Goal: Task Accomplishment & Management: Manage account settings

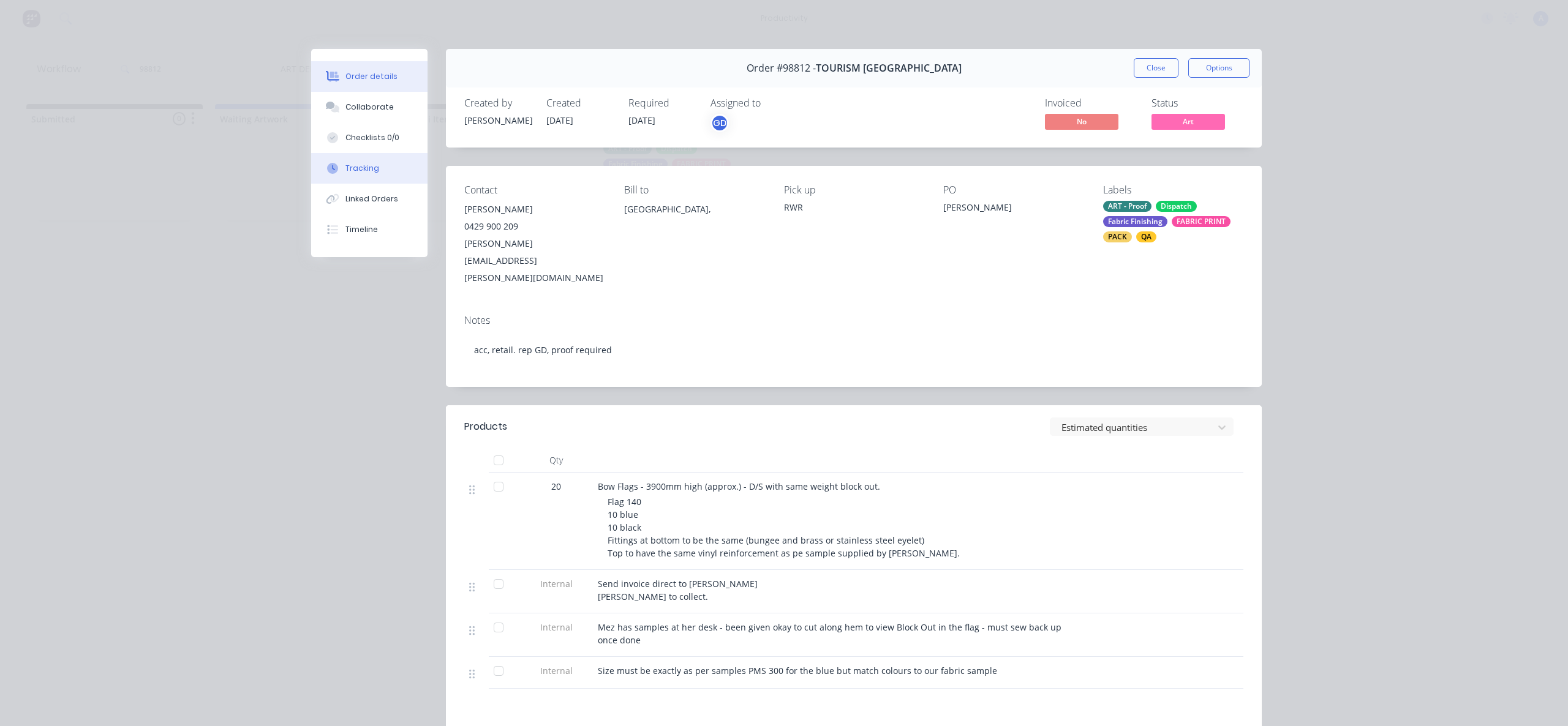
click at [377, 176] on button "Tracking" at bounding box center [369, 168] width 116 height 31
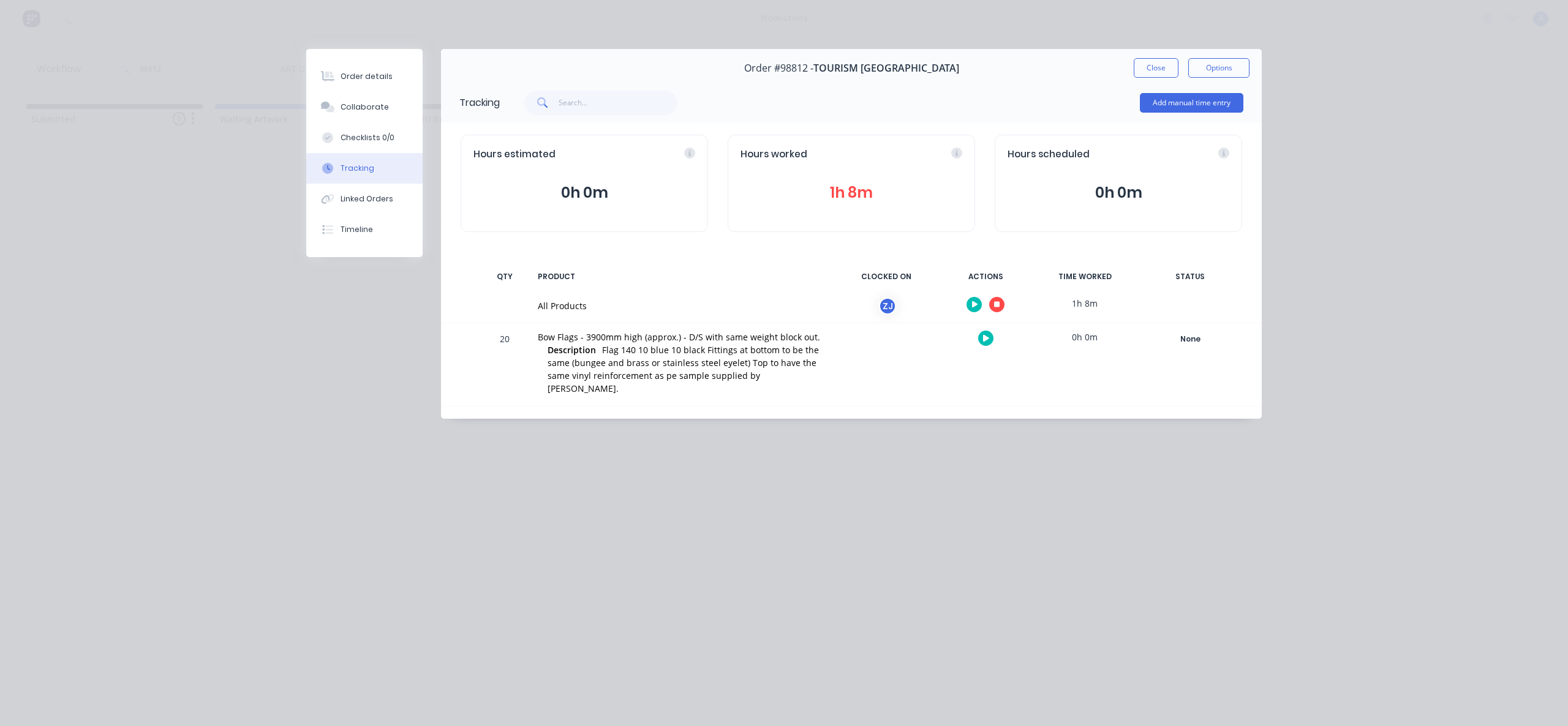
click at [1141, 67] on button "Close" at bounding box center [1156, 68] width 44 height 20
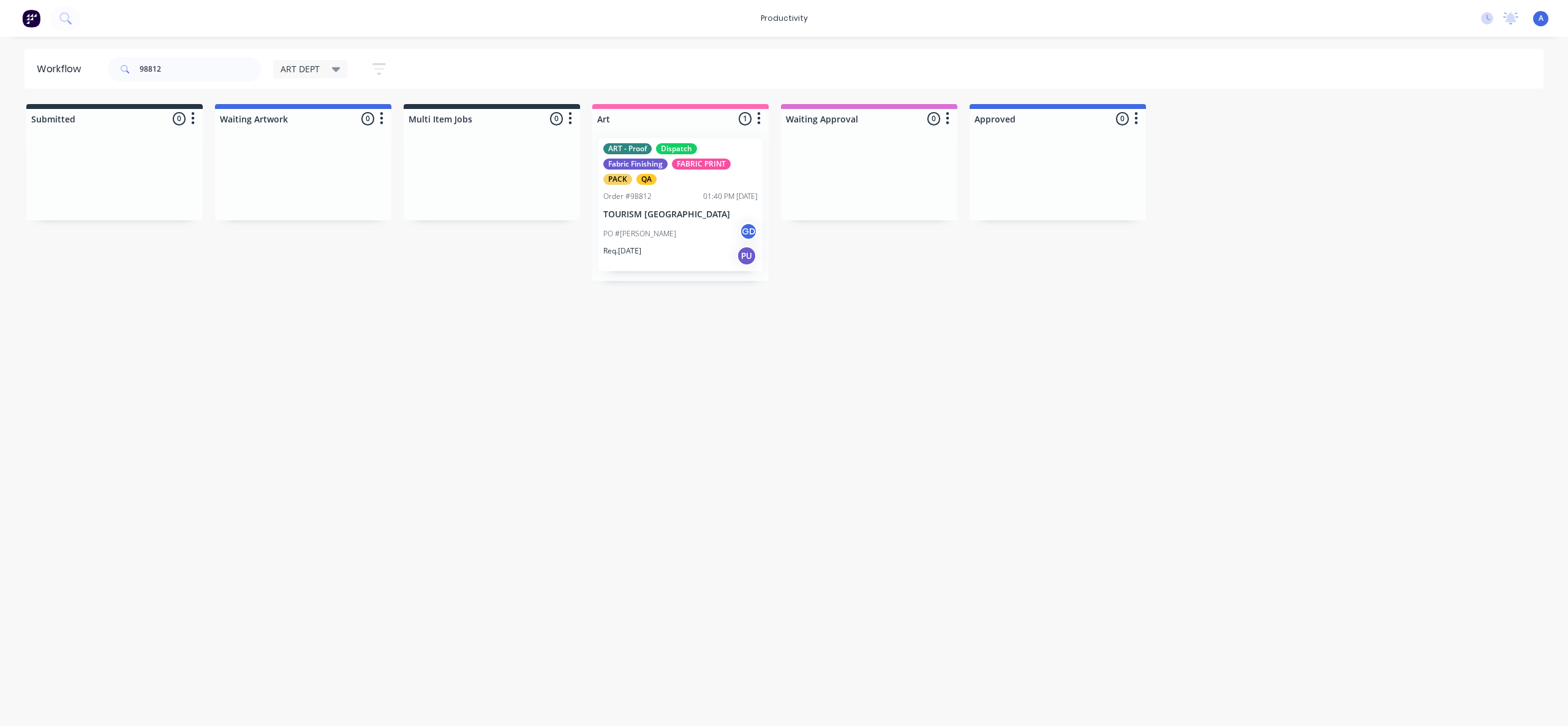
click at [666, 263] on div "Req. [DATE] PU" at bounding box center [680, 256] width 154 height 21
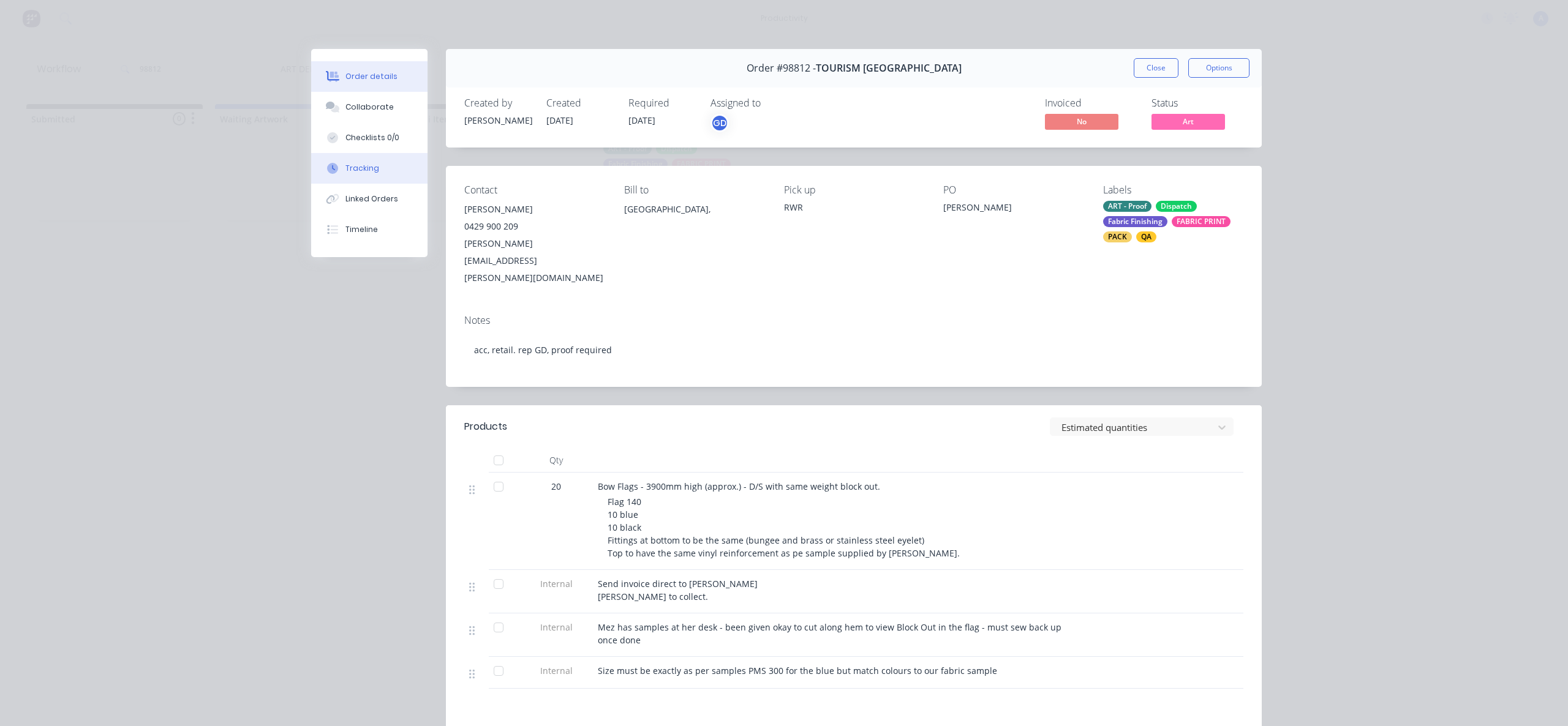
click at [359, 159] on button "Tracking" at bounding box center [369, 168] width 116 height 31
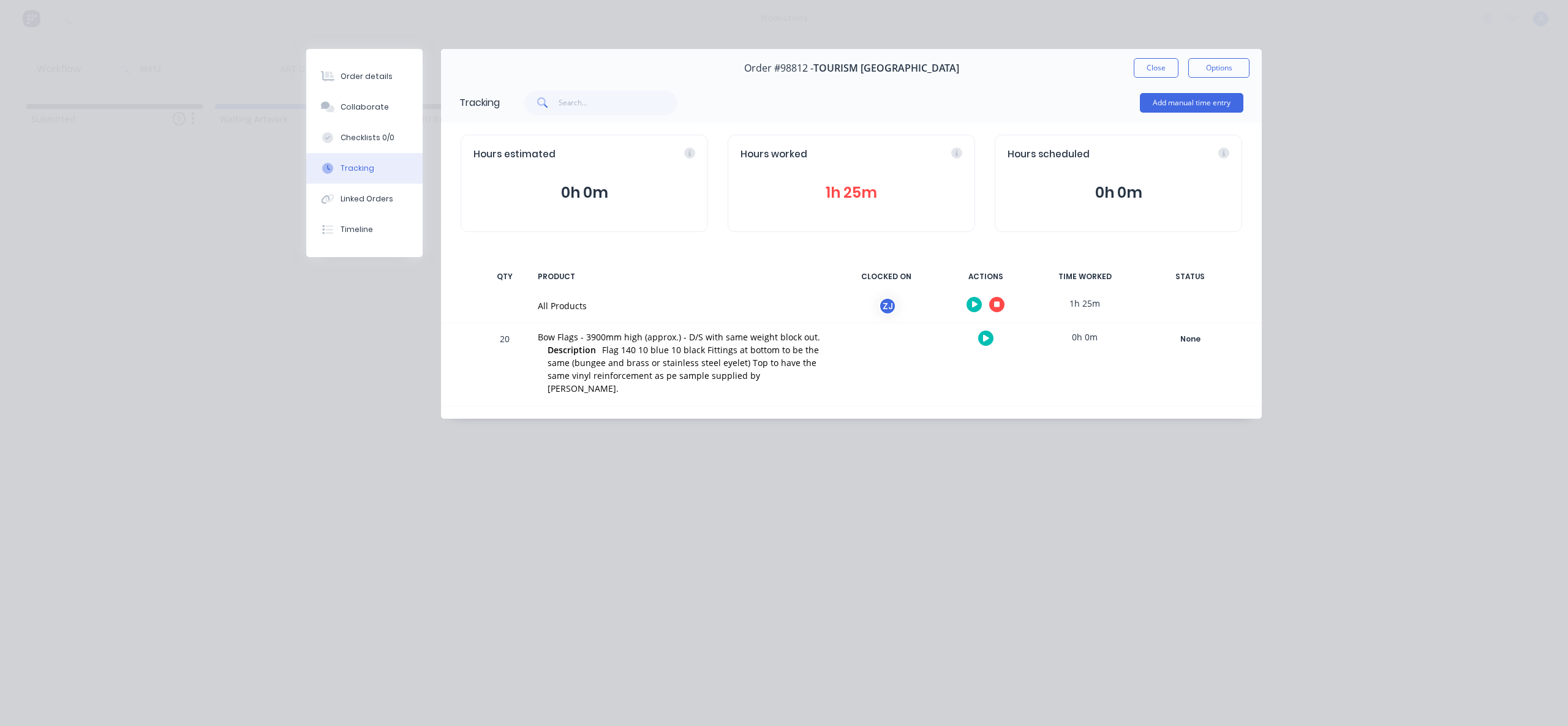
click at [997, 306] on icon "button" at bounding box center [997, 304] width 6 height 6
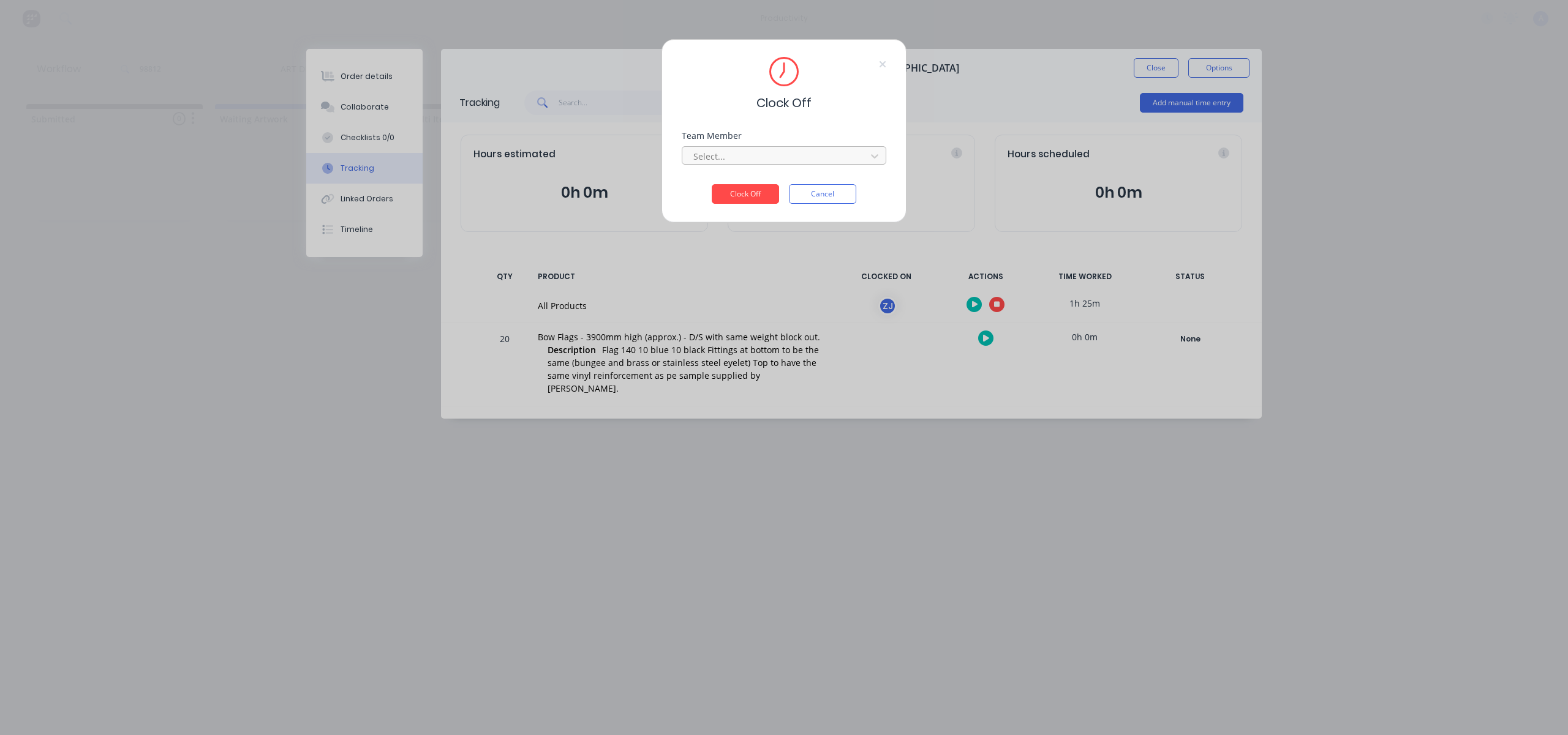
click at [823, 150] on div at bounding box center [776, 156] width 168 height 15
click at [776, 187] on div "[PERSON_NAME]" at bounding box center [784, 183] width 204 height 23
click at [746, 196] on button "Clock Off" at bounding box center [745, 194] width 67 height 20
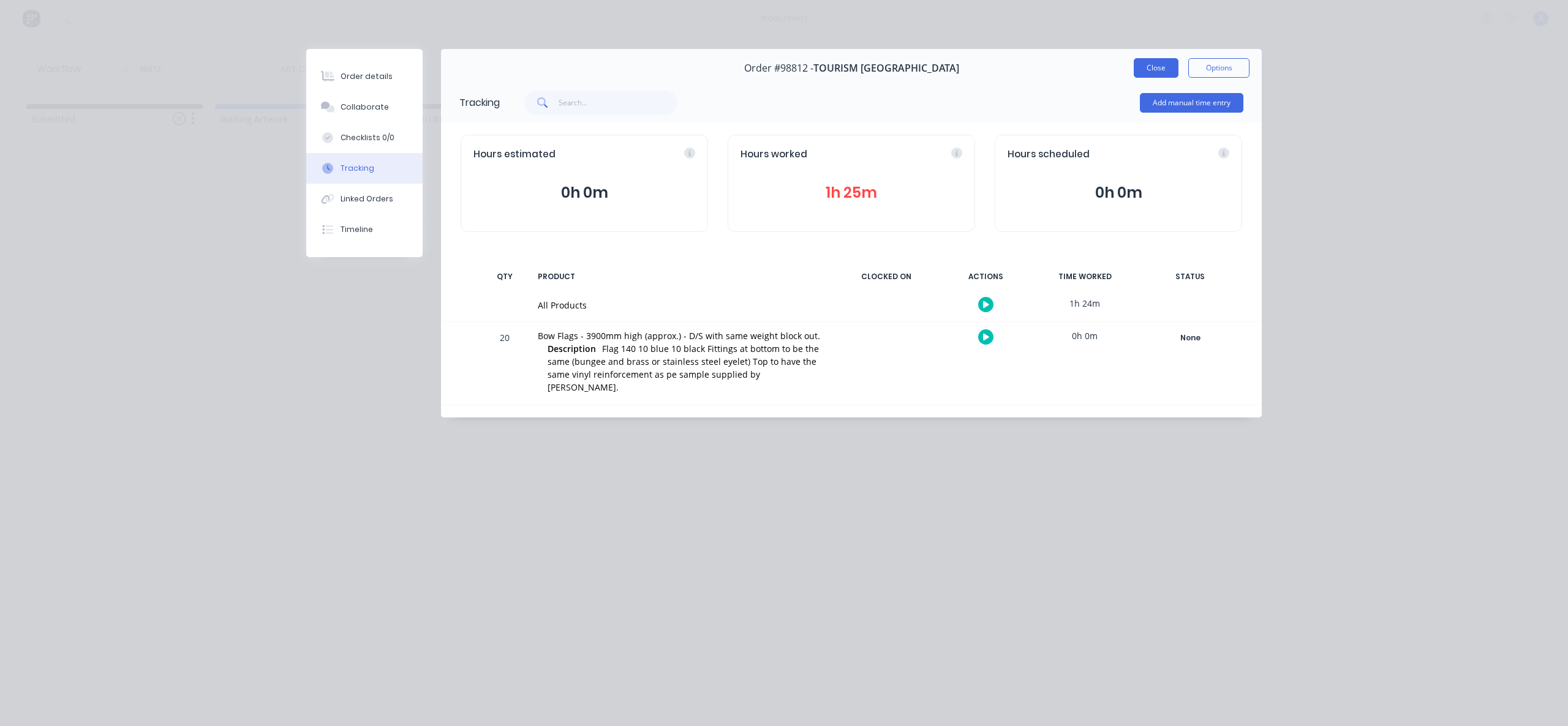
click at [1158, 75] on button "Close" at bounding box center [1156, 68] width 44 height 20
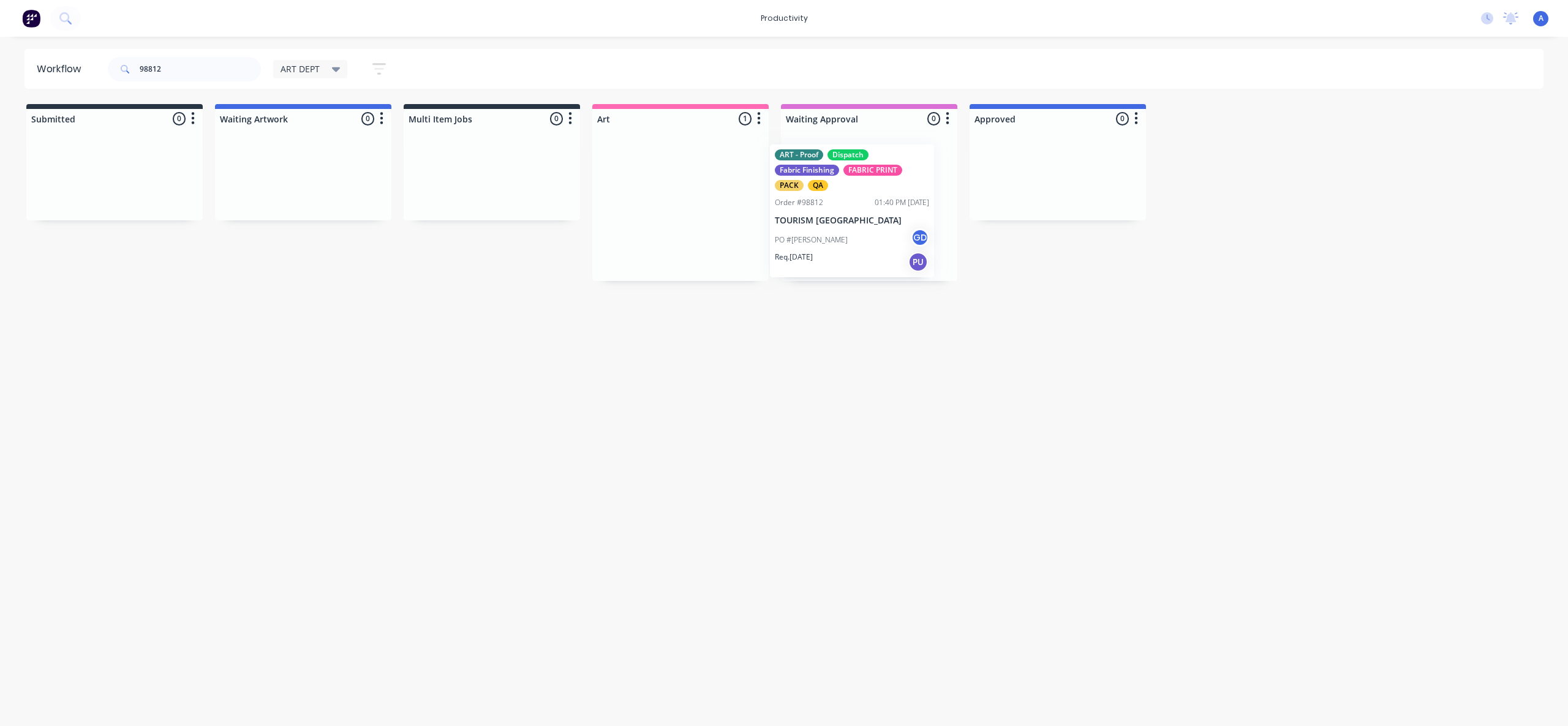
drag, startPoint x: 685, startPoint y: 237, endPoint x: 869, endPoint y: 251, distance: 184.5
click at [863, 245] on div "Req. [DATE] PU" at bounding box center [869, 256] width 154 height 21
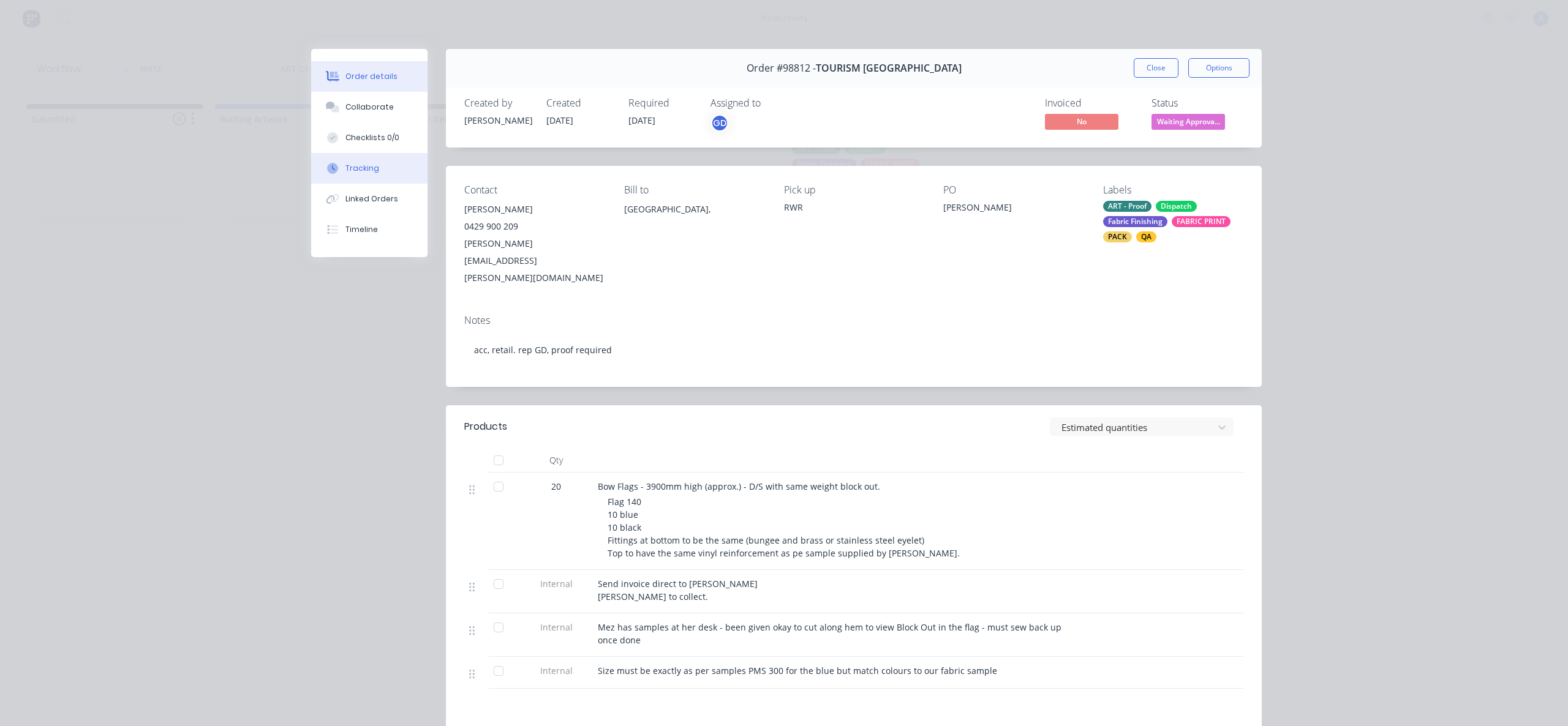
click at [416, 172] on button "Tracking" at bounding box center [369, 168] width 116 height 31
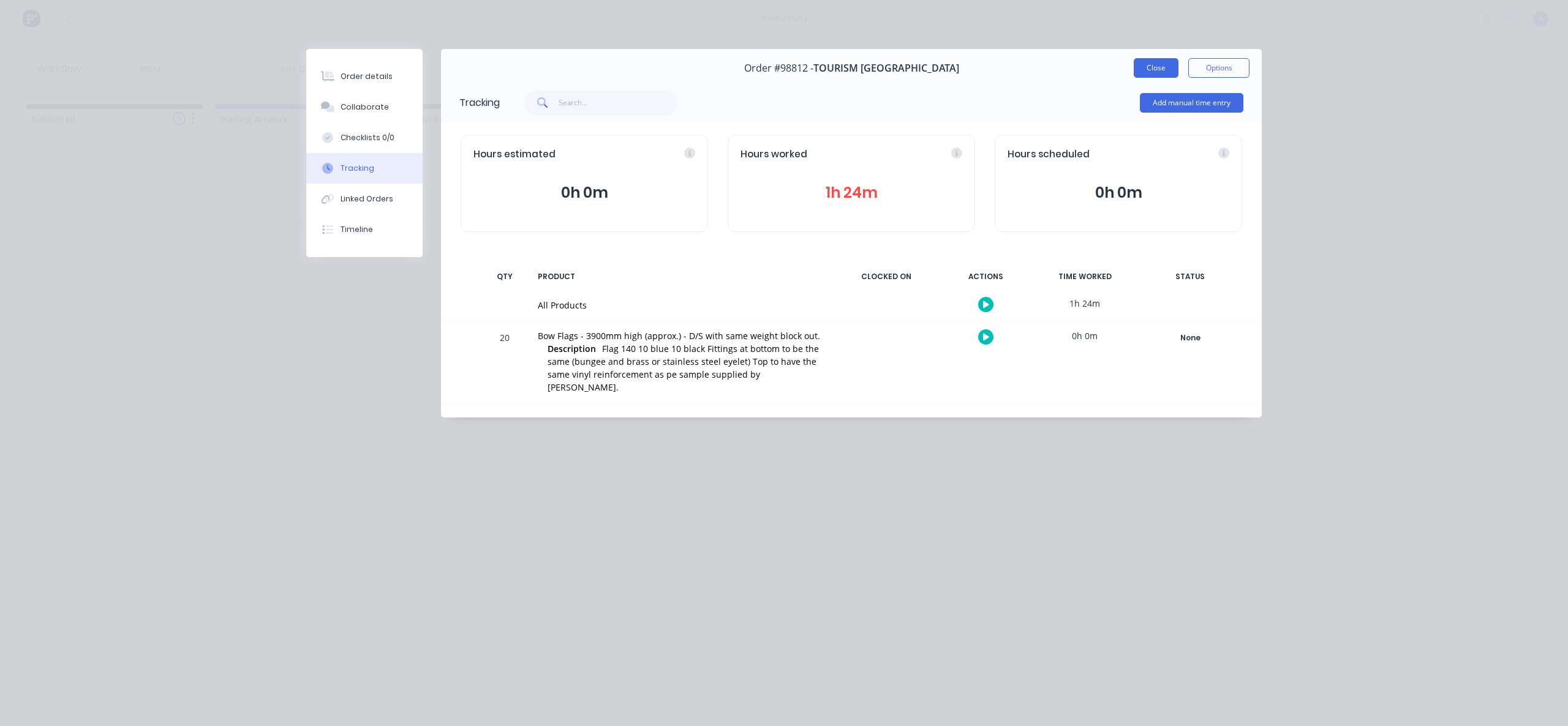
click at [1150, 65] on button "Close" at bounding box center [1156, 68] width 44 height 20
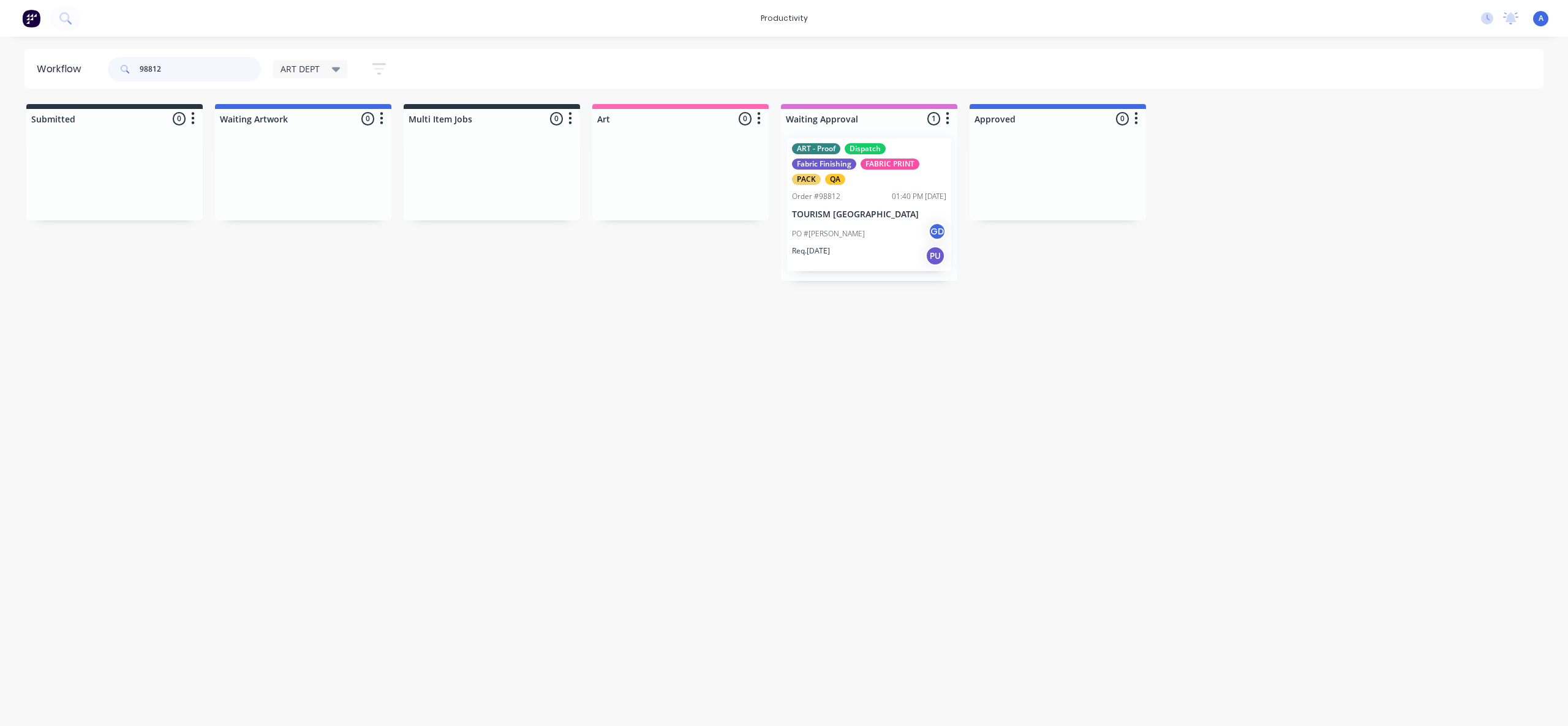
click at [215, 73] on input "98812" at bounding box center [200, 69] width 121 height 25
click at [897, 505] on div "Workflow 98801 ART DEPT Save new view None edit ART DEPT (Default) edit Banner …" at bounding box center [784, 375] width 1568 height 653
click at [906, 565] on div "Workflow 98801 ART DEPT Save new view None edit ART DEPT (Default) edit Banner …" at bounding box center [784, 375] width 1568 height 653
drag, startPoint x: 833, startPoint y: 223, endPoint x: 678, endPoint y: 227, distance: 155.1
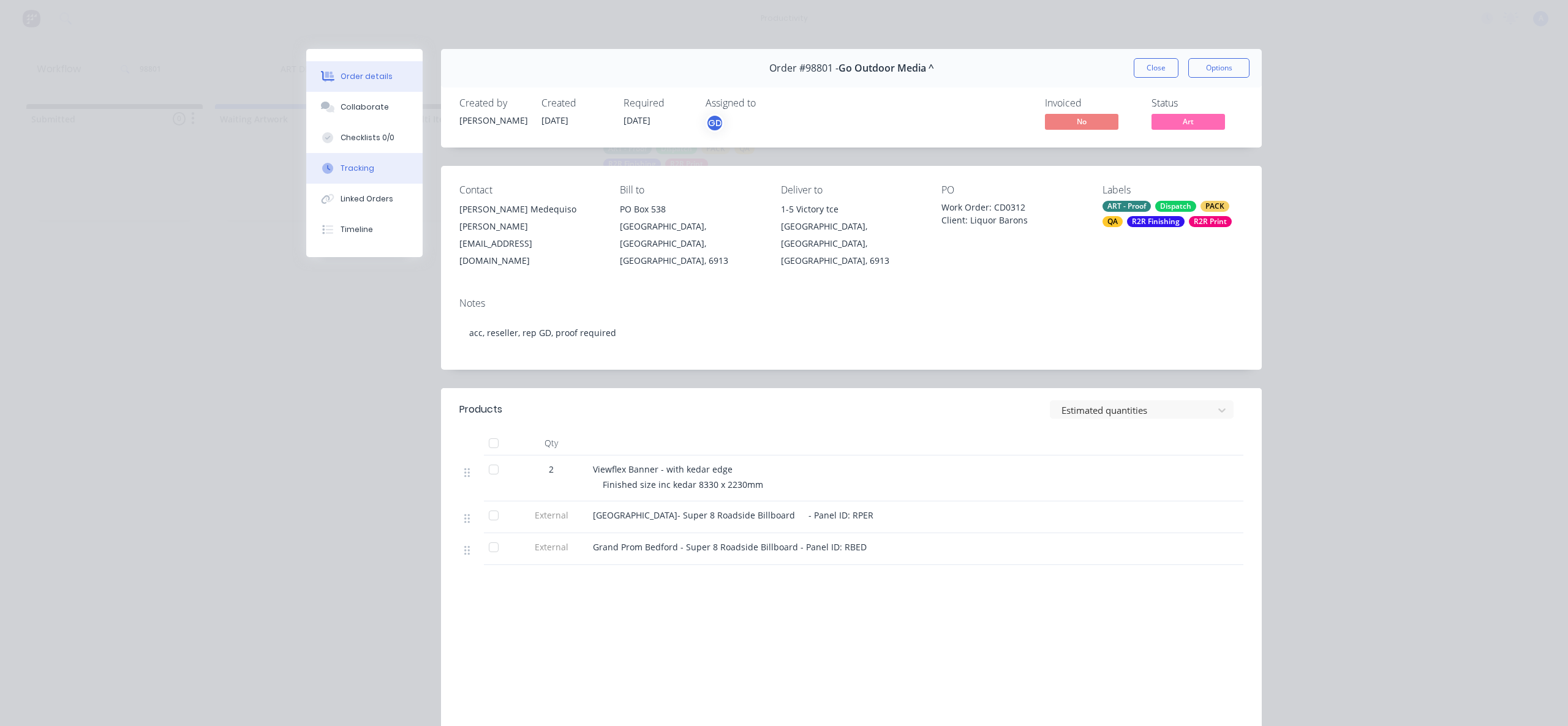
click at [366, 170] on div "Tracking" at bounding box center [357, 168] width 34 height 11
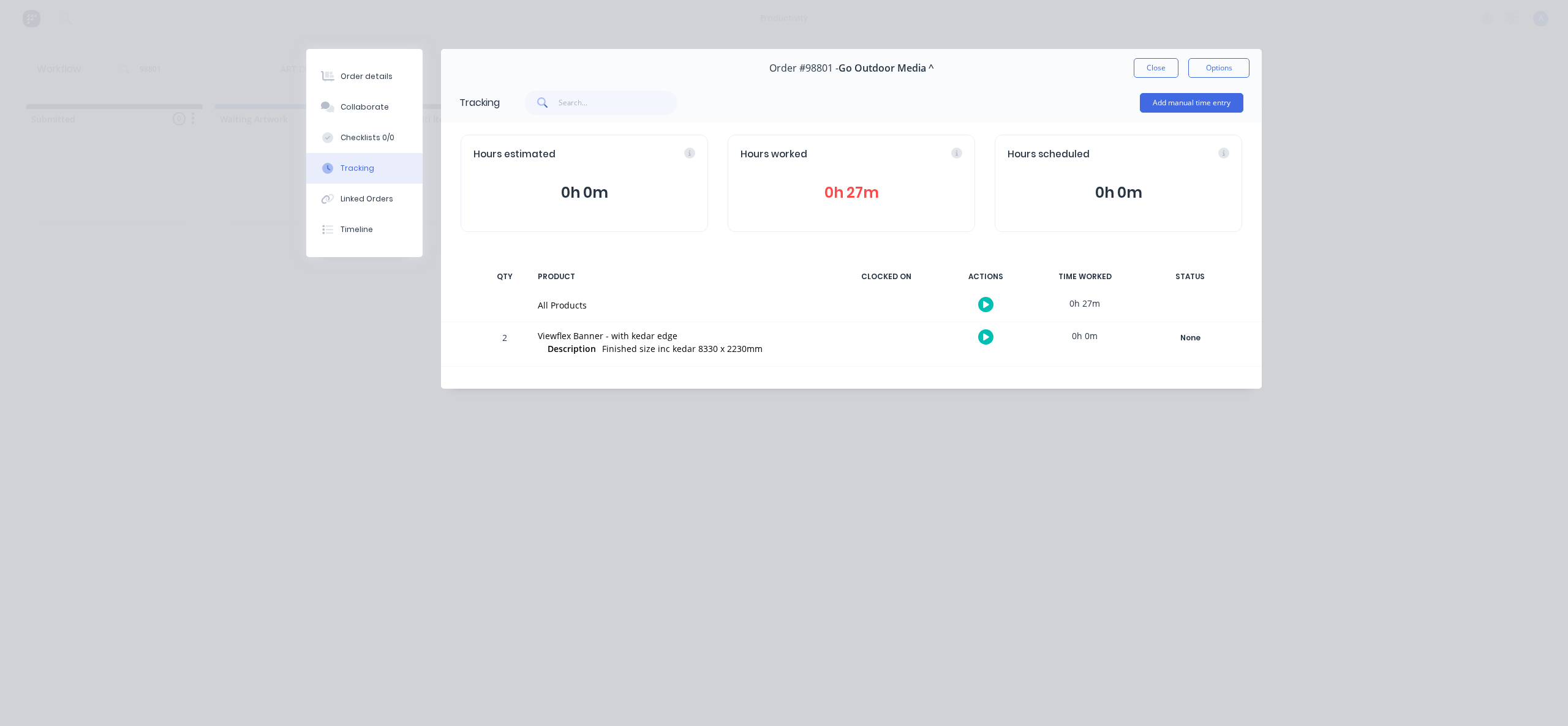
click at [984, 302] on icon "button" at bounding box center [985, 304] width 6 height 7
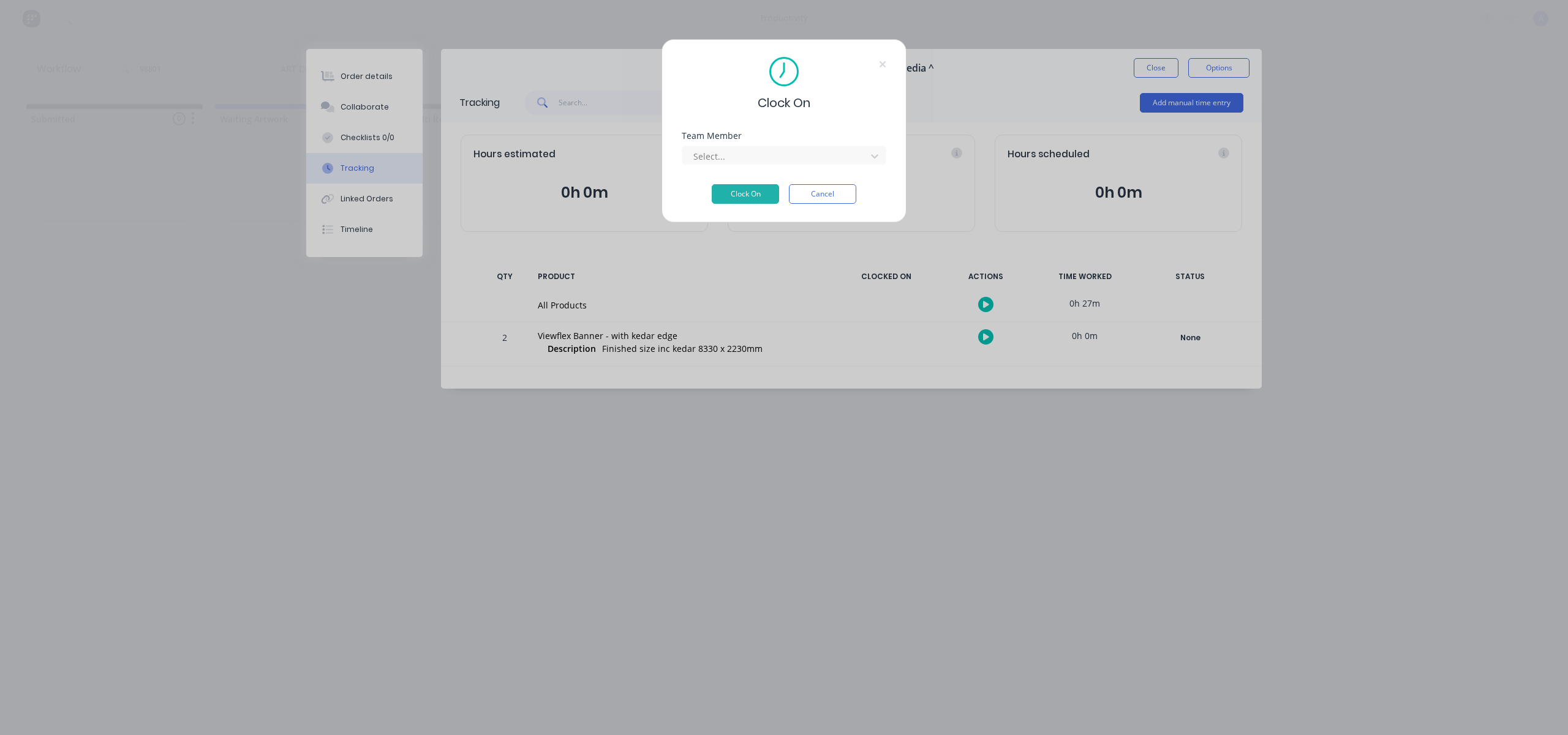
click at [873, 168] on div "Team Member Select..." at bounding box center [784, 158] width 204 height 53
click at [872, 164] on div at bounding box center [874, 156] width 22 height 20
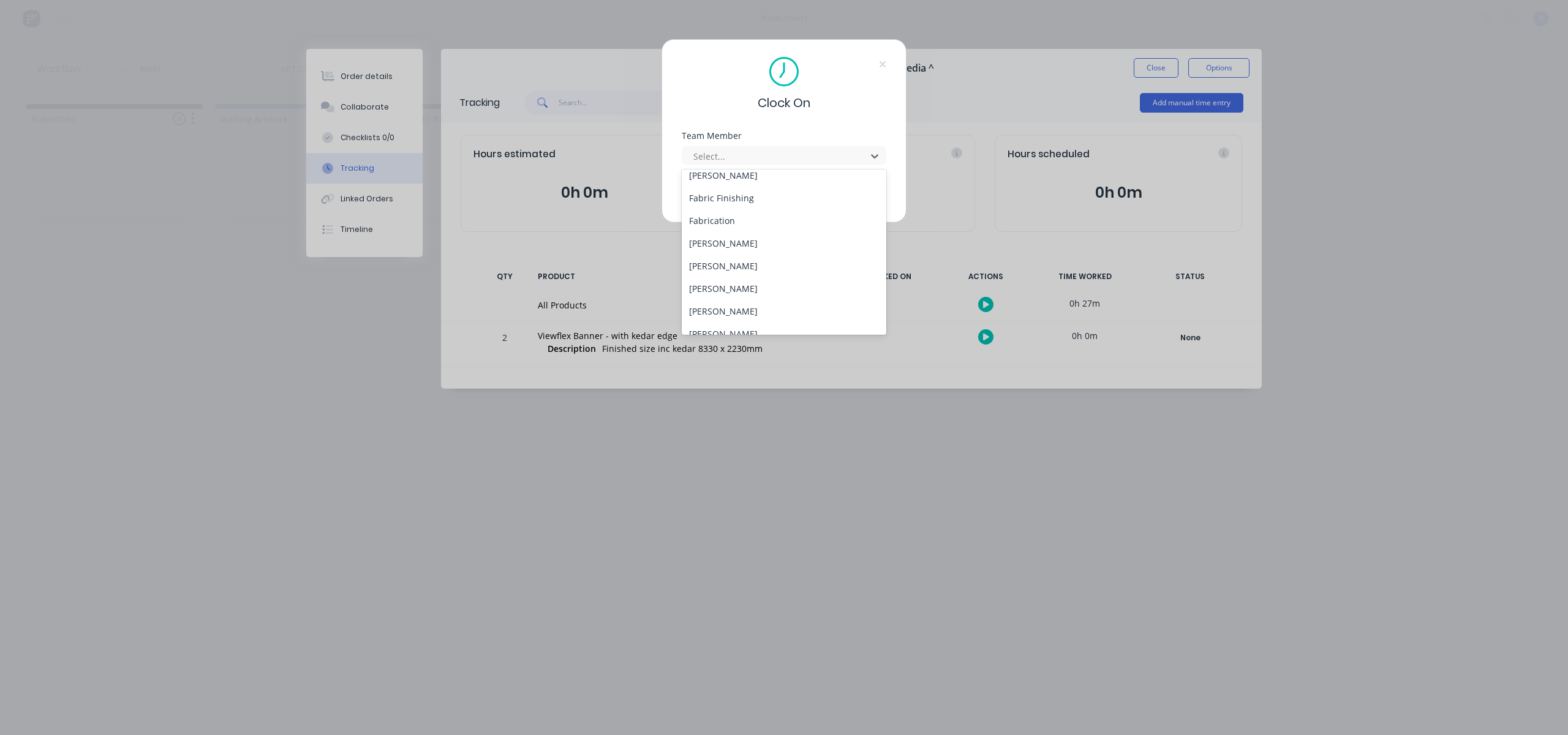
scroll to position [315, 0]
click at [736, 317] on div "[PERSON_NAME]" at bounding box center [784, 321] width 204 height 23
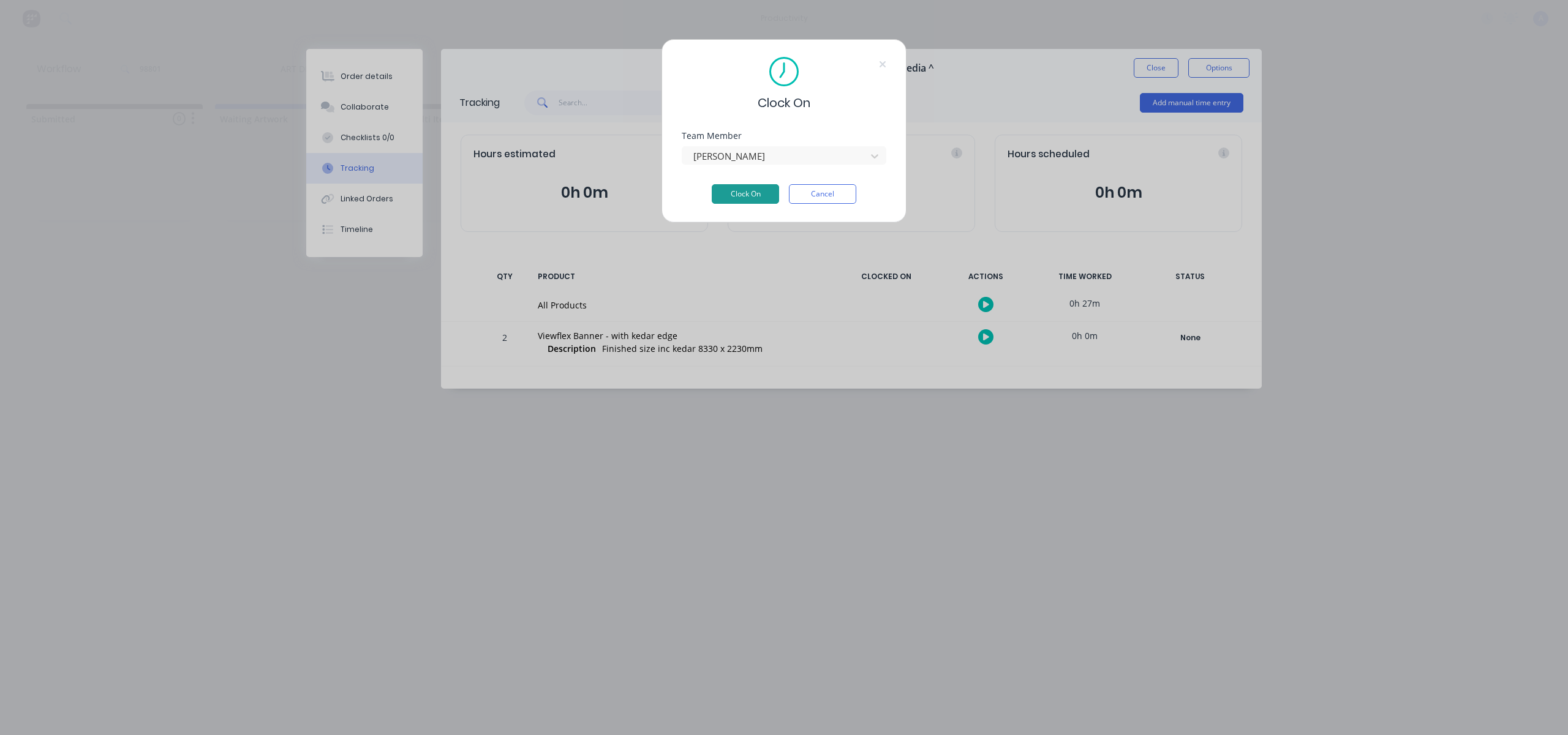
click at [746, 185] on button "Clock On" at bounding box center [745, 194] width 67 height 20
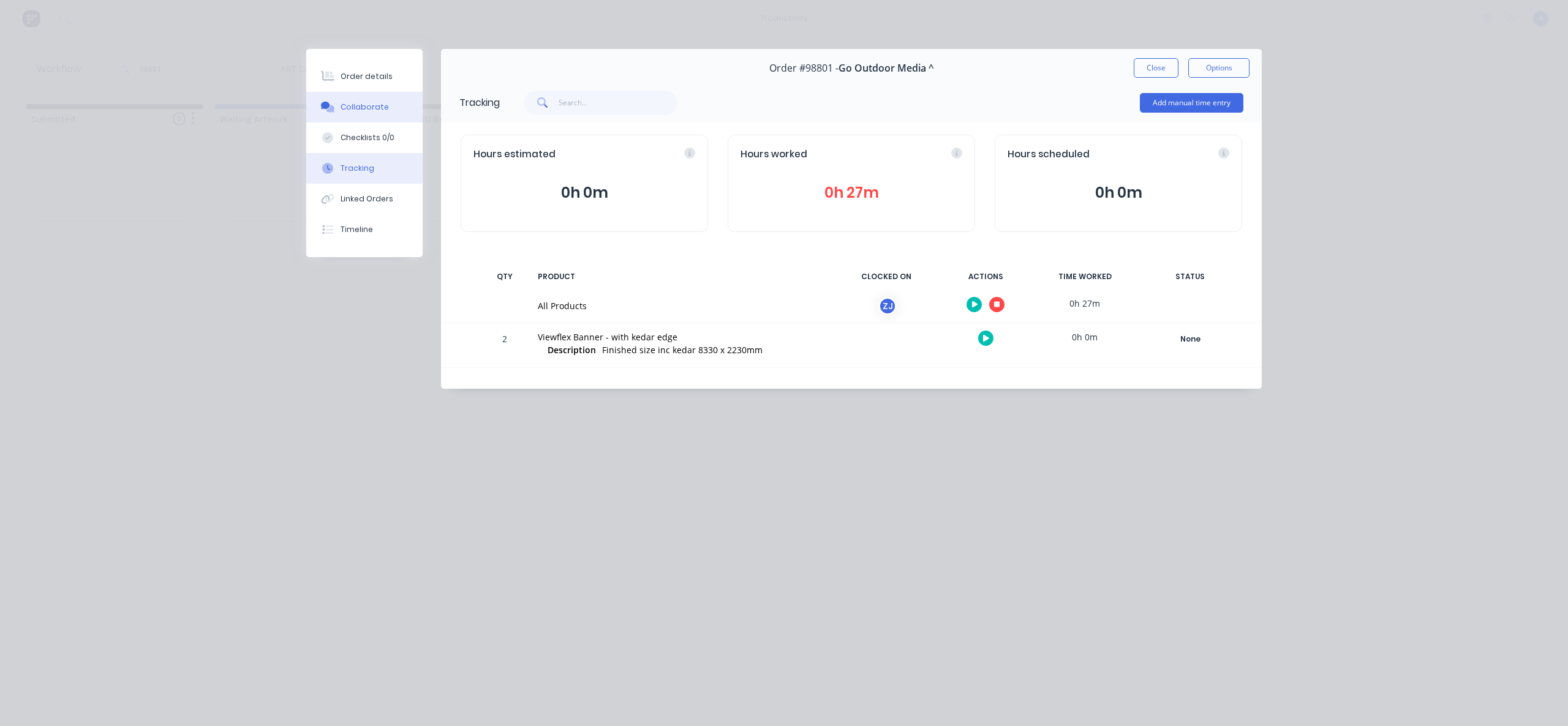
click at [395, 103] on button "Collaborate" at bounding box center [364, 107] width 116 height 31
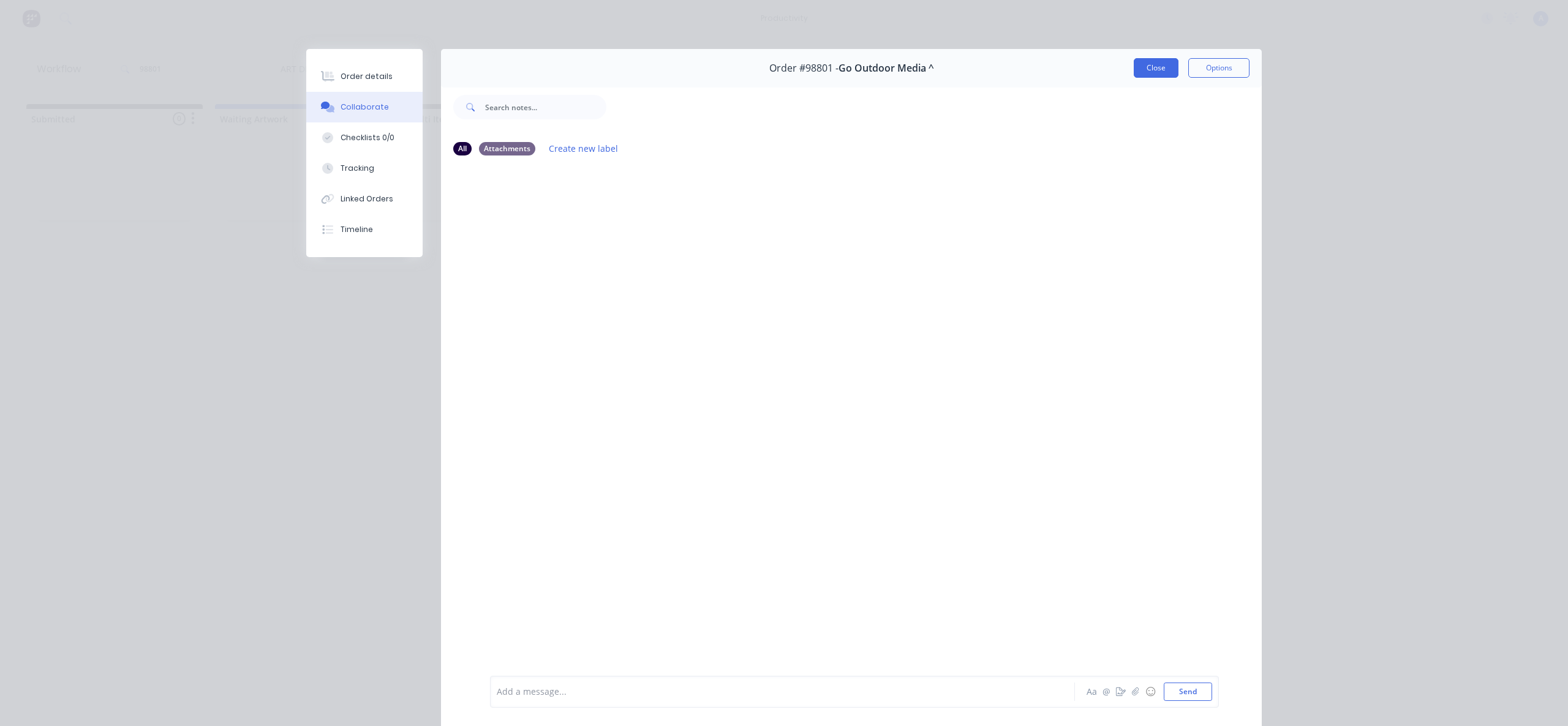
click at [1150, 74] on button "Close" at bounding box center [1156, 68] width 44 height 20
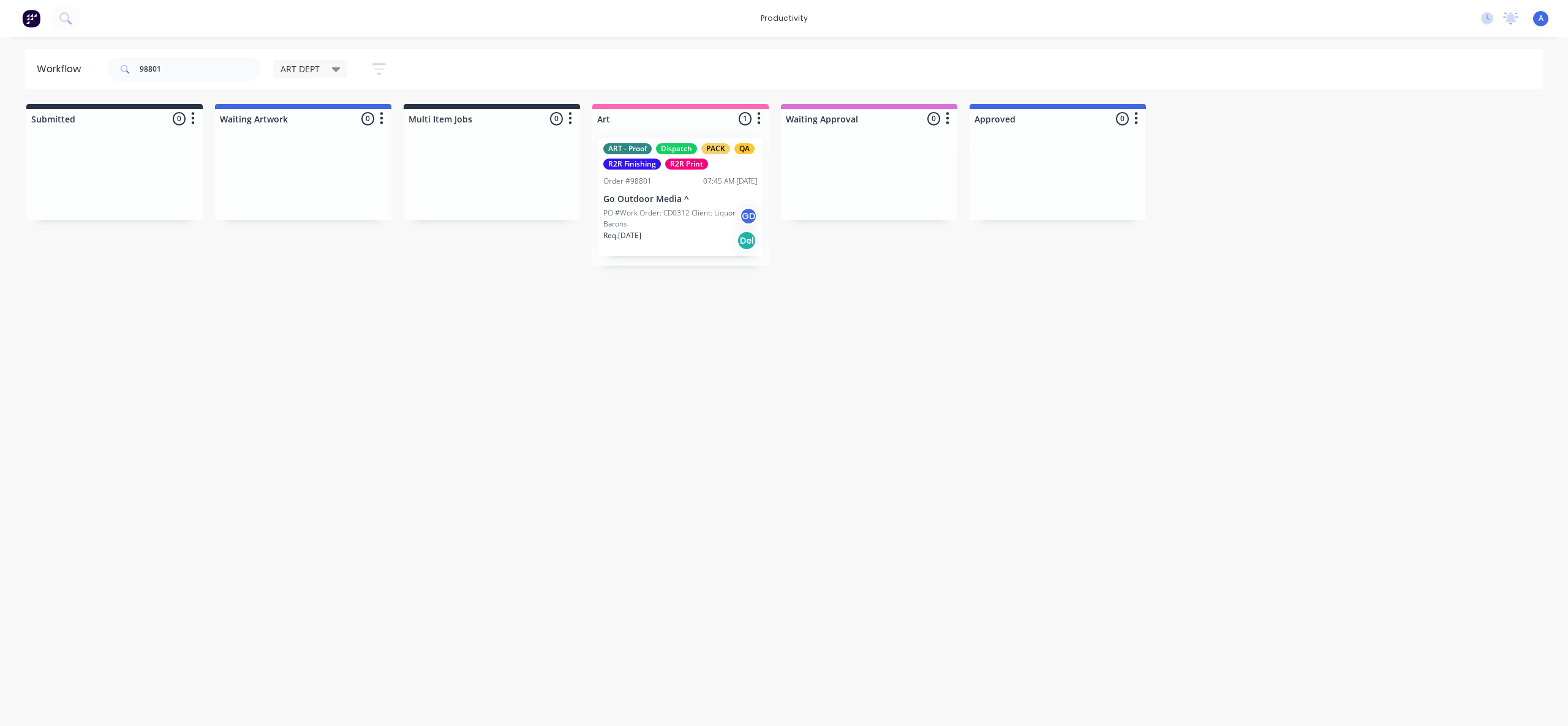
click at [813, 434] on div "Workflow 98801 ART DEPT Save new view None edit ART DEPT (Default) edit Banner …" at bounding box center [784, 375] width 1568 height 653
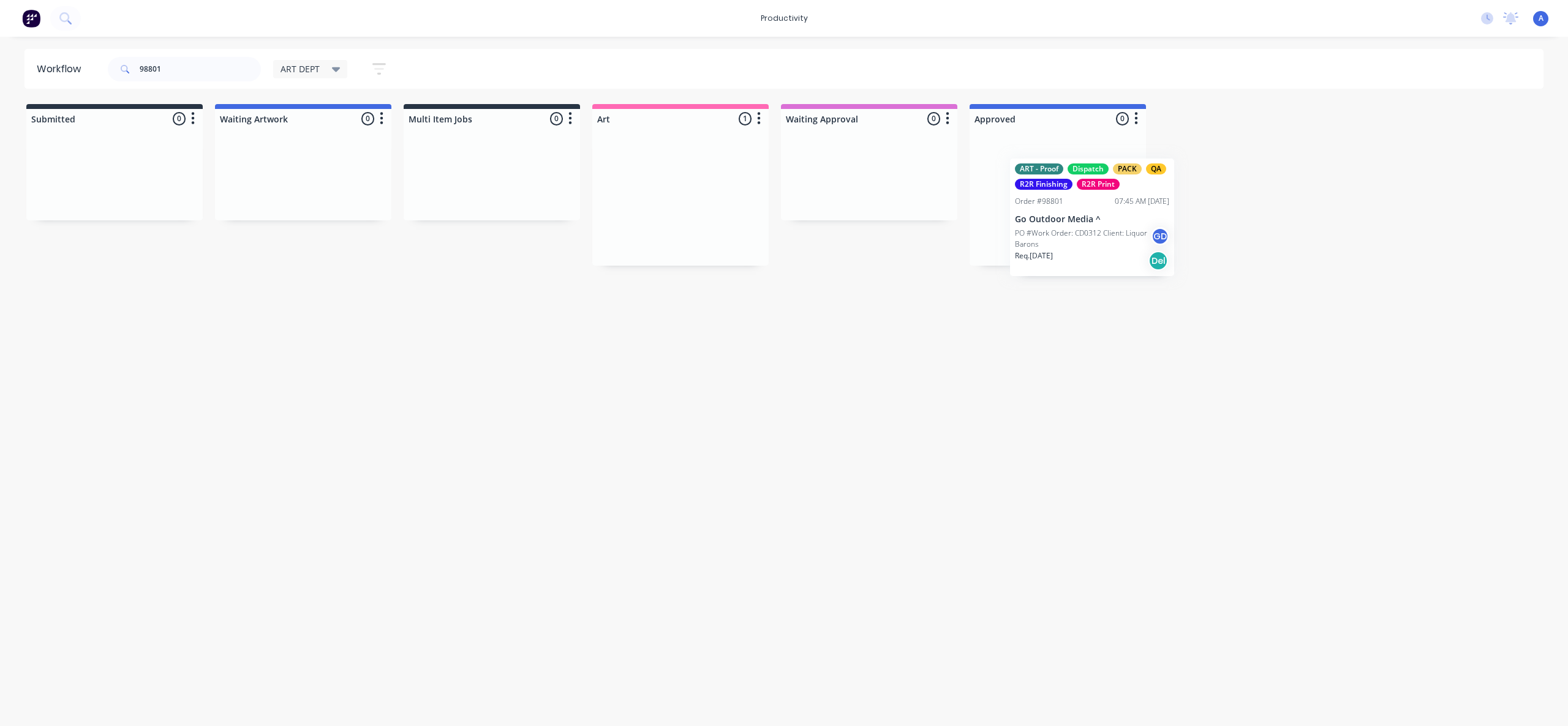
drag, startPoint x: 688, startPoint y: 212, endPoint x: 1096, endPoint y: 208, distance: 408.0
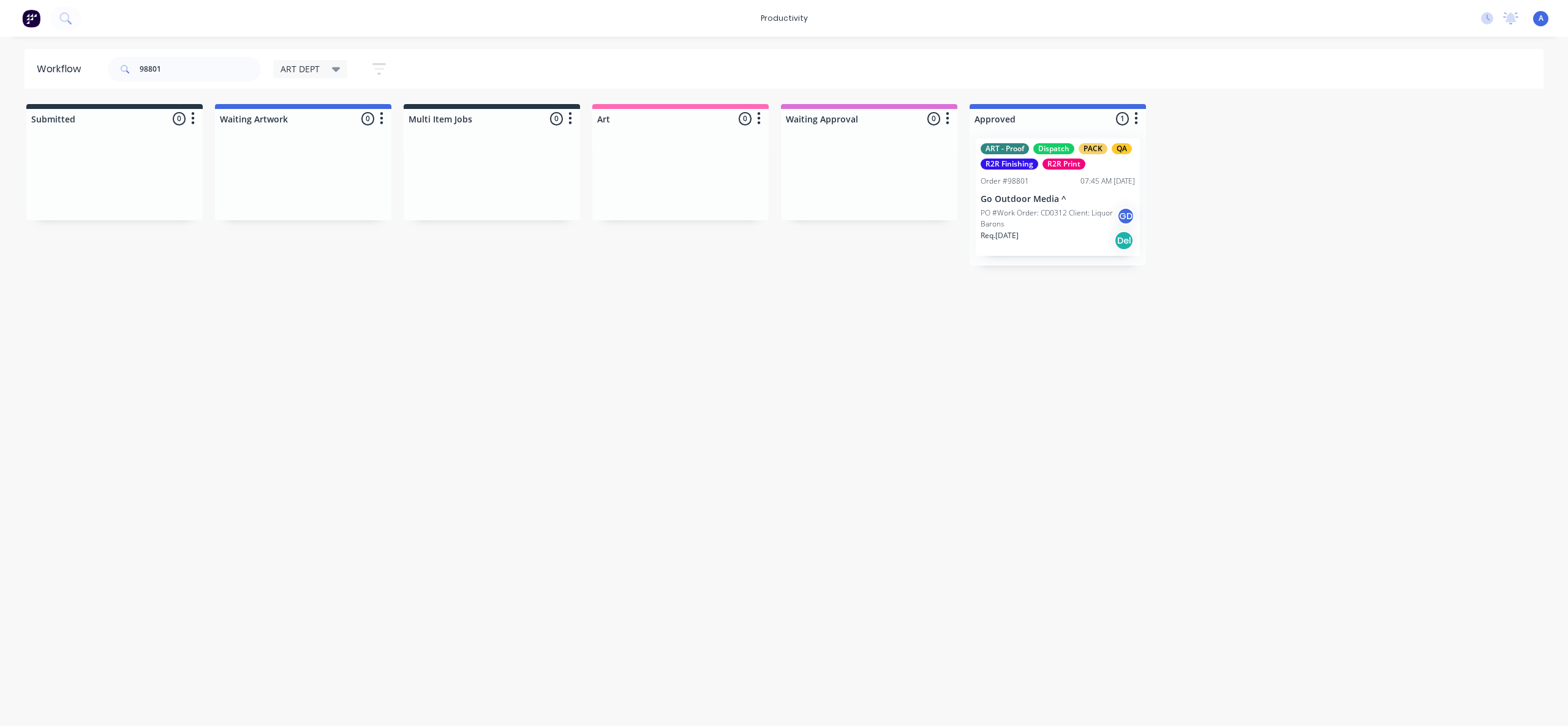
click at [1063, 215] on p "PO #Work Order: CD0312 Client: Liquor Barons" at bounding box center [1048, 219] width 136 height 22
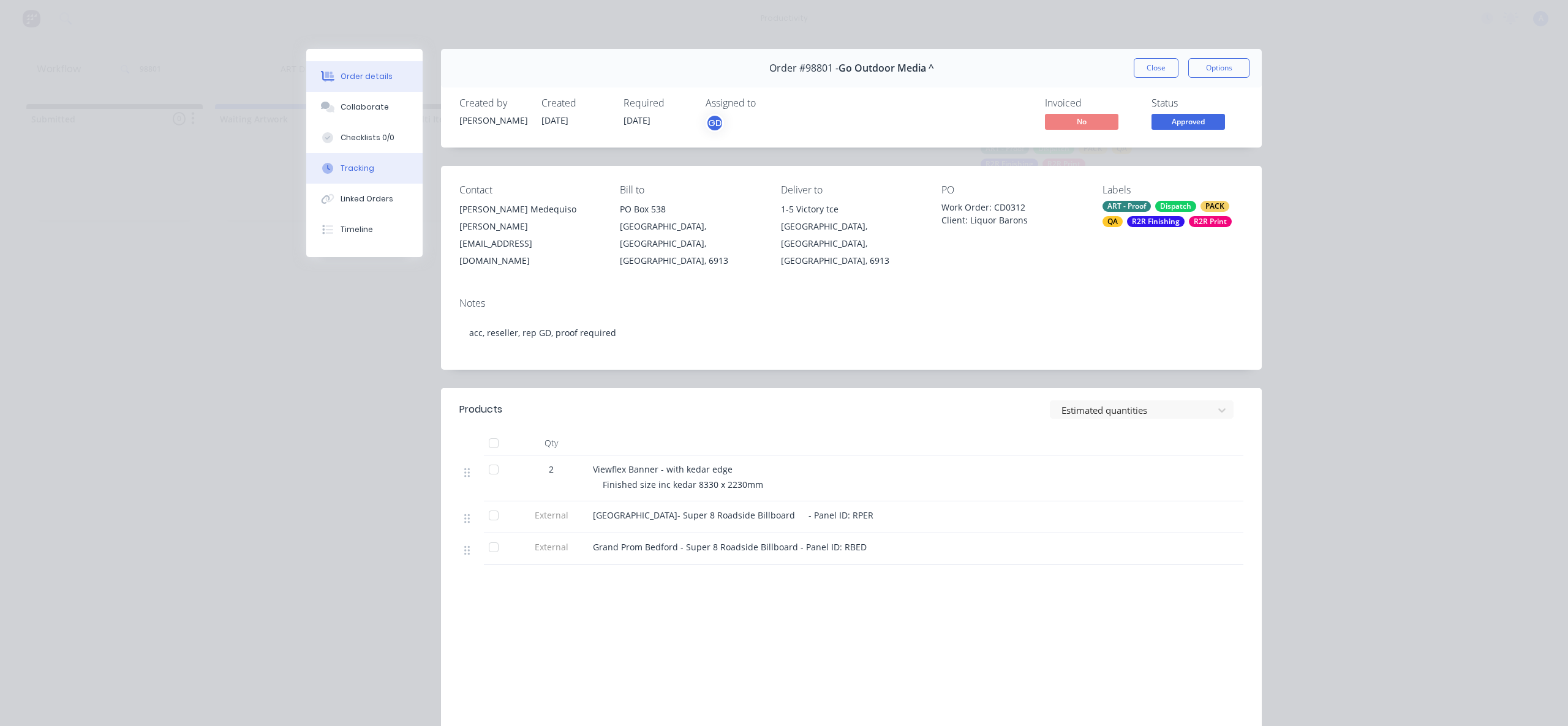
click at [354, 156] on button "Tracking" at bounding box center [364, 168] width 116 height 31
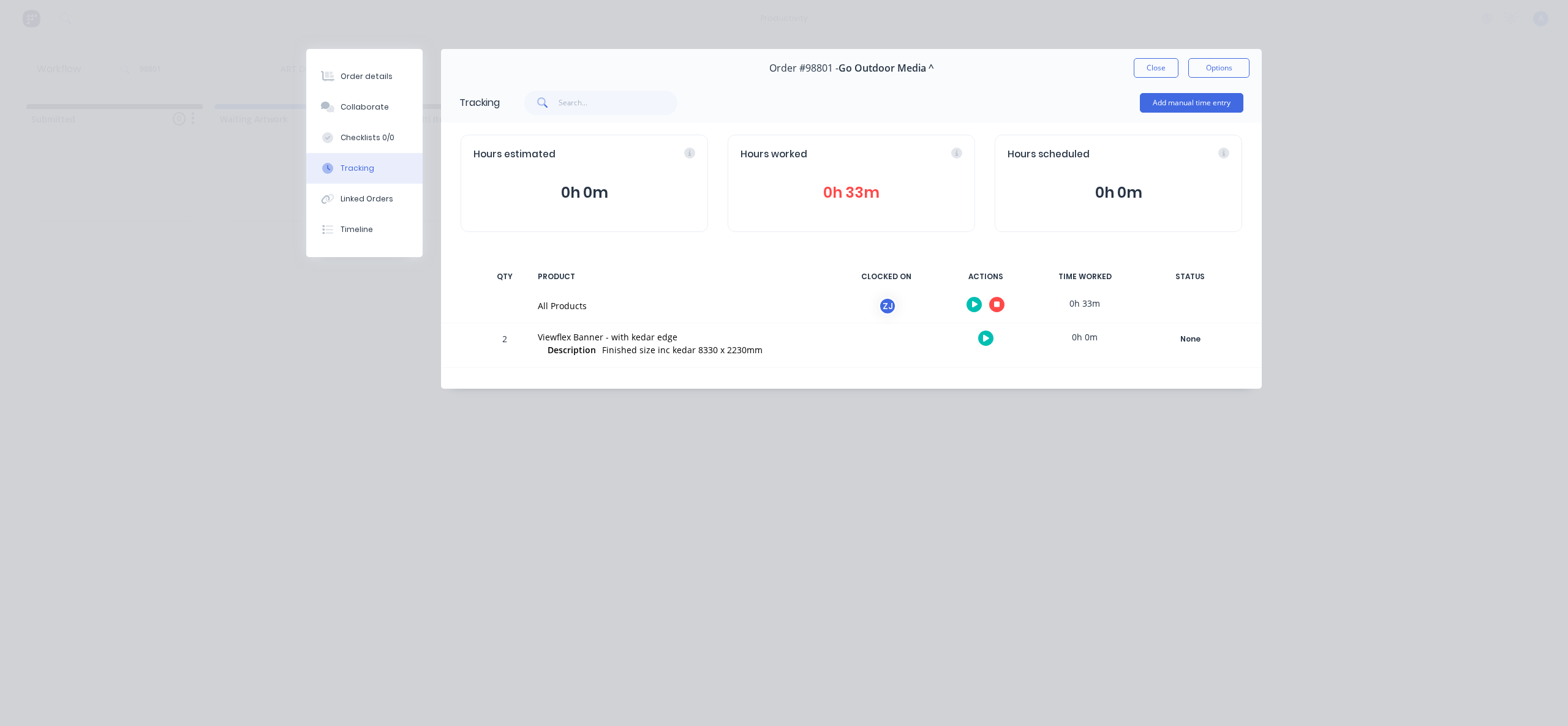
click at [1000, 304] on button "button" at bounding box center [996, 304] width 15 height 15
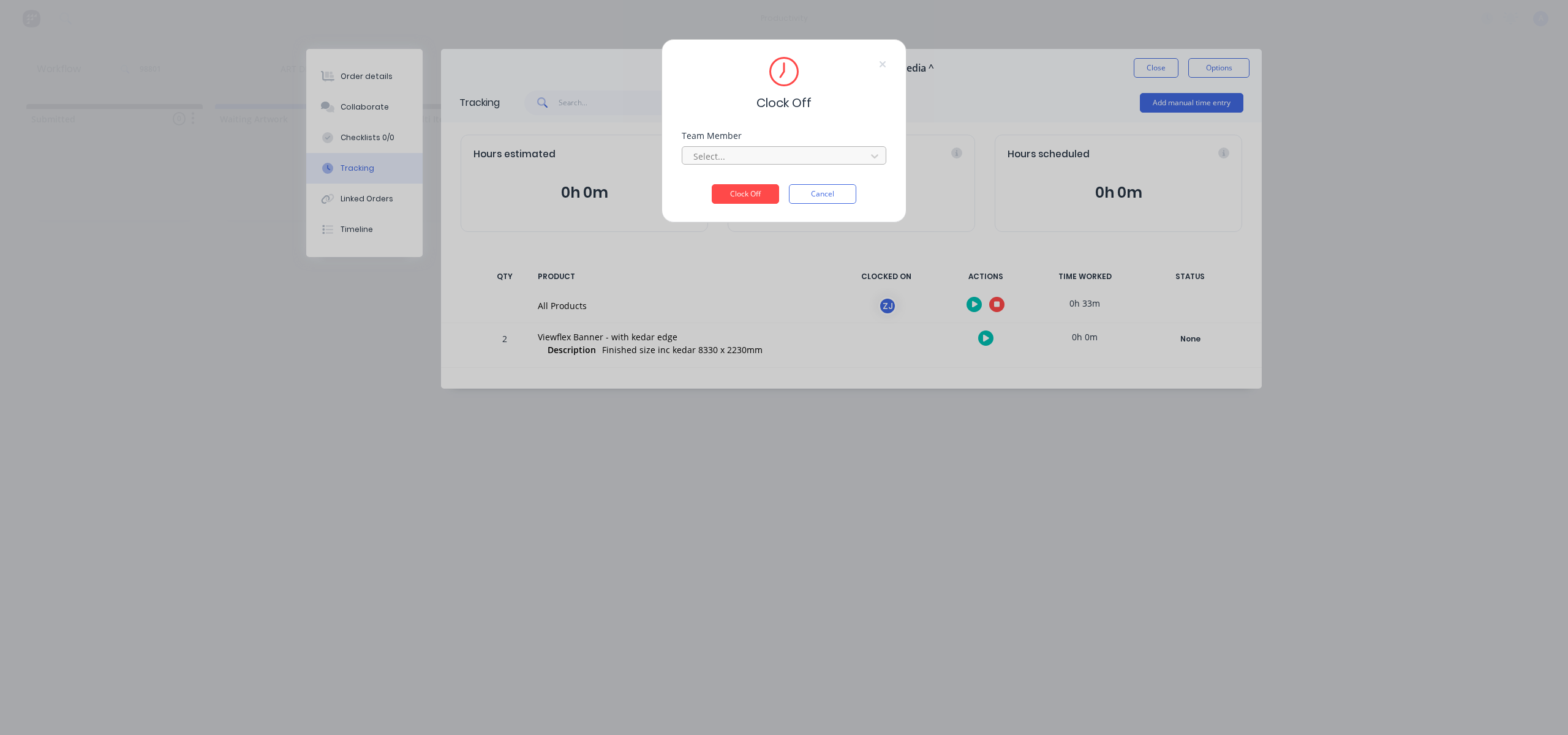
click at [861, 158] on div "Select..." at bounding box center [776, 156] width 175 height 18
click at [814, 181] on div "[PERSON_NAME]" at bounding box center [784, 183] width 204 height 23
click at [762, 197] on button "Clock Off" at bounding box center [745, 194] width 67 height 20
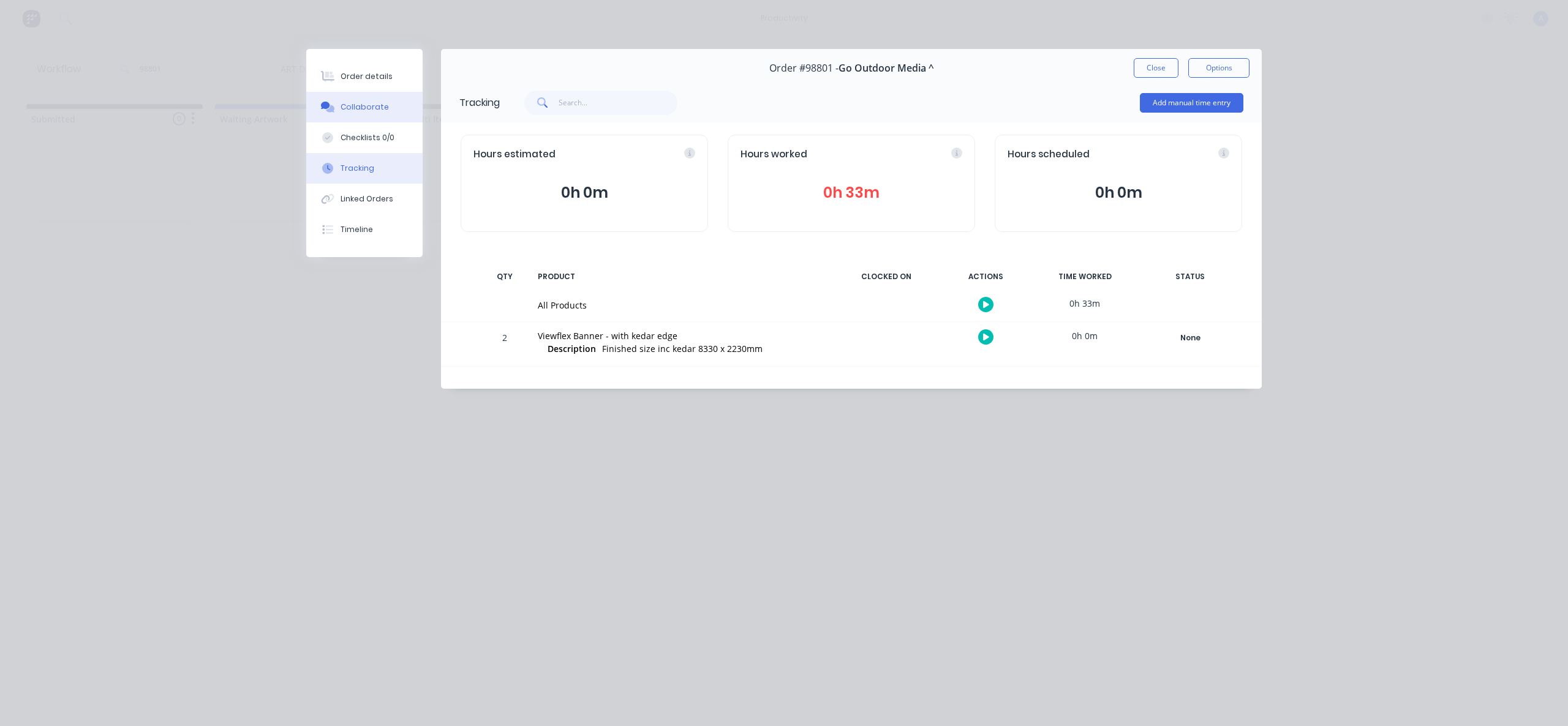
click at [371, 104] on div "Collaborate" at bounding box center [364, 107] width 48 height 11
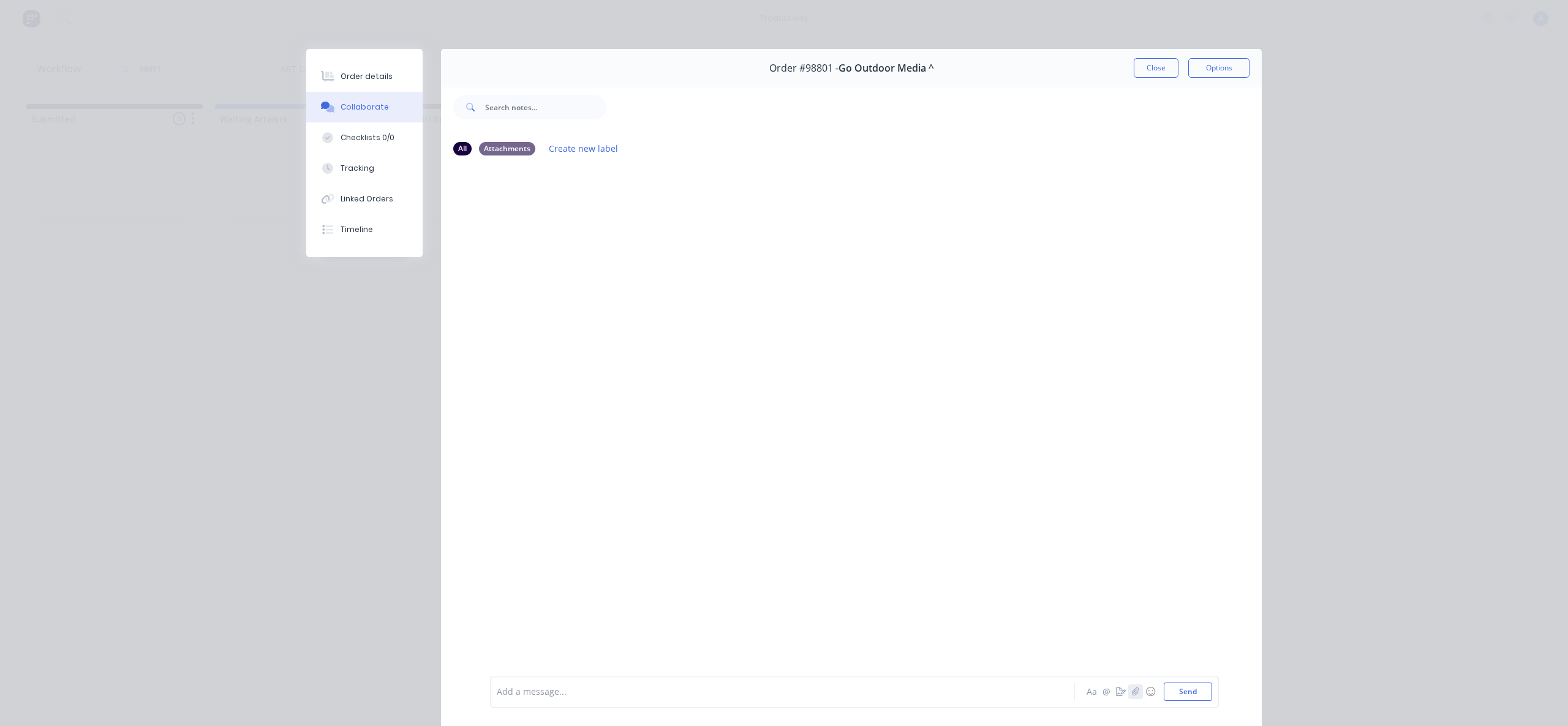
click at [1134, 689] on icon "button" at bounding box center [1135, 691] width 7 height 8
click at [1192, 695] on button "Send" at bounding box center [1188, 692] width 48 height 18
click at [372, 169] on button "Tracking" at bounding box center [364, 168] width 116 height 31
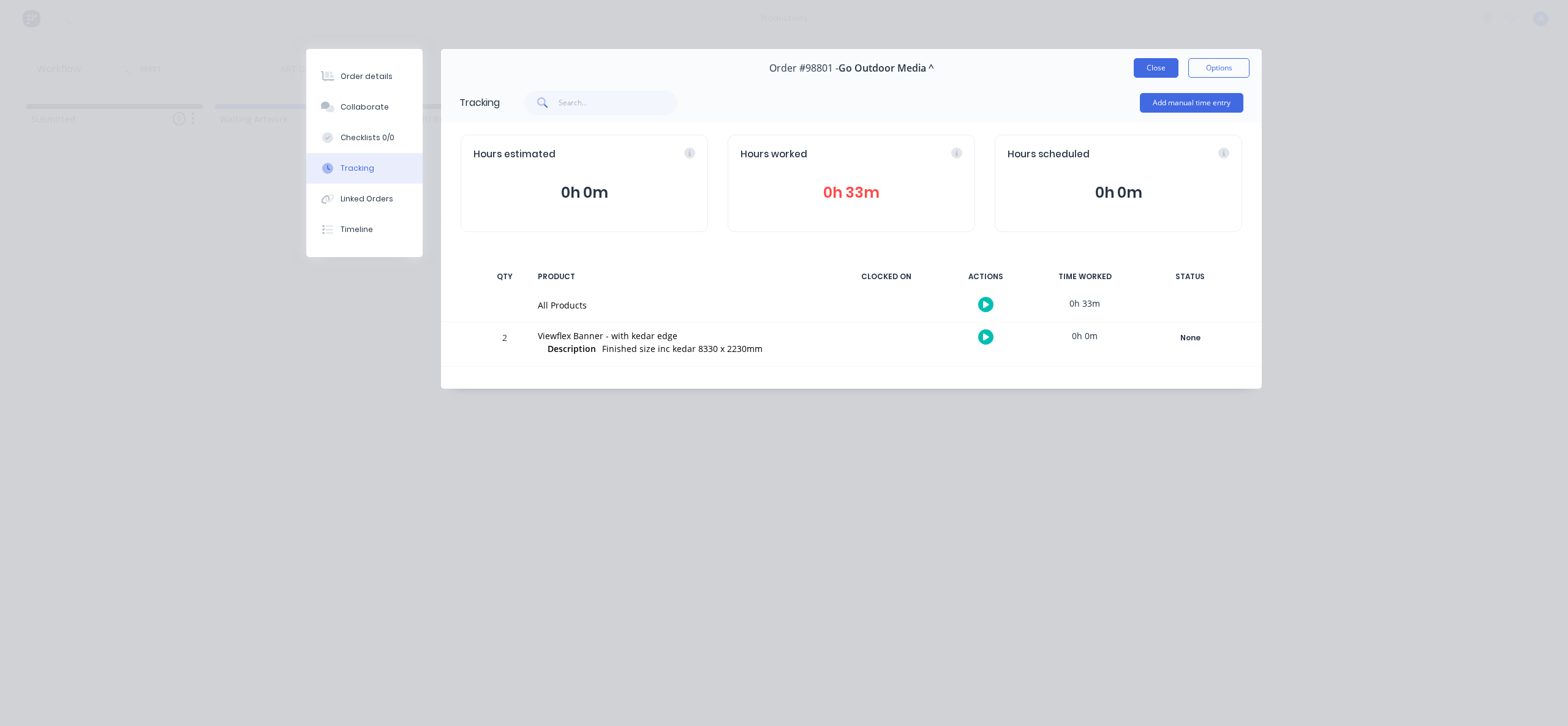
click at [1157, 63] on button "Close" at bounding box center [1156, 68] width 44 height 20
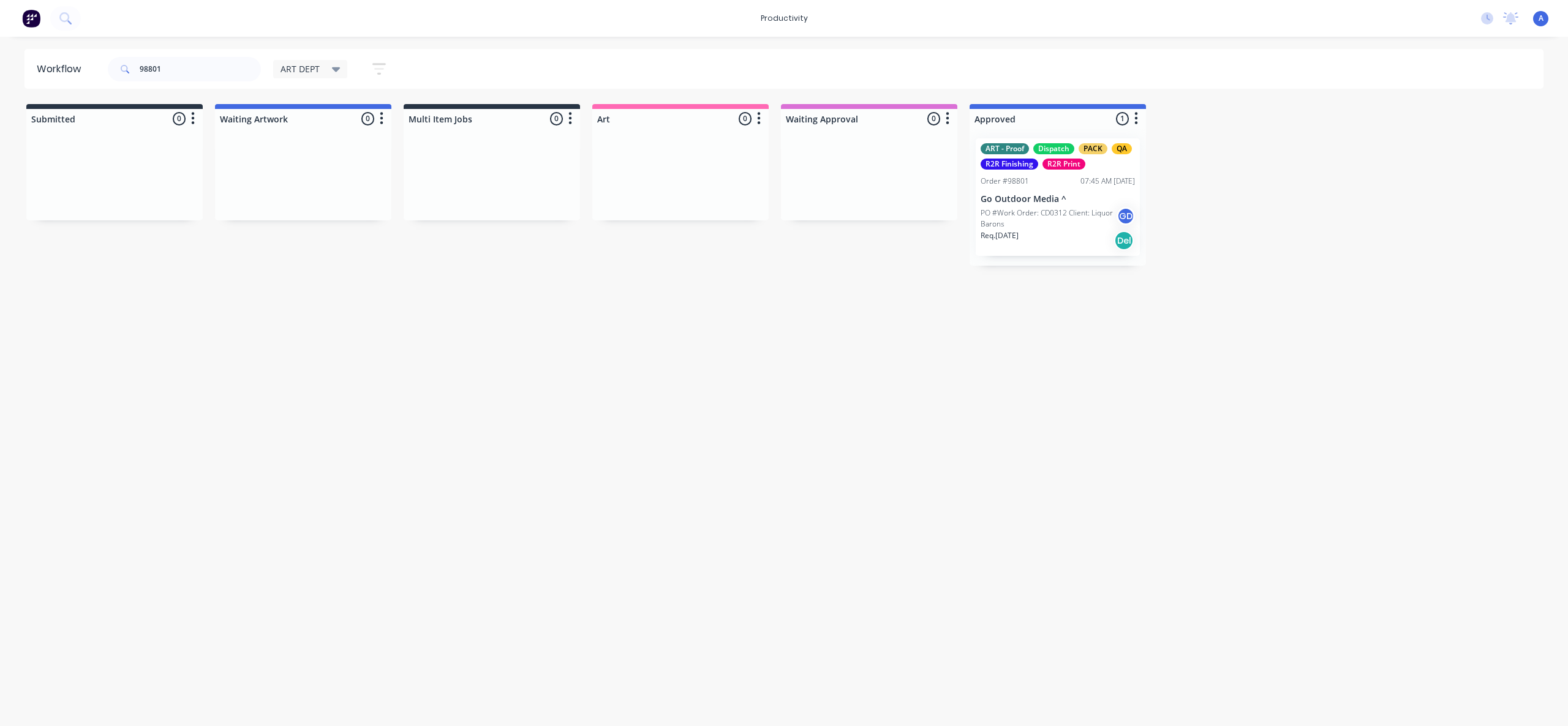
click at [1037, 191] on div "ART - Proof Dispatch PACK QA R2R Finishing R2R Print Order #98801 07:45 AM [DAT…" at bounding box center [1057, 197] width 164 height 118
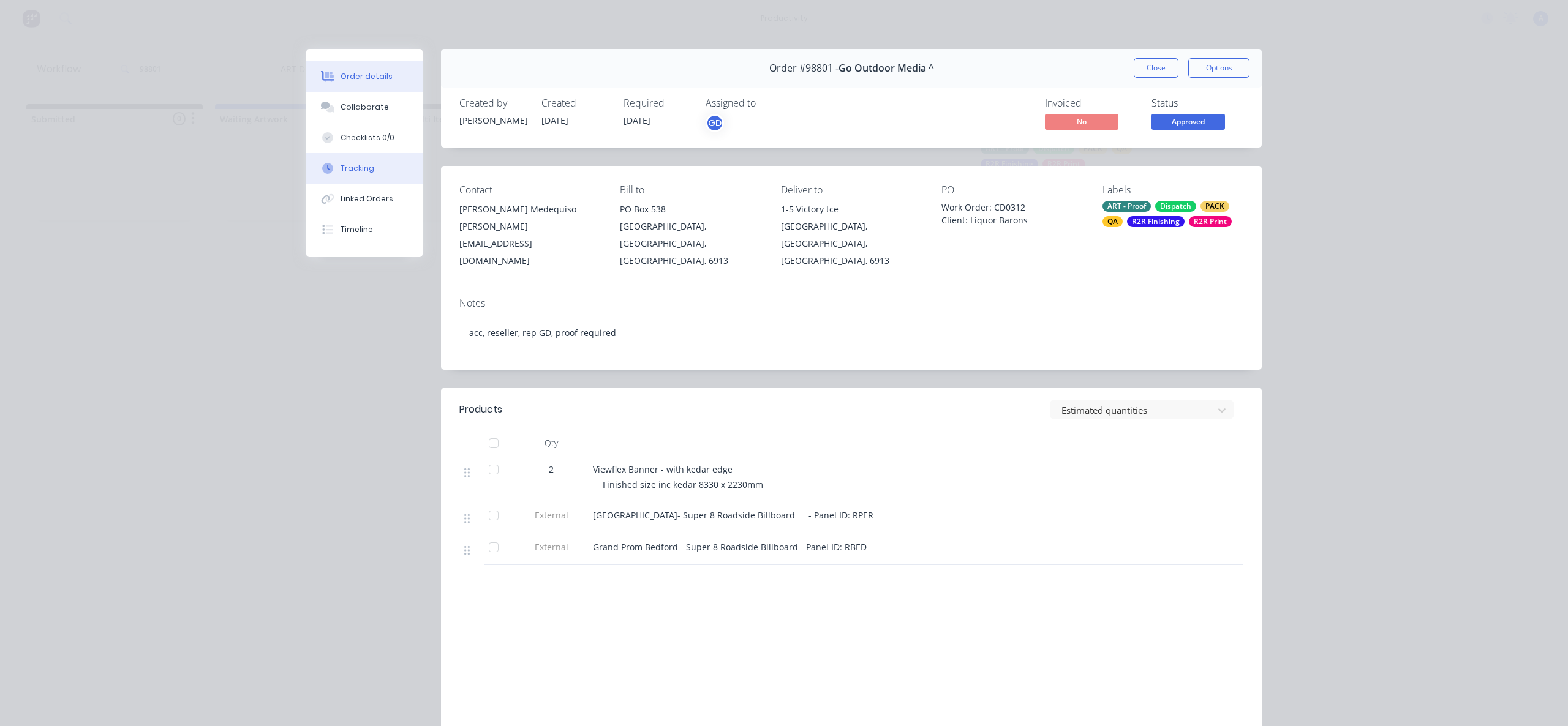
click at [332, 164] on button "Tracking" at bounding box center [364, 168] width 116 height 31
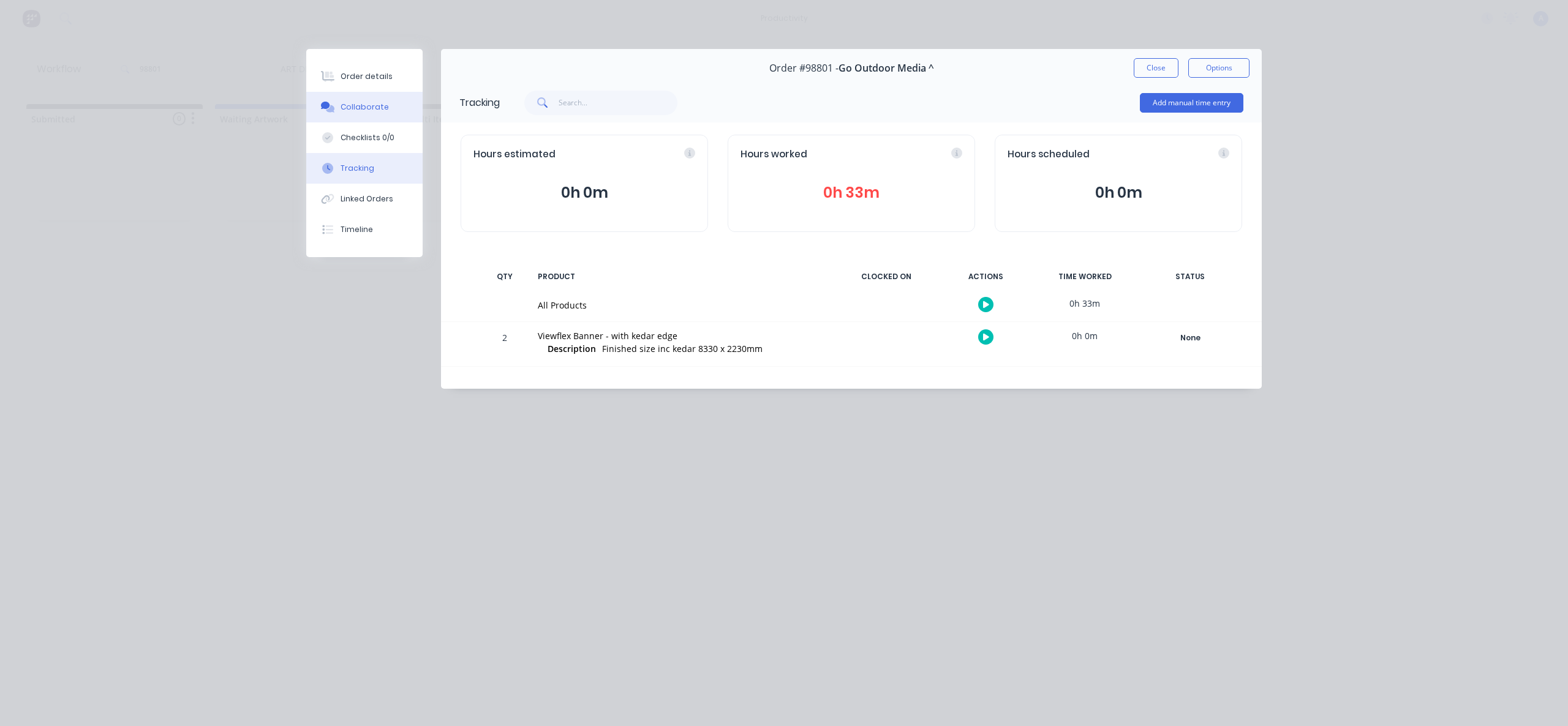
click at [368, 104] on div "Collaborate" at bounding box center [364, 107] width 48 height 11
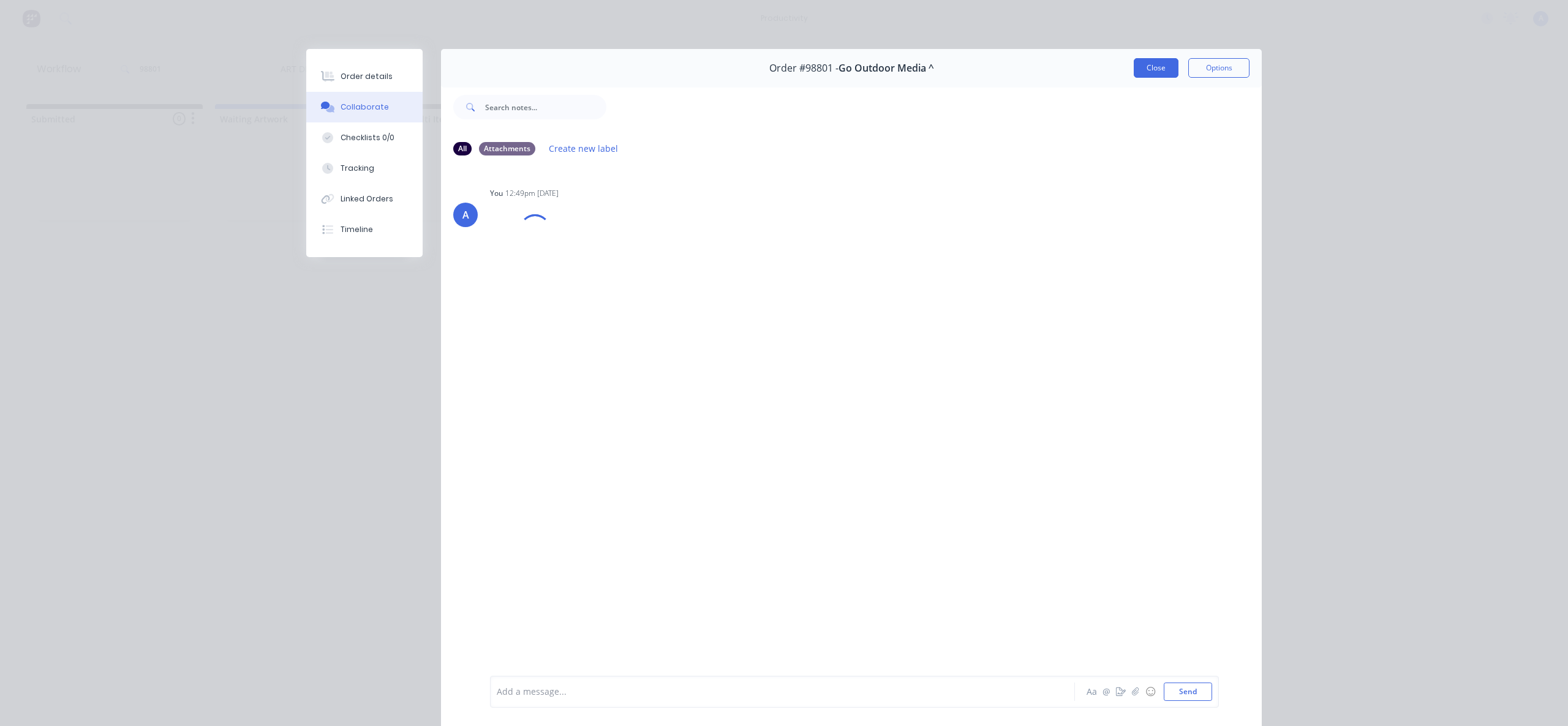
click at [1164, 63] on button "Close" at bounding box center [1156, 68] width 44 height 20
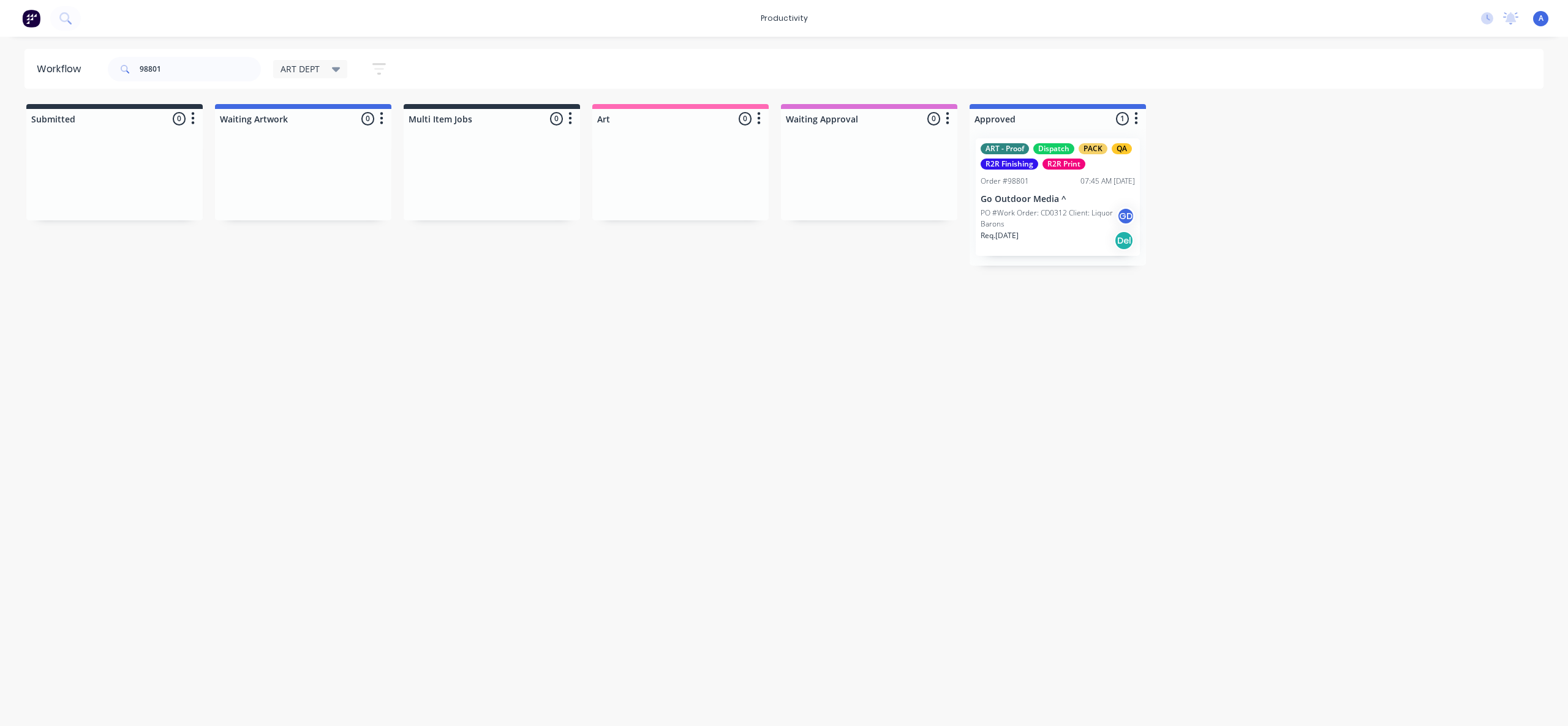
click at [1038, 427] on div "Workflow 98801 ART DEPT Save new view None edit ART DEPT (Default) edit Banner …" at bounding box center [784, 375] width 1568 height 653
click at [1050, 223] on p "PO #Work Order: CD0312 Client: Liquor Barons" at bounding box center [1048, 219] width 136 height 22
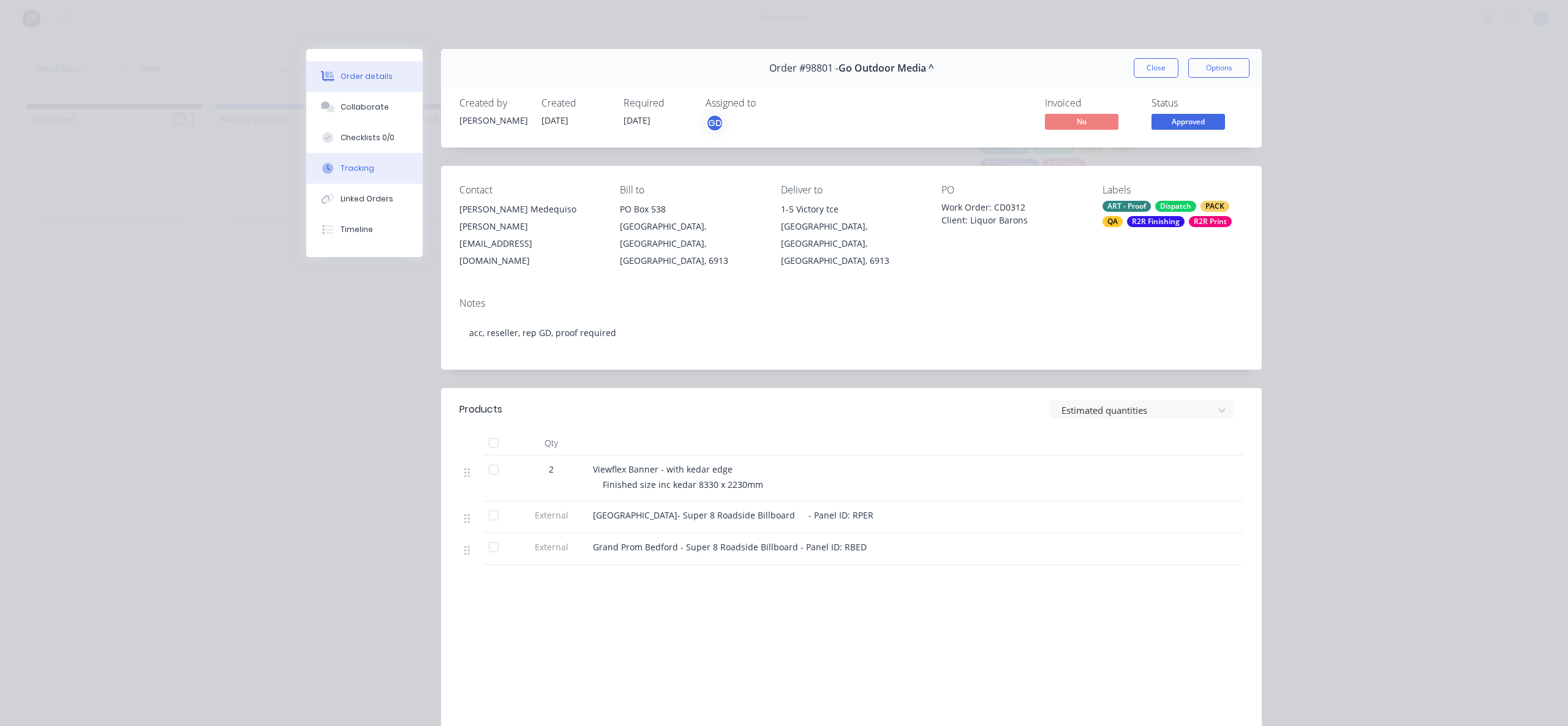
click at [395, 168] on button "Tracking" at bounding box center [364, 168] width 116 height 31
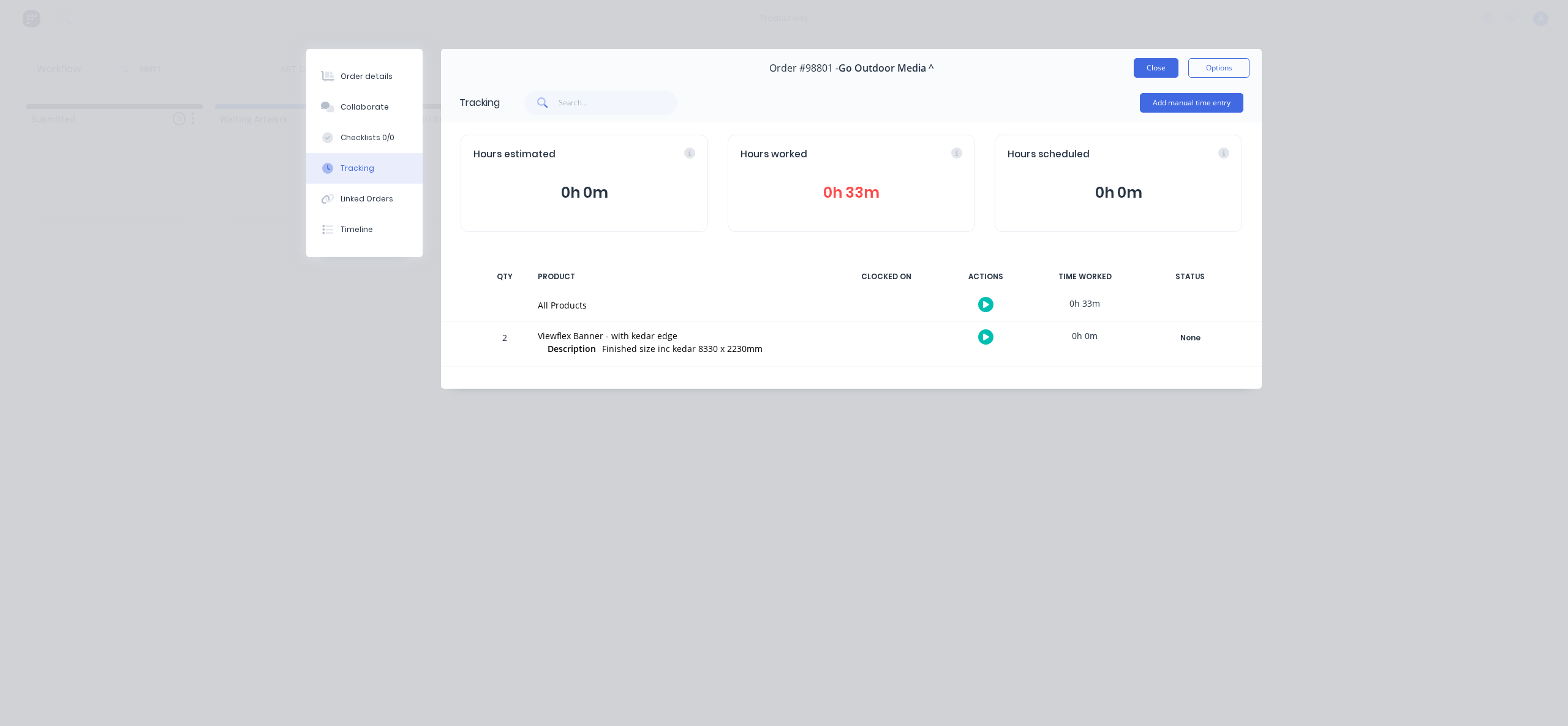
click at [1162, 70] on button "Close" at bounding box center [1156, 68] width 44 height 20
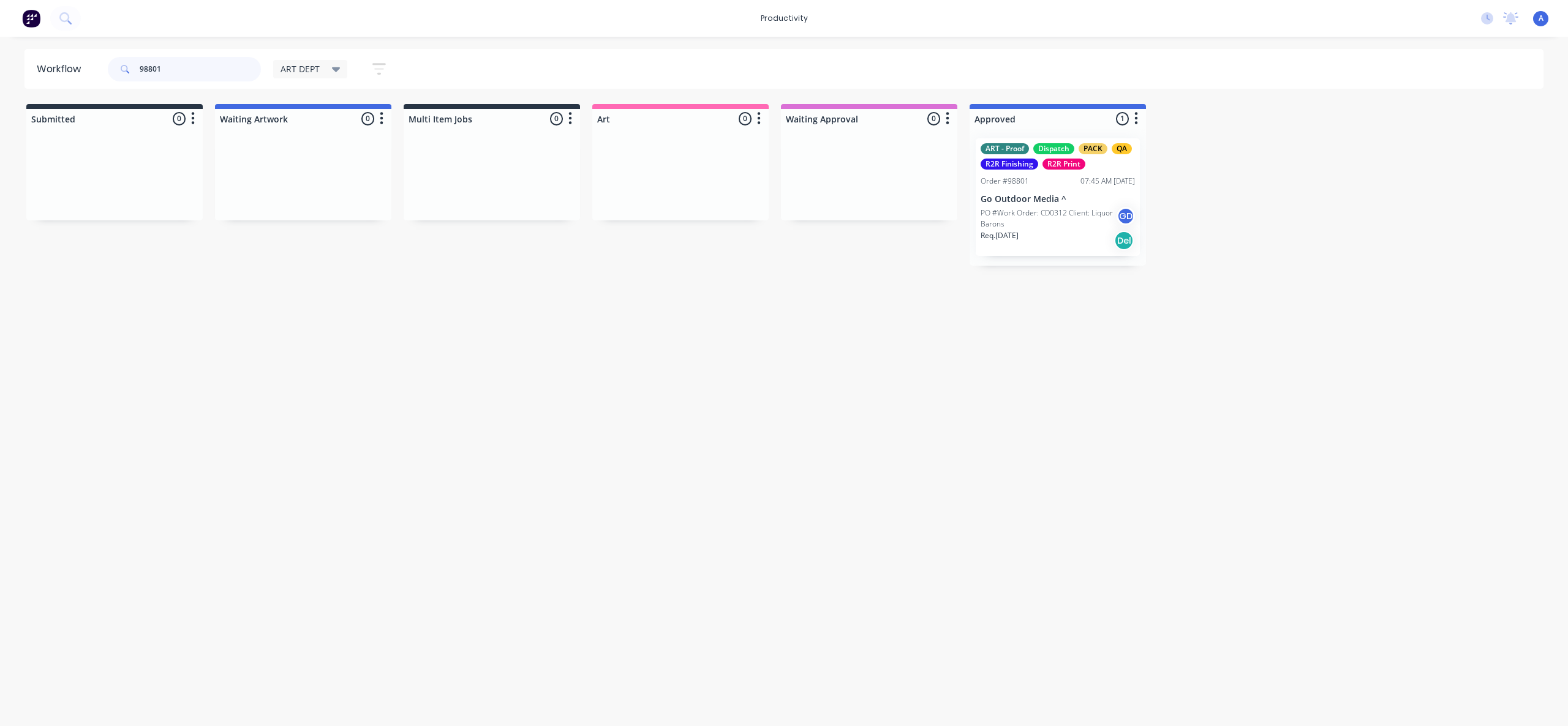
click at [191, 67] on input "98801" at bounding box center [200, 69] width 121 height 25
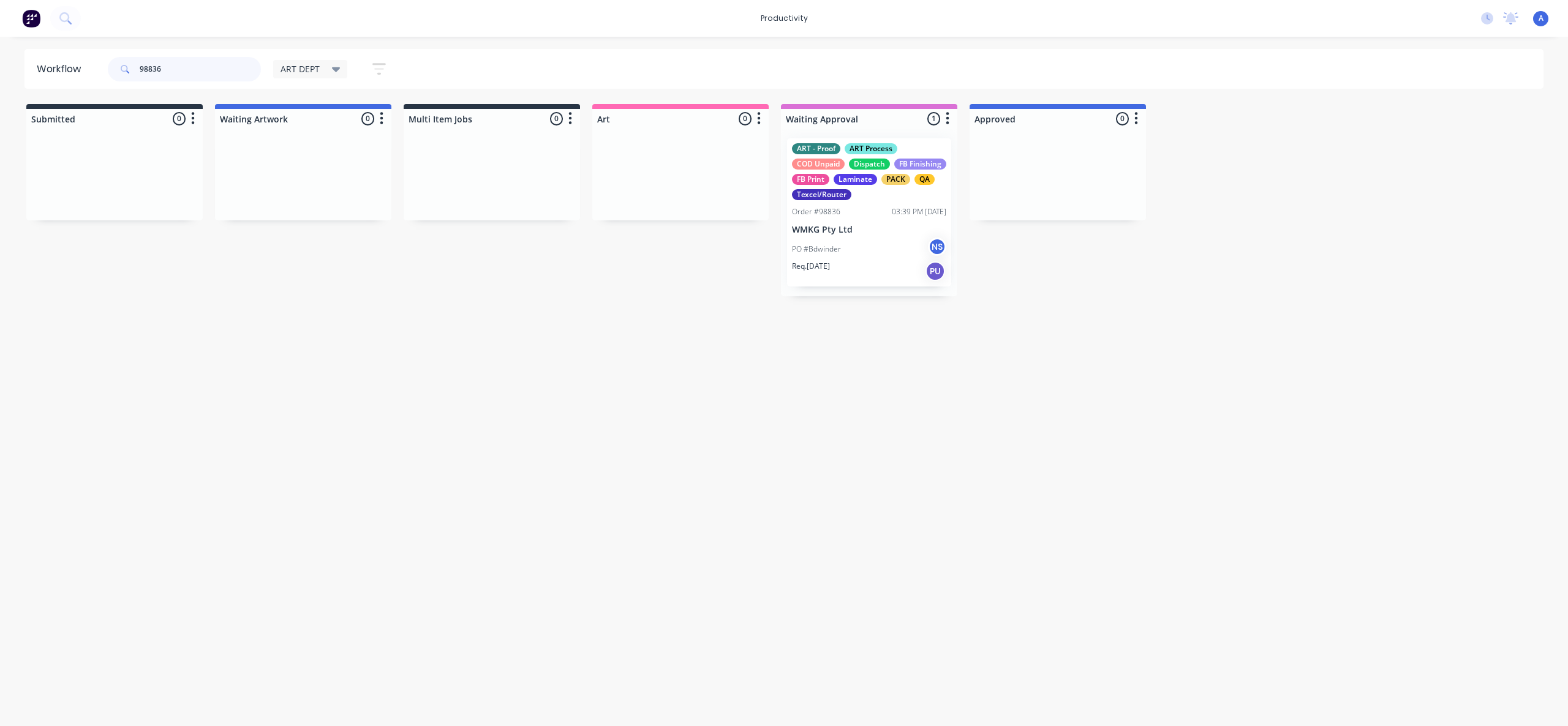
drag, startPoint x: 851, startPoint y: 264, endPoint x: 720, endPoint y: 257, distance: 131.2
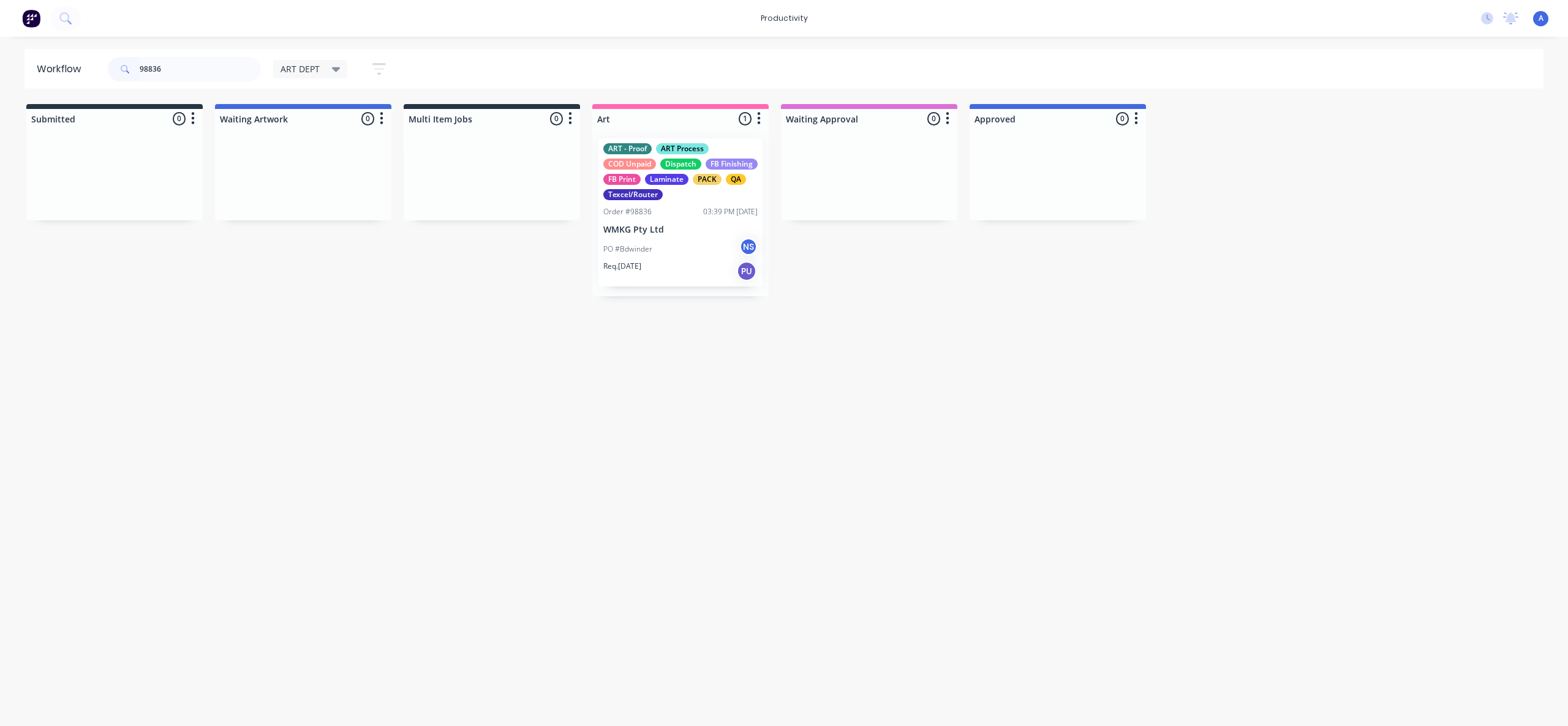
click at [665, 254] on div "PO #Bdwinder NS" at bounding box center [680, 249] width 154 height 24
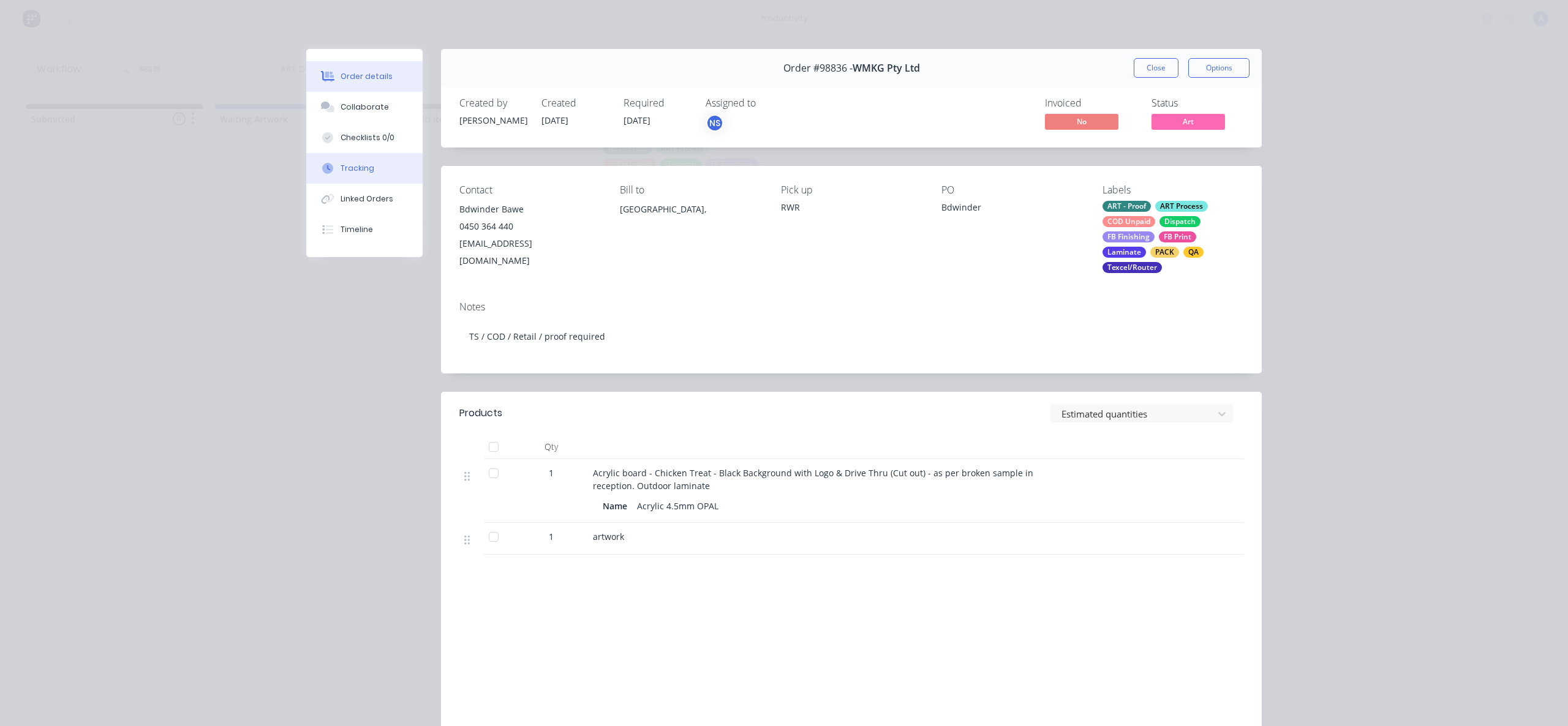
click at [350, 180] on button "Tracking" at bounding box center [364, 168] width 116 height 31
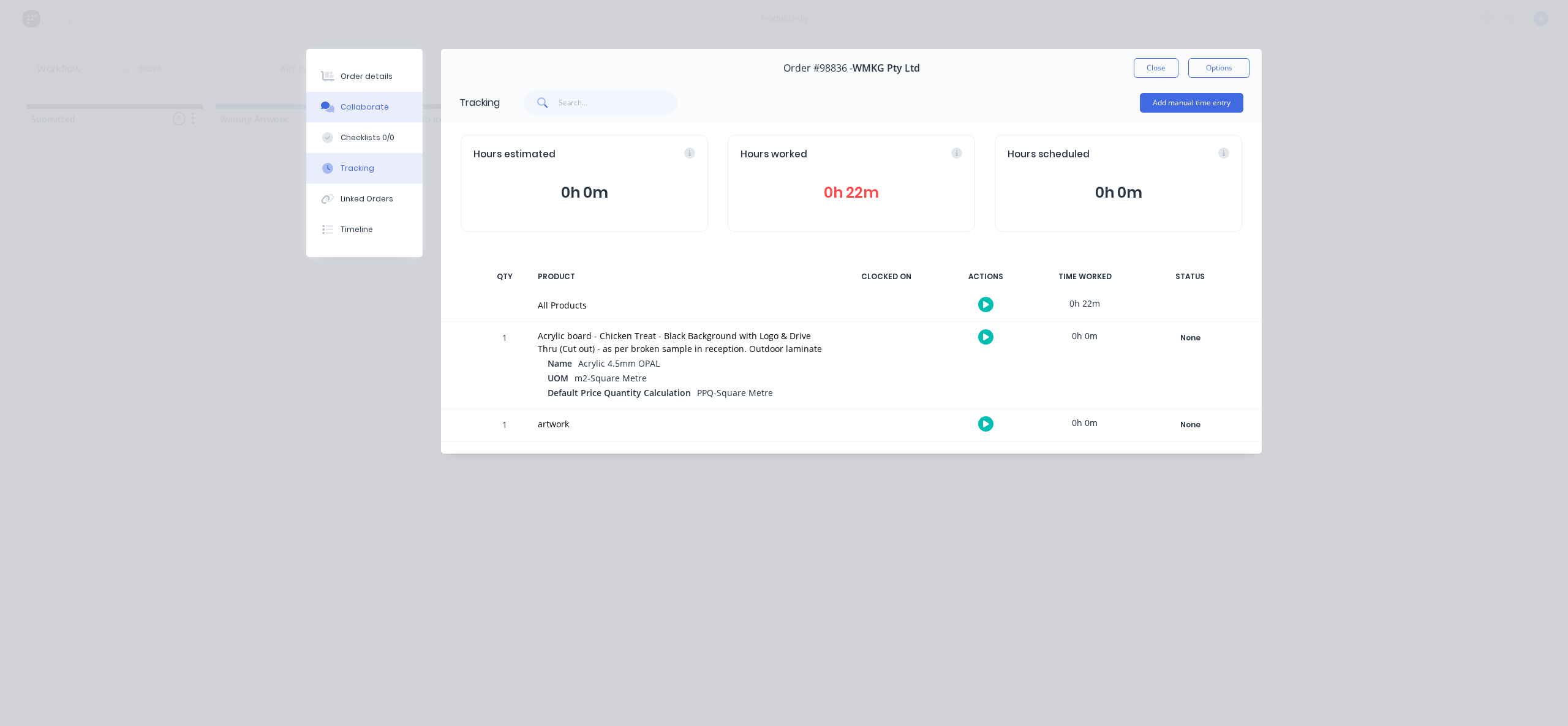
click at [364, 100] on button "Collaborate" at bounding box center [364, 107] width 116 height 31
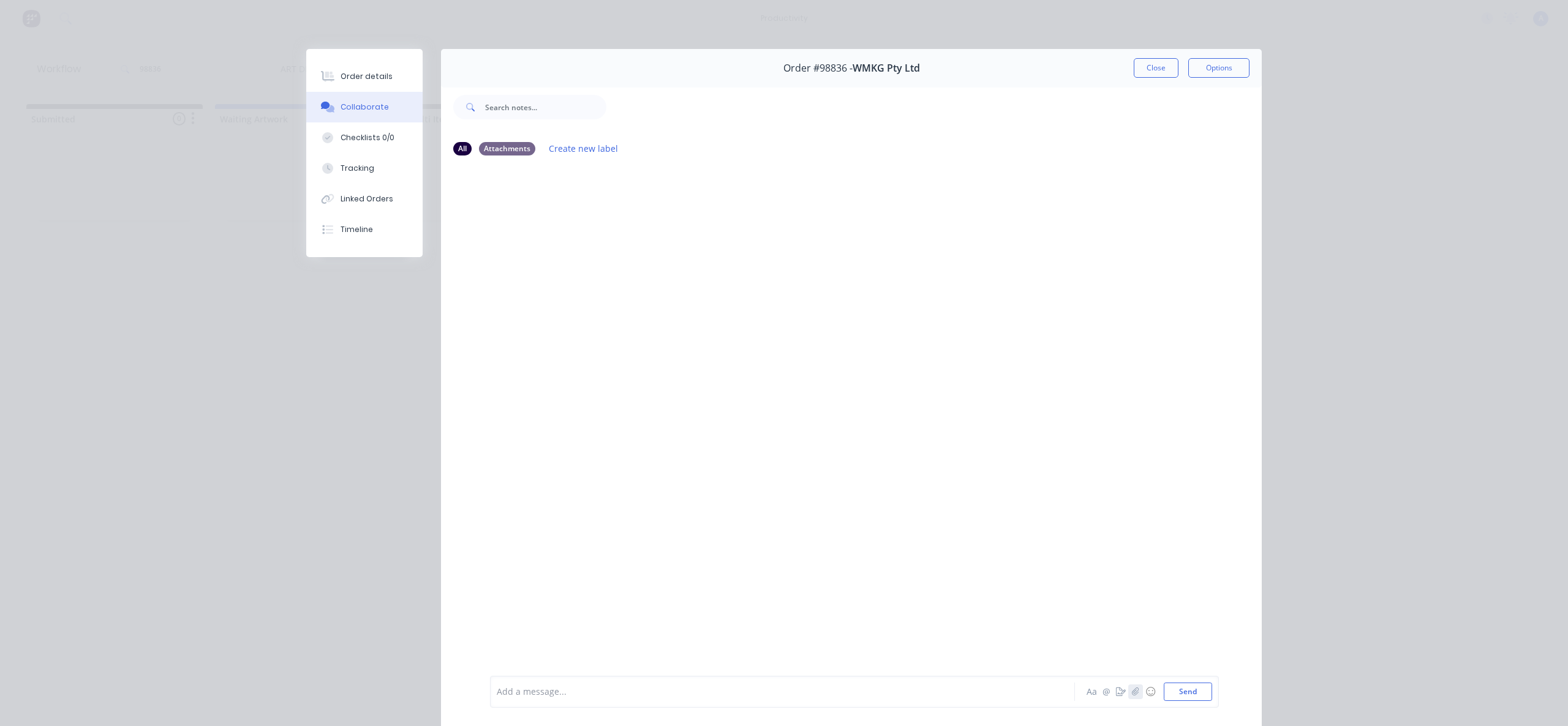
click at [1128, 691] on button "button" at bounding box center [1135, 691] width 15 height 15
click at [1170, 687] on button "Send" at bounding box center [1188, 692] width 48 height 18
click at [365, 178] on button "Tracking" at bounding box center [364, 168] width 116 height 31
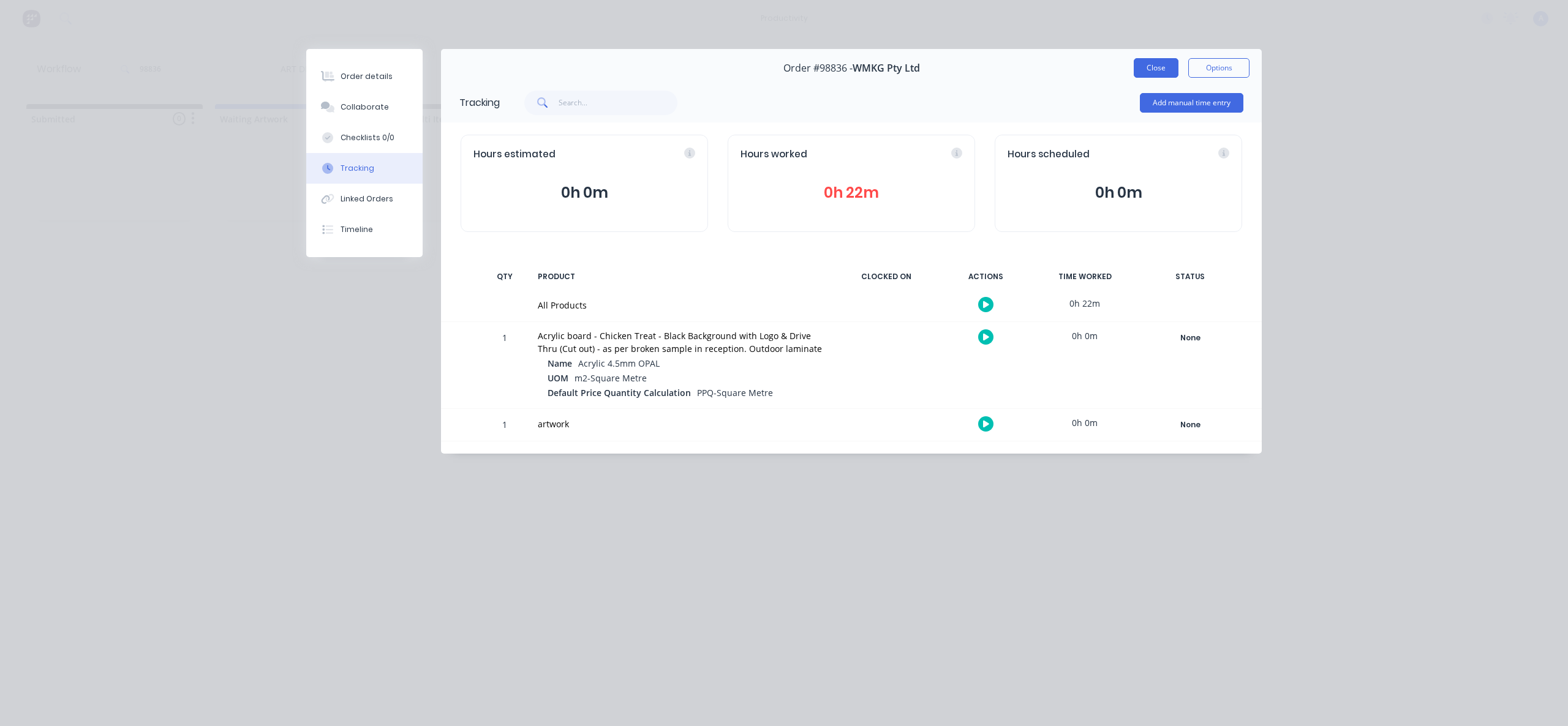
click at [1174, 63] on button "Close" at bounding box center [1156, 68] width 44 height 20
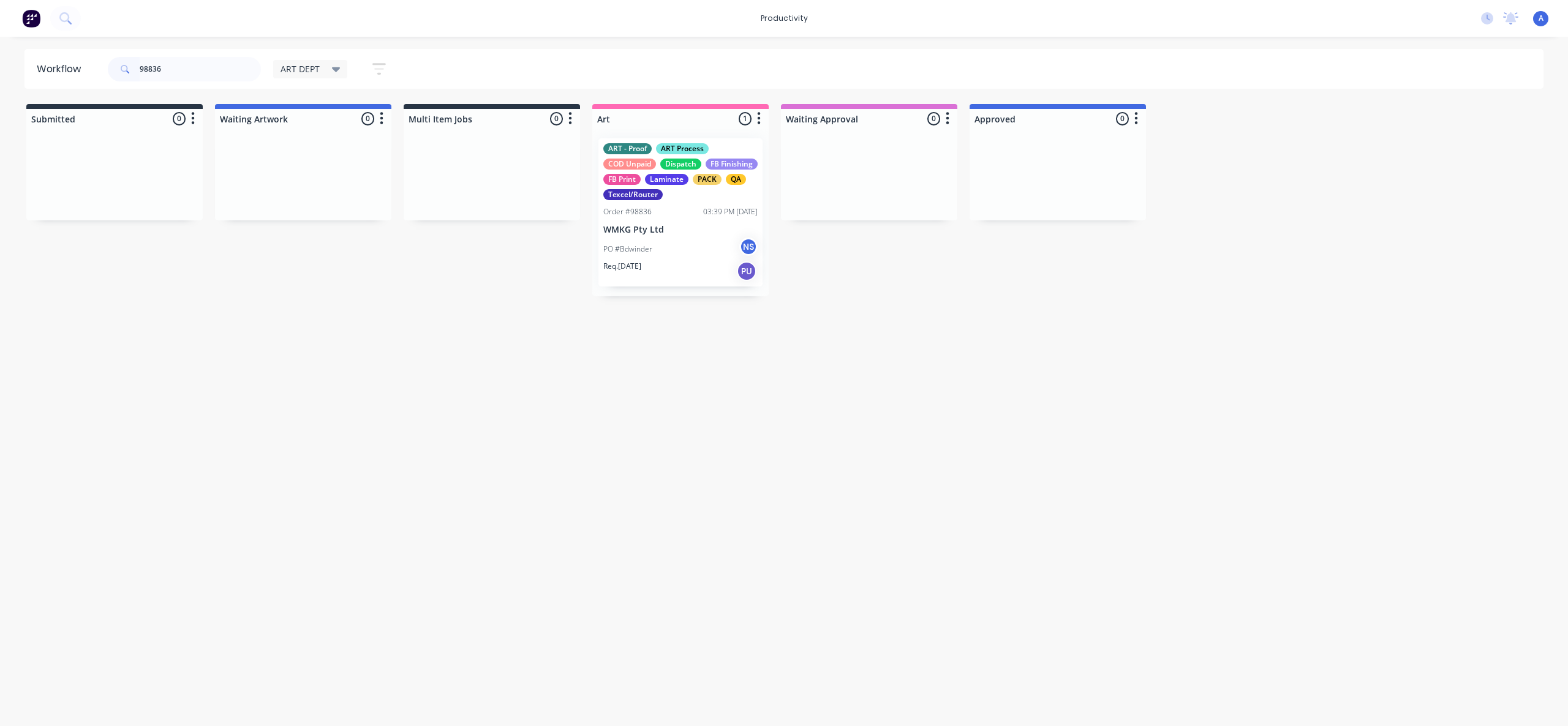
click at [611, 225] on p "WMKG Pty Ltd" at bounding box center [680, 230] width 154 height 10
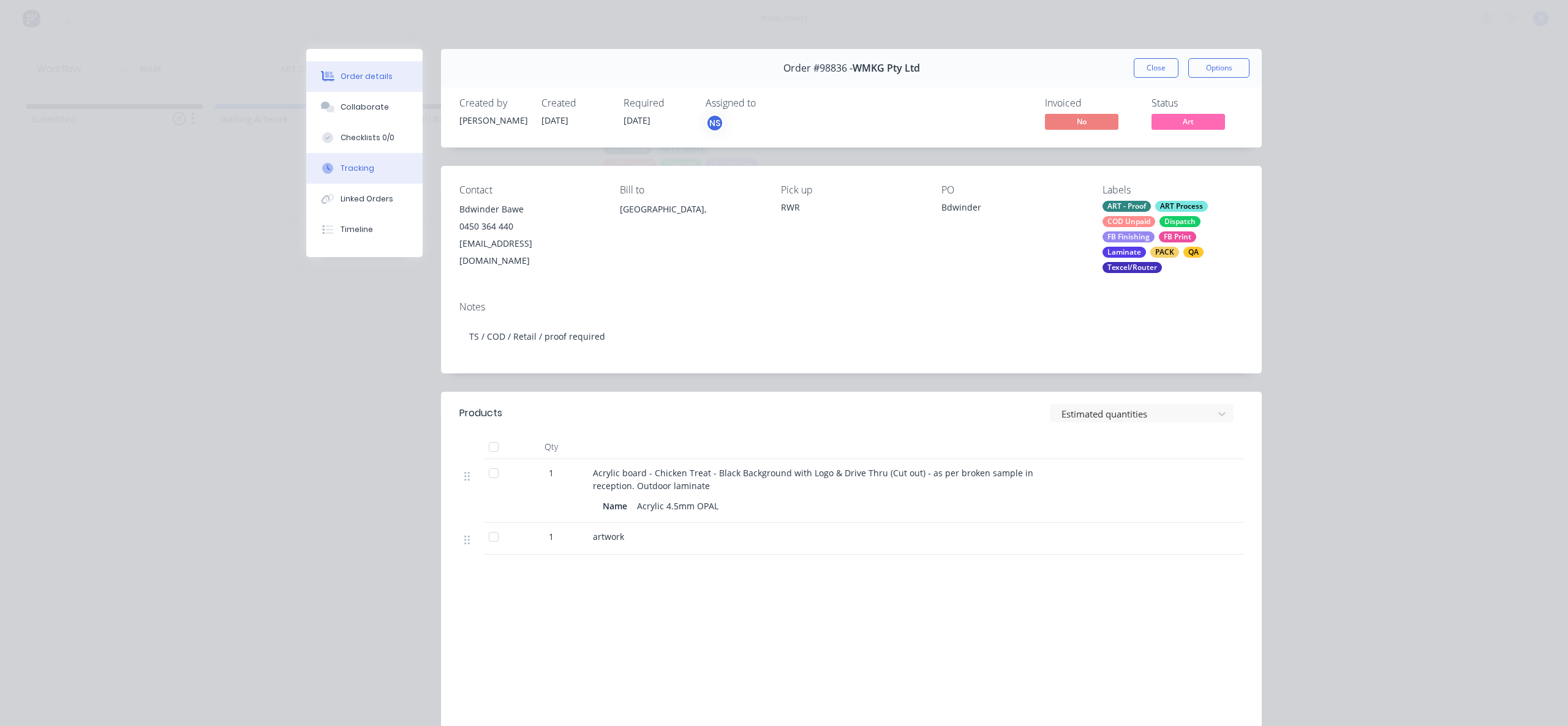
click at [322, 166] on icon at bounding box center [327, 168] width 11 height 11
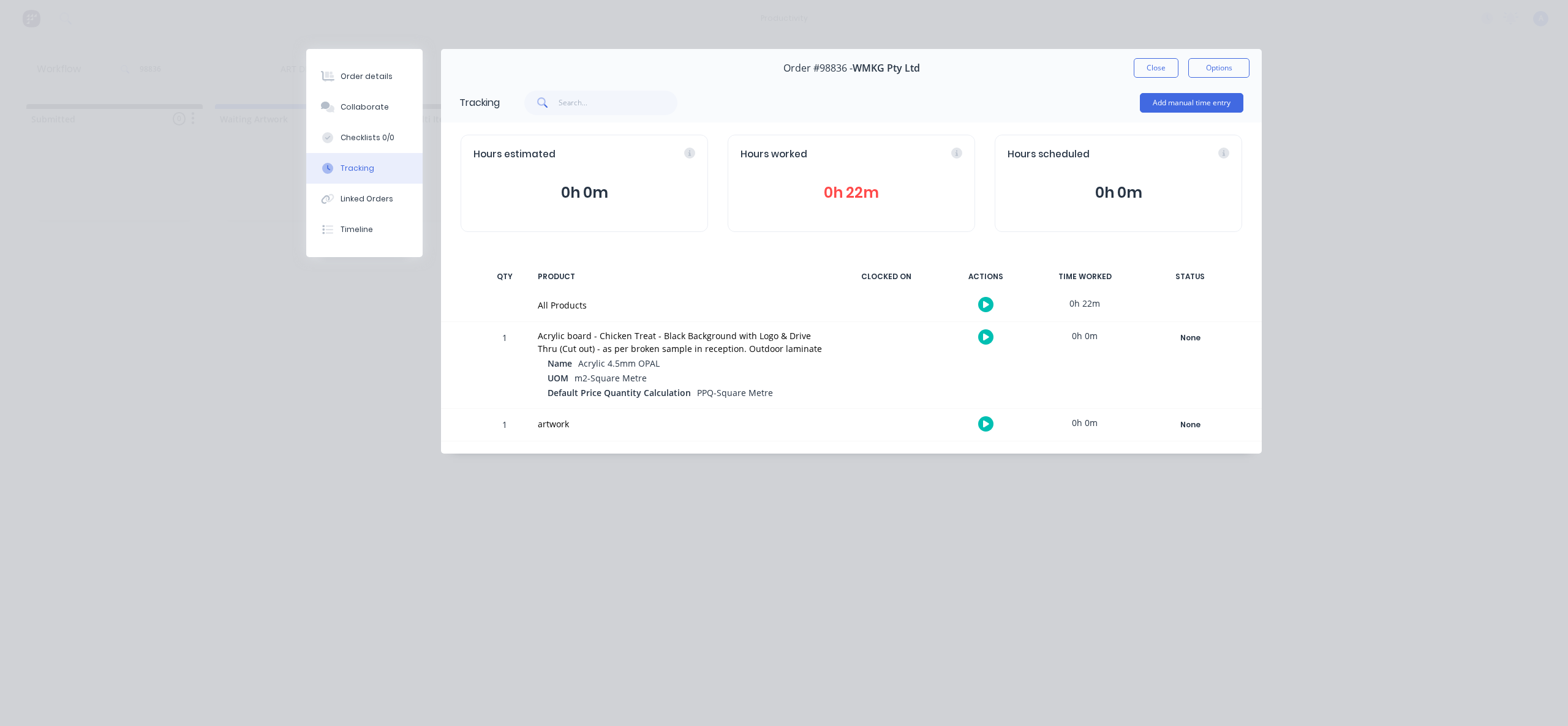
click at [984, 307] on icon "button" at bounding box center [985, 304] width 6 height 7
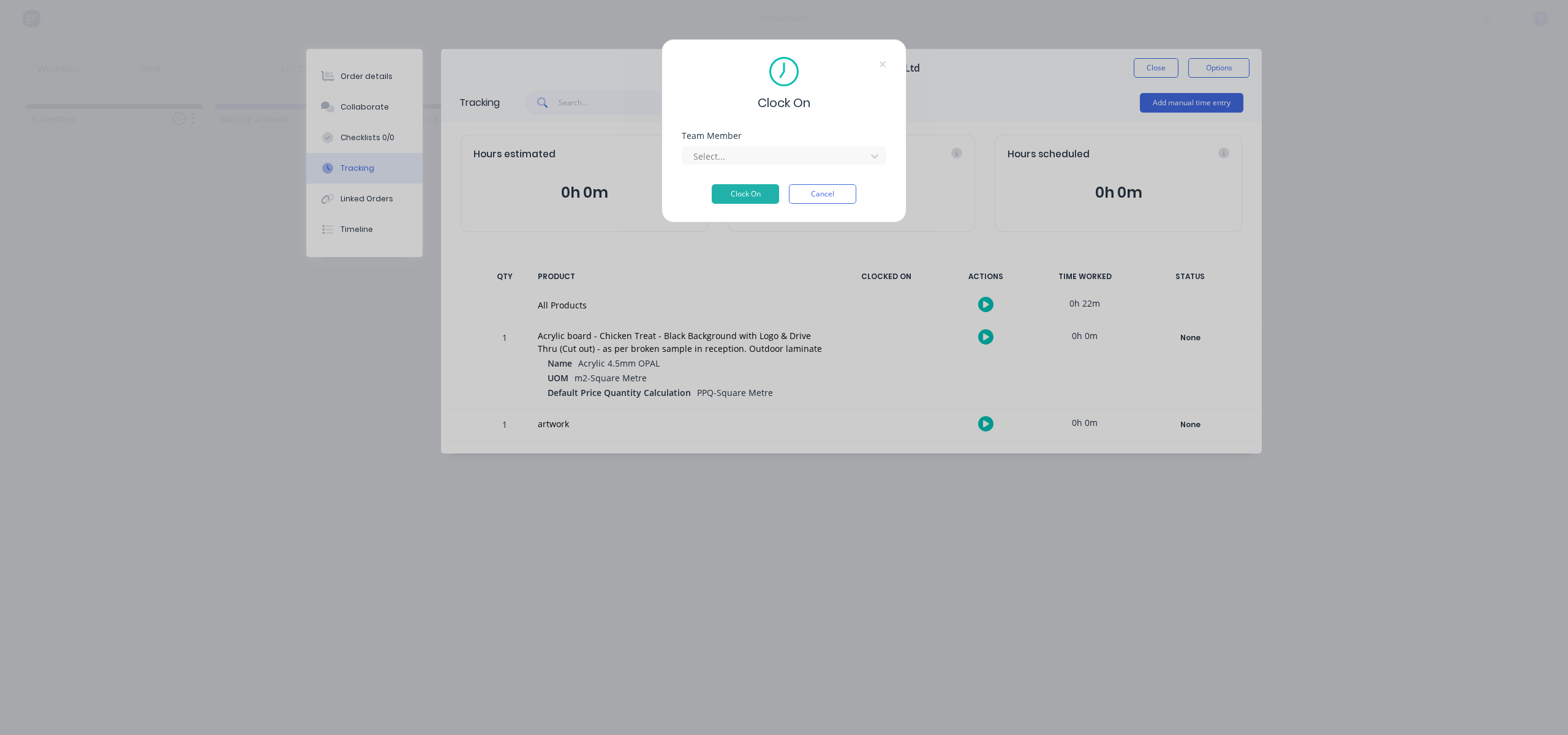
click at [799, 140] on div "Team Member" at bounding box center [784, 136] width 204 height 8
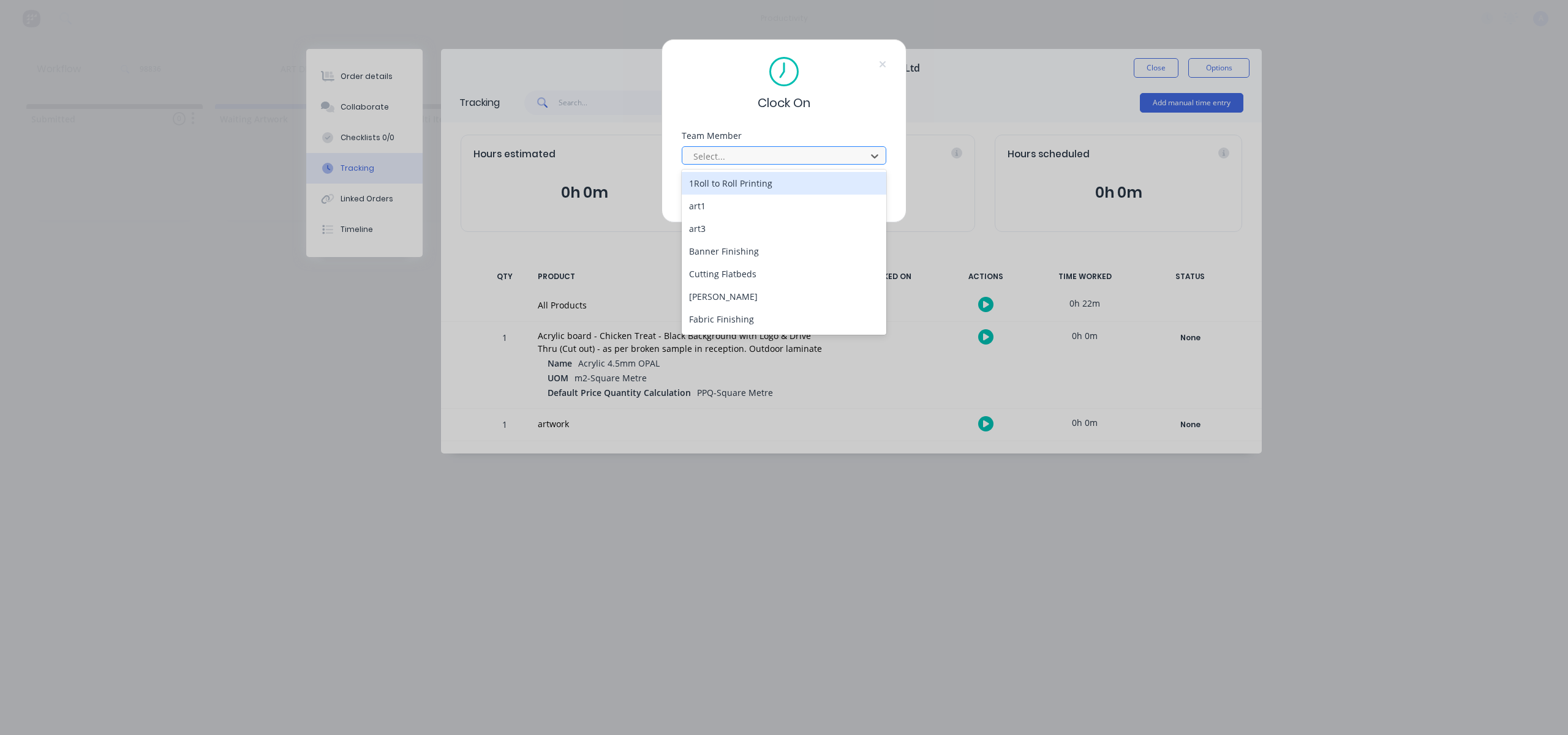
click at [799, 149] on div at bounding box center [776, 156] width 168 height 15
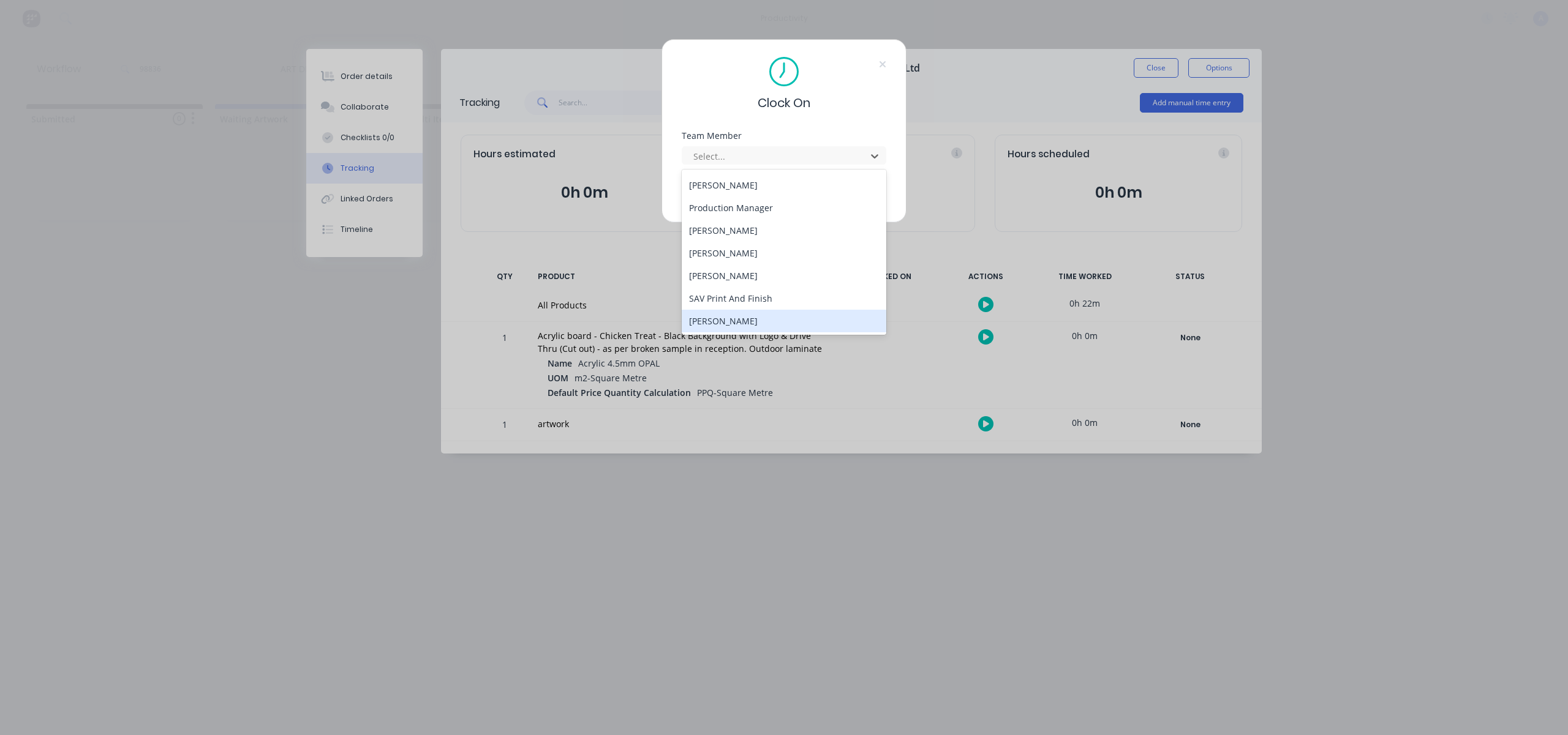
click at [751, 317] on div "[PERSON_NAME]" at bounding box center [784, 321] width 204 height 23
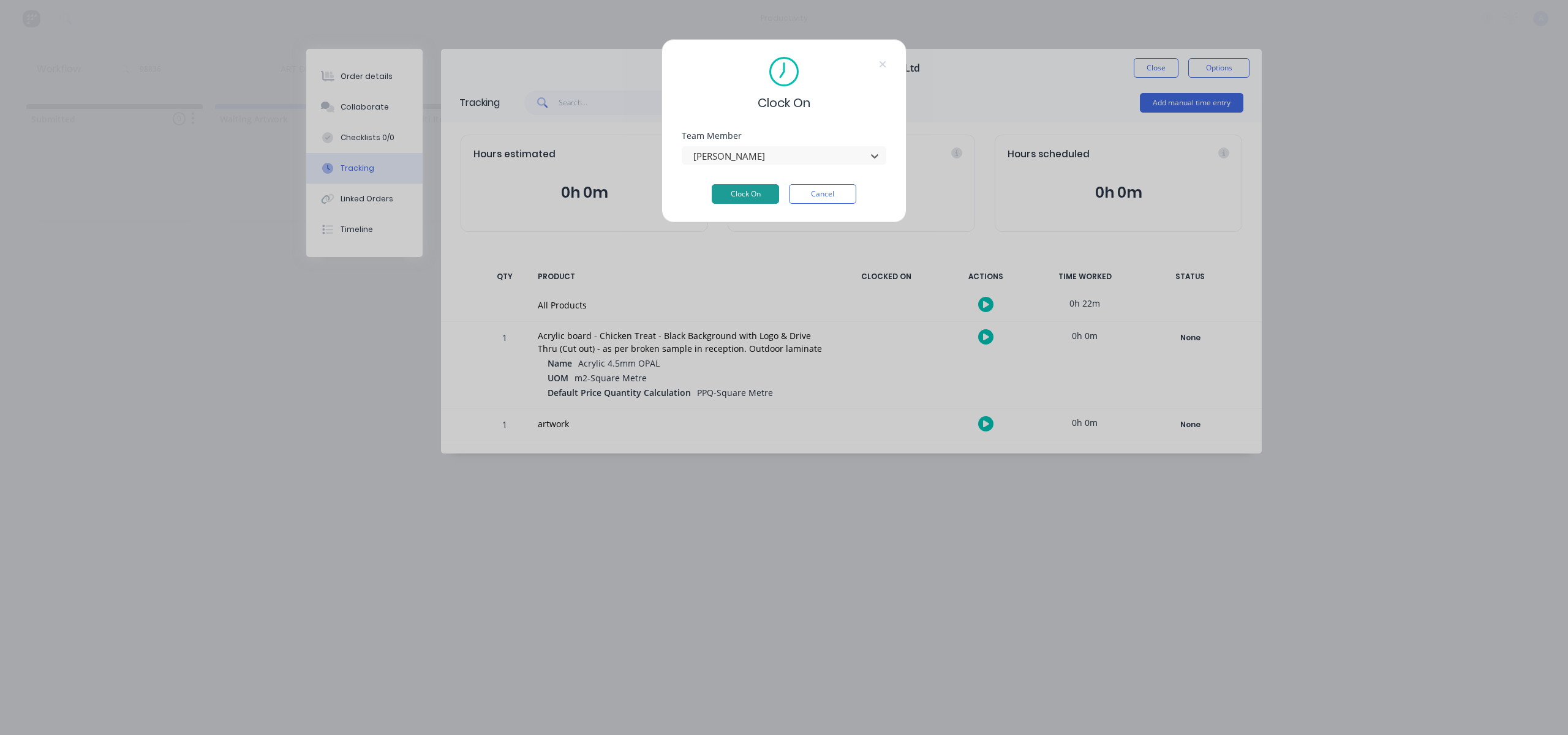
click at [762, 191] on button "Clock On" at bounding box center [745, 194] width 67 height 20
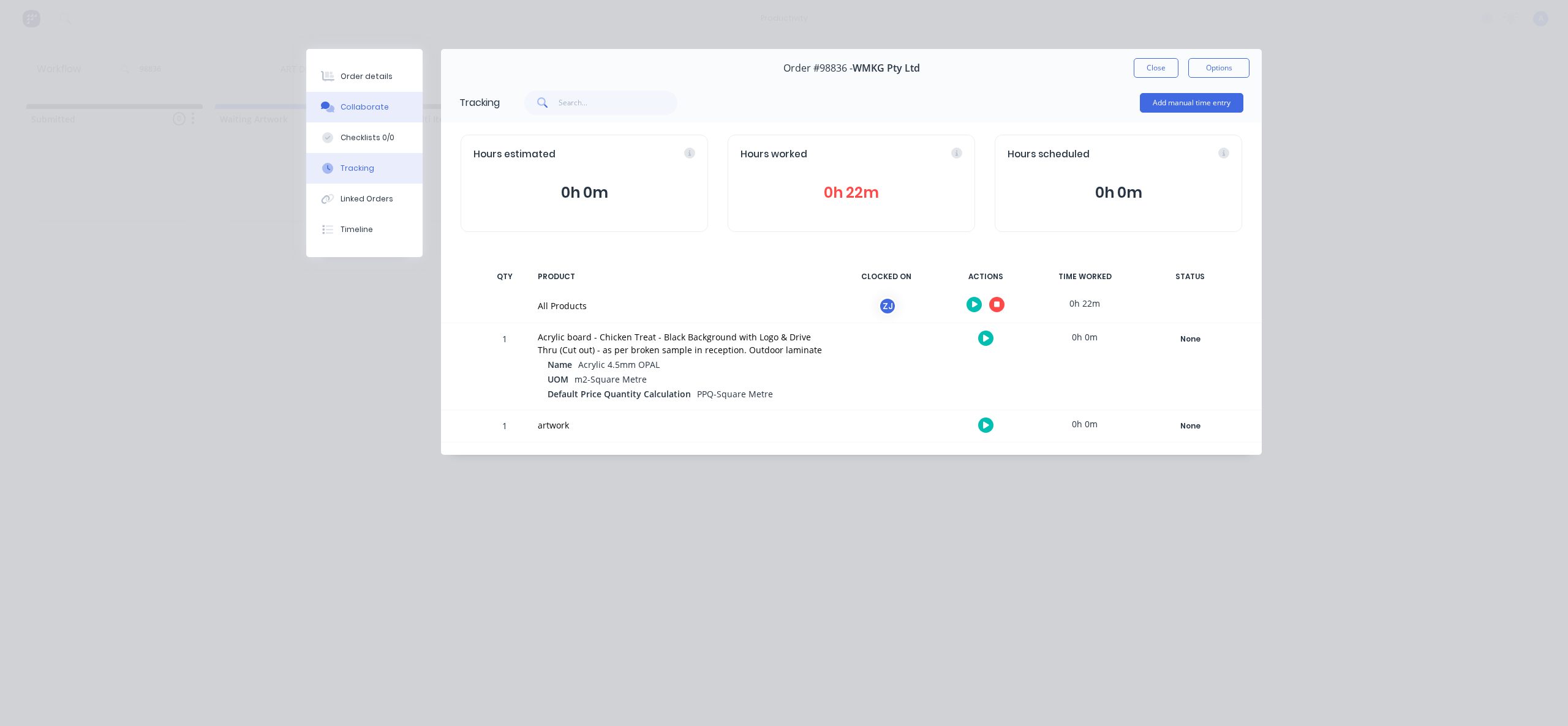
click at [404, 107] on button "Collaborate" at bounding box center [364, 107] width 116 height 31
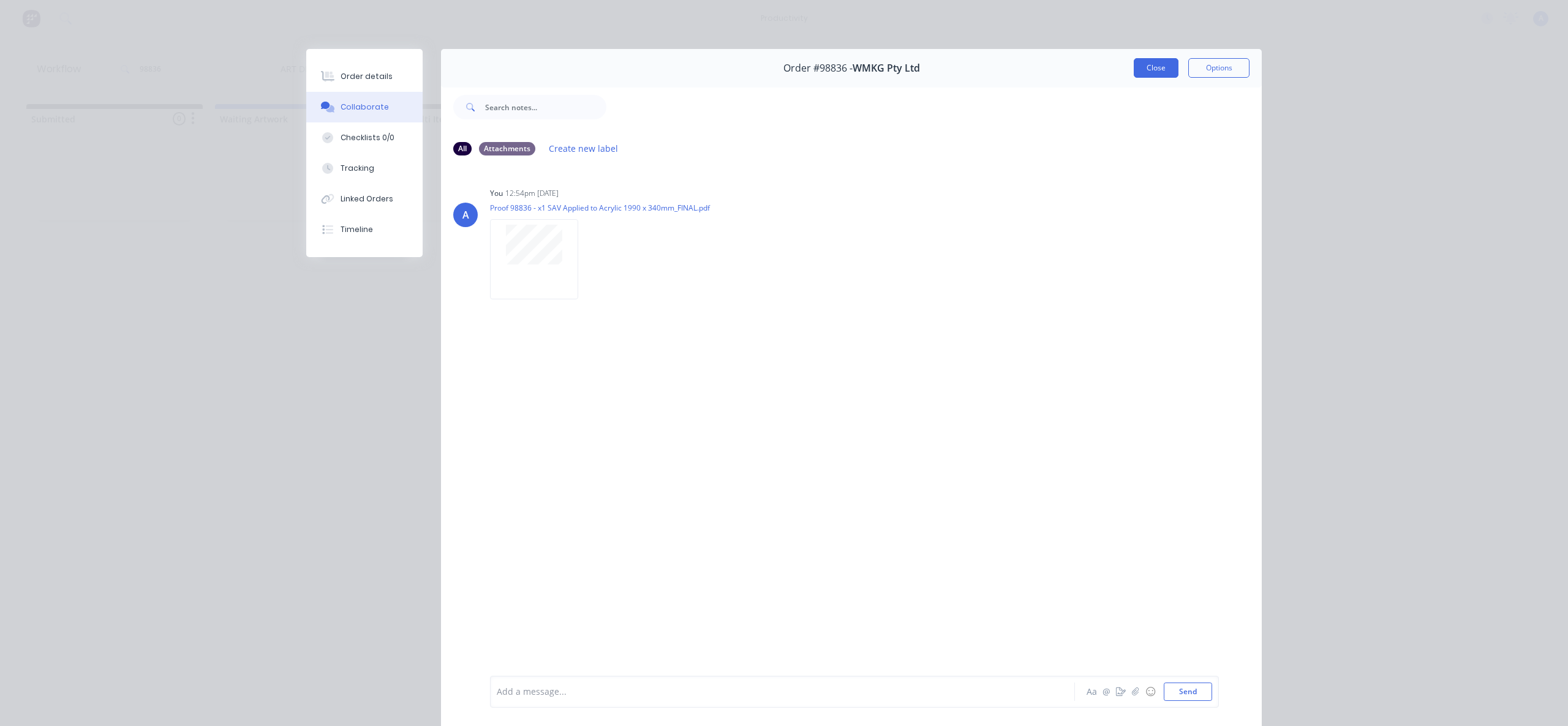
click at [1153, 67] on button "Close" at bounding box center [1156, 68] width 44 height 20
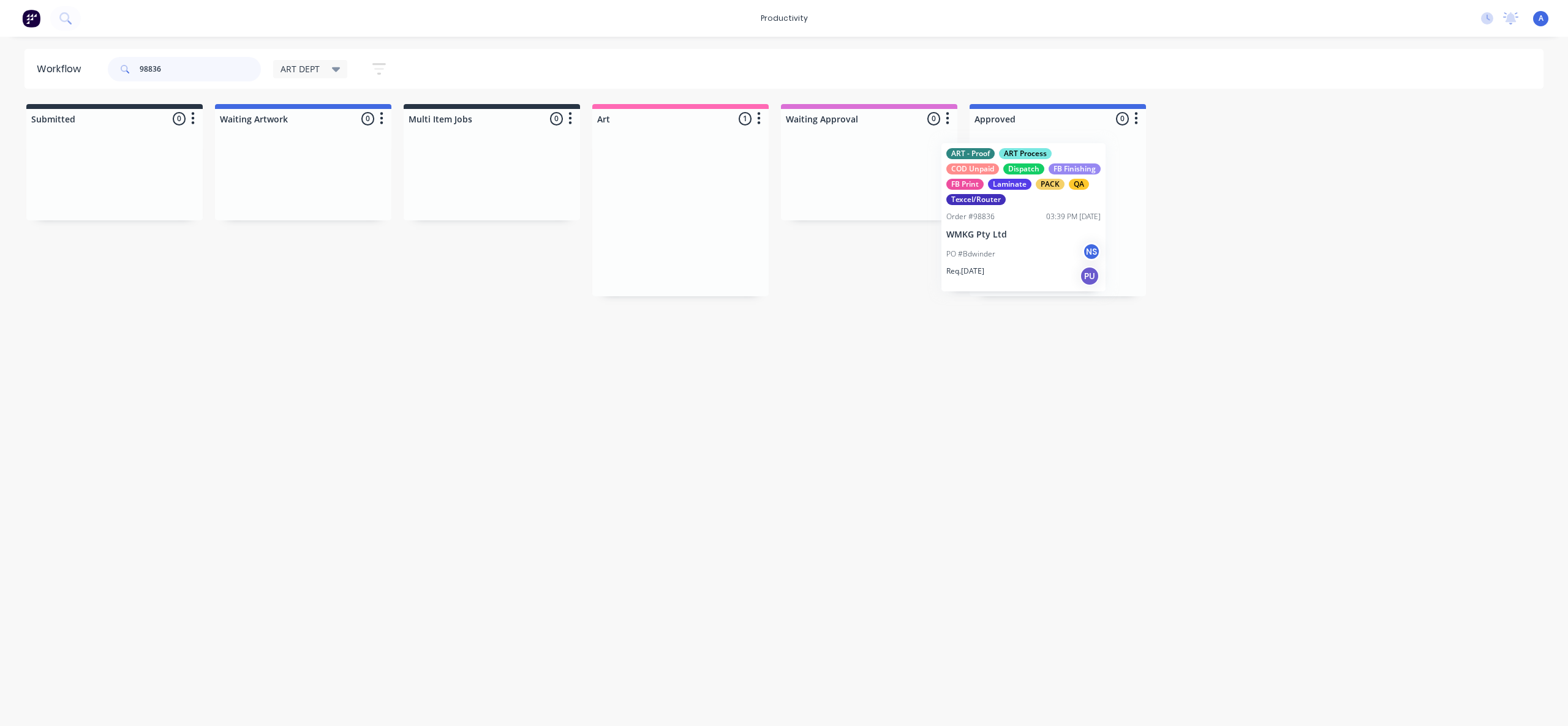
drag, startPoint x: 756, startPoint y: 259, endPoint x: 1028, endPoint y: 250, distance: 272.1
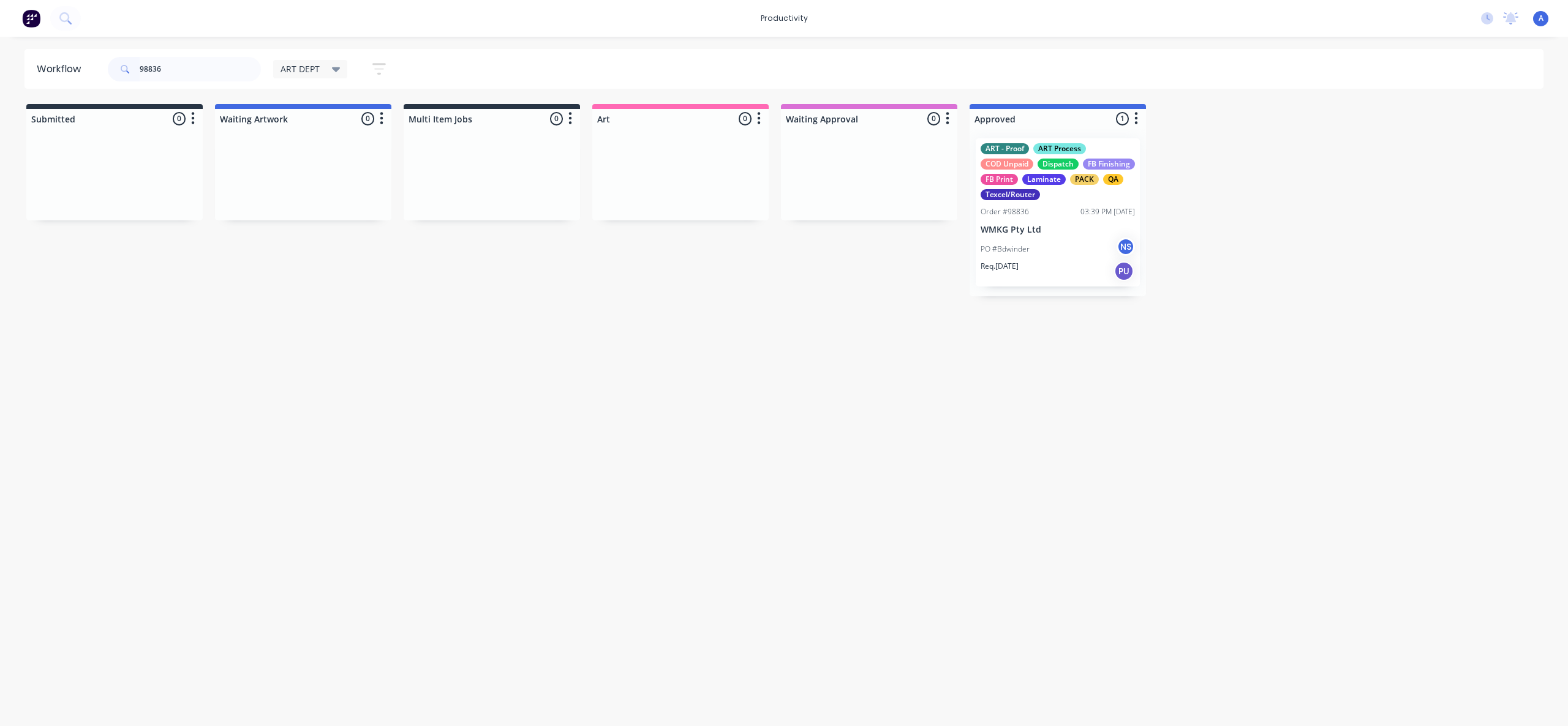
click at [1061, 236] on div "ART - Proof ART Process COD Unpaid Dispatch FB Finishing FB Print Laminate PACK…" at bounding box center [1057, 212] width 164 height 148
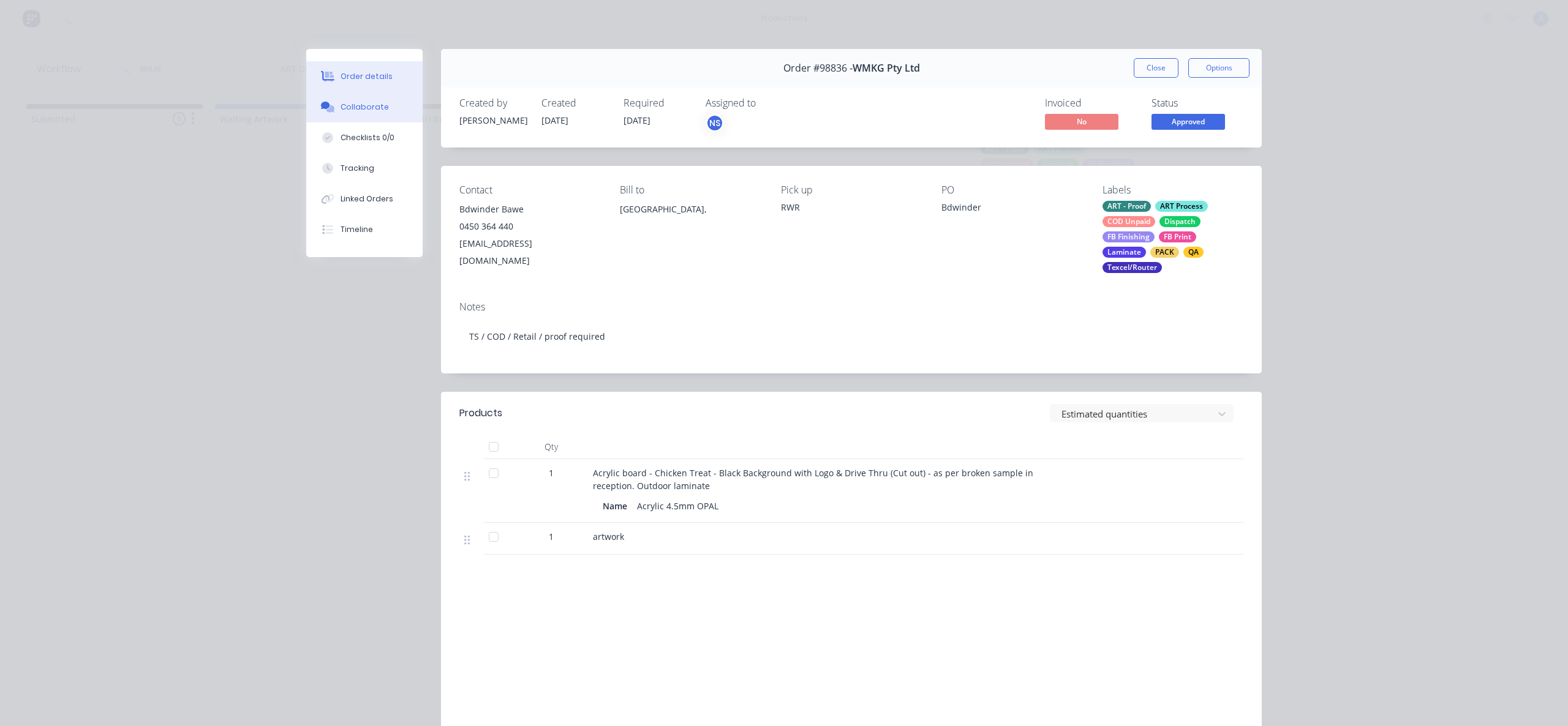
click at [390, 113] on button "Collaborate" at bounding box center [364, 107] width 116 height 31
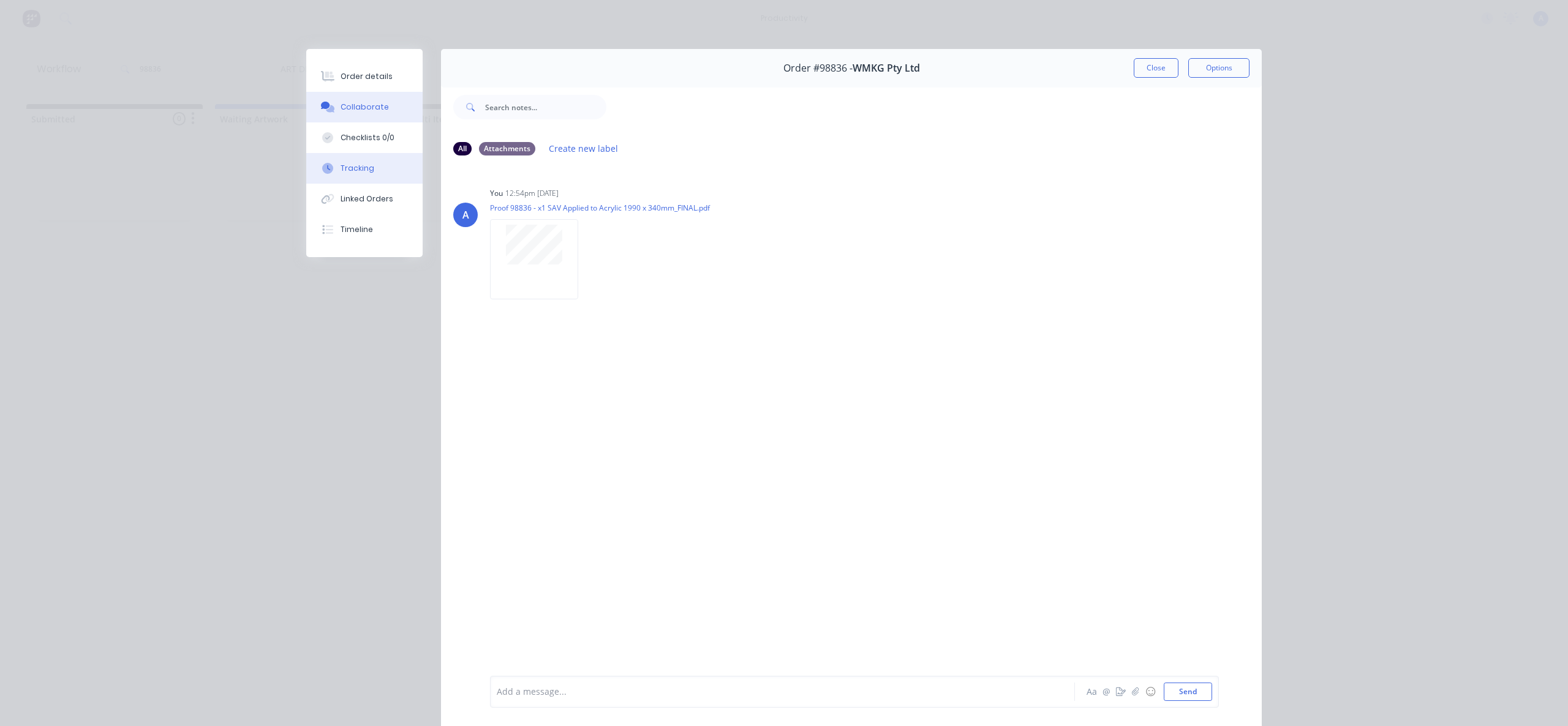
click at [349, 166] on div "Tracking" at bounding box center [357, 168] width 34 height 11
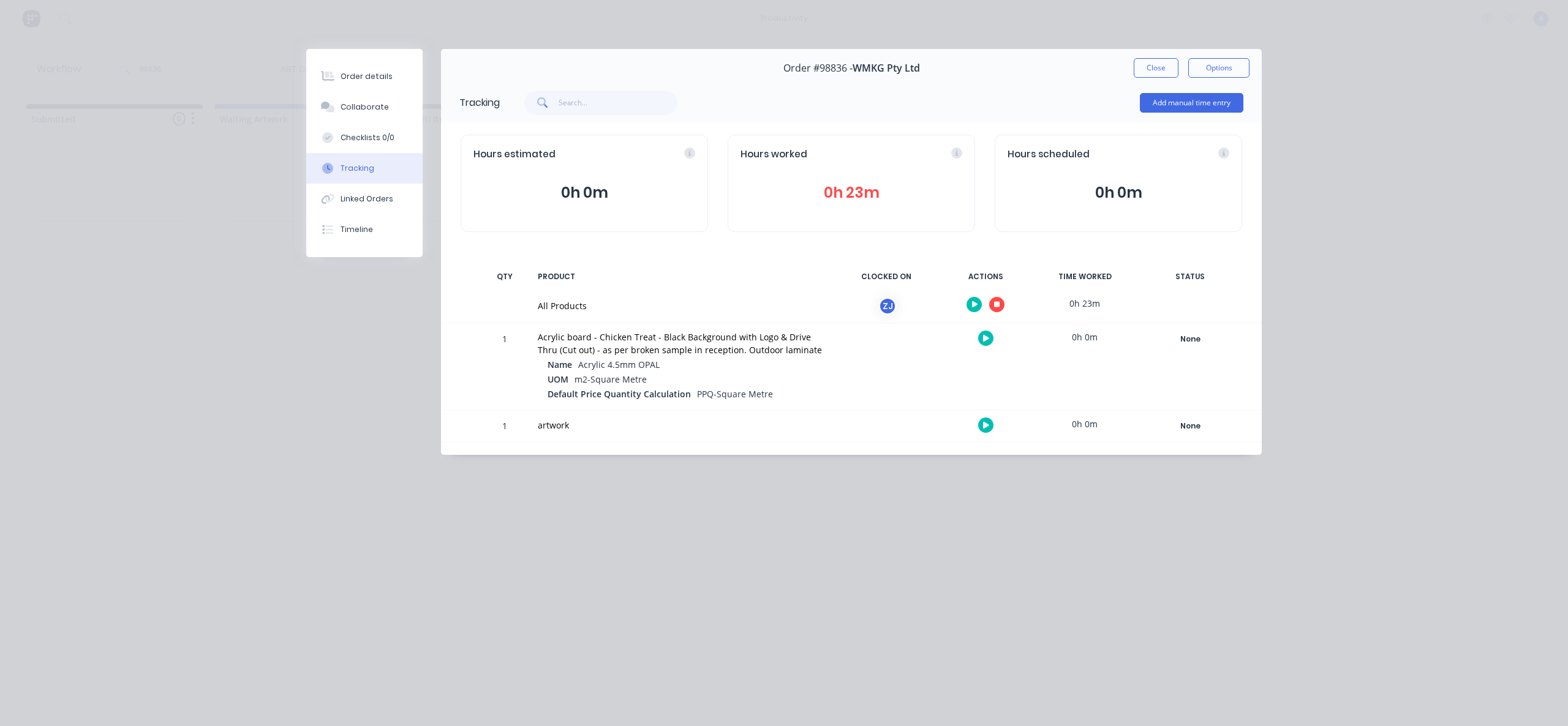
click at [999, 296] on div at bounding box center [985, 305] width 92 height 30
click at [1000, 302] on button "button" at bounding box center [996, 304] width 15 height 15
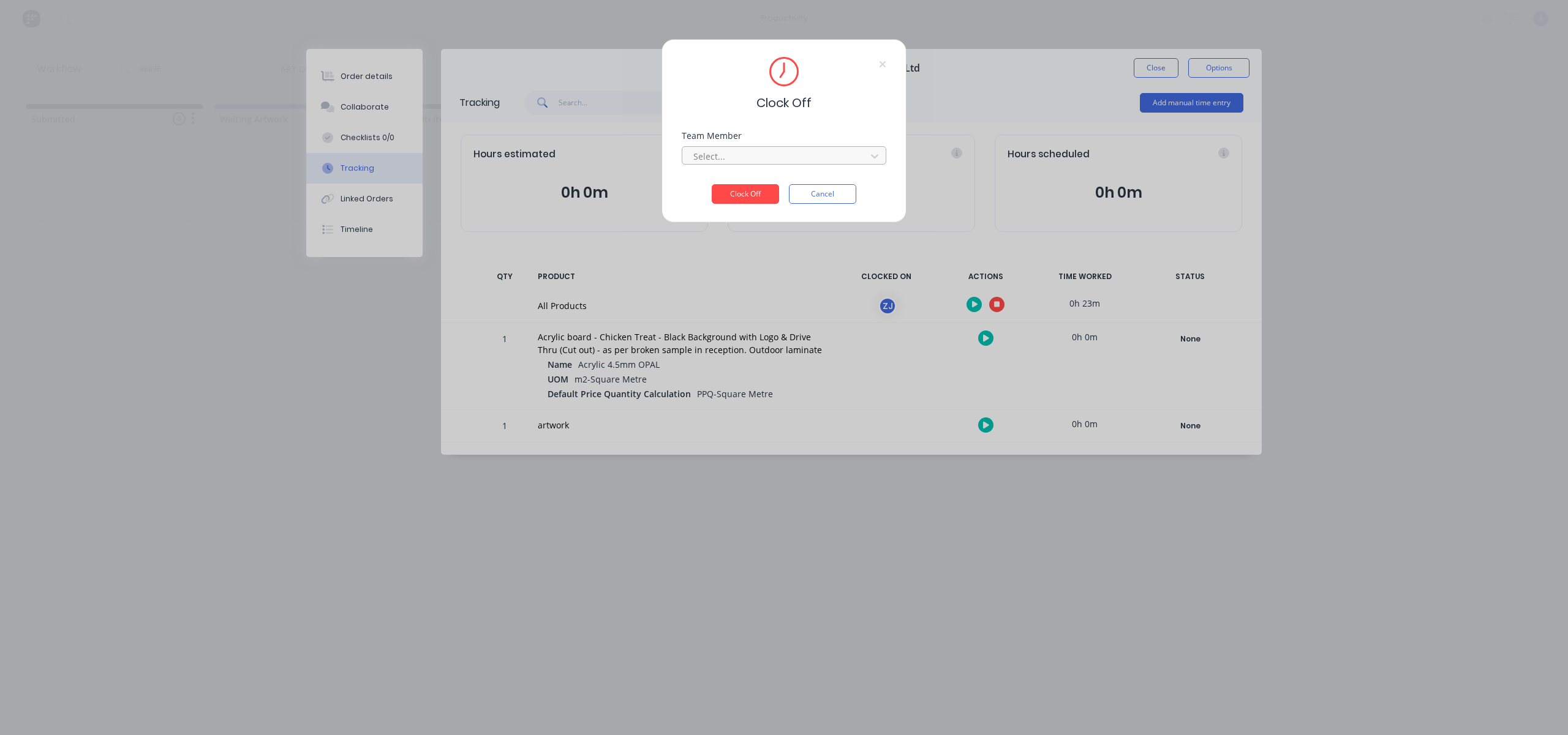
click at [839, 160] on div at bounding box center [776, 156] width 168 height 15
click at [784, 185] on div "[PERSON_NAME]" at bounding box center [784, 183] width 204 height 23
click at [726, 193] on button "Clock Off" at bounding box center [745, 194] width 67 height 20
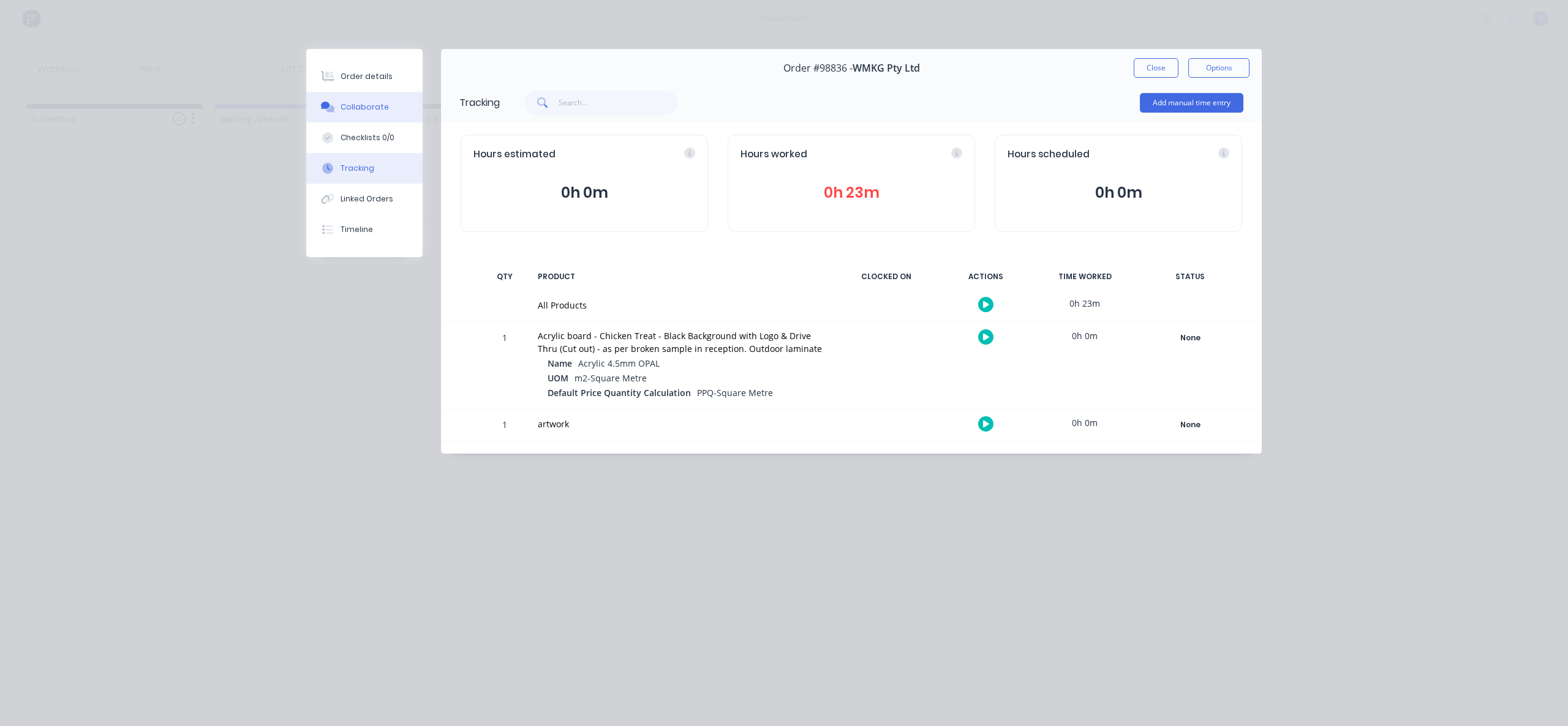
click at [344, 109] on div "Collaborate" at bounding box center [364, 107] width 48 height 11
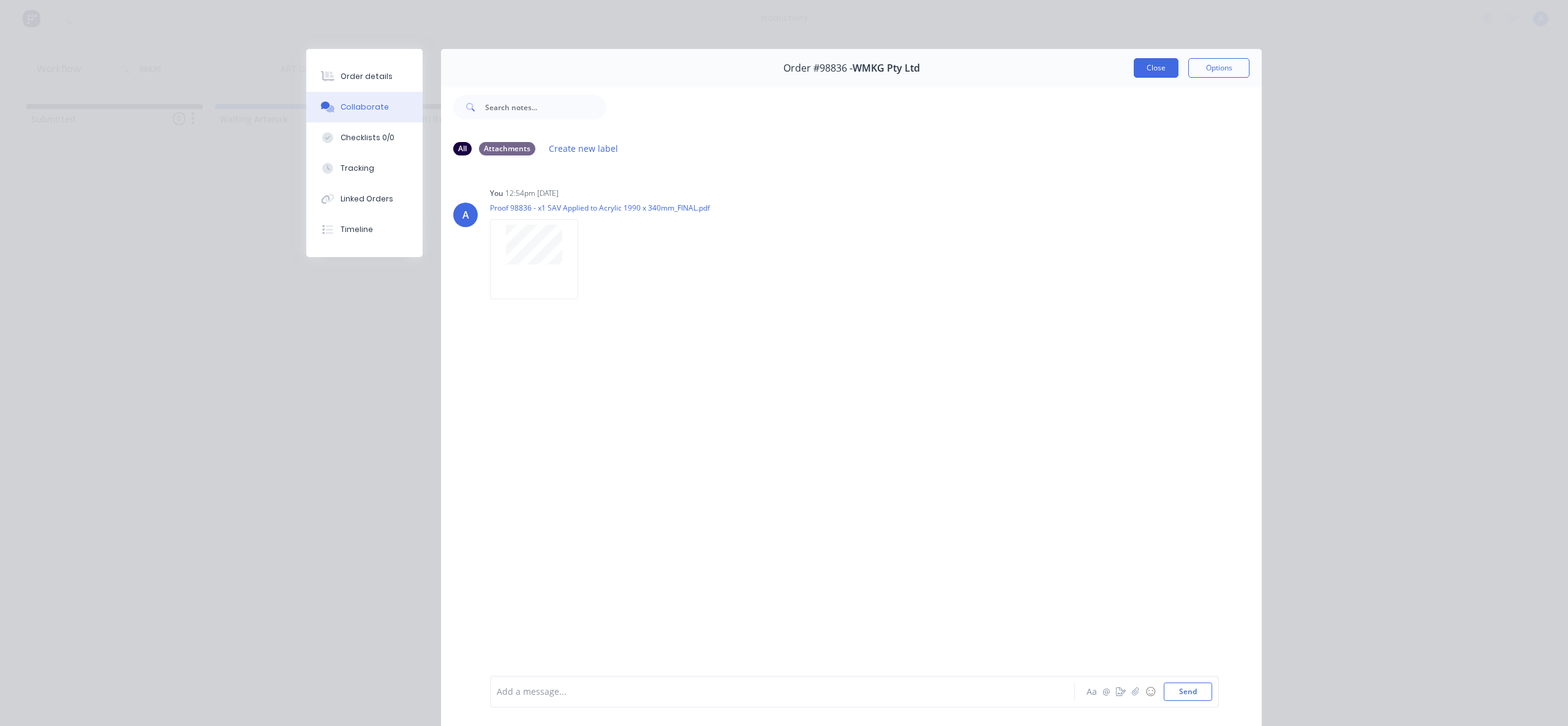
click at [1159, 71] on button "Close" at bounding box center [1156, 68] width 44 height 20
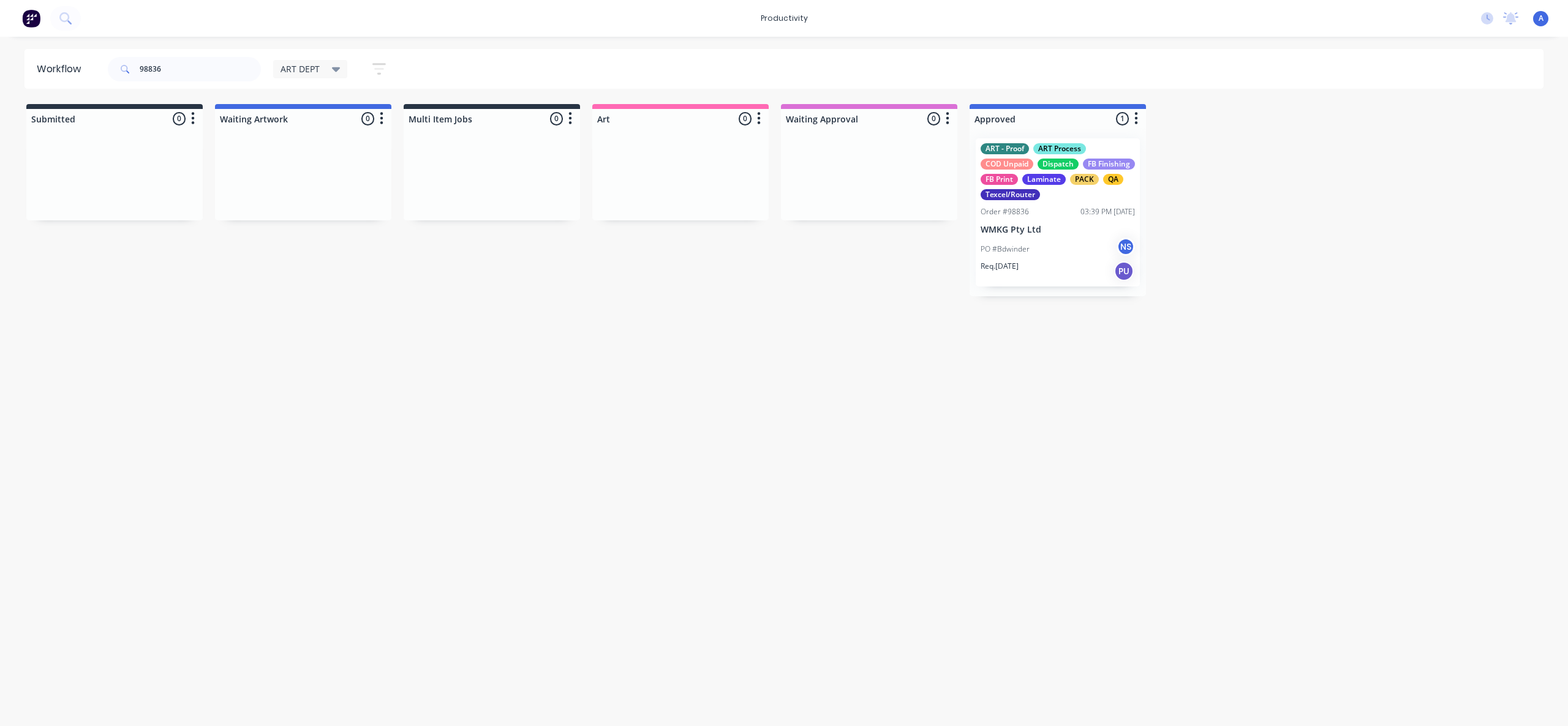
click at [1142, 379] on div "Workflow 98836 ART DEPT Save new view None edit ART DEPT (Default) edit Banner …" at bounding box center [784, 375] width 1568 height 653
click at [1080, 253] on div "PO #Bdwinder NS" at bounding box center [1057, 249] width 154 height 24
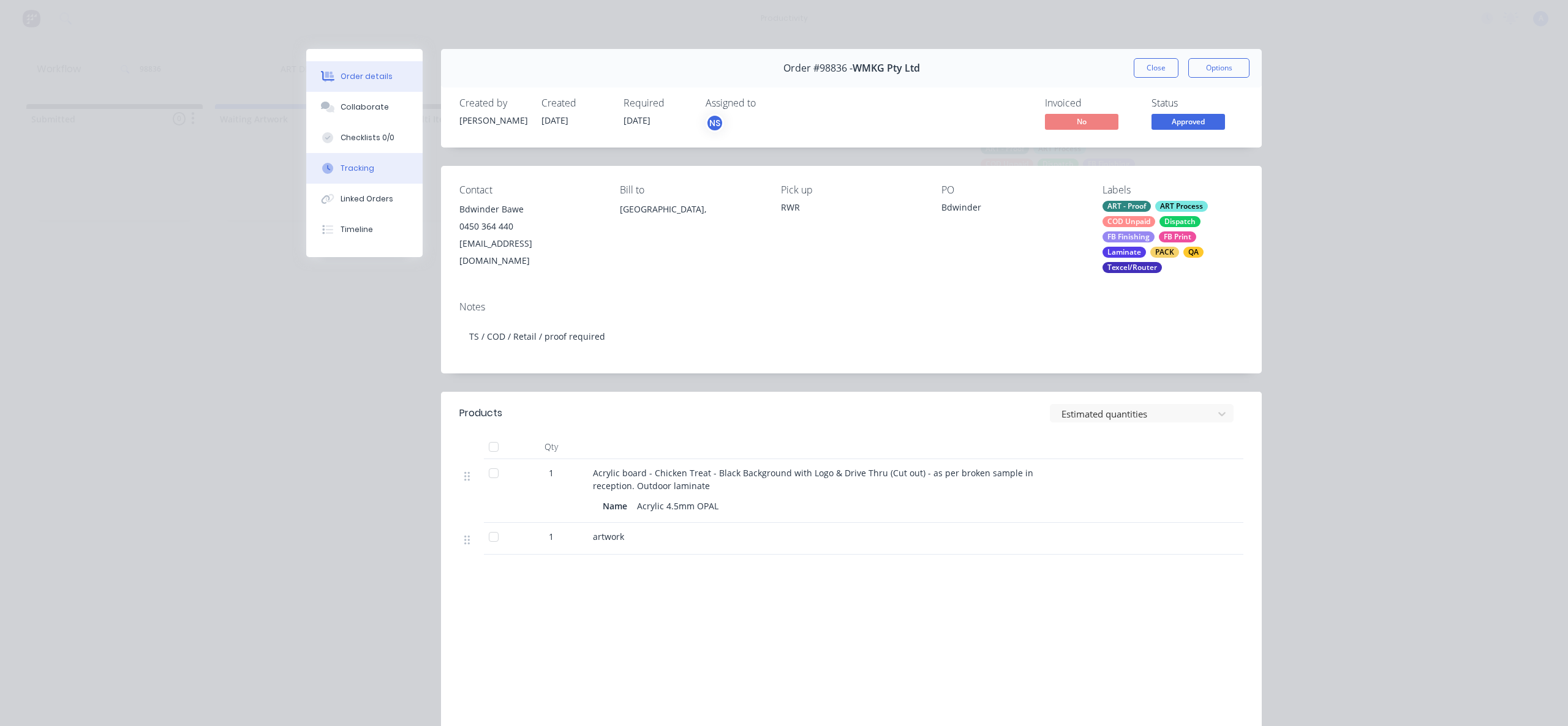
click at [340, 163] on div "Tracking" at bounding box center [357, 168] width 34 height 11
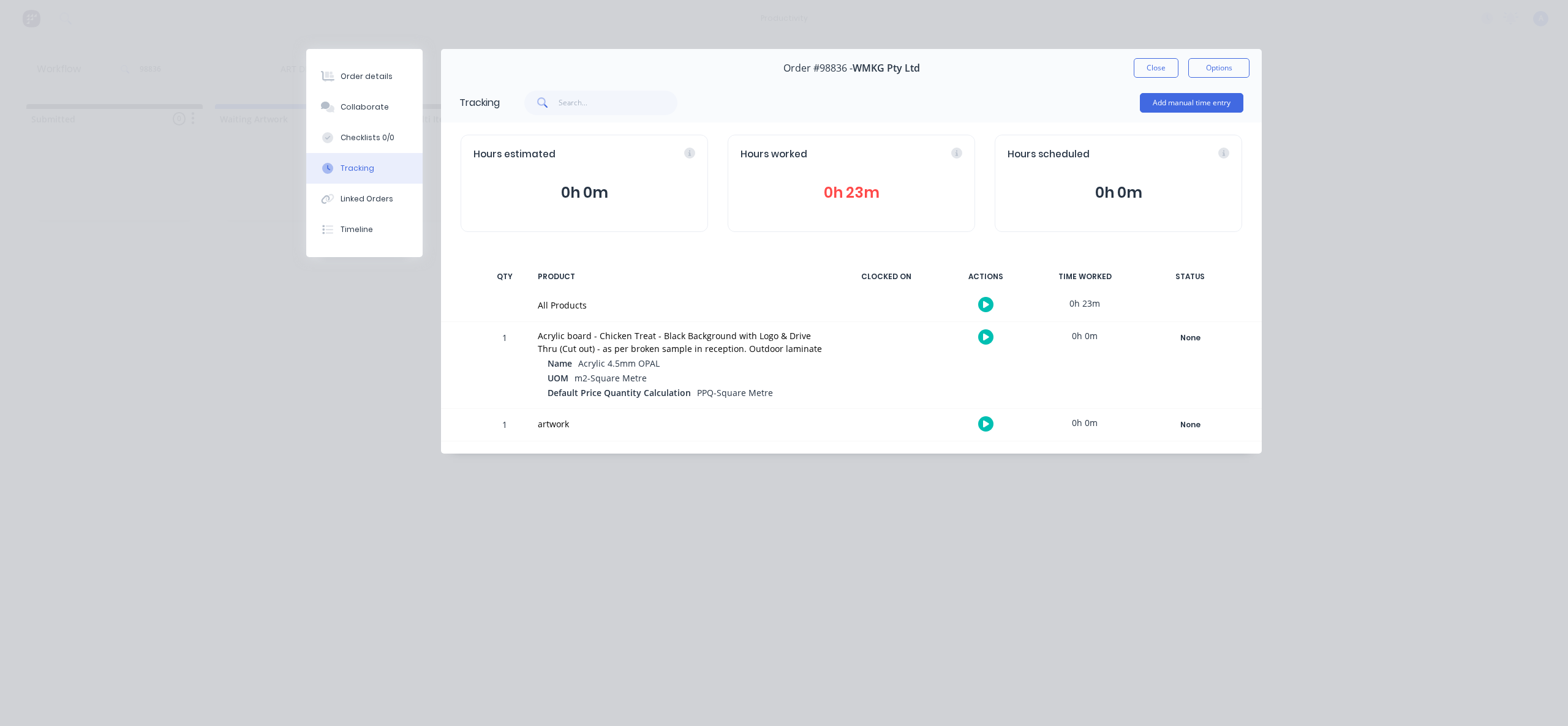
drag, startPoint x: 1159, startPoint y: 67, endPoint x: 536, endPoint y: 82, distance: 623.2
click at [1159, 68] on button "Close" at bounding box center [1156, 68] width 44 height 20
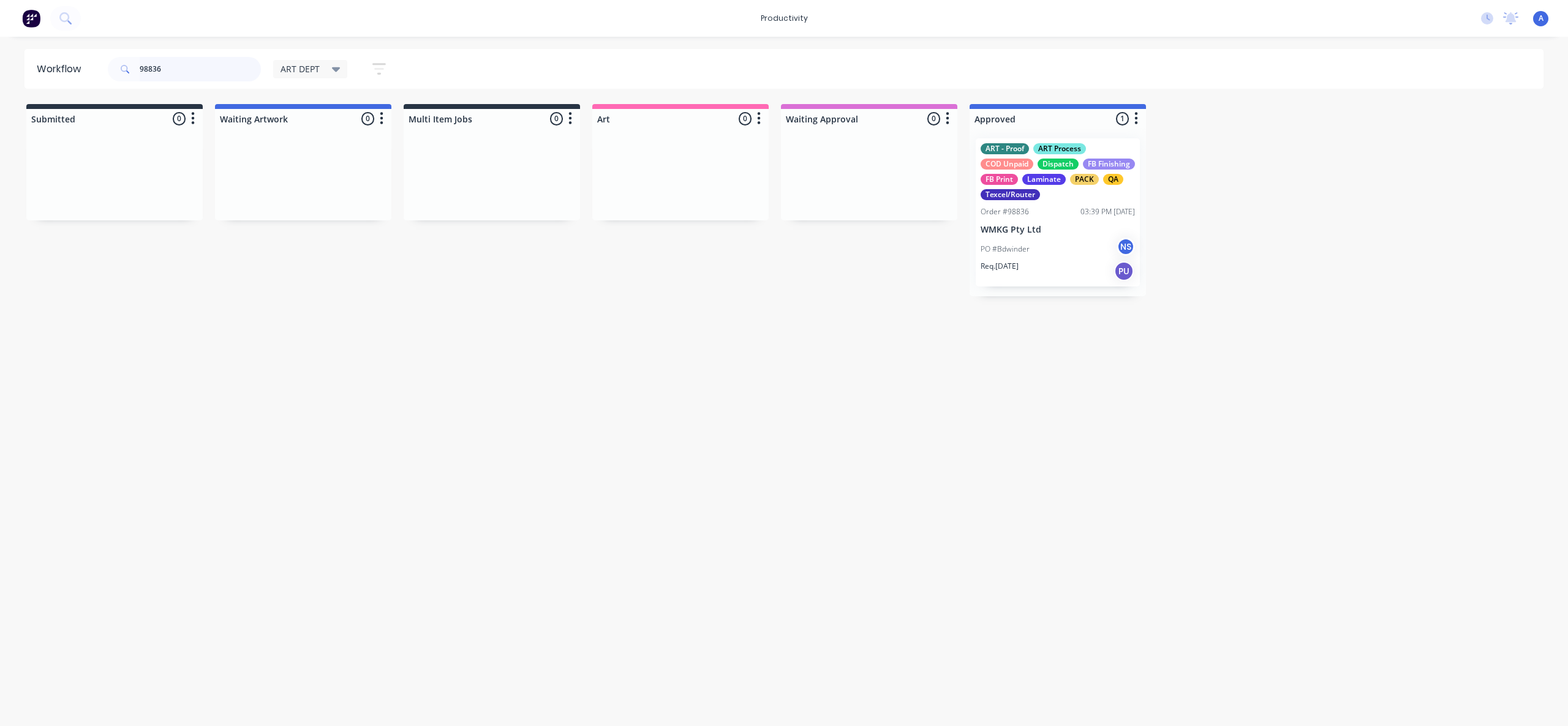
click at [196, 68] on input "98836" at bounding box center [200, 69] width 121 height 25
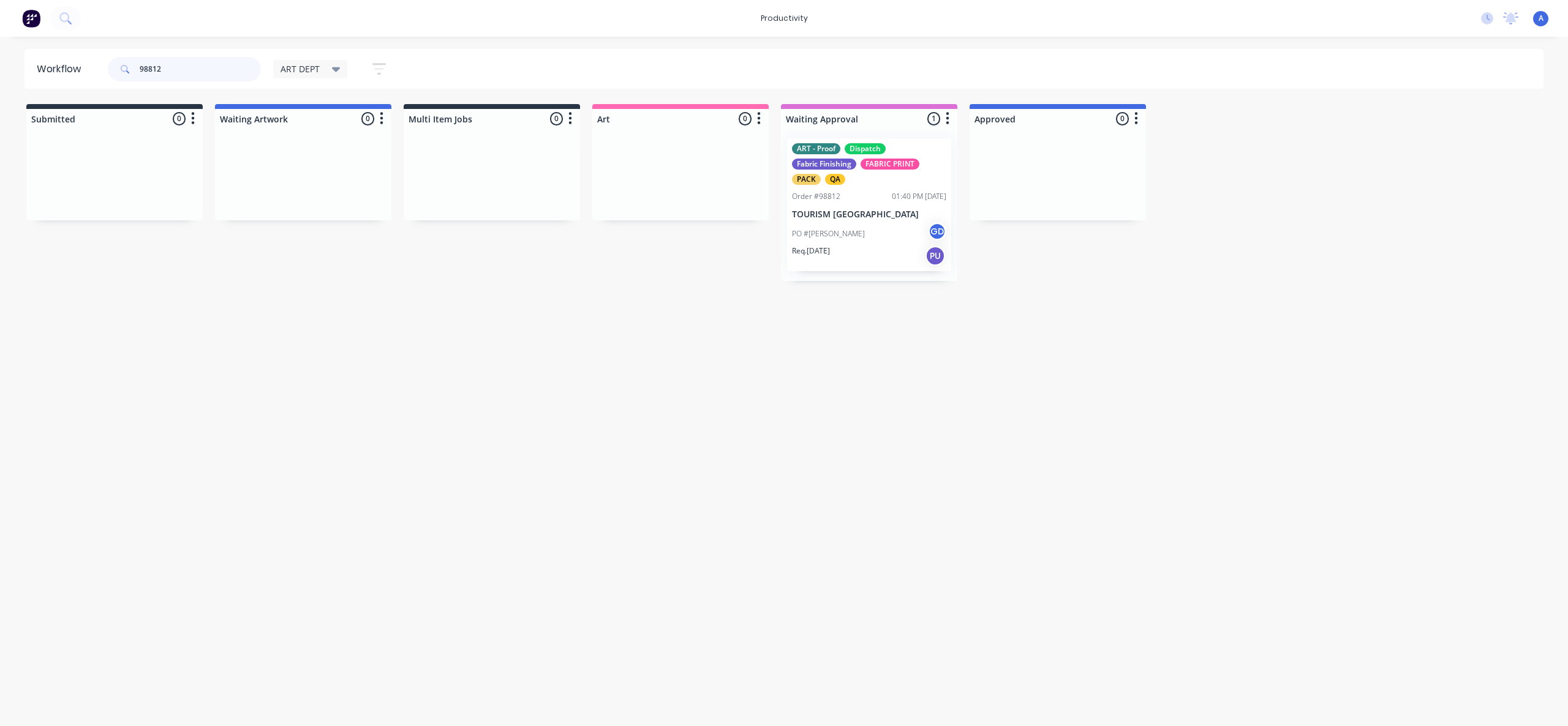
drag, startPoint x: 921, startPoint y: 238, endPoint x: 677, endPoint y: 231, distance: 244.1
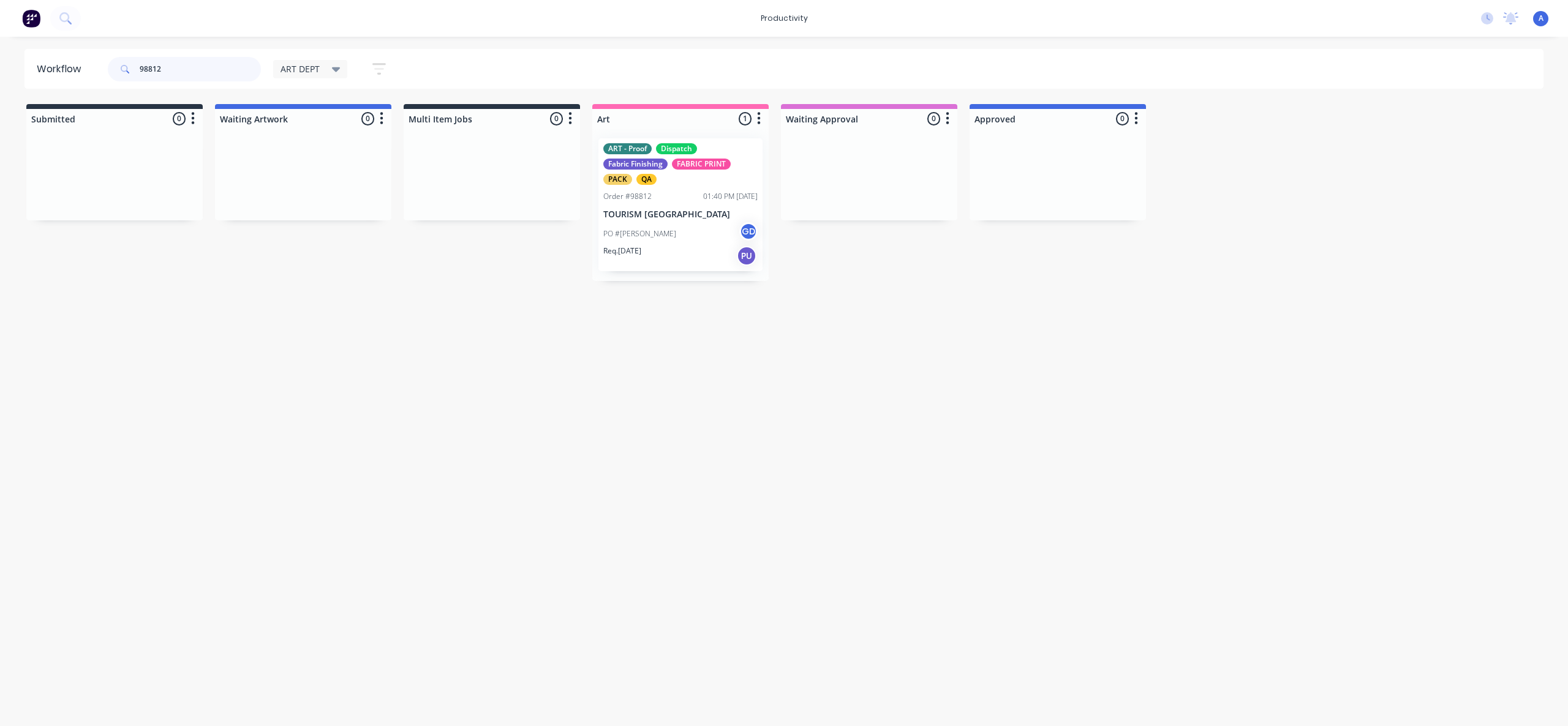
type input "98812"
click at [679, 212] on p "TOURISM [GEOGRAPHIC_DATA]" at bounding box center [680, 215] width 154 height 10
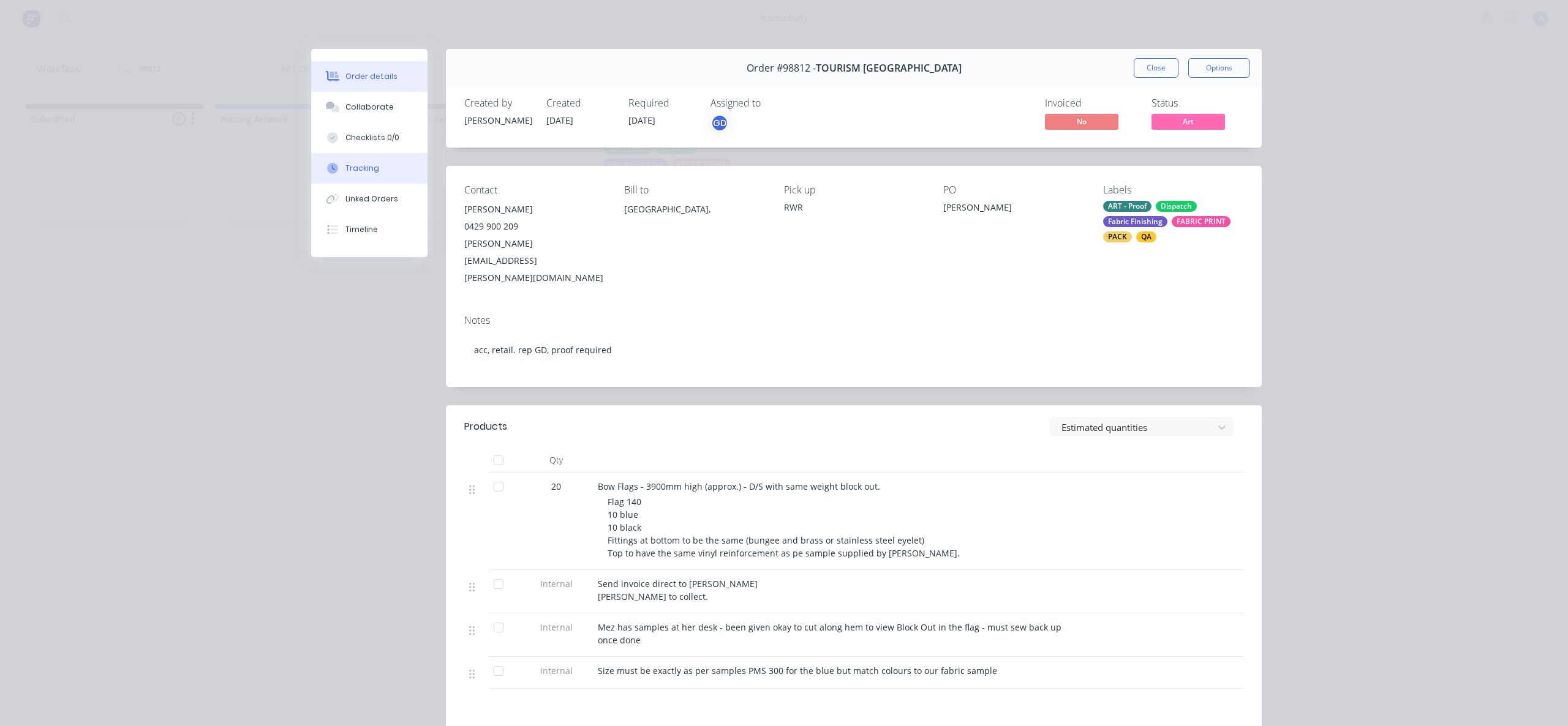
click at [384, 170] on button "Tracking" at bounding box center [369, 168] width 116 height 31
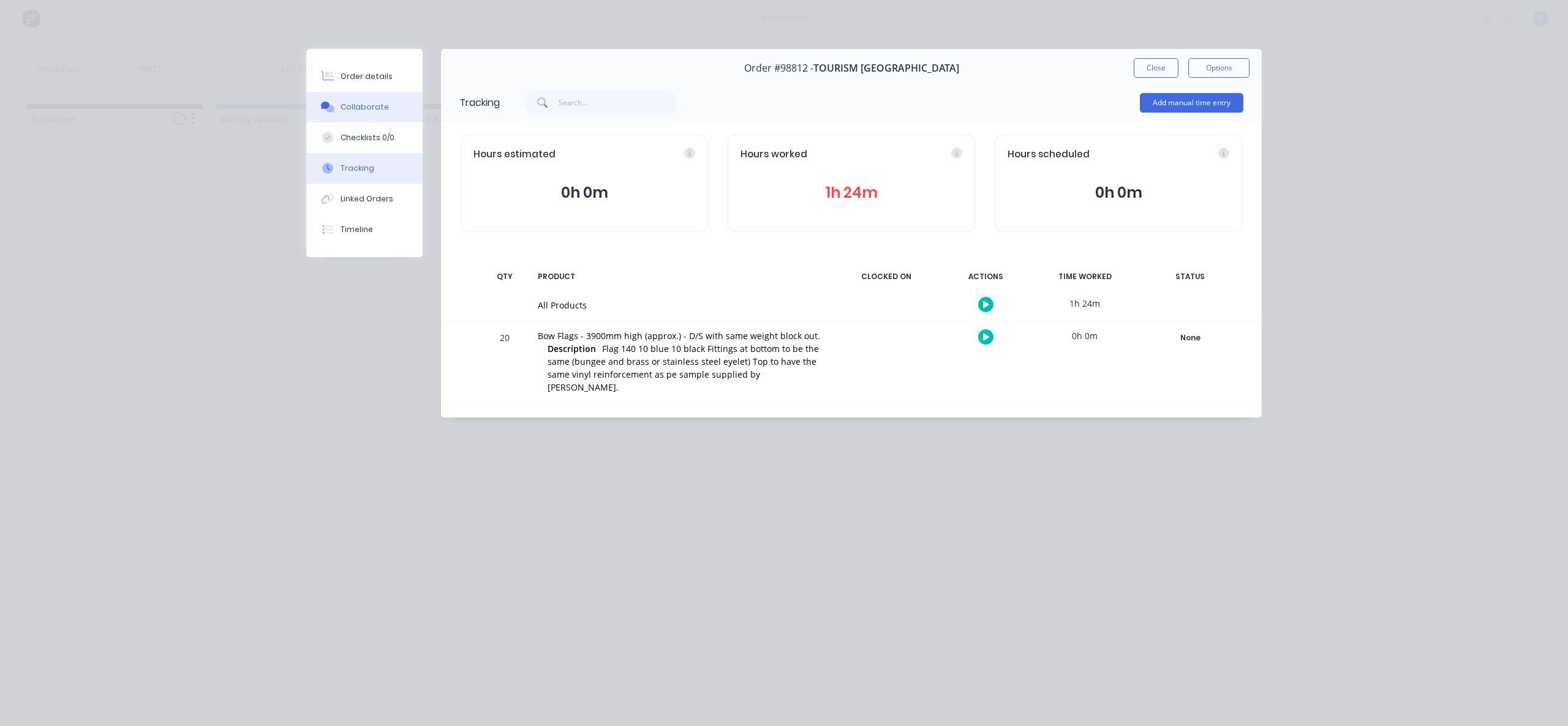
click at [347, 109] on div "Collaborate" at bounding box center [364, 107] width 48 height 11
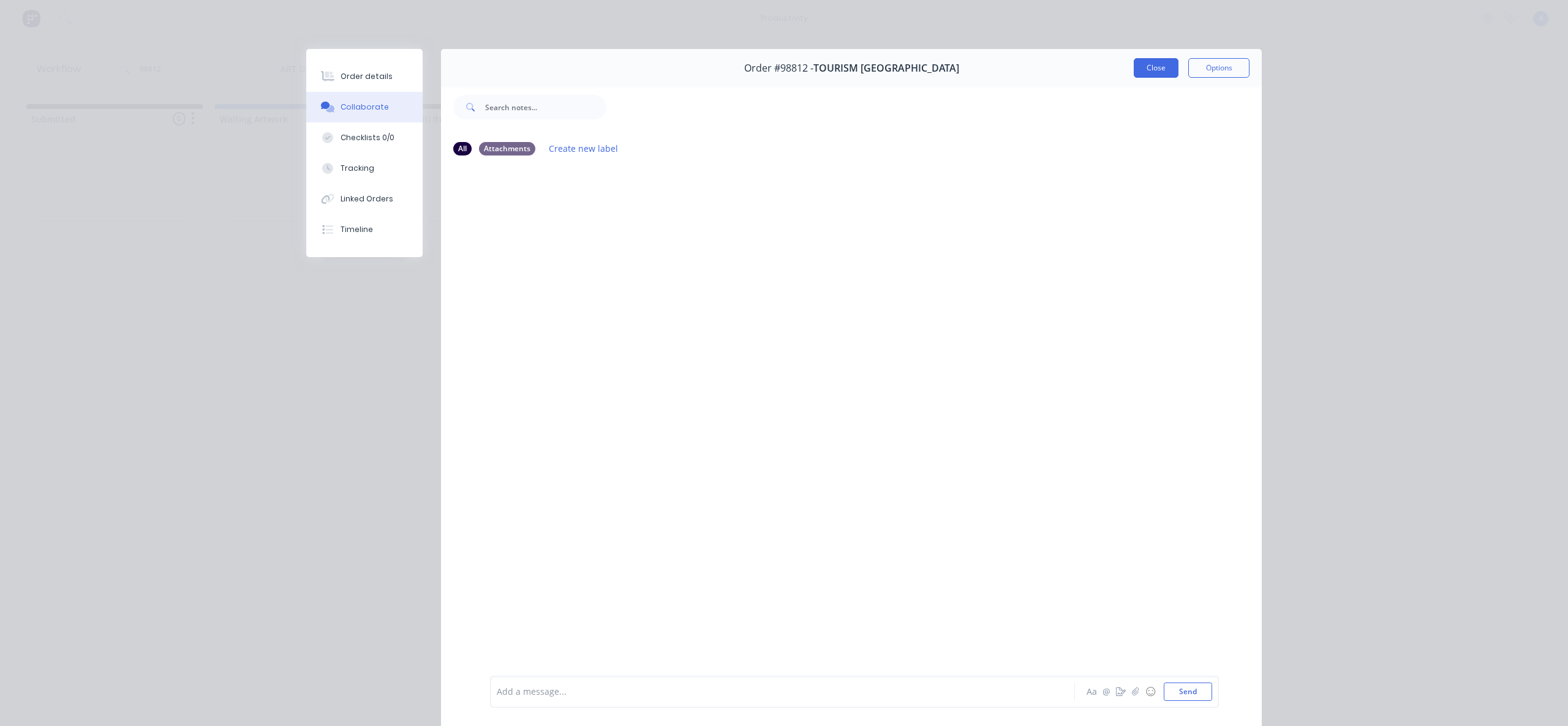
click at [1164, 77] on button "Close" at bounding box center [1156, 68] width 44 height 20
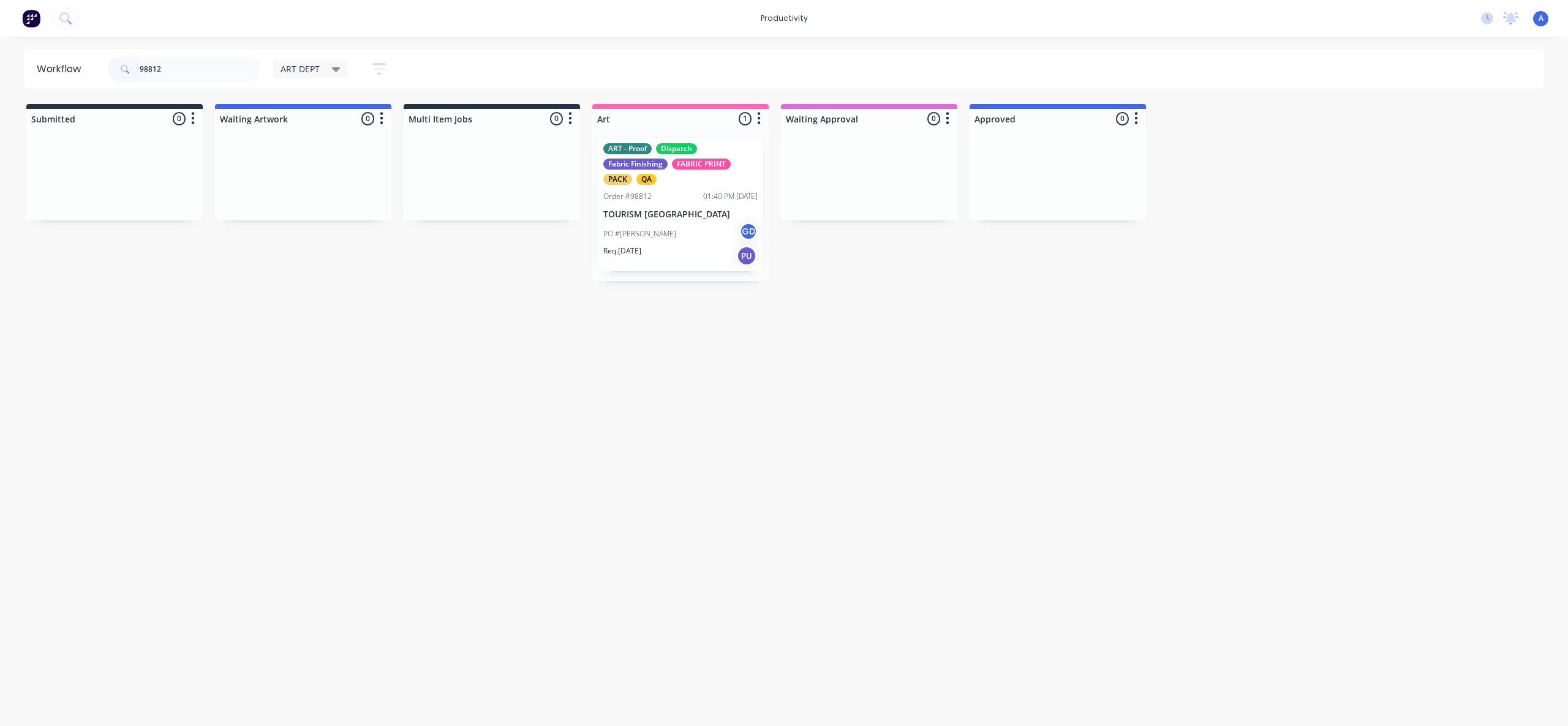
click at [665, 222] on div "PO #[PERSON_NAME] GD" at bounding box center [680, 234] width 154 height 24
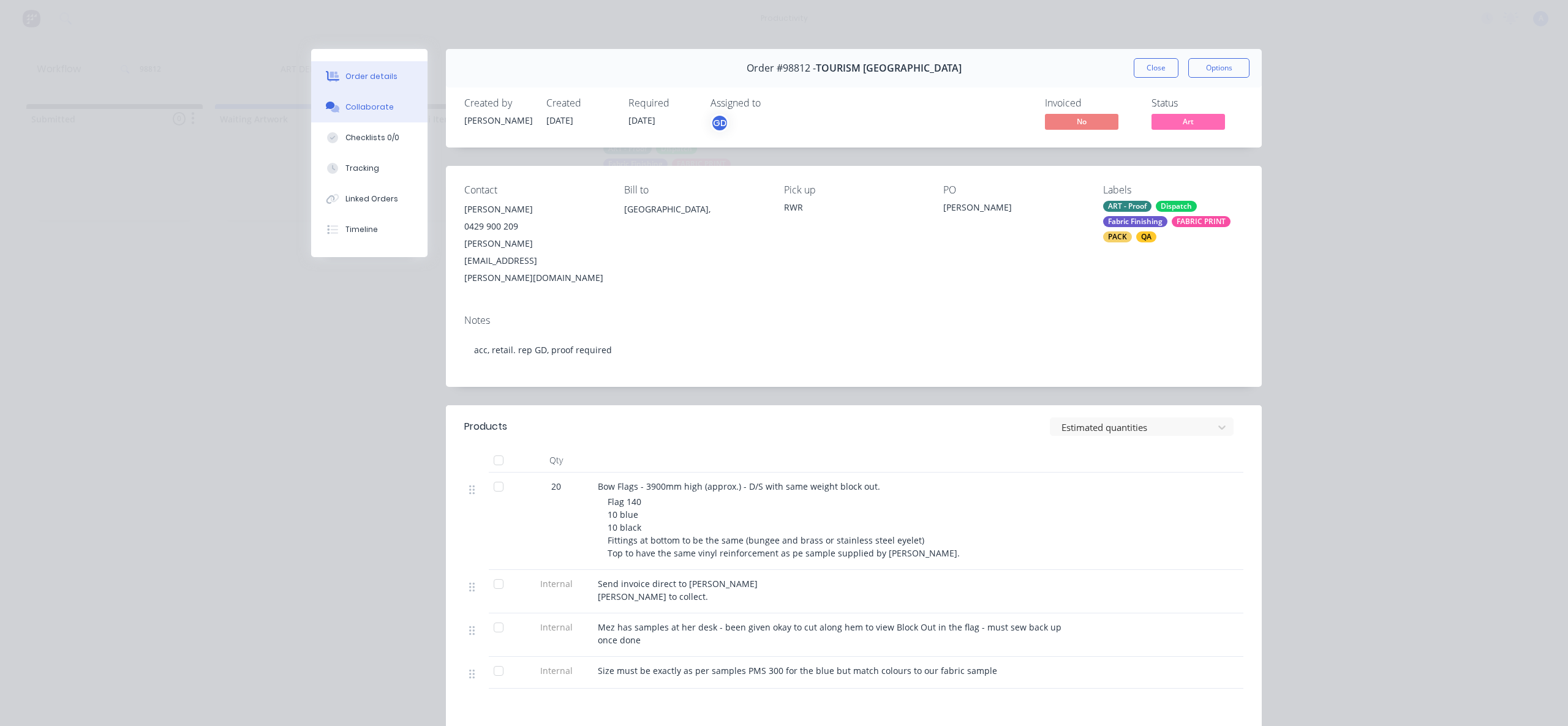
click at [387, 101] on button "Collaborate" at bounding box center [369, 107] width 116 height 31
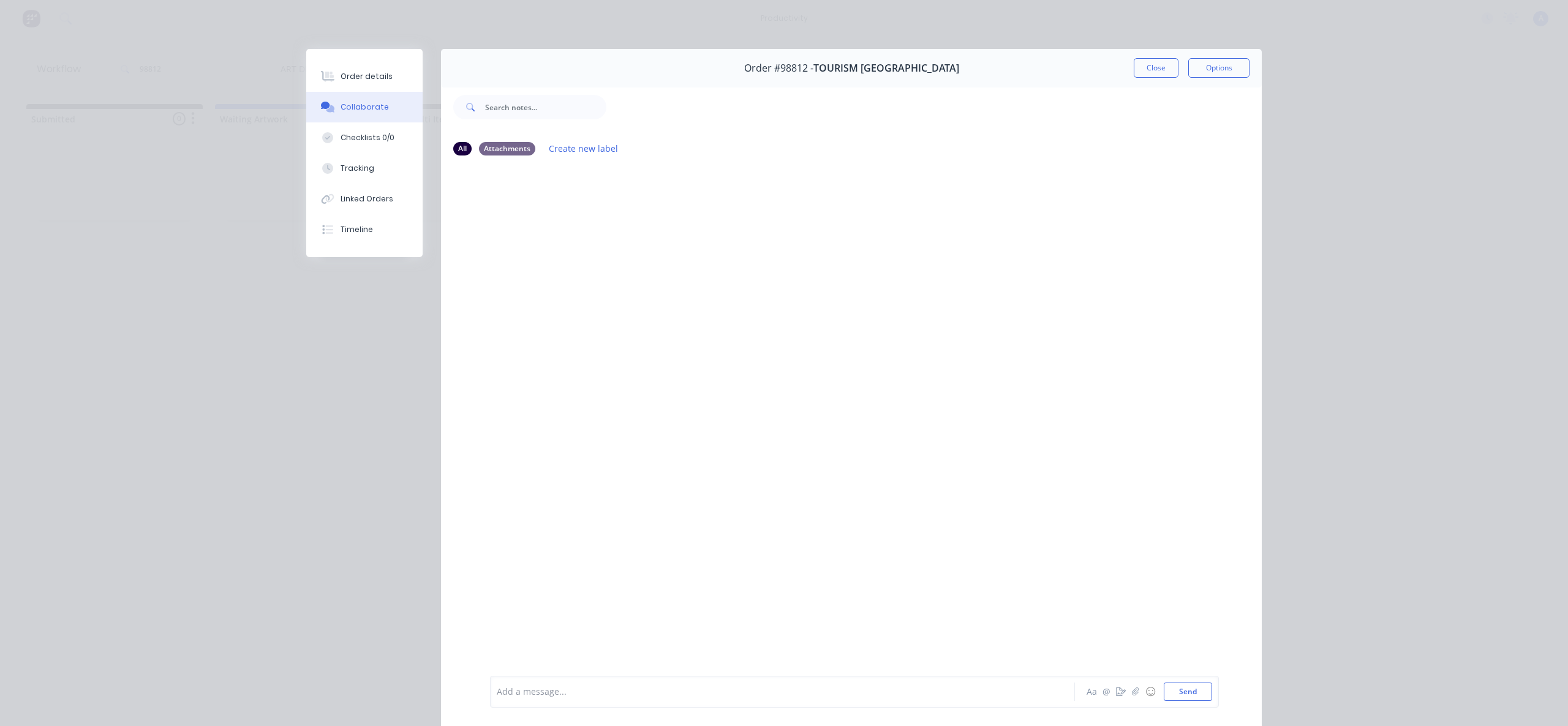
click at [751, 695] on div at bounding box center [765, 692] width 536 height 13
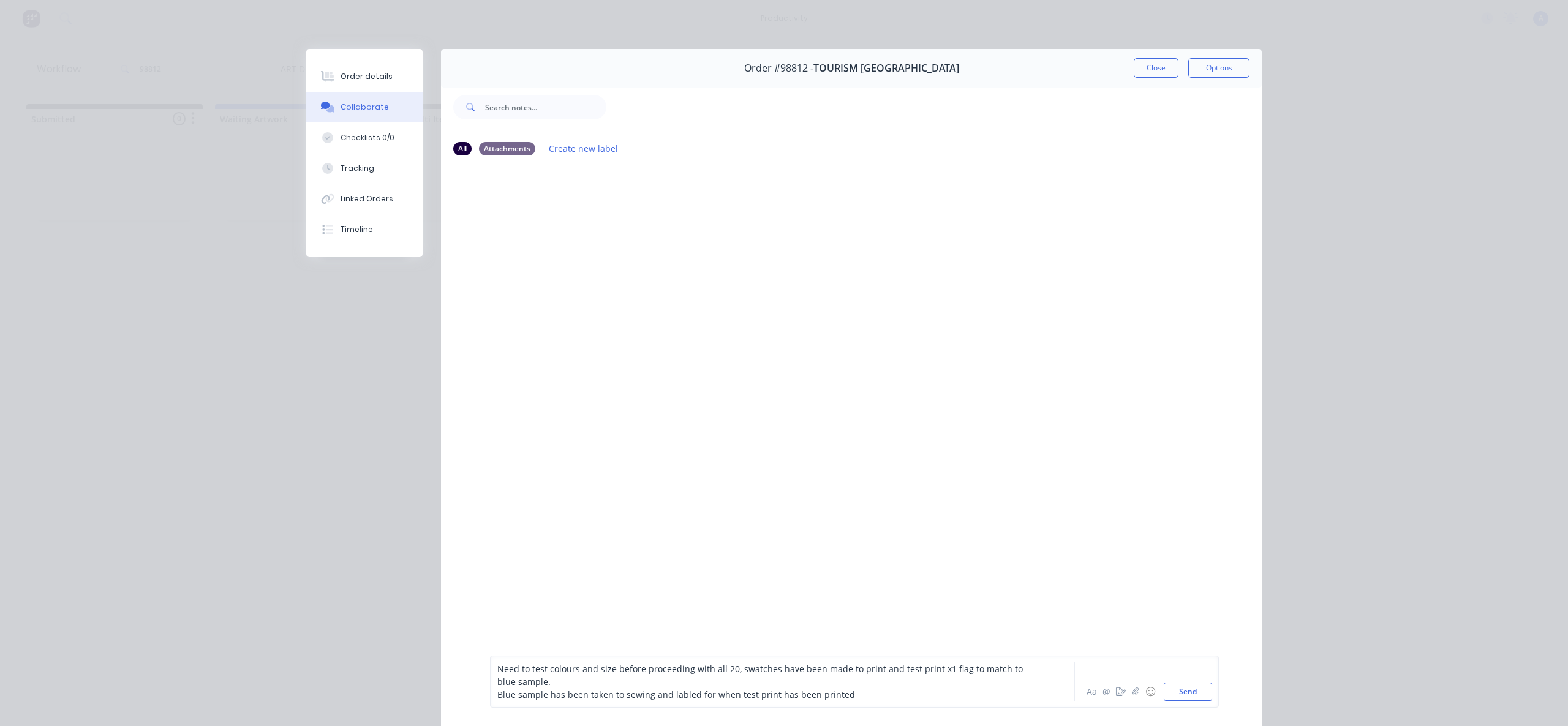
click at [736, 669] on span "Need to test colours and size before proceeding with all 20, swatches have been…" at bounding box center [761, 676] width 528 height 25
click at [861, 682] on div "Swatches have been made to print and test print x1 flag to match to blue sample." at bounding box center [765, 682] width 536 height 13
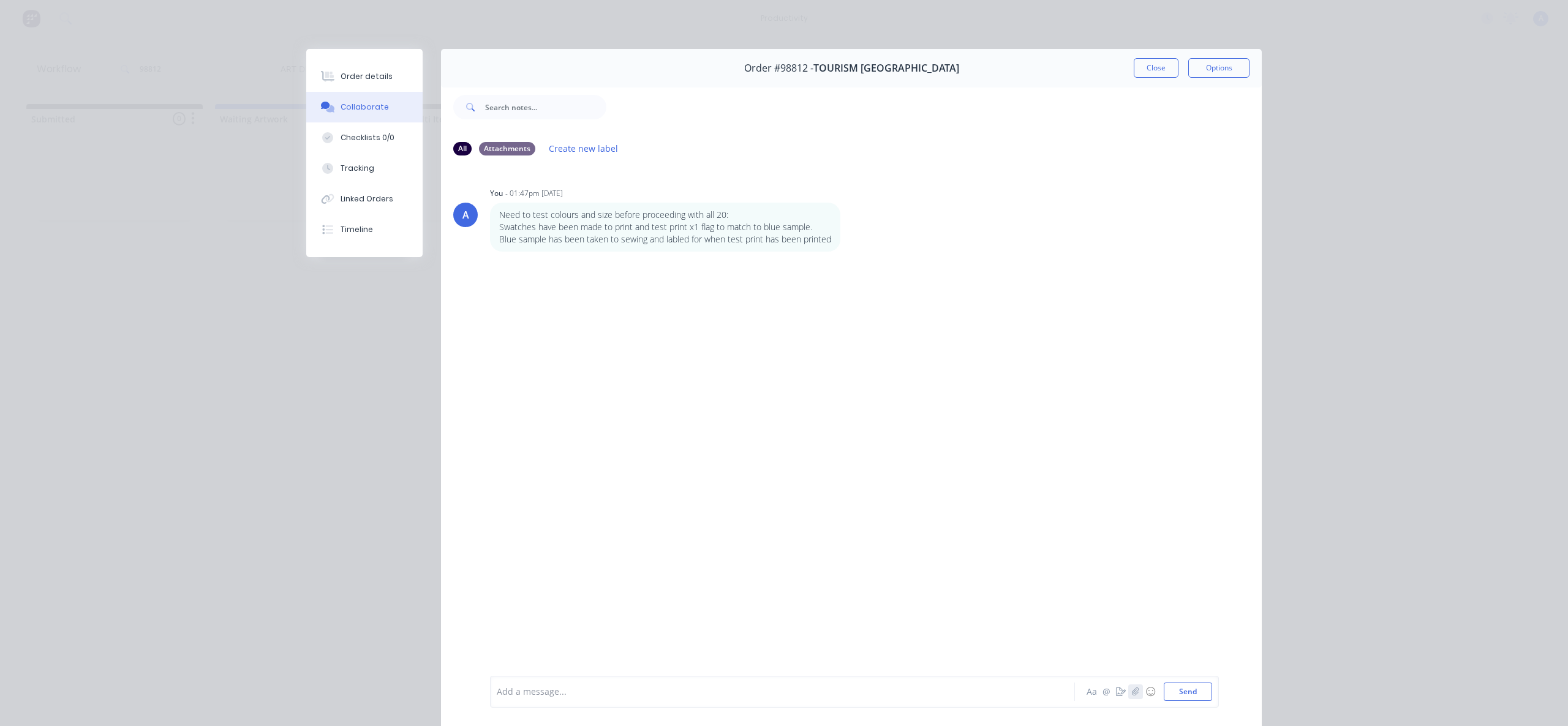
click at [1137, 692] on button "button" at bounding box center [1135, 691] width 15 height 15
click at [1177, 690] on button "Send" at bounding box center [1188, 692] width 48 height 18
click at [368, 175] on button "Tracking" at bounding box center [364, 168] width 116 height 31
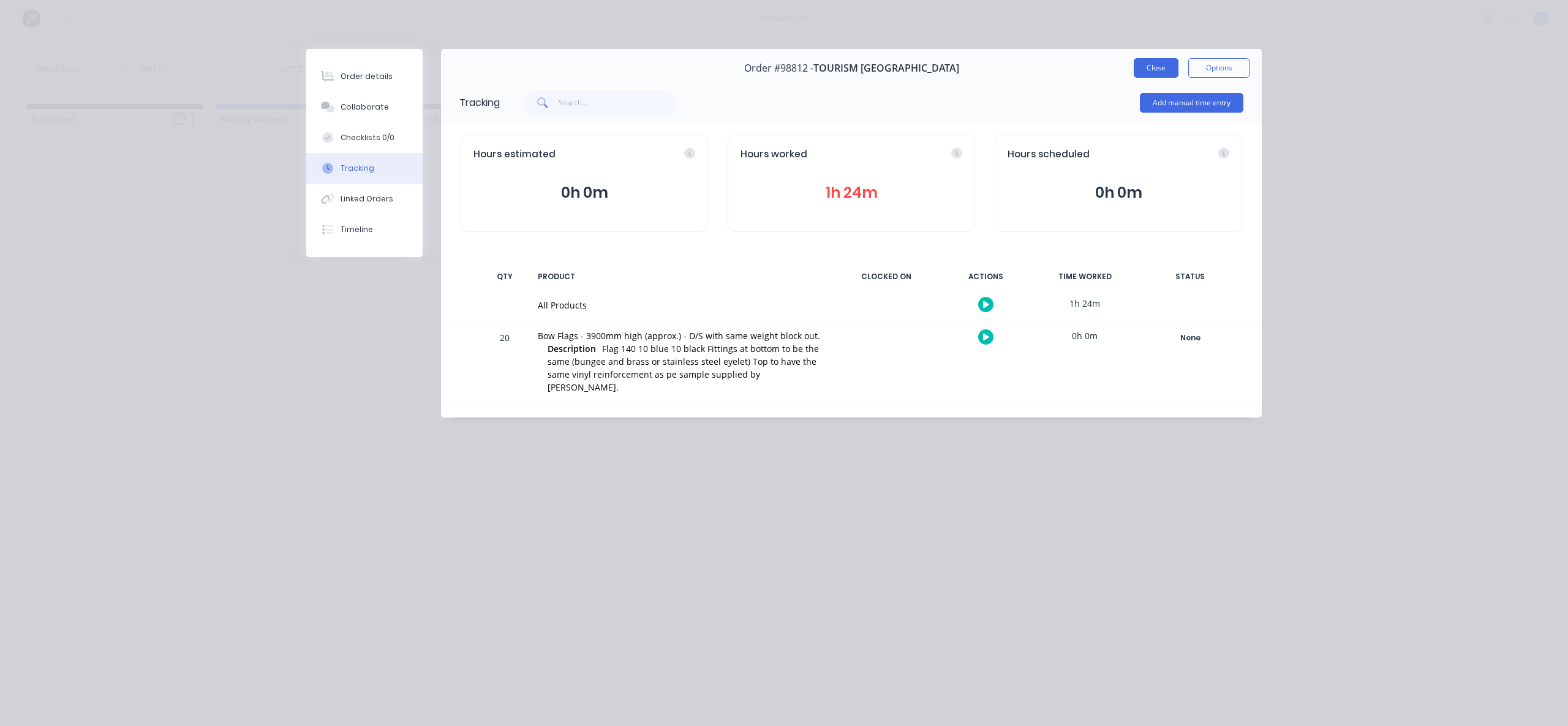
click at [1153, 67] on button "Close" at bounding box center [1156, 68] width 44 height 20
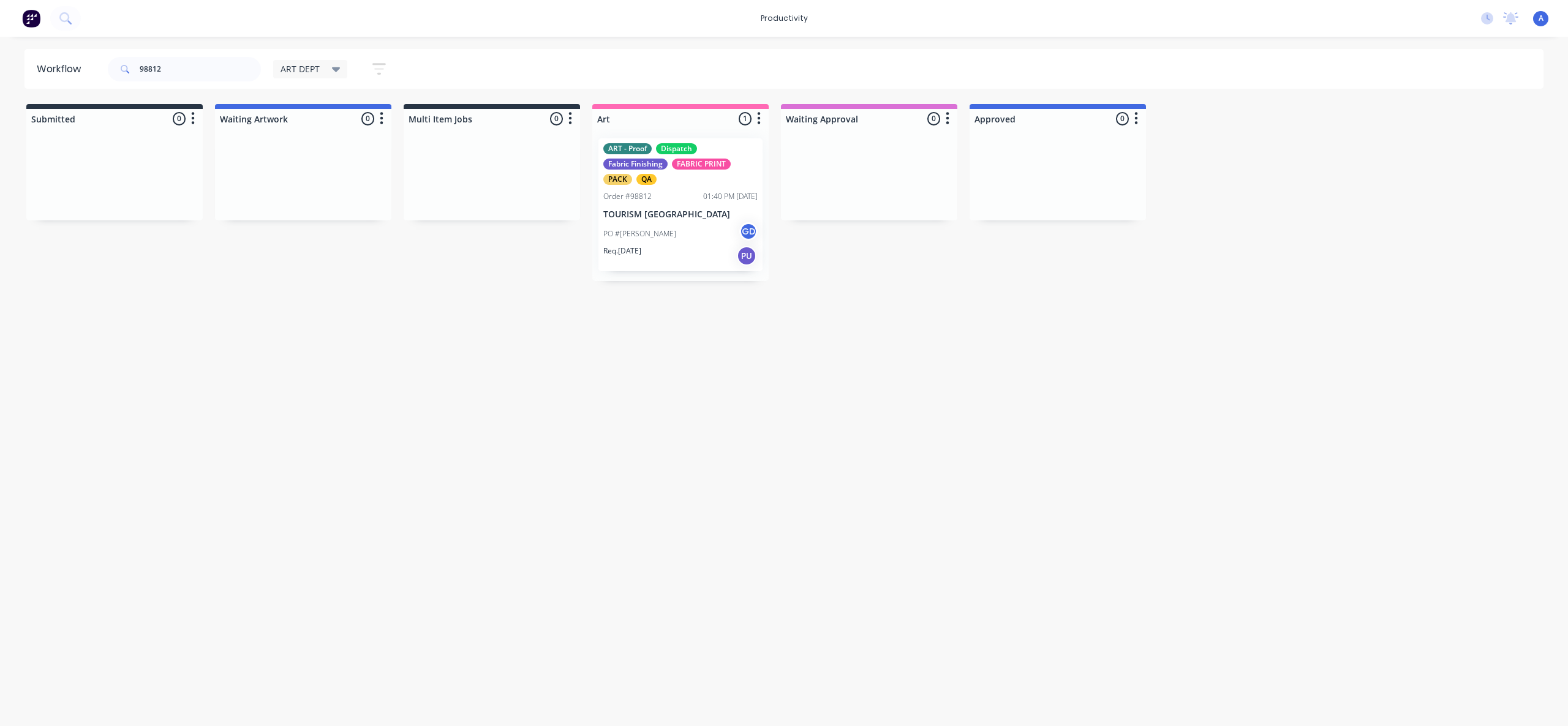
click at [1055, 449] on div "Workflow 98812 ART DEPT Save new view None edit ART DEPT (Default) edit Banner …" at bounding box center [784, 375] width 1568 height 653
drag, startPoint x: 804, startPoint y: 469, endPoint x: 643, endPoint y: 259, distance: 264.6
click at [805, 471] on div "Workflow 98812 ART DEPT Save new view None edit ART DEPT (Default) edit Banner …" at bounding box center [784, 375] width 1568 height 653
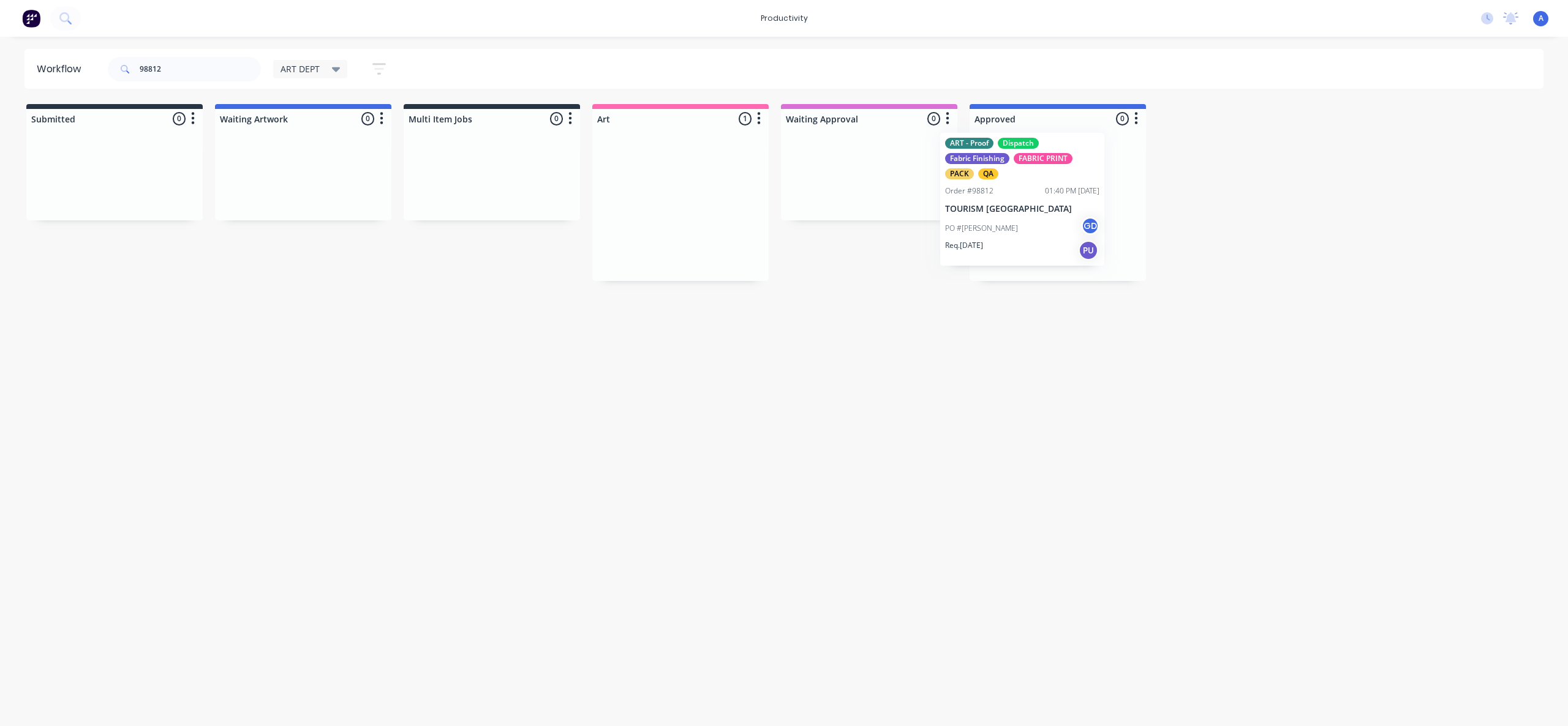
drag, startPoint x: 711, startPoint y: 245, endPoint x: 1006, endPoint y: 238, distance: 295.1
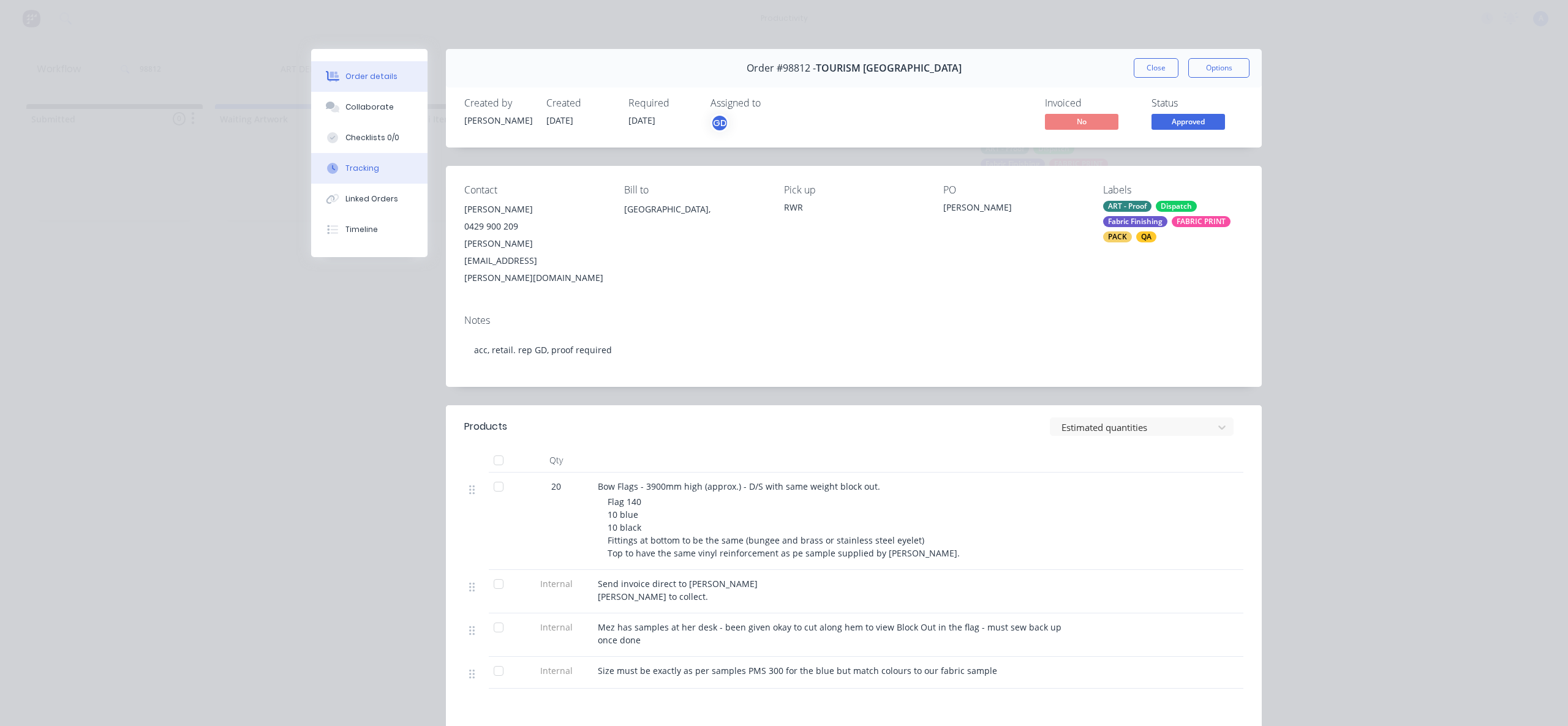
click at [379, 166] on button "Tracking" at bounding box center [369, 168] width 116 height 31
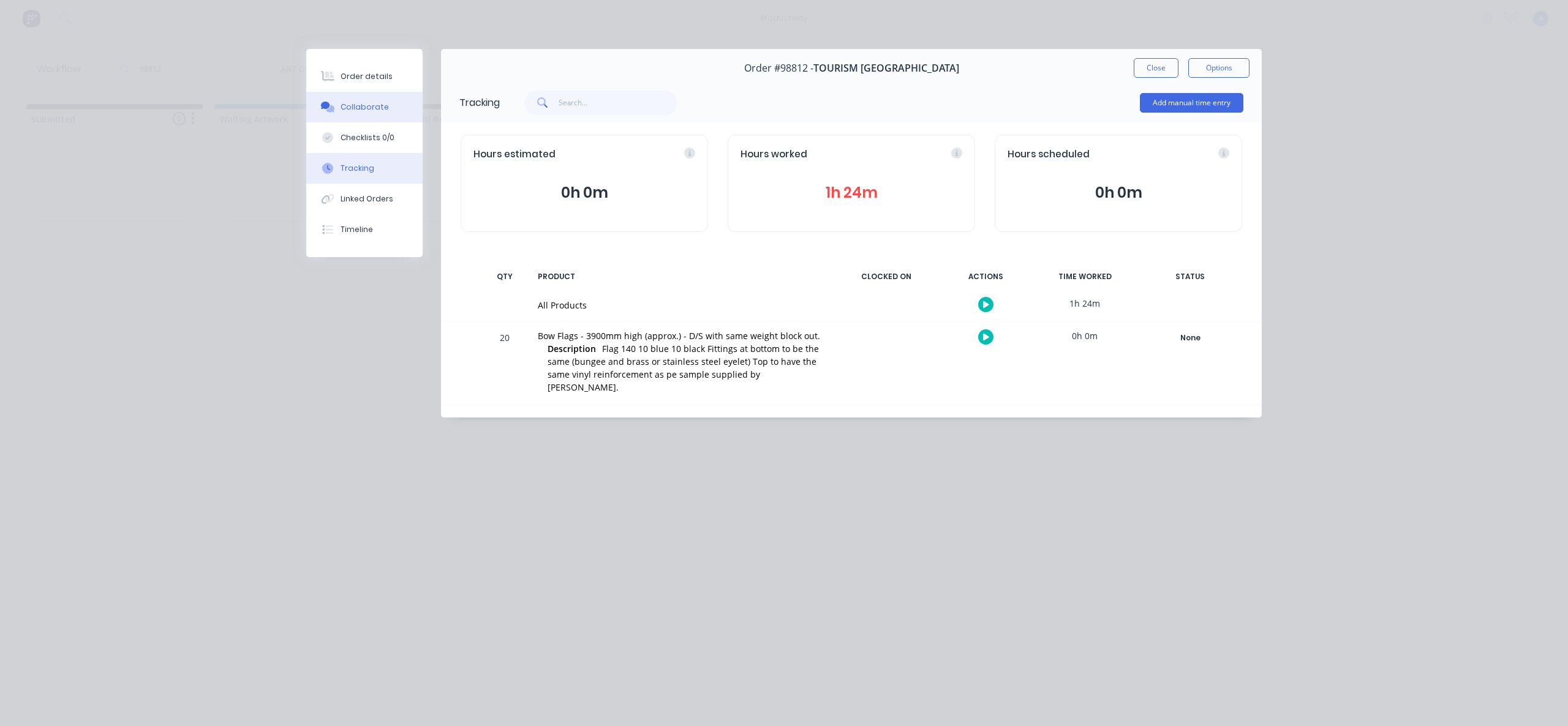
click at [385, 102] on button "Collaborate" at bounding box center [364, 107] width 116 height 31
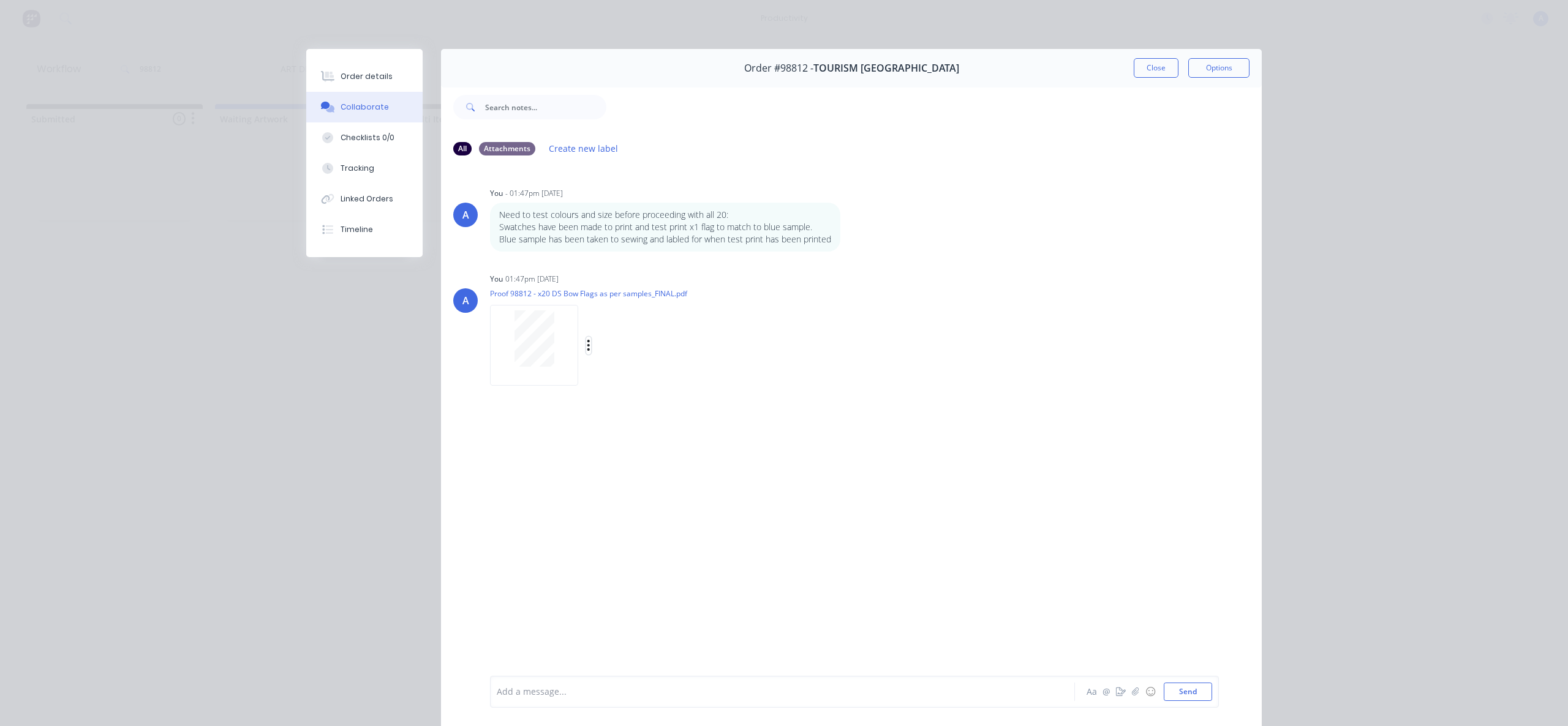
click at [587, 346] on icon "button" at bounding box center [588, 345] width 3 height 11
click at [640, 400] on button "Delete" at bounding box center [669, 405] width 138 height 27
click at [1134, 695] on button "button" at bounding box center [1135, 691] width 15 height 15
click at [1198, 691] on button "Send" at bounding box center [1188, 692] width 48 height 18
click at [579, 683] on div "Add a message..." at bounding box center [765, 692] width 536 height 18
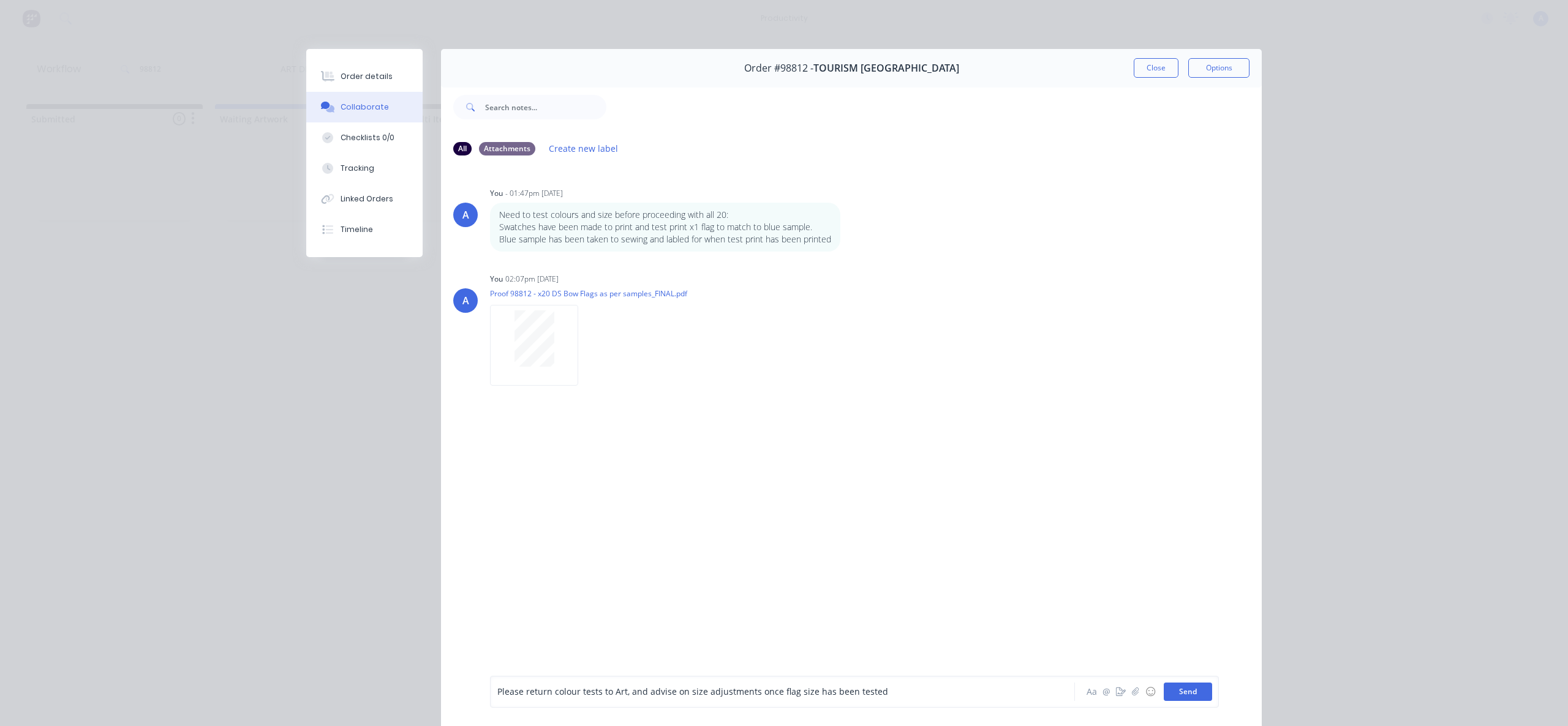
click at [1177, 693] on button "Send" at bounding box center [1188, 692] width 48 height 18
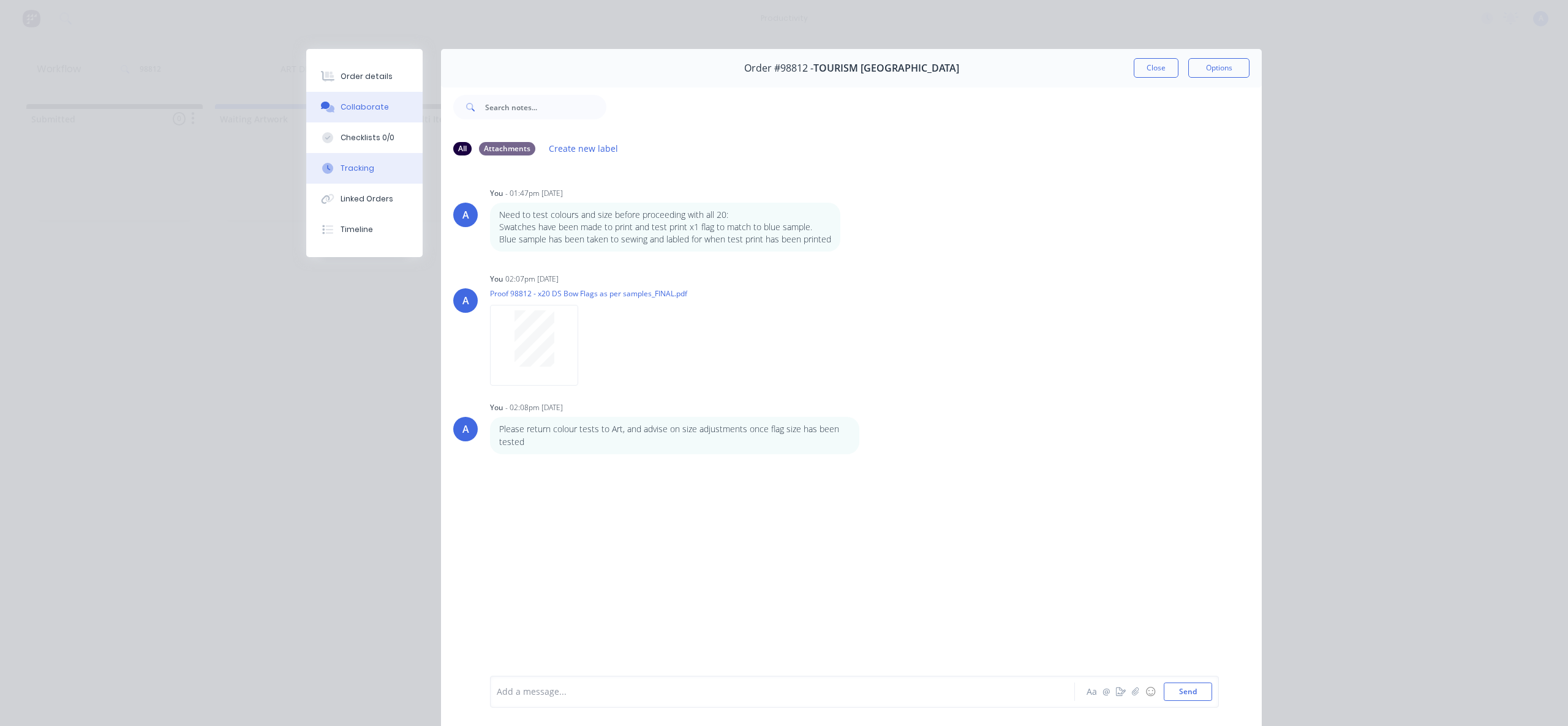
click at [361, 160] on button "Tracking" at bounding box center [364, 168] width 116 height 31
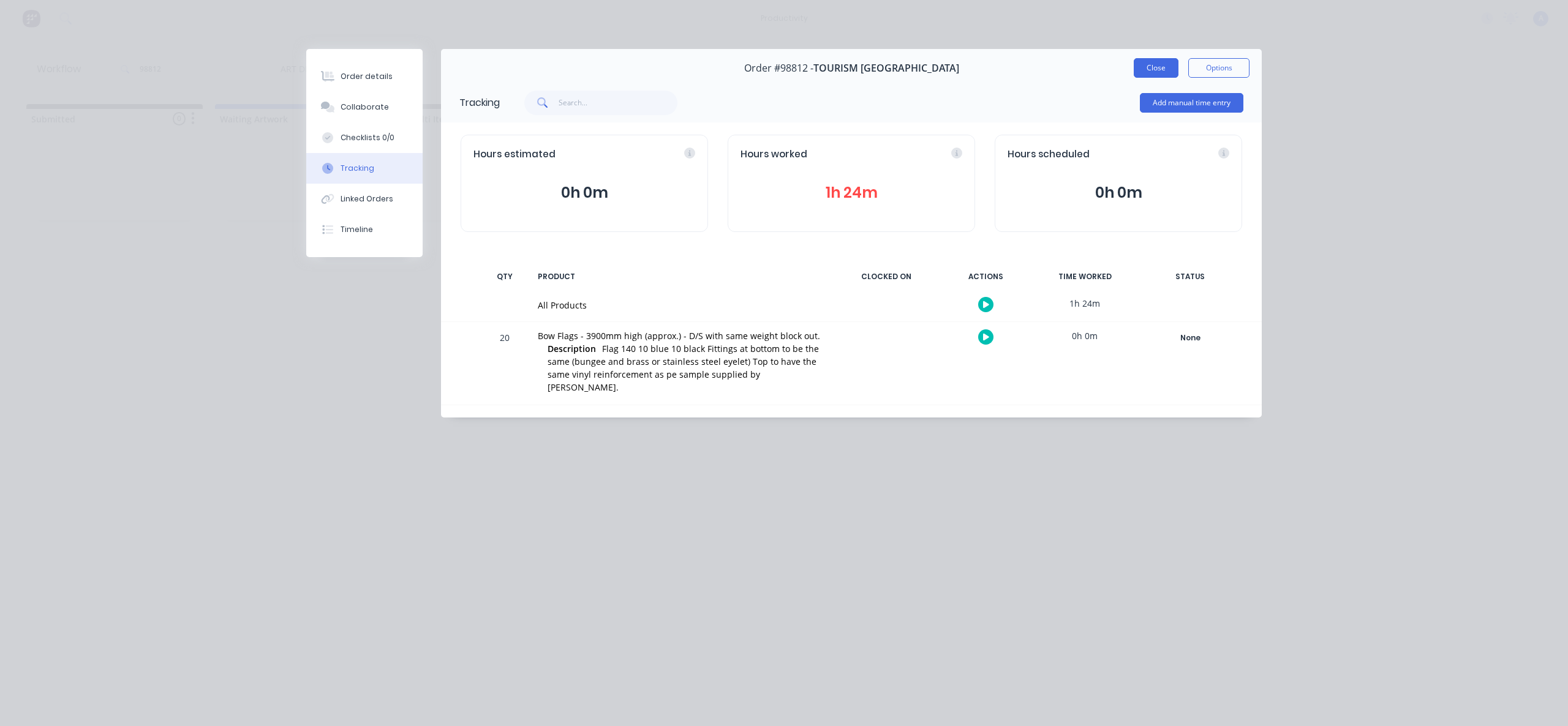
click at [1159, 74] on button "Close" at bounding box center [1156, 68] width 44 height 20
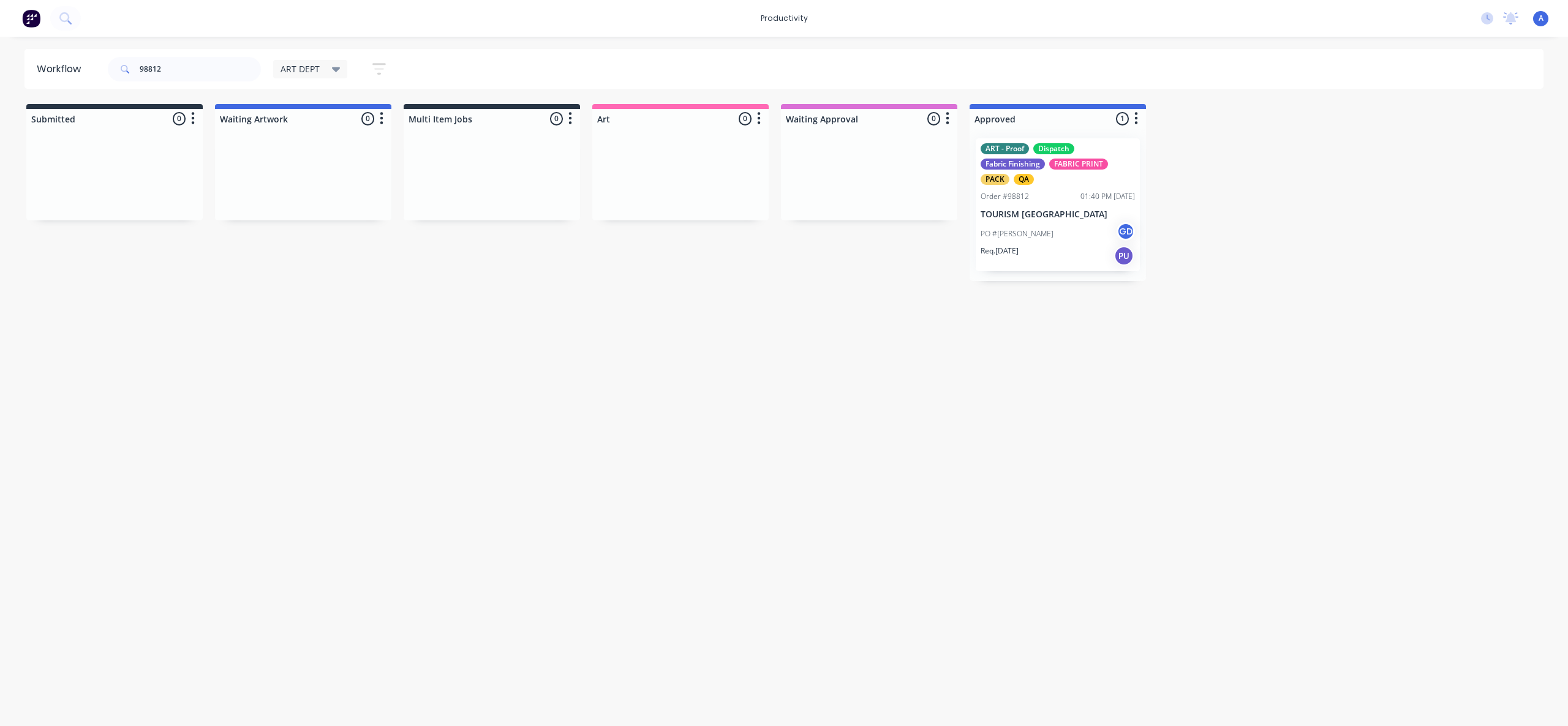
click at [914, 385] on div "Workflow 98812 ART DEPT Save new view None edit ART DEPT (Default) edit Banner …" at bounding box center [784, 375] width 1568 height 653
click at [199, 70] on input "98812" at bounding box center [200, 69] width 121 height 25
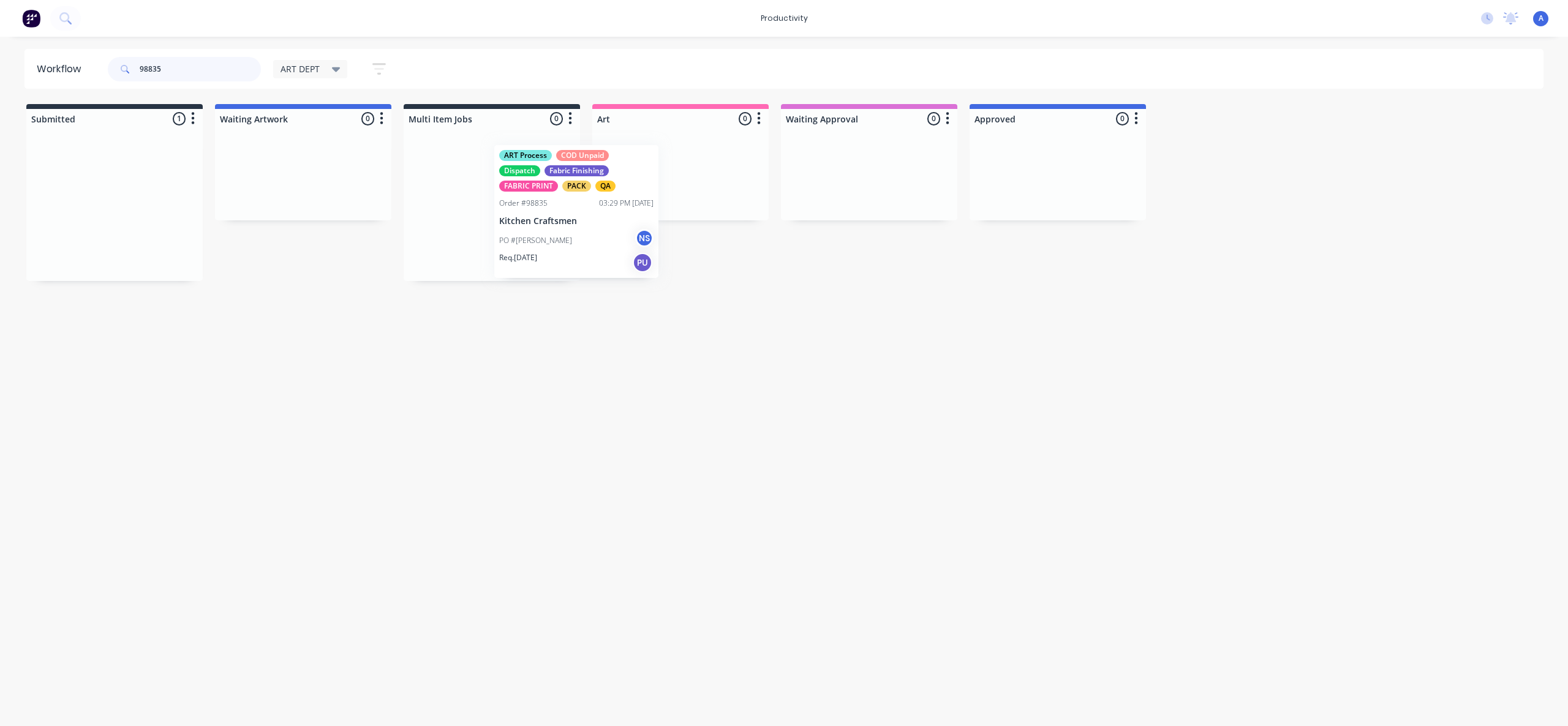
drag, startPoint x: 142, startPoint y: 236, endPoint x: 645, endPoint y: 219, distance: 503.3
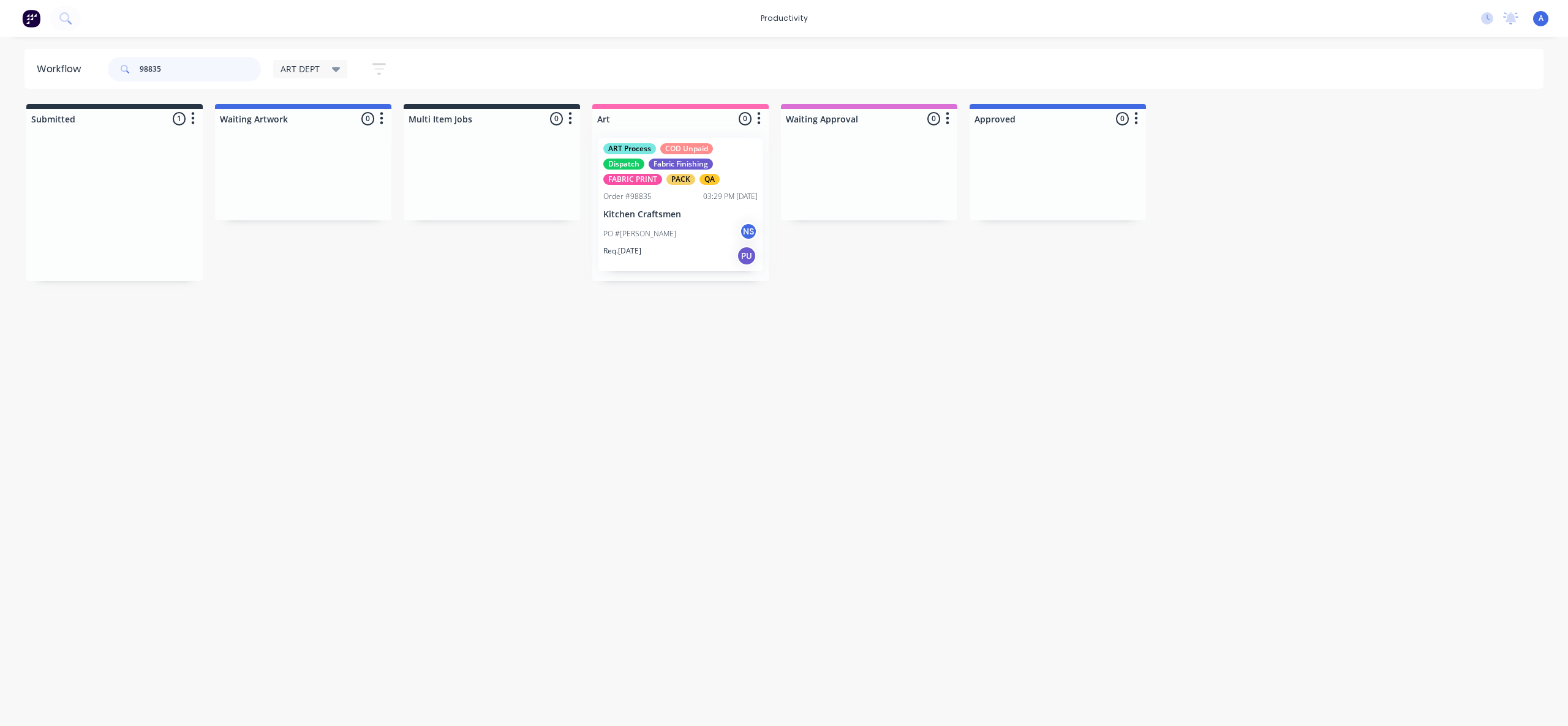
type input "98835"
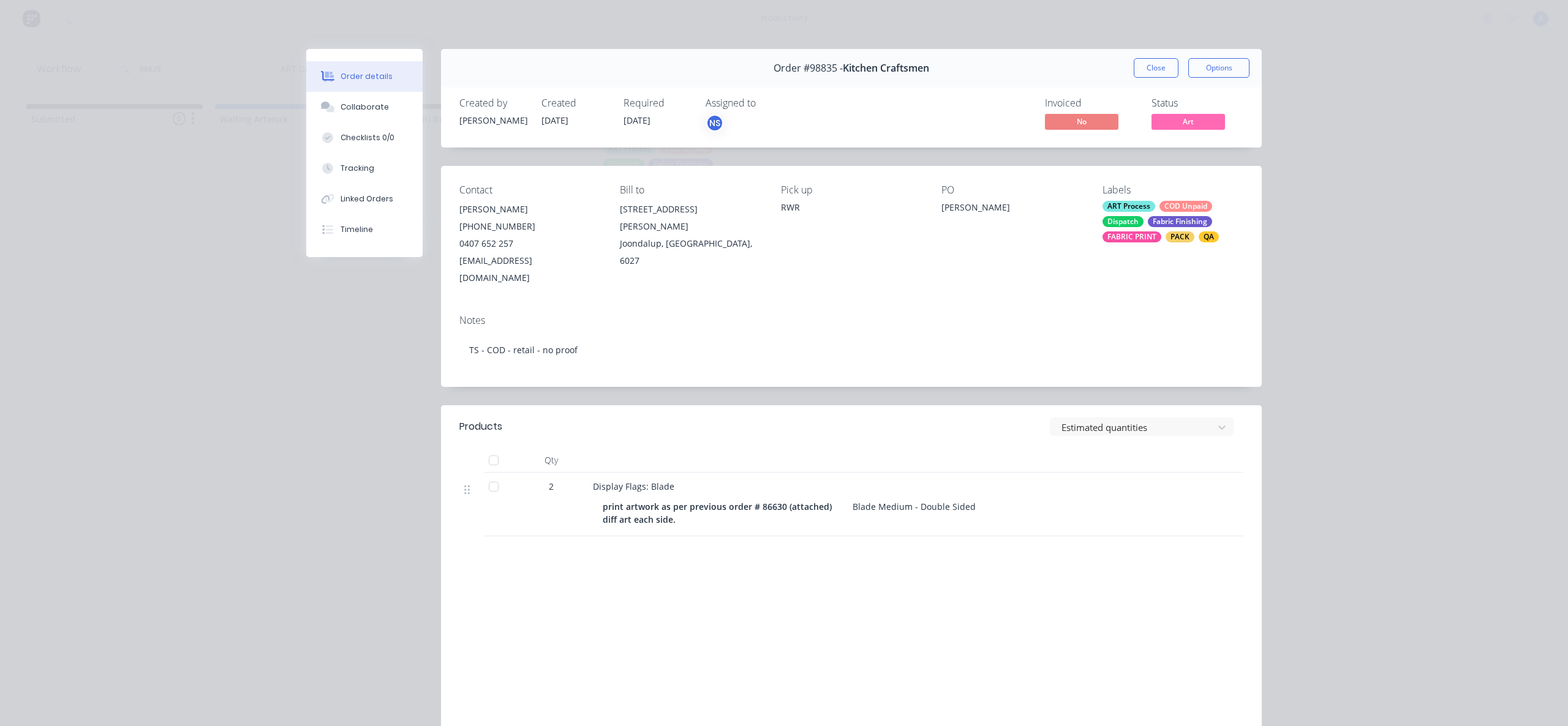
drag, startPoint x: 325, startPoint y: 168, endPoint x: 423, endPoint y: 199, distance: 102.8
click at [325, 168] on icon at bounding box center [327, 168] width 11 height 11
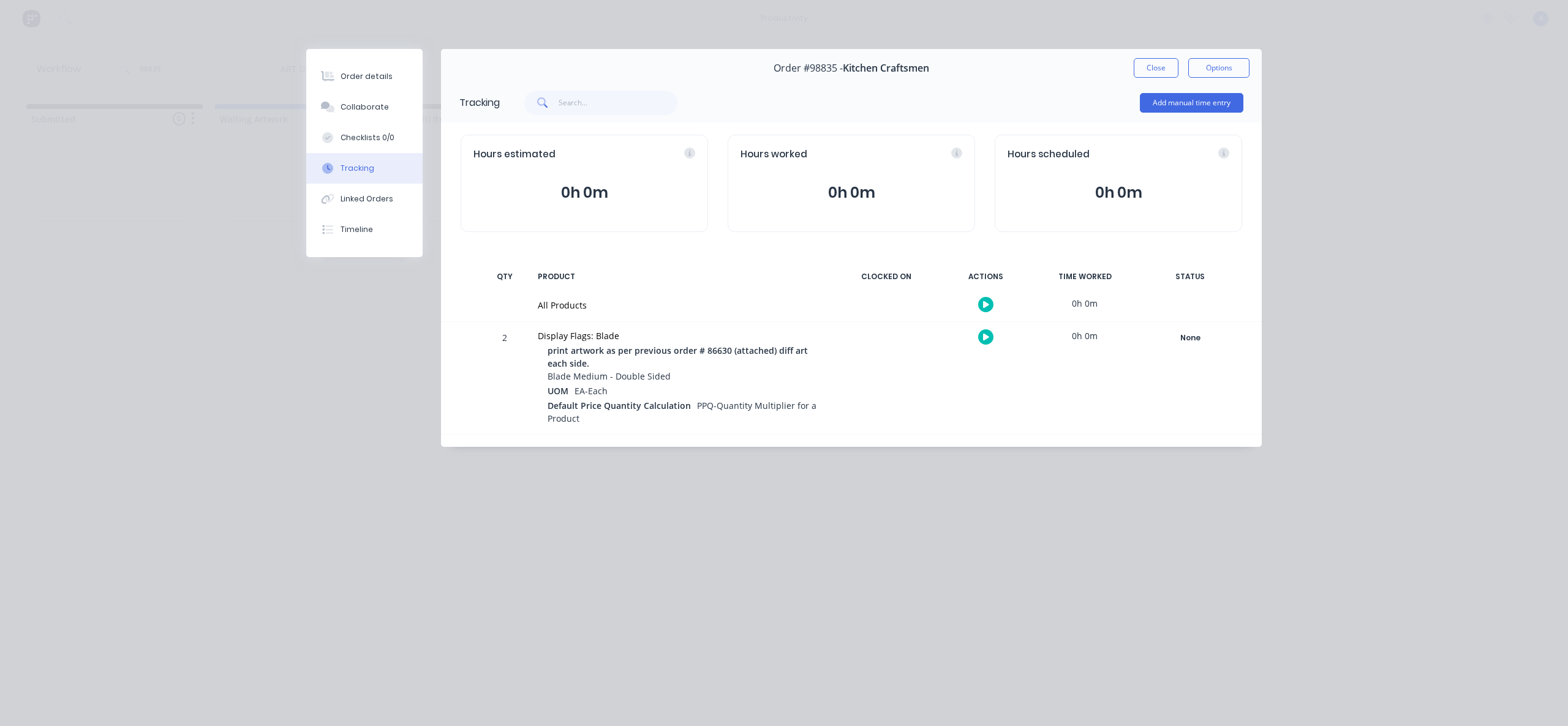
click at [982, 299] on button "button" at bounding box center [985, 304] width 15 height 15
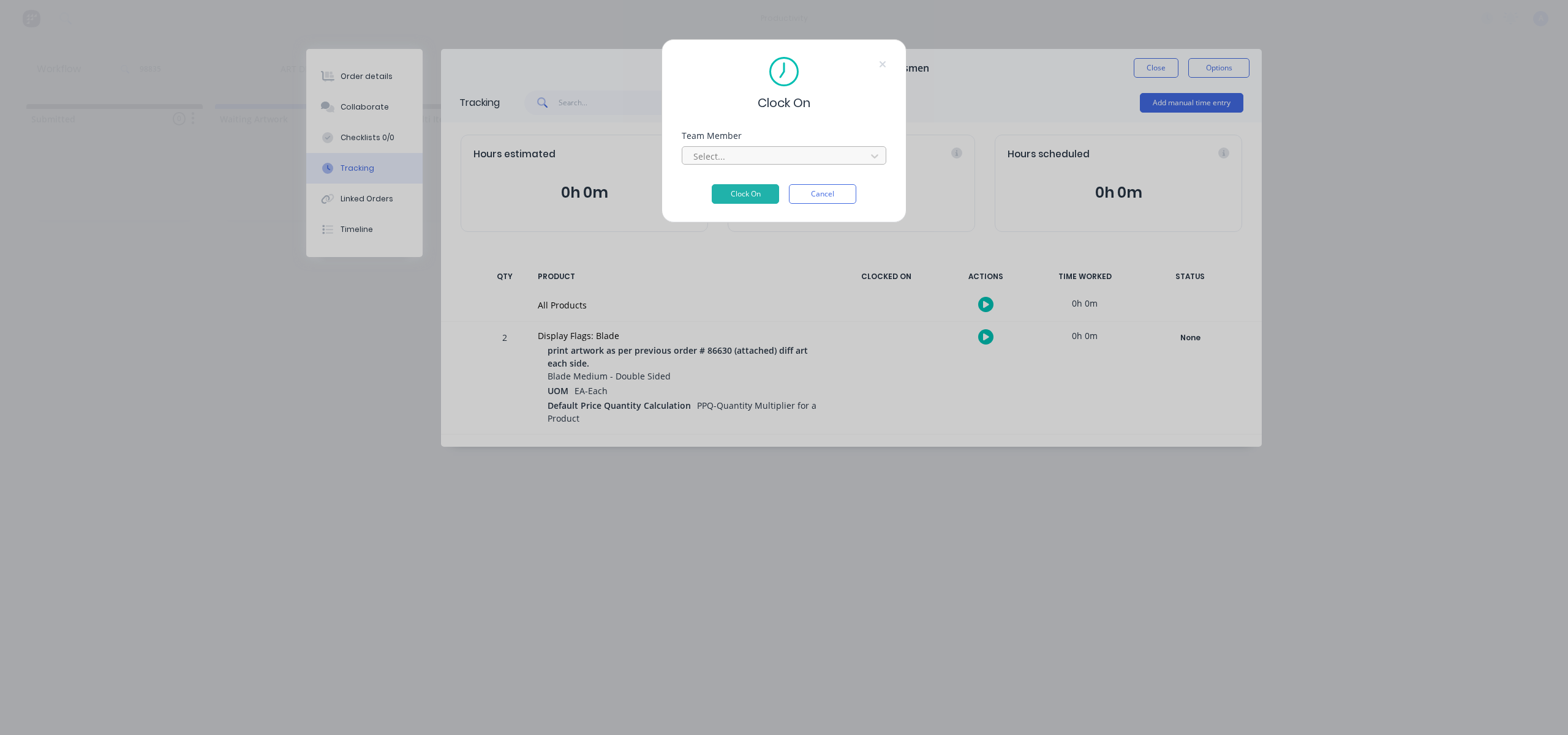
click at [854, 158] on div at bounding box center [776, 156] width 168 height 15
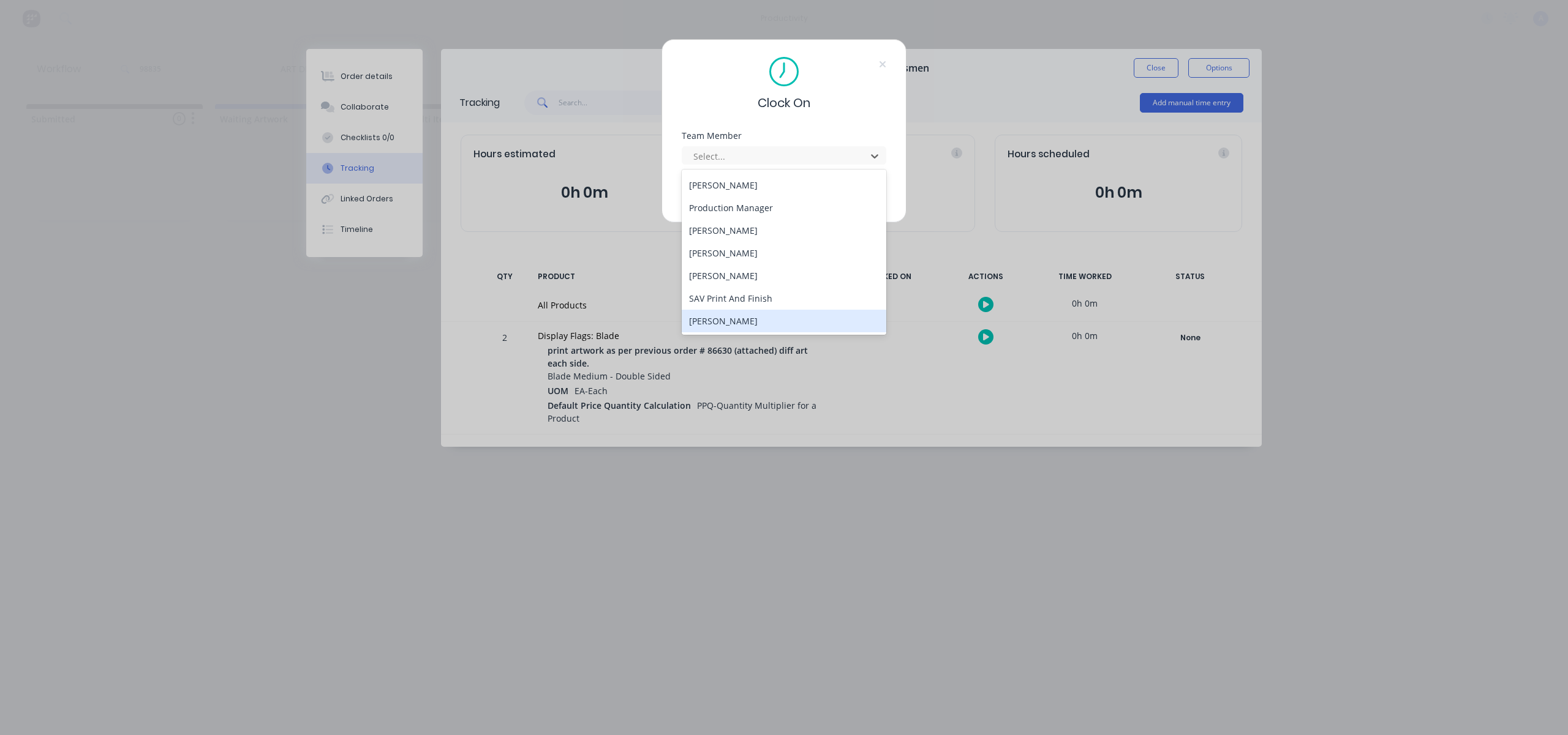
click at [747, 313] on div "[PERSON_NAME]" at bounding box center [784, 321] width 204 height 23
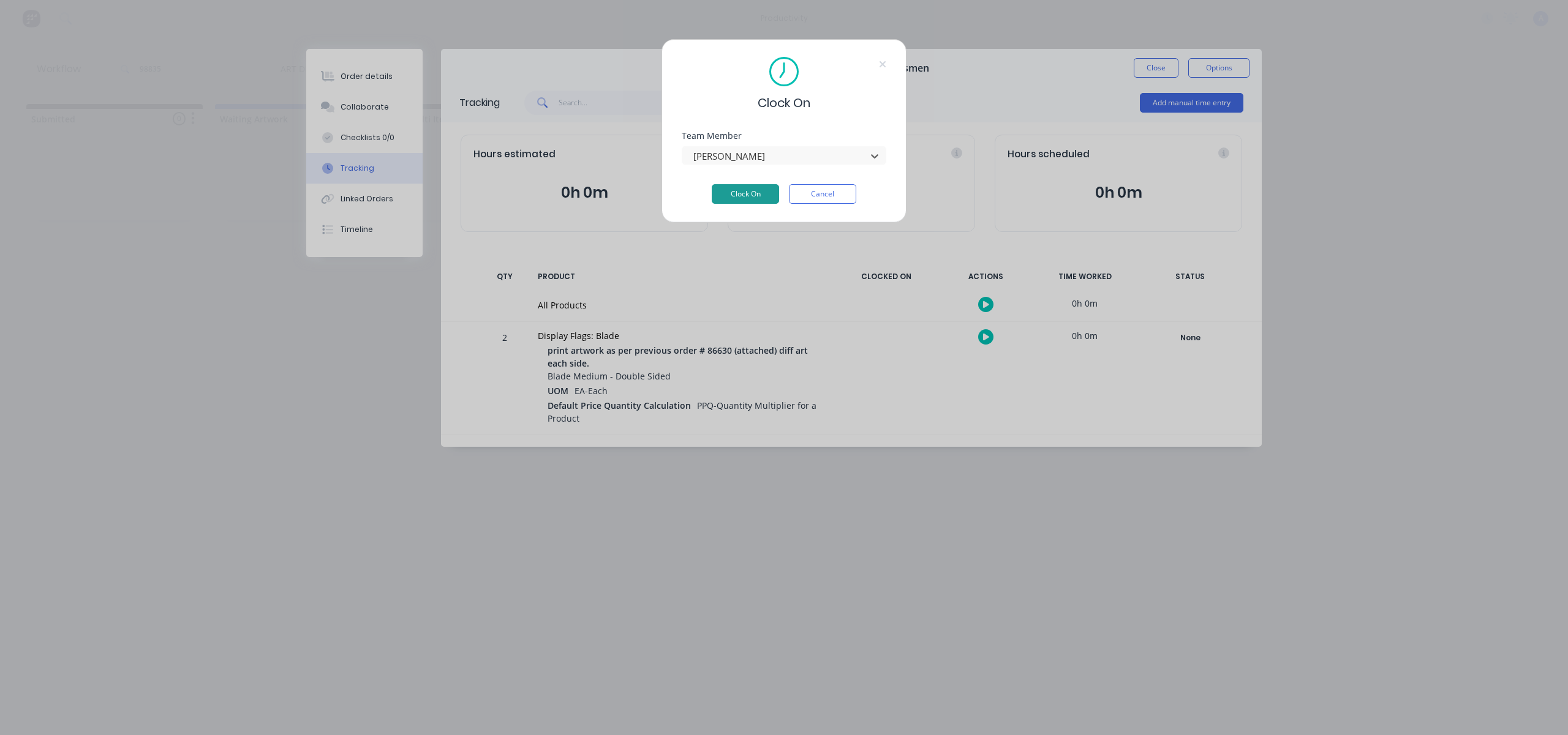
click at [752, 186] on button "Clock On" at bounding box center [745, 194] width 67 height 20
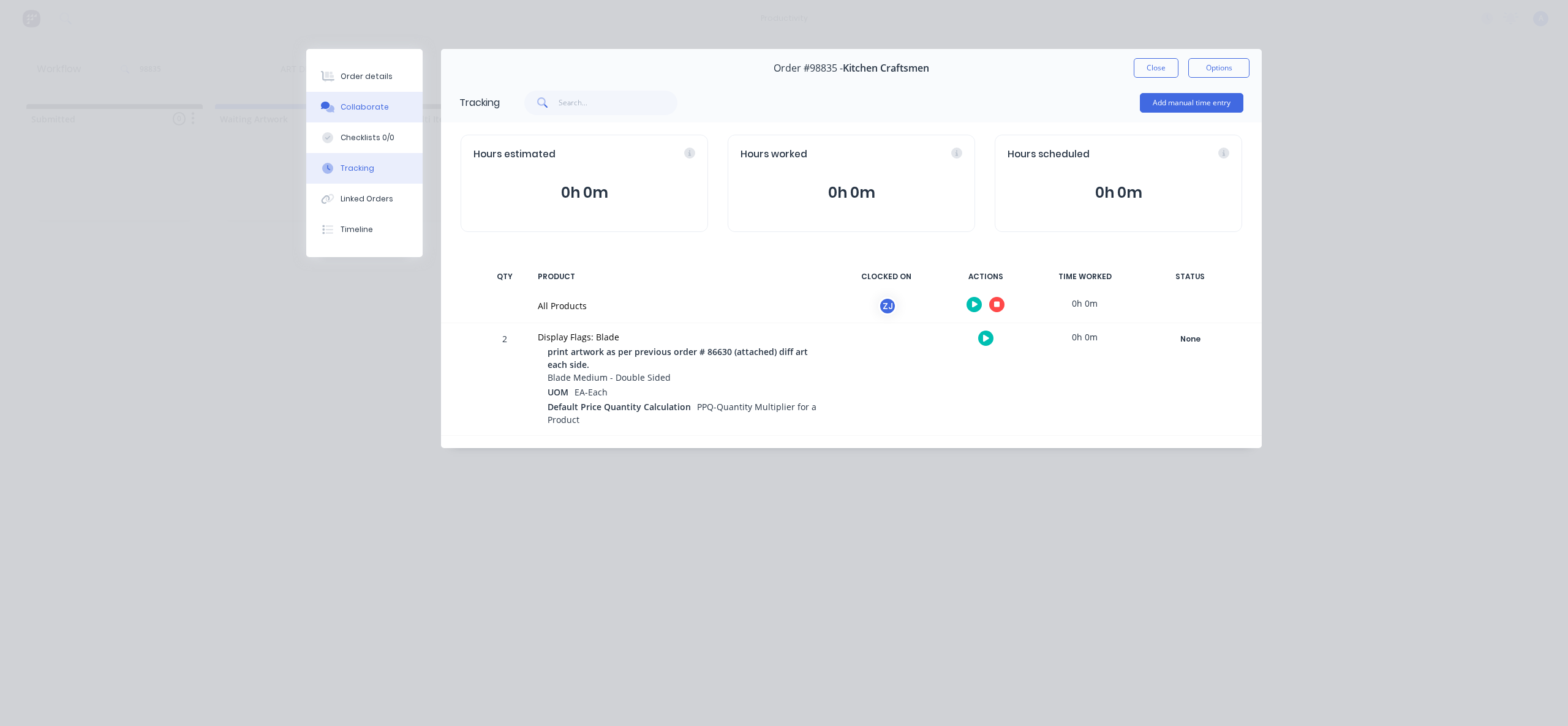
click at [359, 107] on div "Collaborate" at bounding box center [364, 107] width 48 height 11
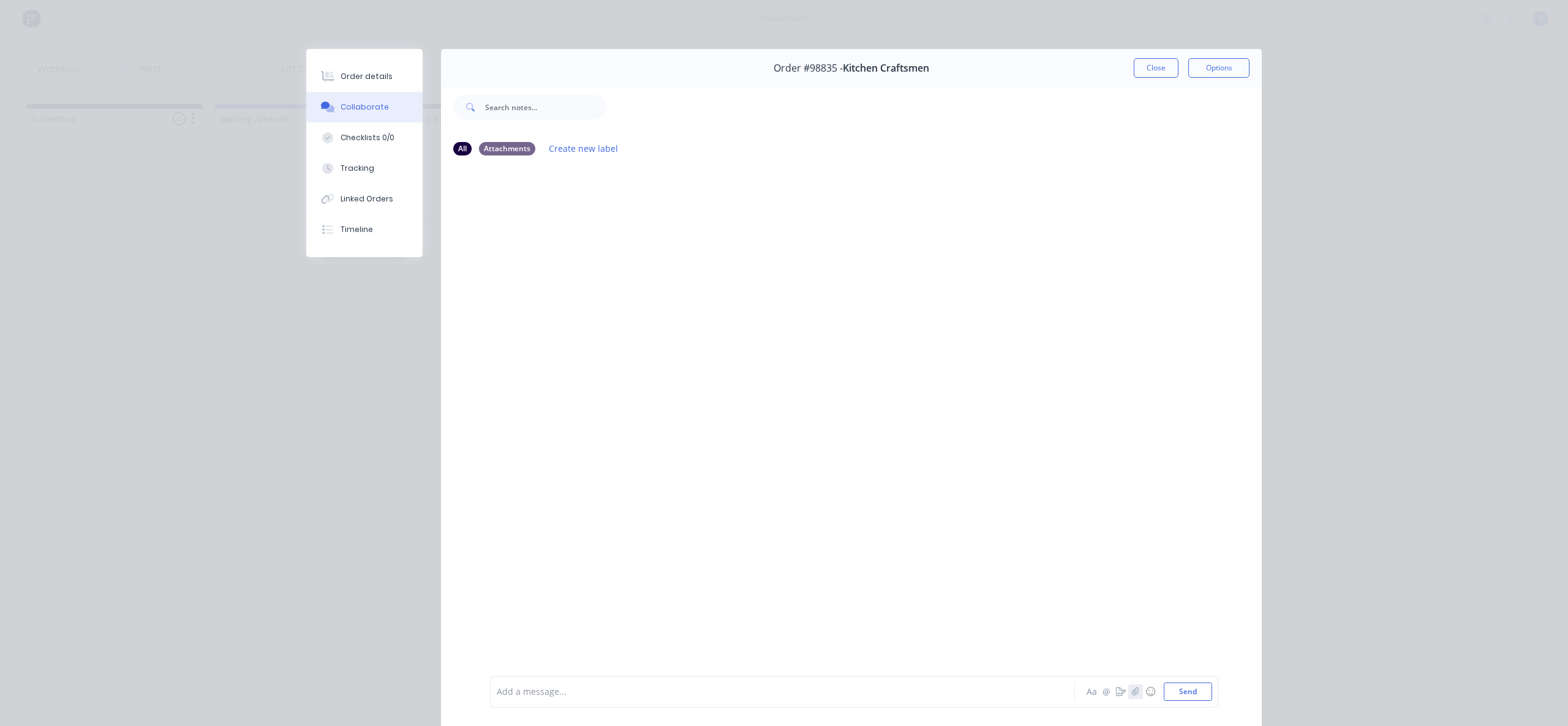
click at [1136, 689] on button "button" at bounding box center [1135, 691] width 15 height 15
click at [1192, 693] on button "Send" at bounding box center [1188, 692] width 48 height 18
click at [729, 701] on div "Add a message..." at bounding box center [765, 692] width 536 height 18
click at [344, 166] on div "Tracking" at bounding box center [357, 168] width 34 height 11
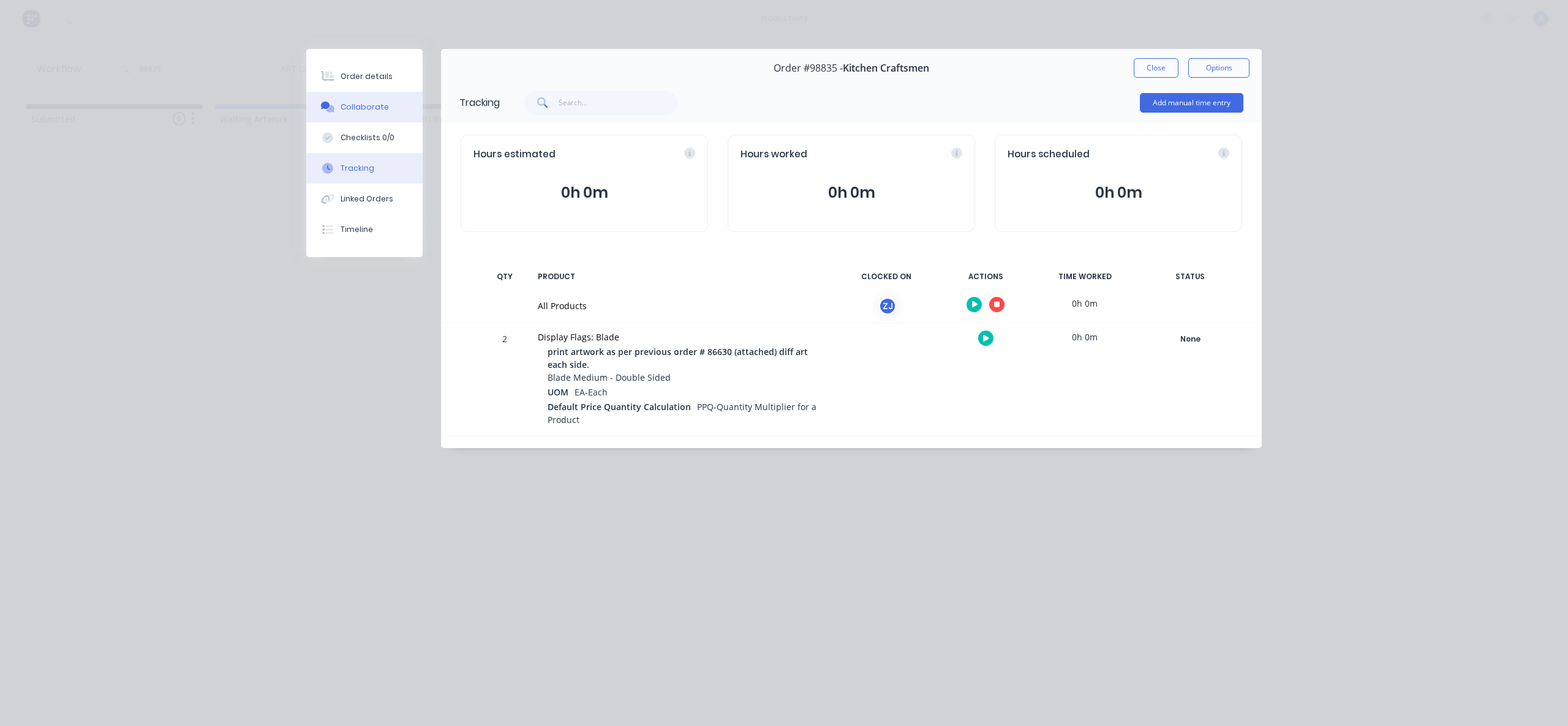
click at [374, 104] on div "Collaborate" at bounding box center [364, 107] width 48 height 11
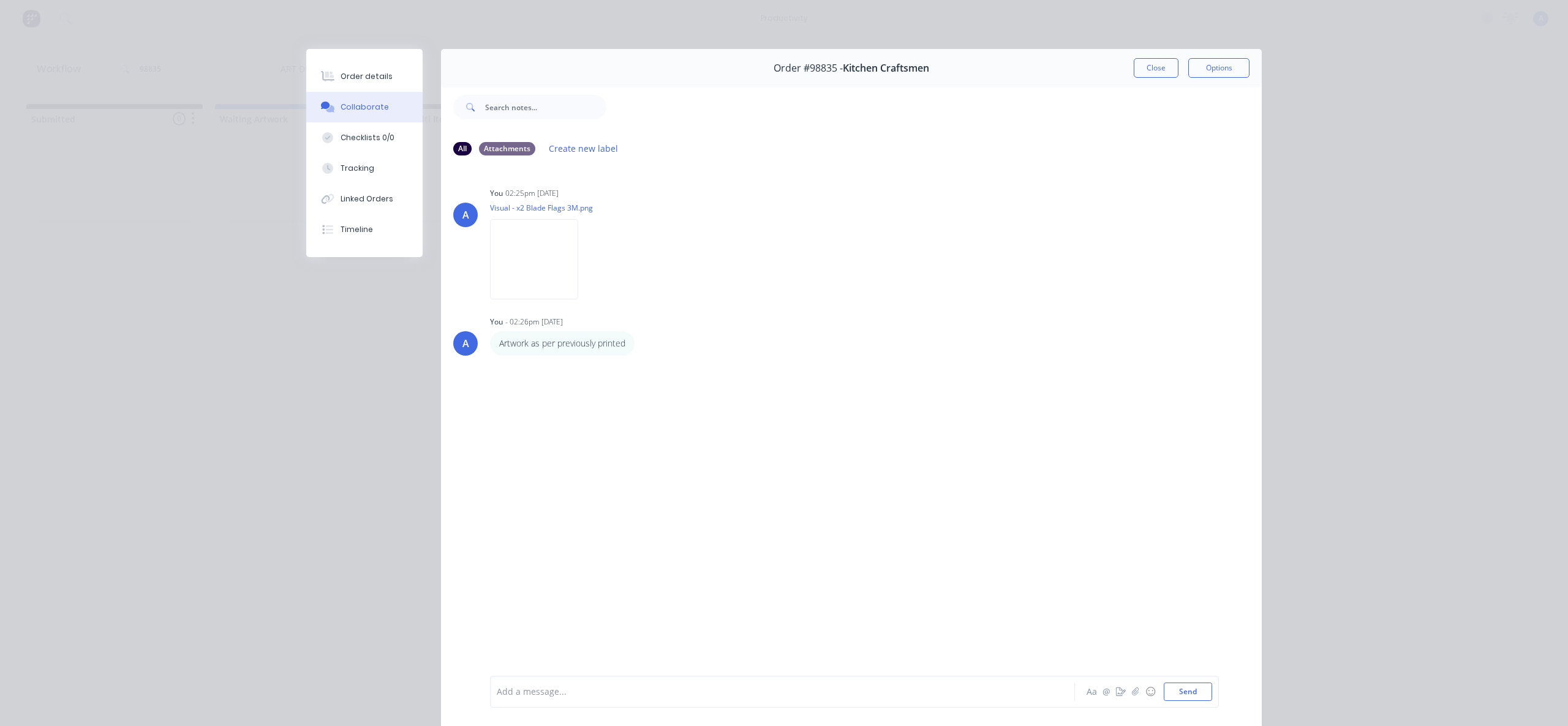
click at [1136, 78] on div "Order #98835 - Kitchen Craftsmen Close Options" at bounding box center [851, 68] width 821 height 39
click at [641, 345] on icon "button" at bounding box center [643, 343] width 4 height 14
click at [678, 361] on button "Edit" at bounding box center [688, 365] width 77 height 20
click at [360, 125] on button "Checklists 0/0" at bounding box center [364, 138] width 116 height 31
type textarea "x"
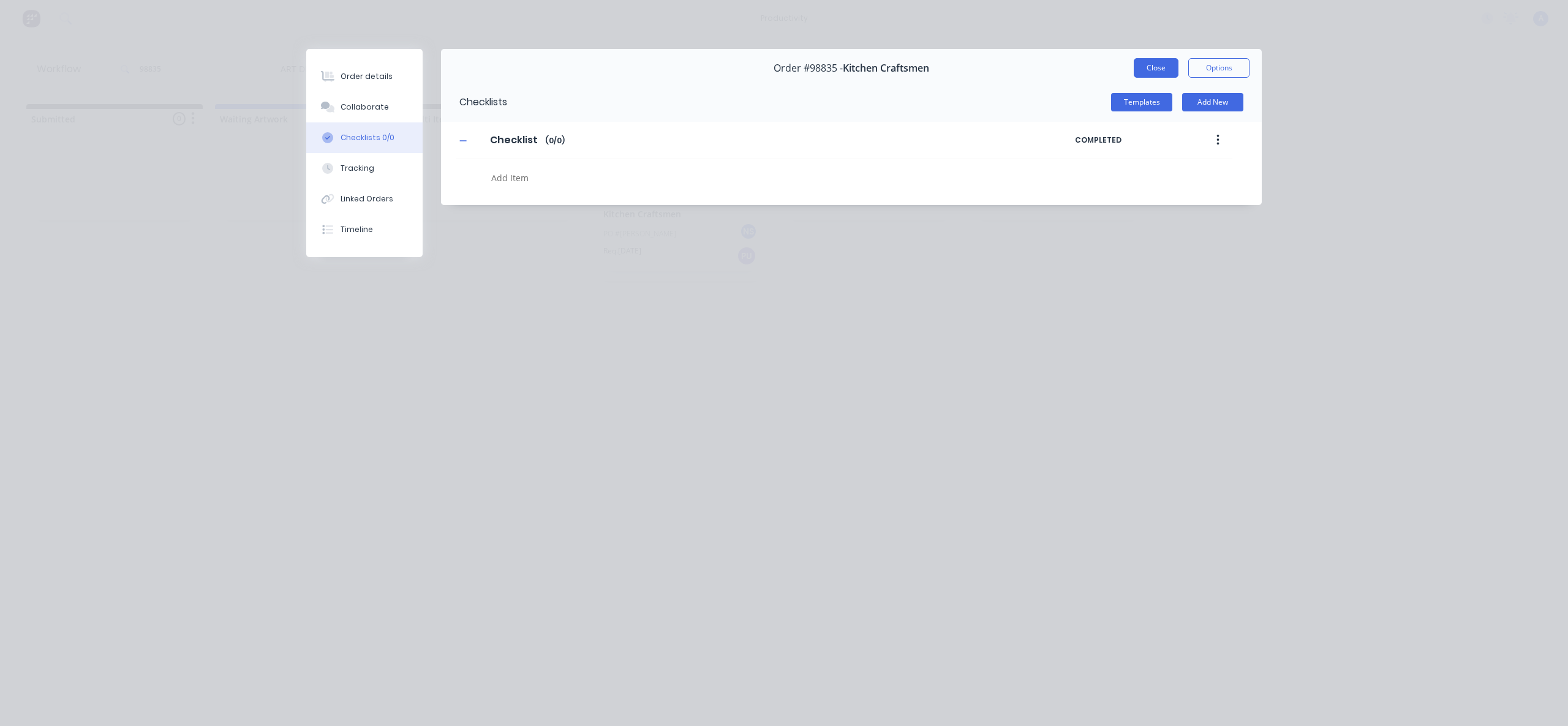
click at [1148, 65] on button "Close" at bounding box center [1156, 68] width 44 height 20
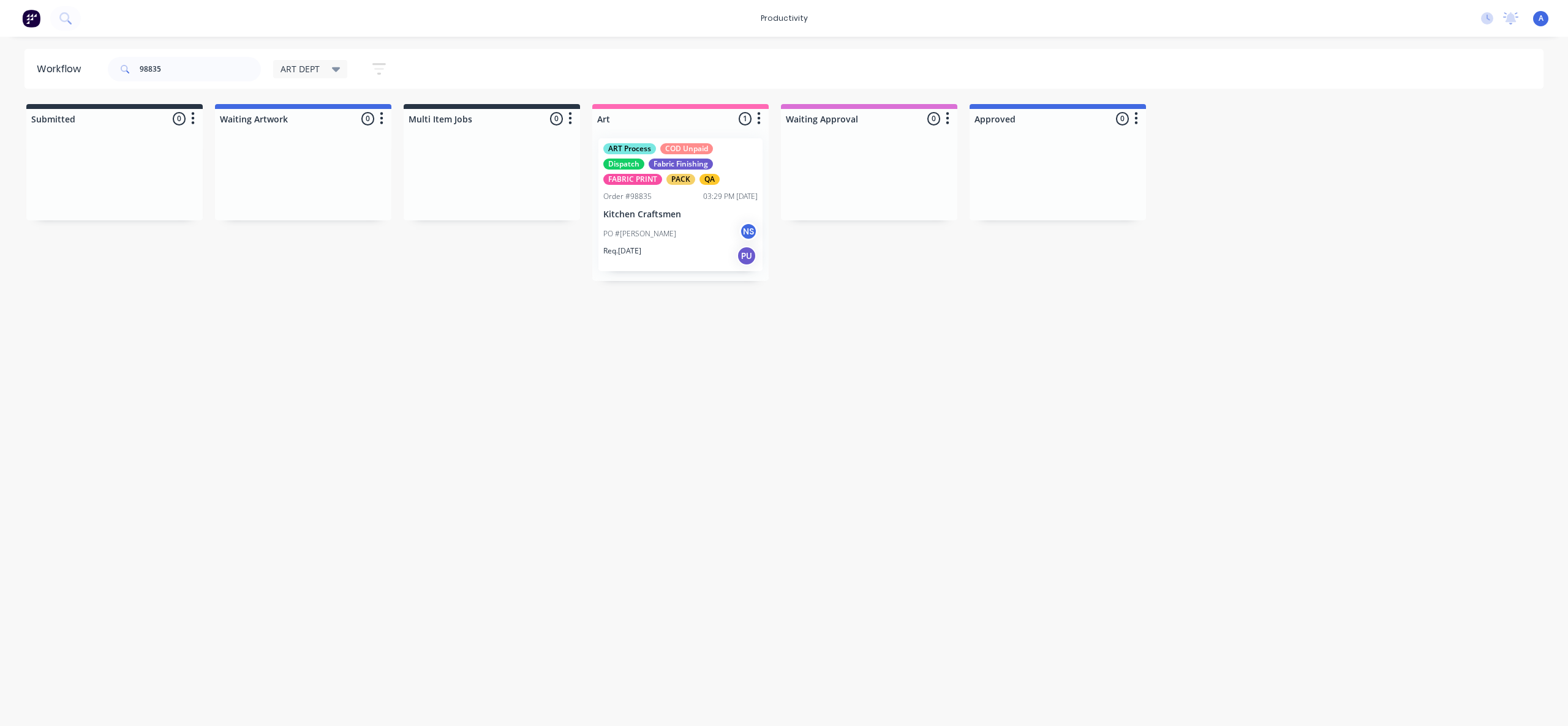
click at [1362, 336] on div "Workflow 98835 ART DEPT Save new view None edit ART DEPT (Default) edit Banner …" at bounding box center [784, 375] width 1568 height 653
click at [835, 484] on div "Workflow 98835 ART DEPT Save new view None edit ART DEPT (Default) edit Banner …" at bounding box center [784, 375] width 1568 height 653
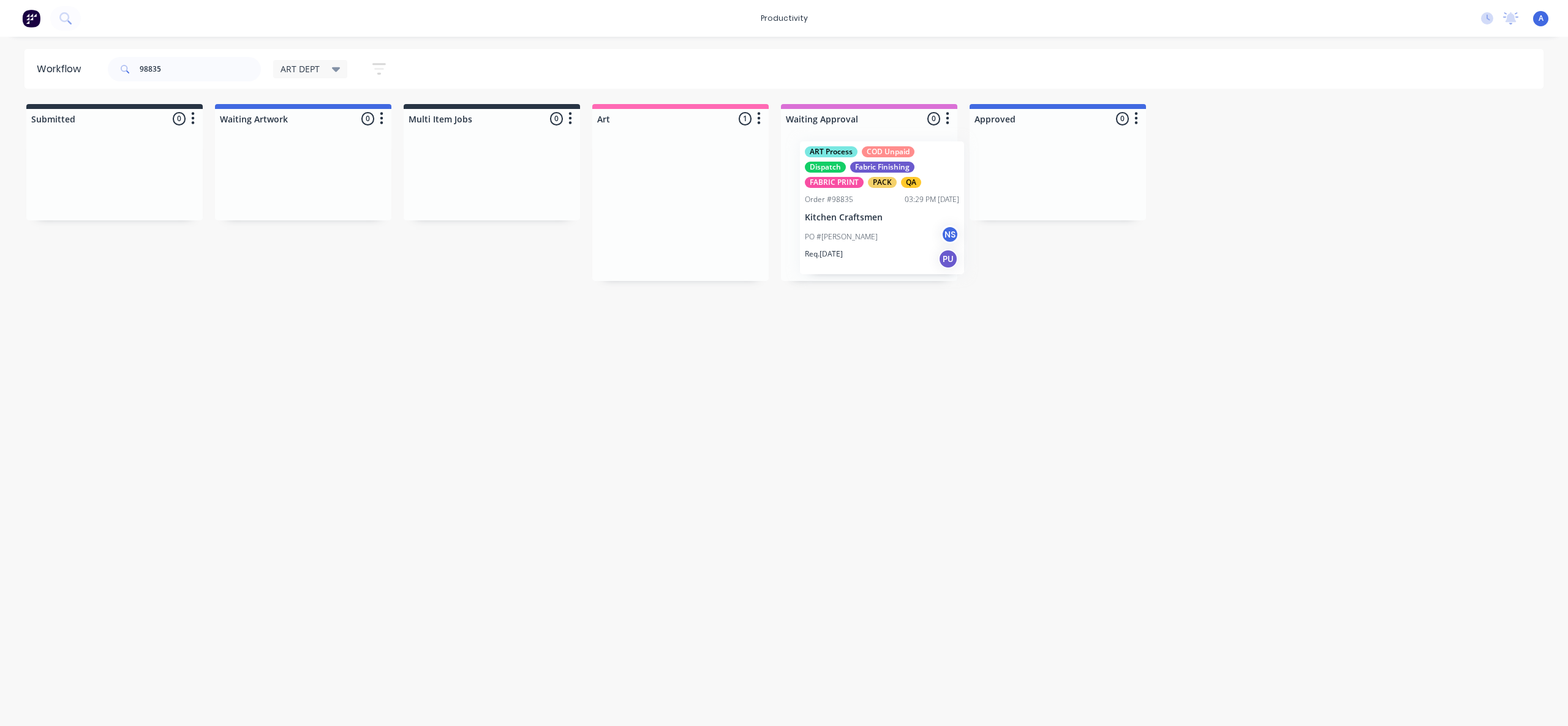
drag, startPoint x: 684, startPoint y: 255, endPoint x: 1057, endPoint y: 260, distance: 373.0
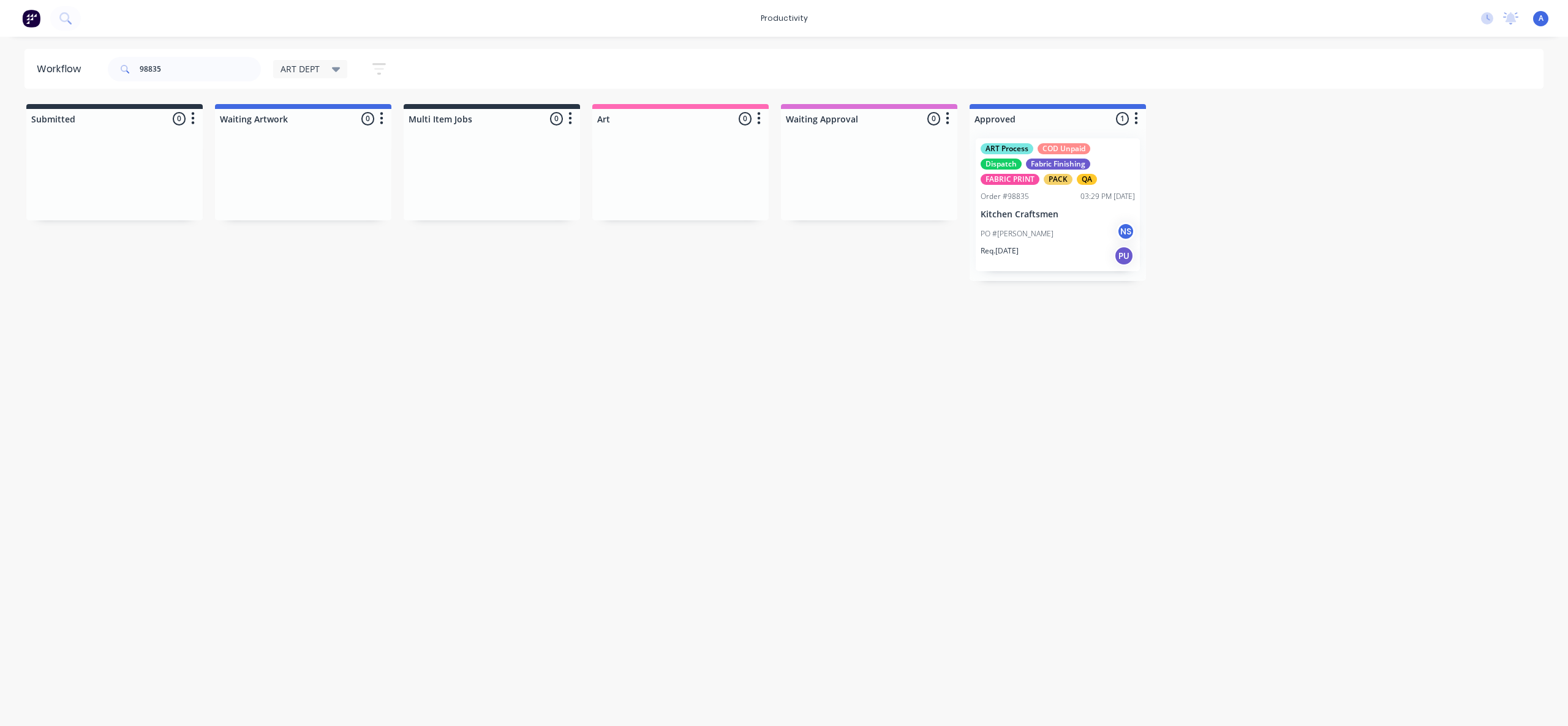
click at [1057, 221] on div "ART Process COD Unpaid Dispatch Fabric Finishing FABRIC PRINT PACK QA Order #98…" at bounding box center [1057, 204] width 164 height 133
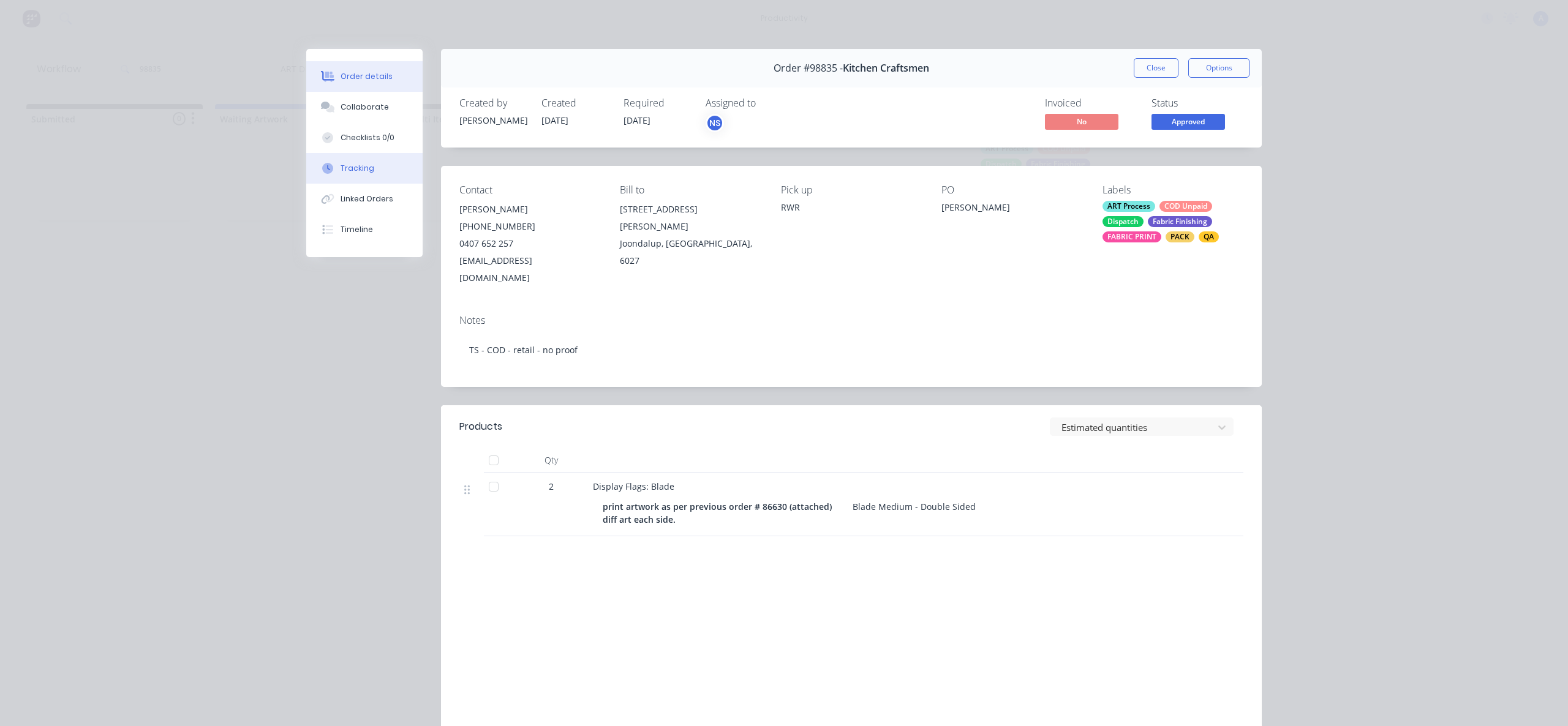
click at [362, 176] on button "Tracking" at bounding box center [364, 168] width 116 height 31
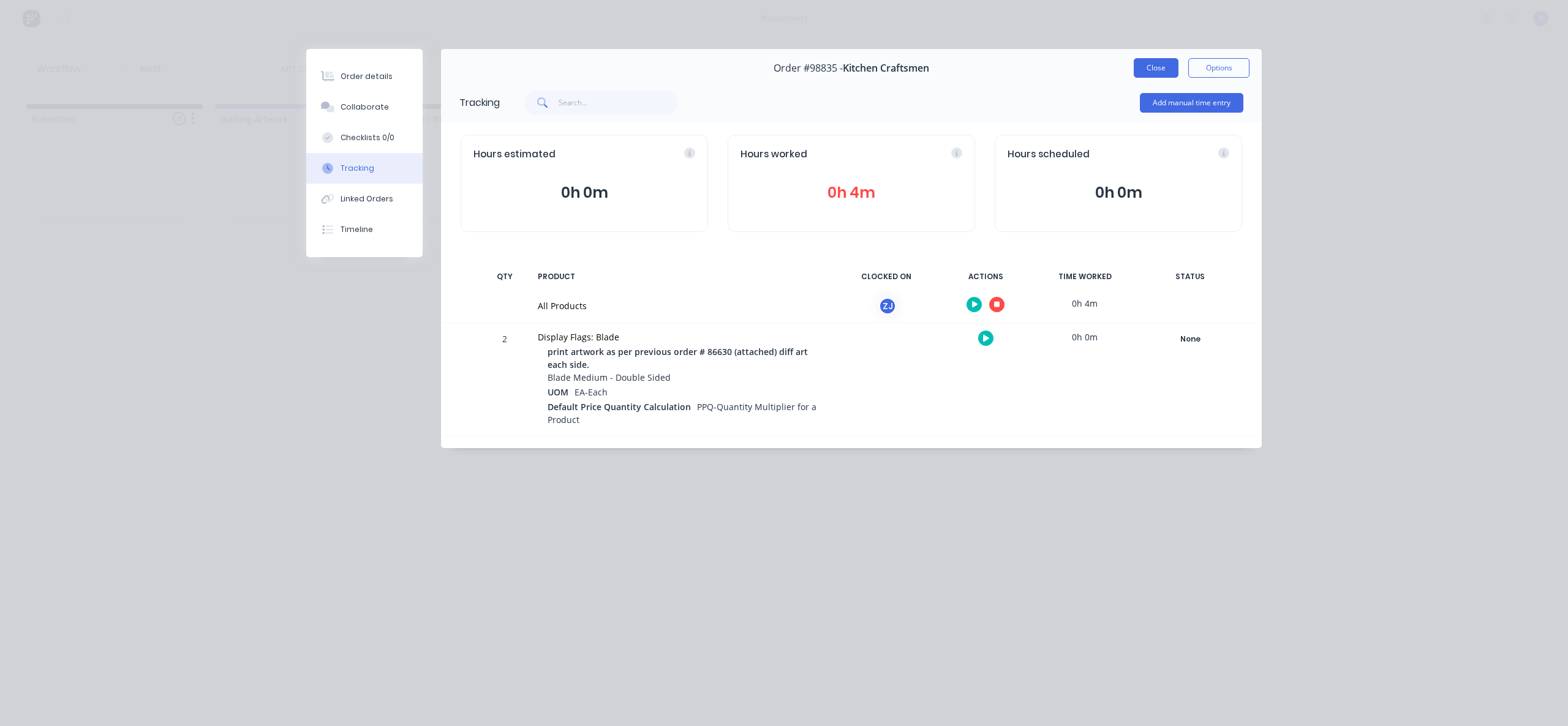
click at [1138, 70] on button "Close" at bounding box center [1156, 68] width 44 height 20
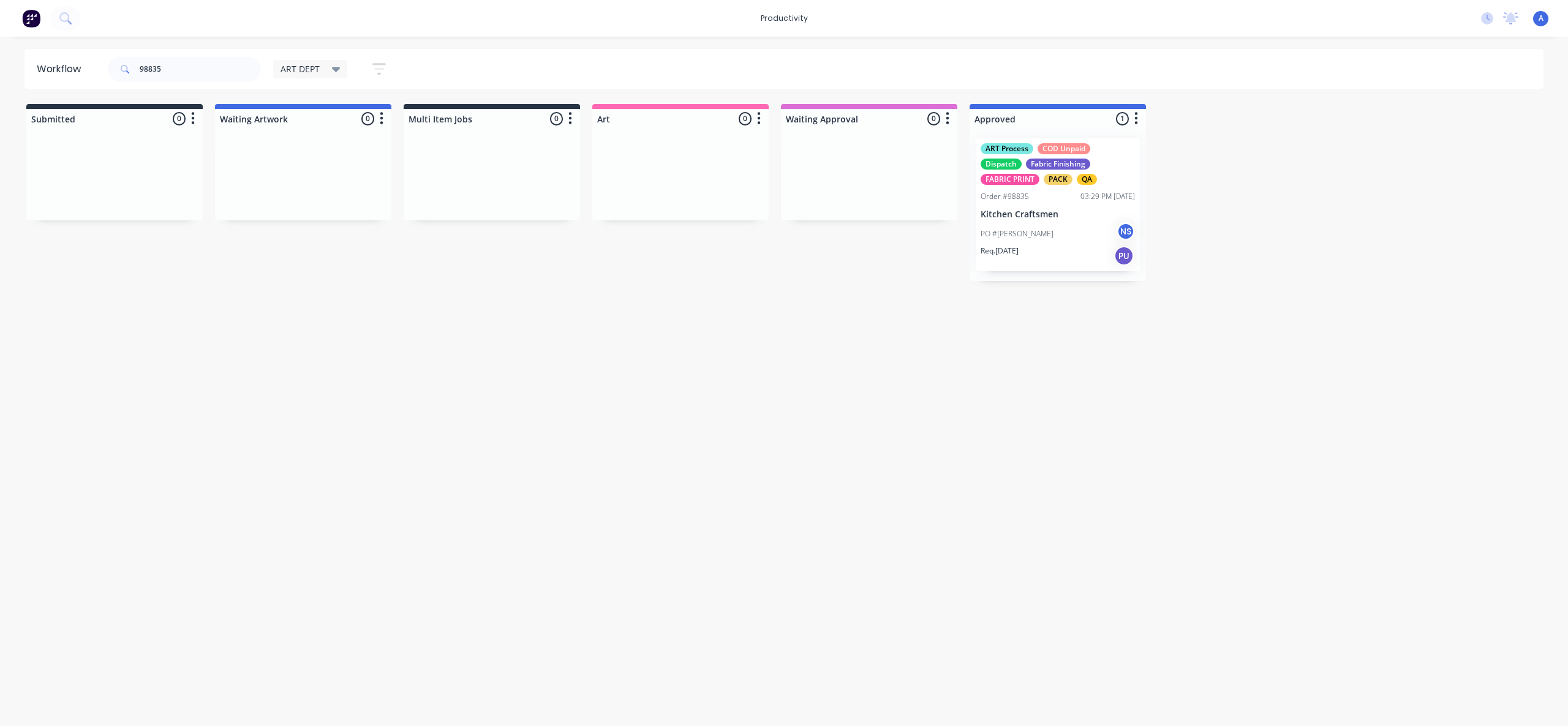
drag, startPoint x: 656, startPoint y: 511, endPoint x: 656, endPoint y: 518, distance: 7.0
click at [656, 512] on div "Workflow 98835 ART DEPT Save new view None edit ART DEPT (Default) edit Banner …" at bounding box center [784, 375] width 1568 height 653
click at [1039, 225] on div "PO #Simon NS" at bounding box center [1057, 234] width 154 height 24
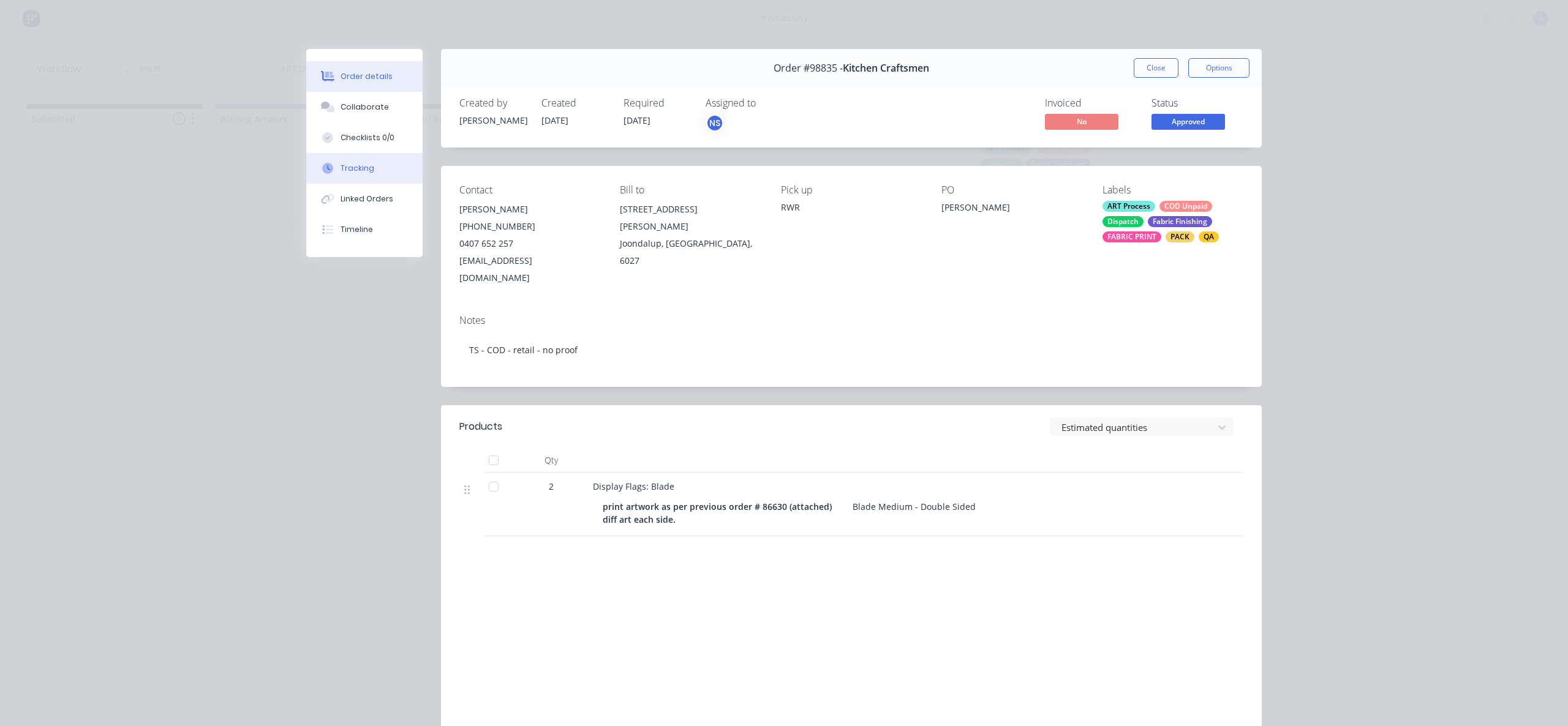
click at [363, 170] on div "Tracking" at bounding box center [357, 168] width 34 height 11
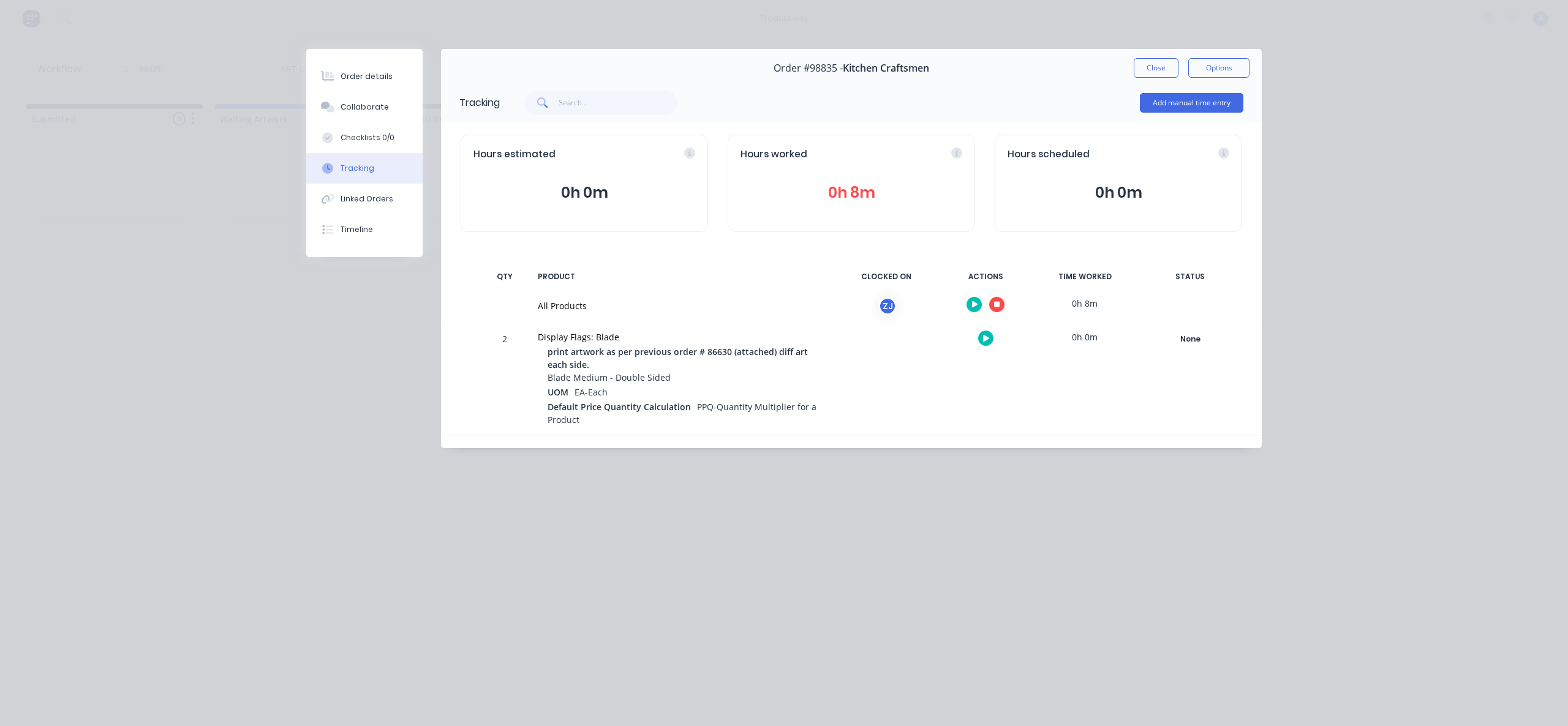
click at [1002, 304] on button "button" at bounding box center [996, 304] width 15 height 15
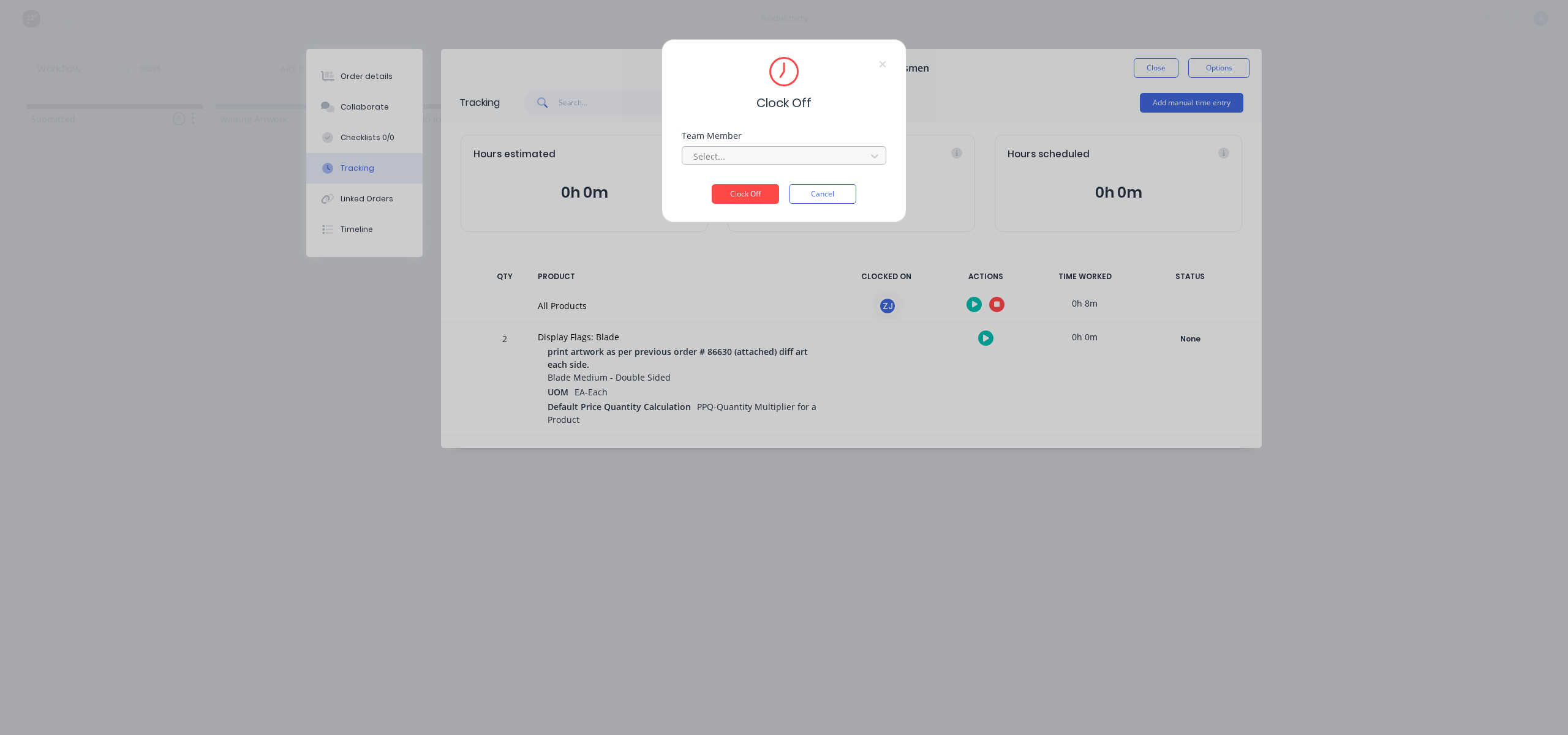
drag, startPoint x: 851, startPoint y: 159, endPoint x: 840, endPoint y: 160, distance: 11.0
click at [851, 159] on div at bounding box center [776, 156] width 168 height 15
click at [729, 174] on div "[PERSON_NAME]" at bounding box center [784, 183] width 204 height 23
click at [734, 181] on div "Team Member option [PERSON_NAME], selected. [PERSON_NAME]" at bounding box center [784, 158] width 204 height 53
click at [734, 193] on button "Clock Off" at bounding box center [745, 194] width 67 height 20
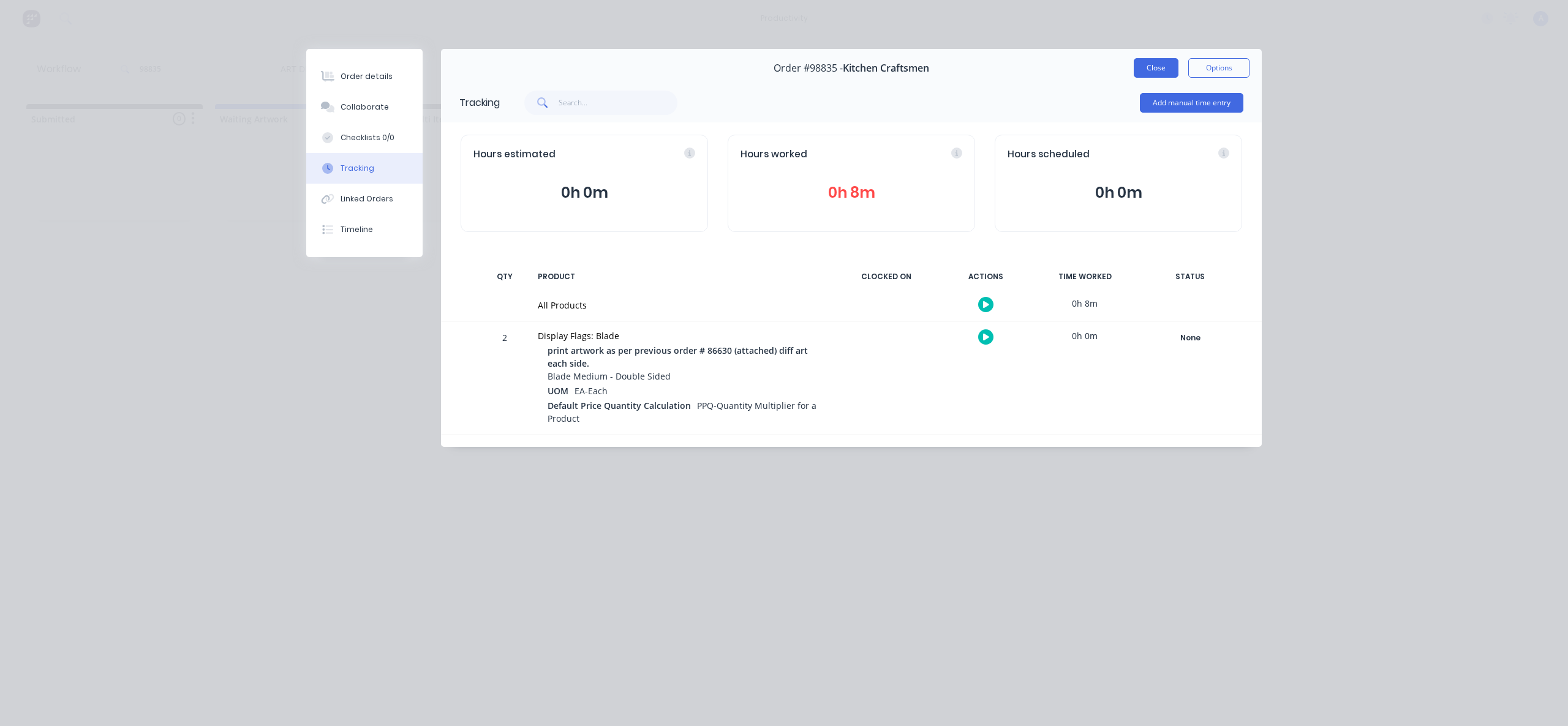
click at [1162, 69] on button "Close" at bounding box center [1156, 68] width 44 height 20
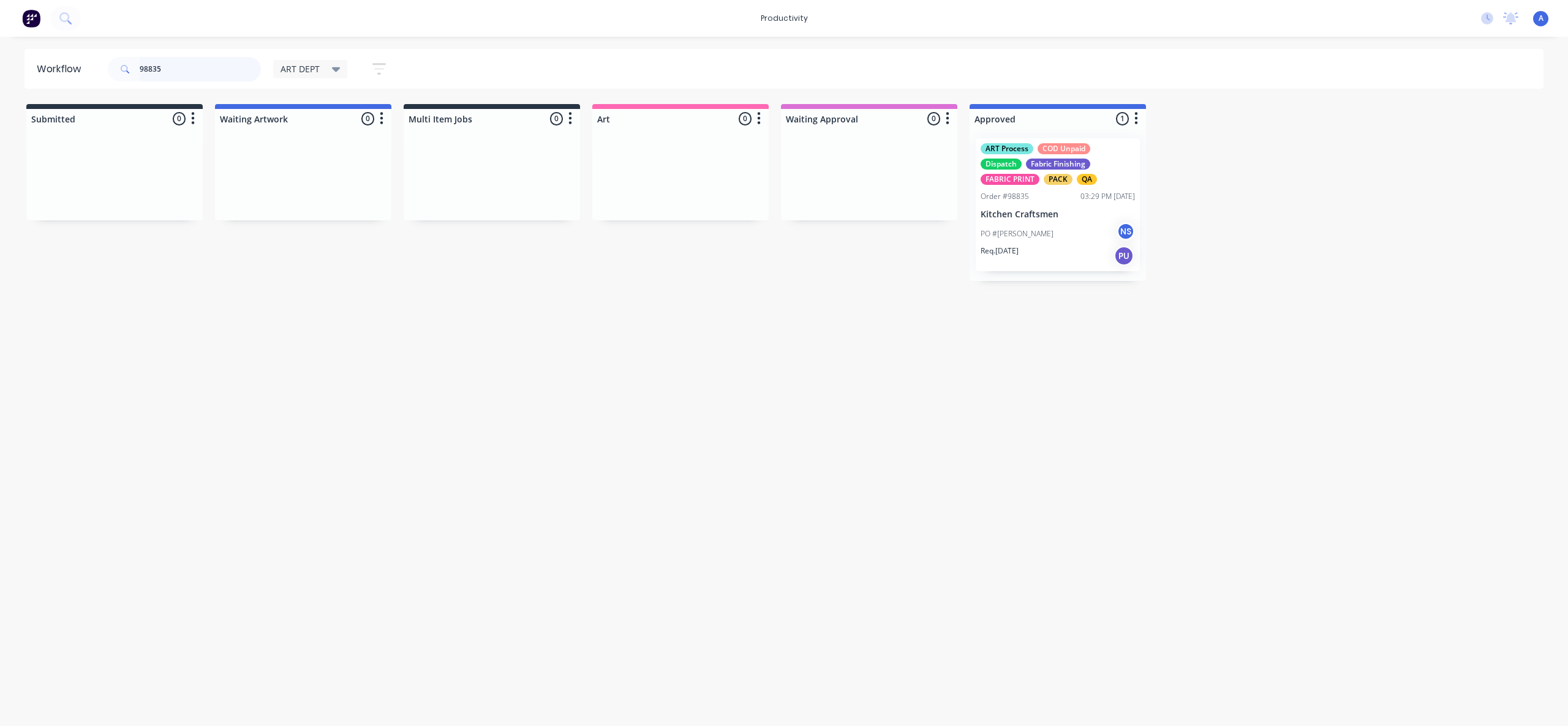
click at [197, 74] on input "98835" at bounding box center [200, 69] width 121 height 25
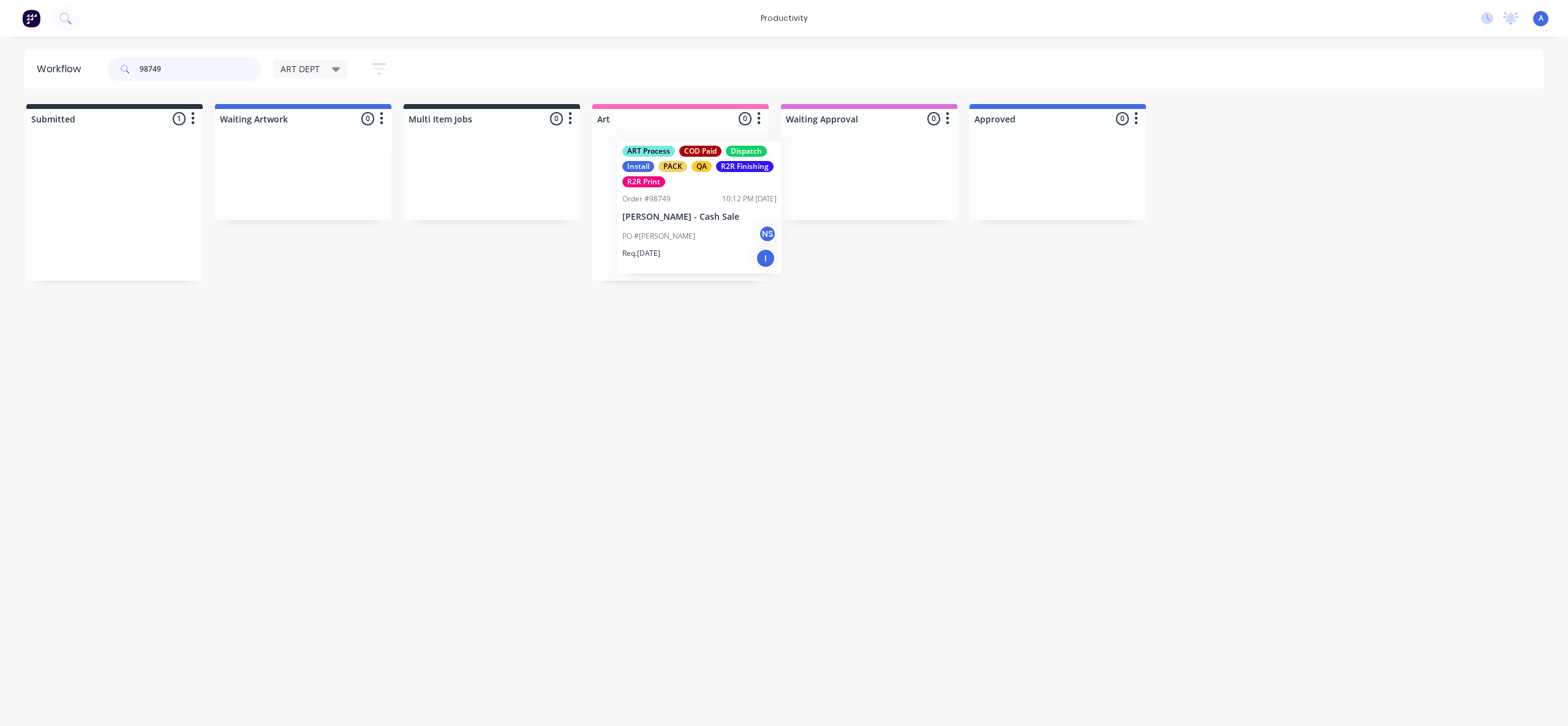
drag, startPoint x: 189, startPoint y: 242, endPoint x: 675, endPoint y: 221, distance: 486.5
click at [675, 221] on div "ART Process COD Paid Dispatch Install PACK QA R2R Finishing R2R Print Order #98…" at bounding box center [680, 204] width 164 height 133
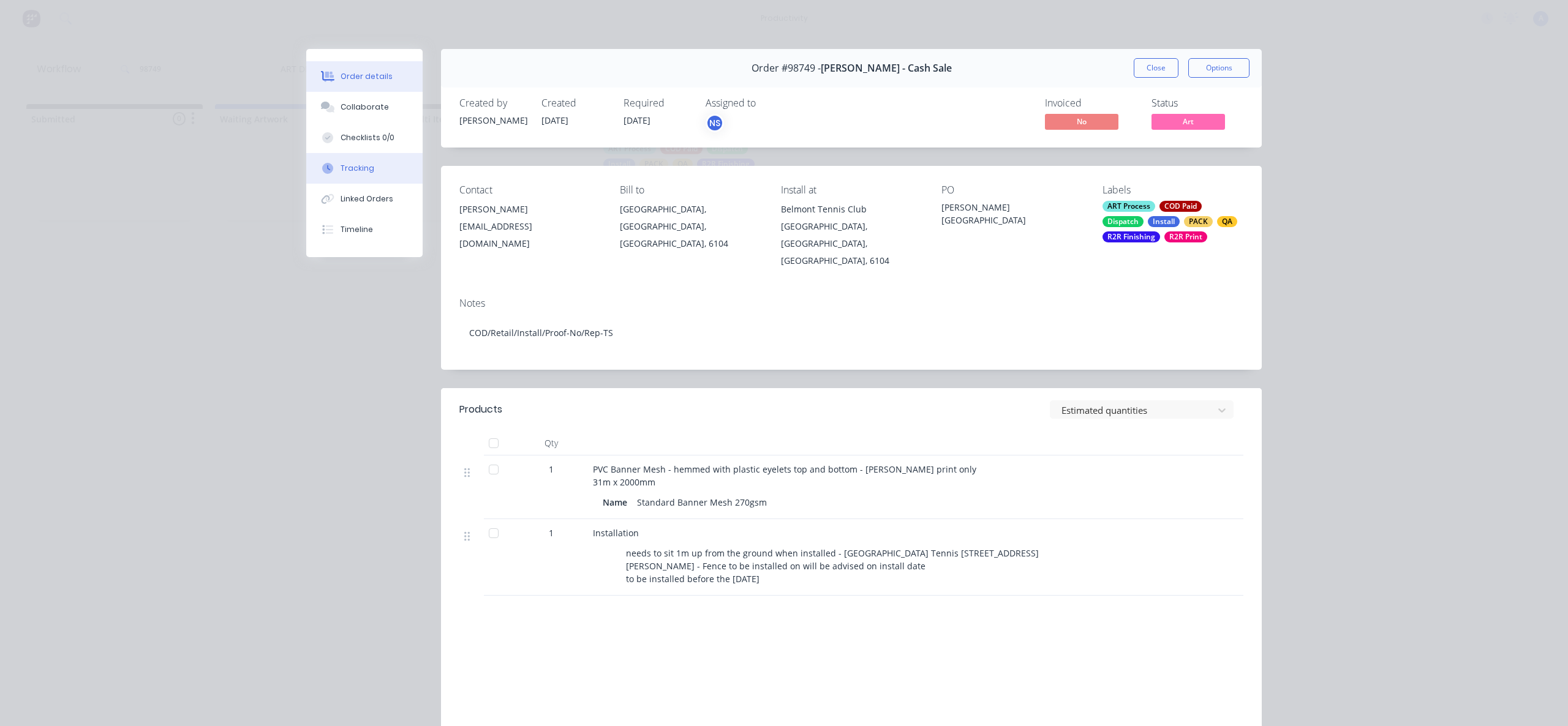
click at [381, 180] on button "Tracking" at bounding box center [364, 168] width 116 height 31
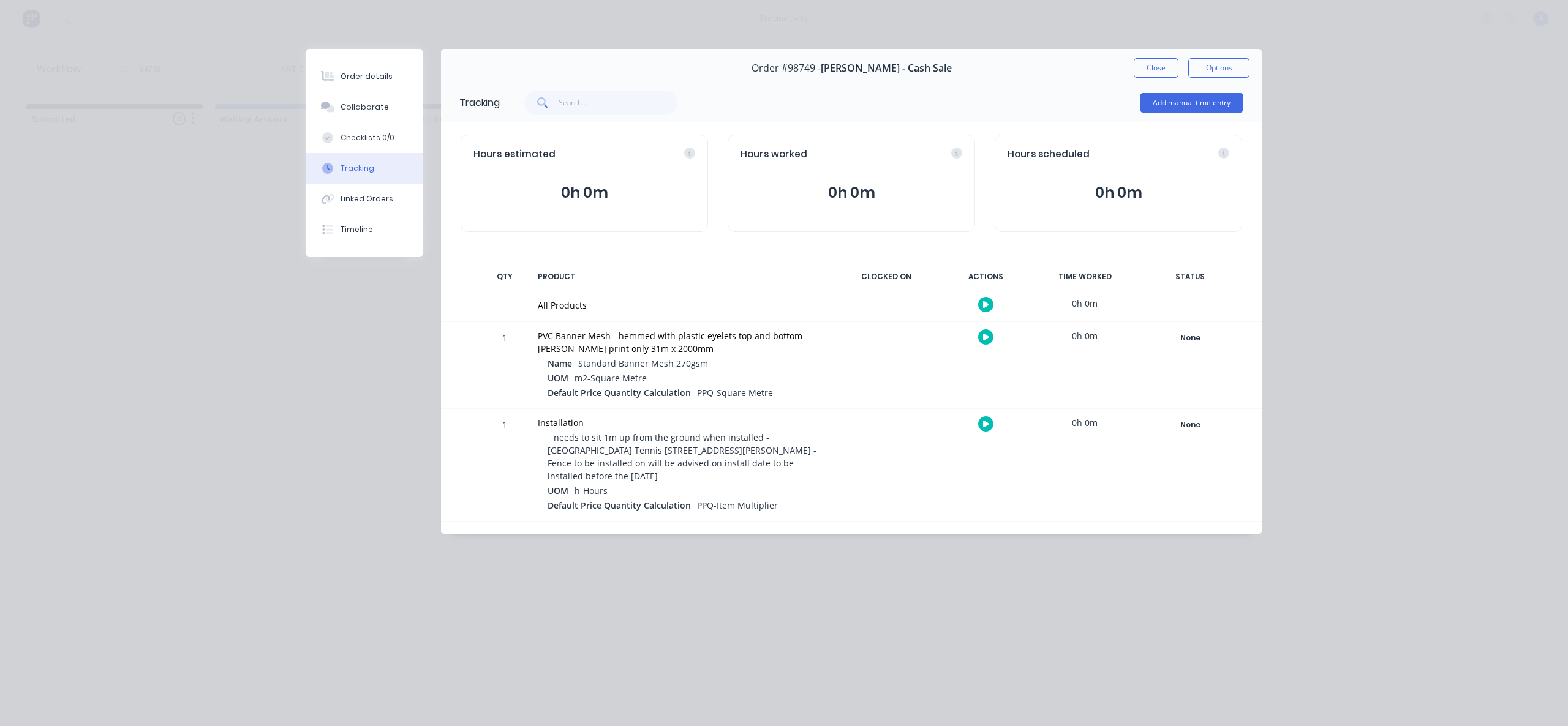
click at [989, 302] on button "button" at bounding box center [985, 304] width 15 height 15
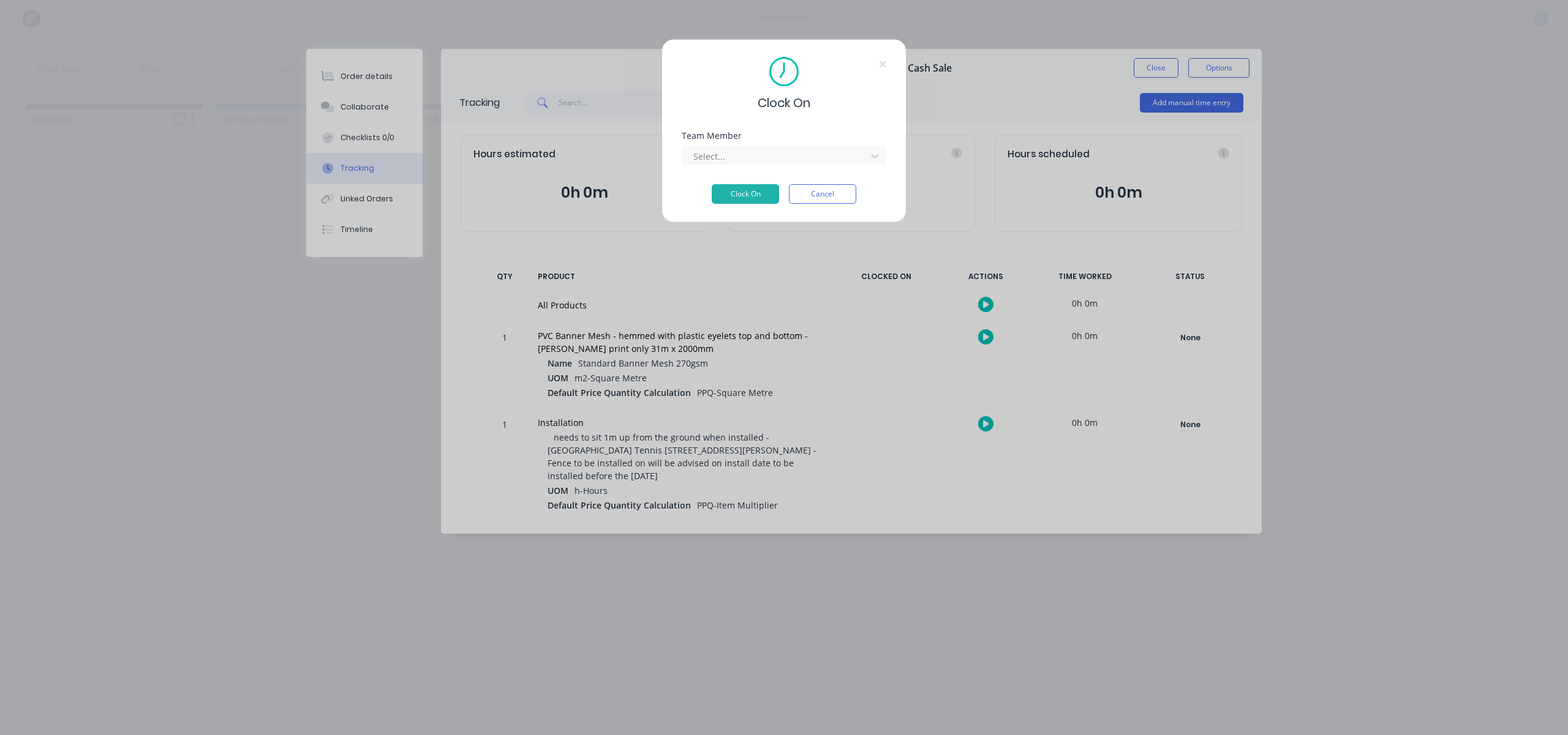
click at [818, 166] on div "Team Member Select..." at bounding box center [784, 158] width 204 height 53
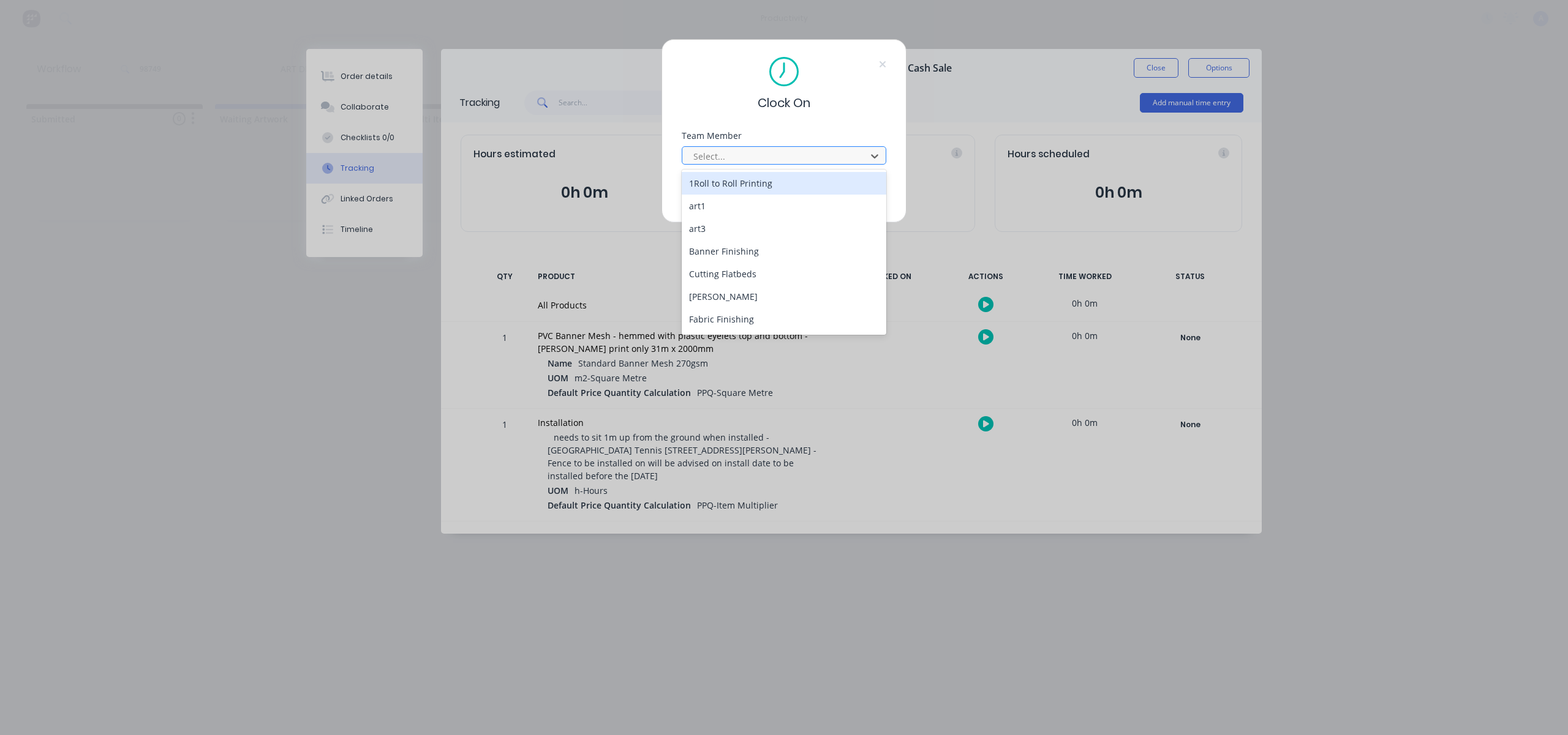
click at [799, 162] on div at bounding box center [776, 156] width 168 height 15
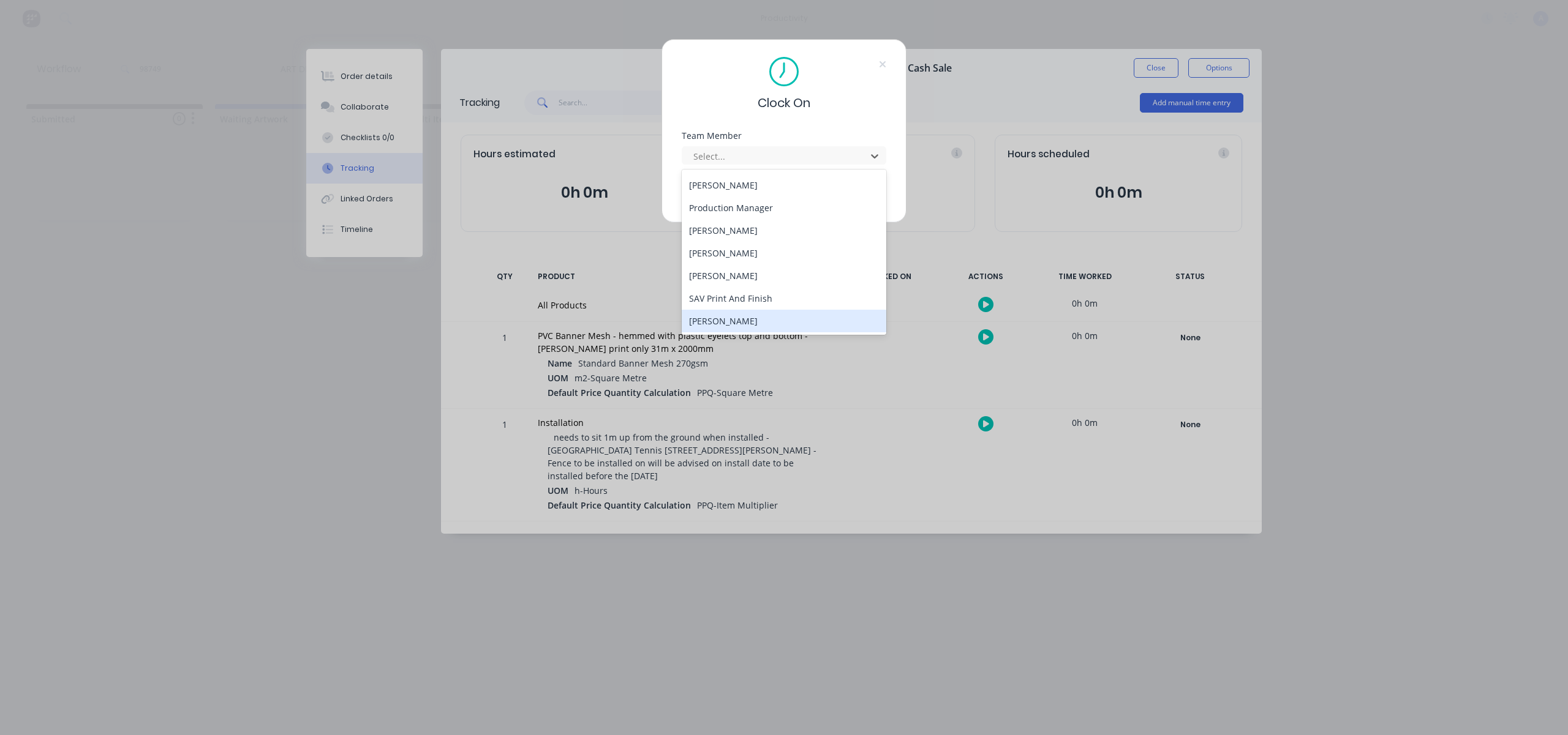
click at [730, 319] on div "[PERSON_NAME]" at bounding box center [784, 321] width 204 height 23
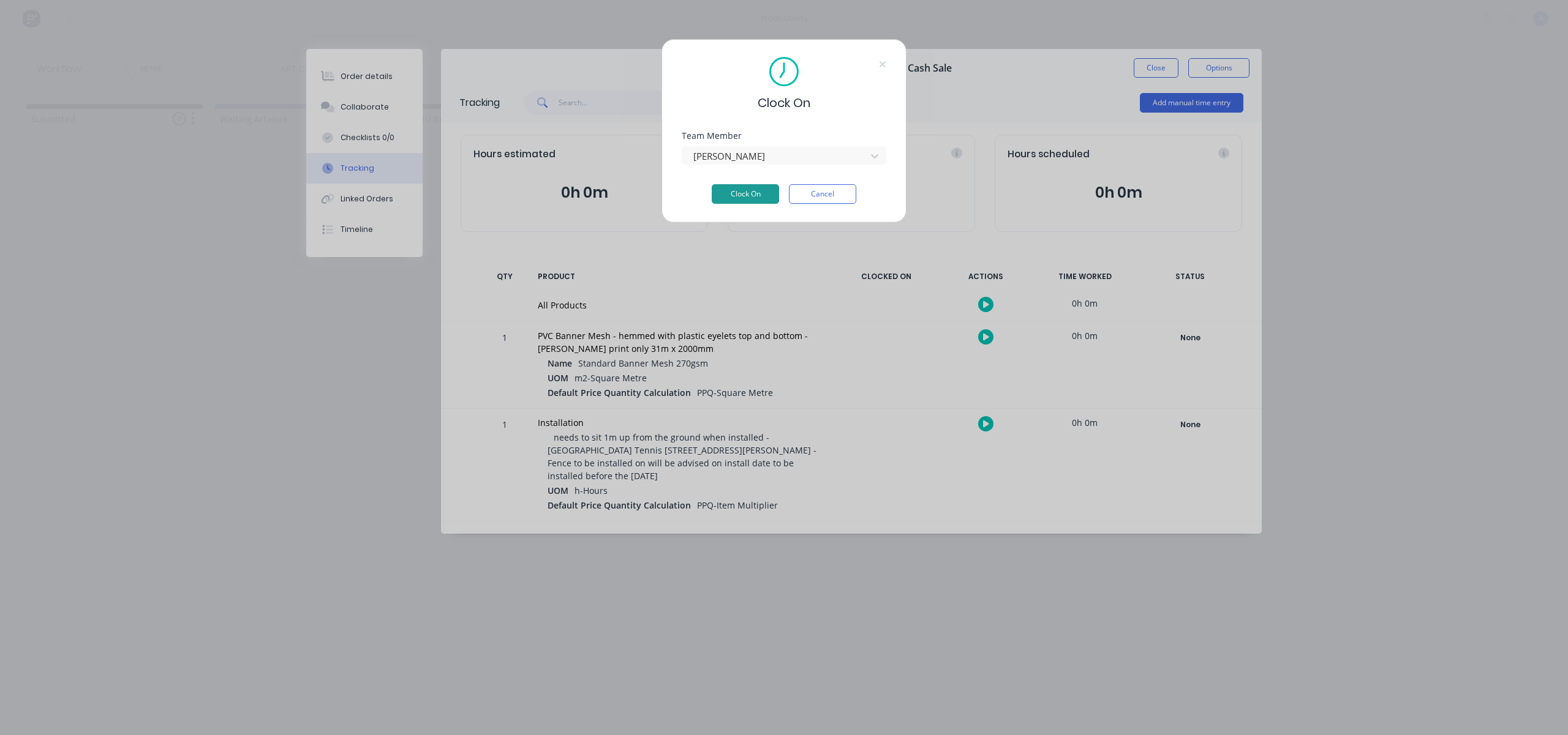
click at [757, 200] on button "Clock On" at bounding box center [745, 194] width 67 height 20
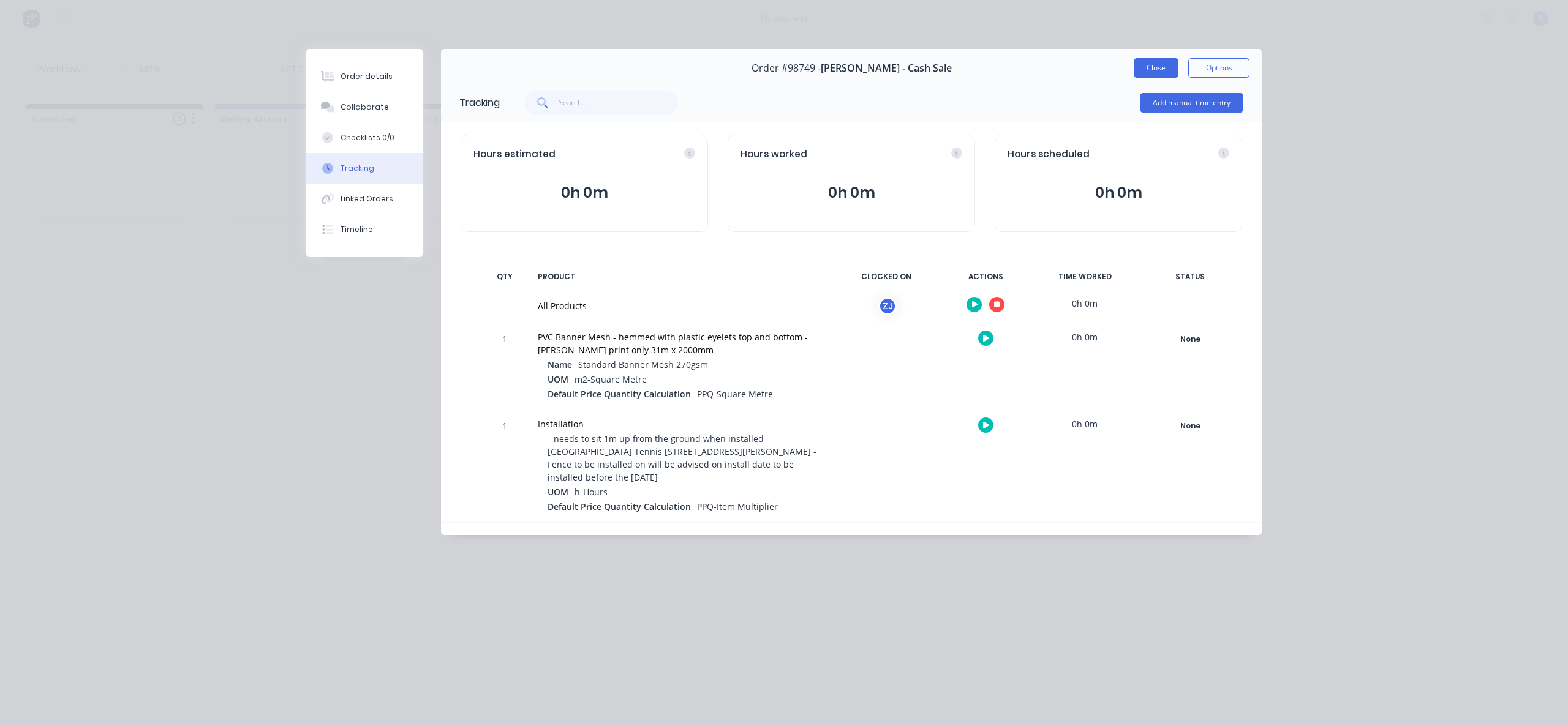
click at [1156, 66] on button "Close" at bounding box center [1156, 68] width 44 height 20
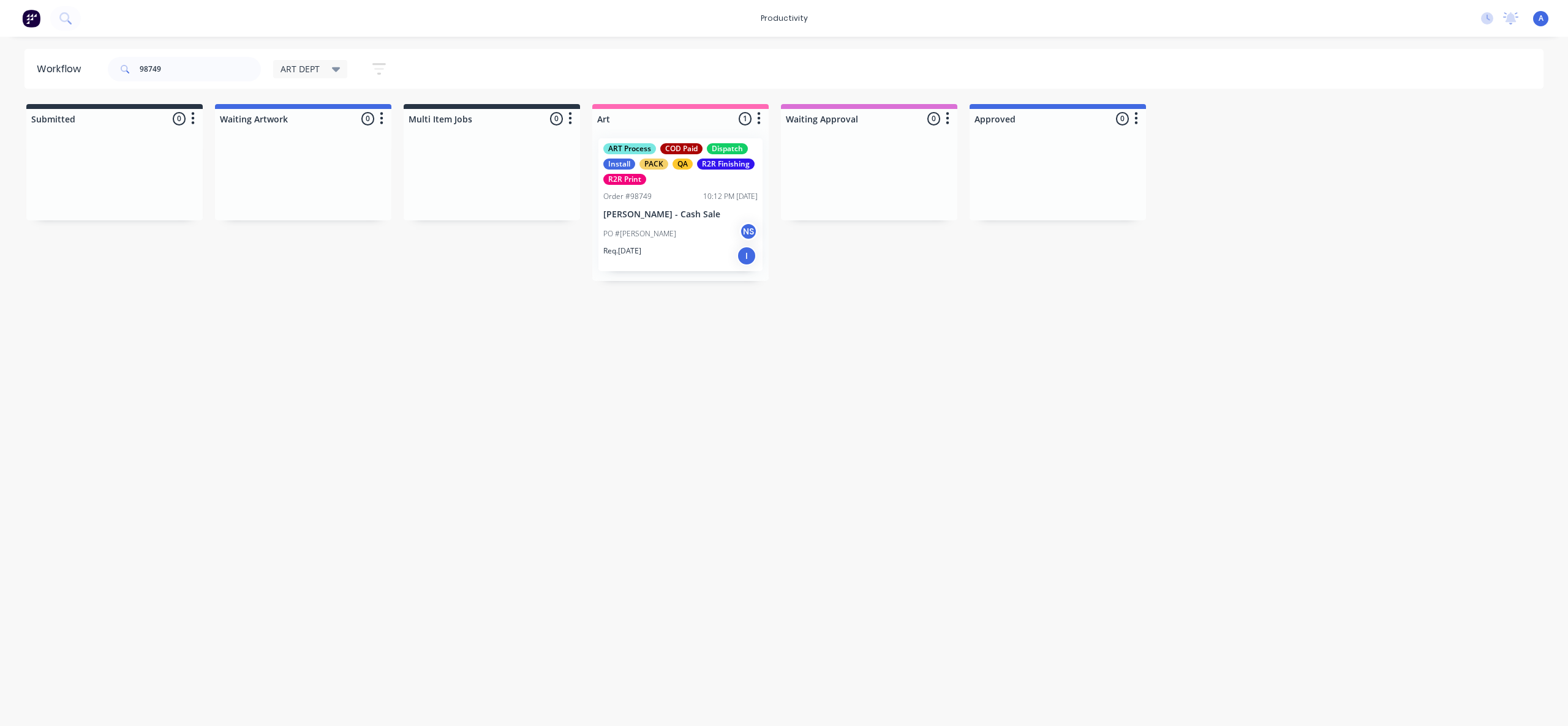
click at [857, 502] on div "Workflow 98749 ART DEPT Save new view None edit ART DEPT (Default) edit Banner …" at bounding box center [784, 375] width 1568 height 653
click at [647, 227] on div "PO #[PERSON_NAME] NS" at bounding box center [680, 234] width 154 height 24
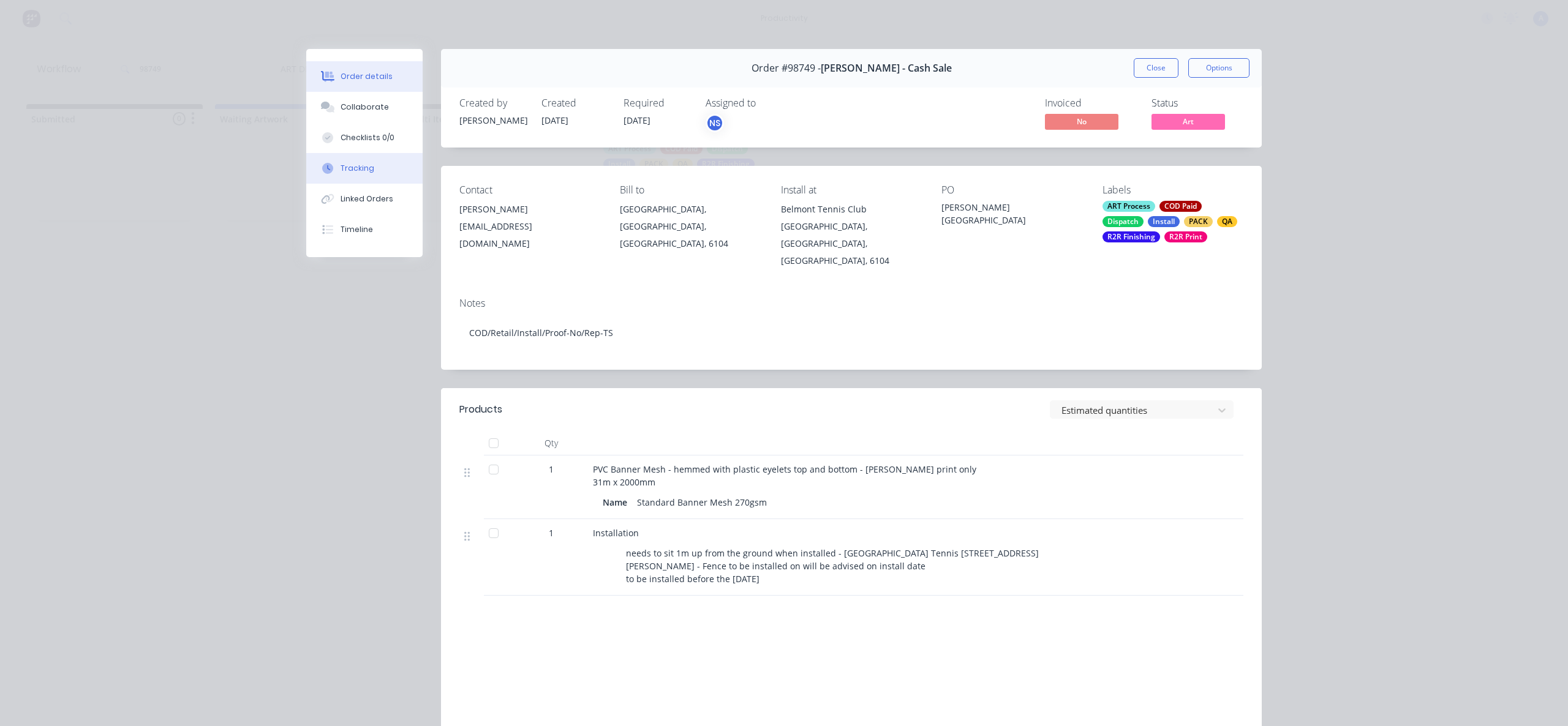
click at [377, 168] on button "Tracking" at bounding box center [364, 168] width 116 height 31
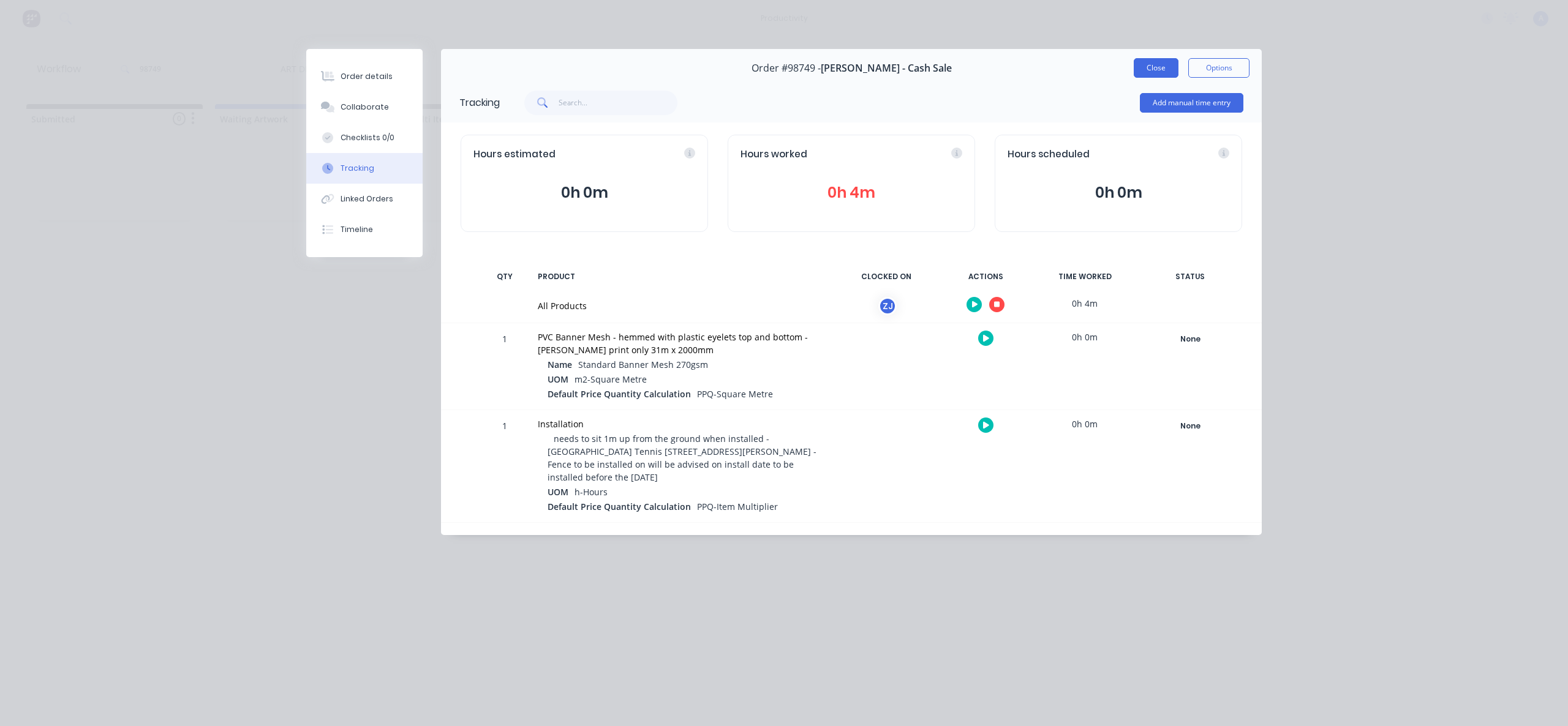
click at [1139, 68] on button "Close" at bounding box center [1156, 68] width 44 height 20
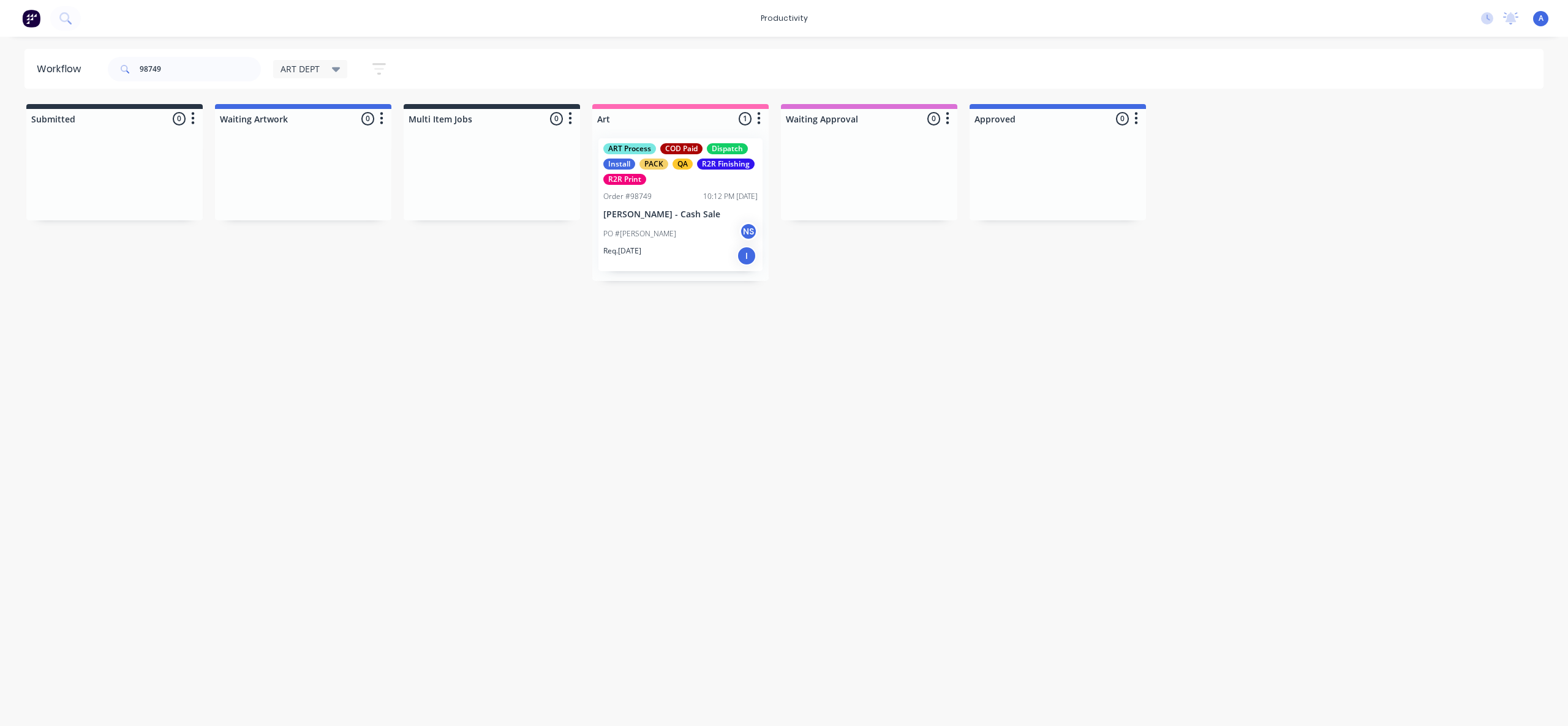
click at [961, 423] on div "Workflow 98749 ART DEPT Save new view None edit ART DEPT (Default) edit Banner …" at bounding box center [784, 375] width 1568 height 653
click at [820, 439] on div "Workflow 98749 ART DEPT Save new view None edit ART DEPT (Default) edit Banner …" at bounding box center [784, 375] width 1568 height 653
click at [664, 215] on p "[PERSON_NAME] - Cash Sale" at bounding box center [680, 215] width 154 height 10
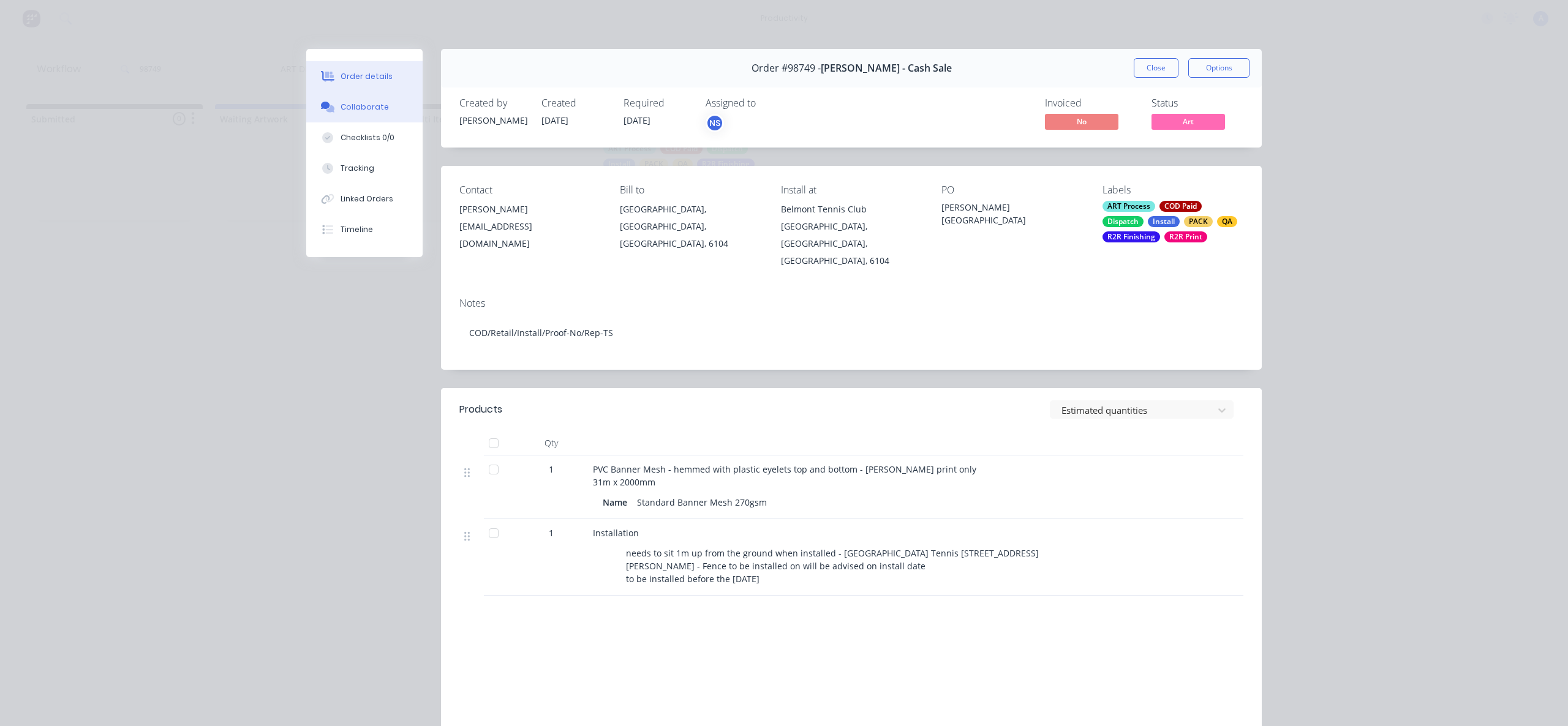
click at [321, 100] on button "Collaborate" at bounding box center [364, 107] width 116 height 31
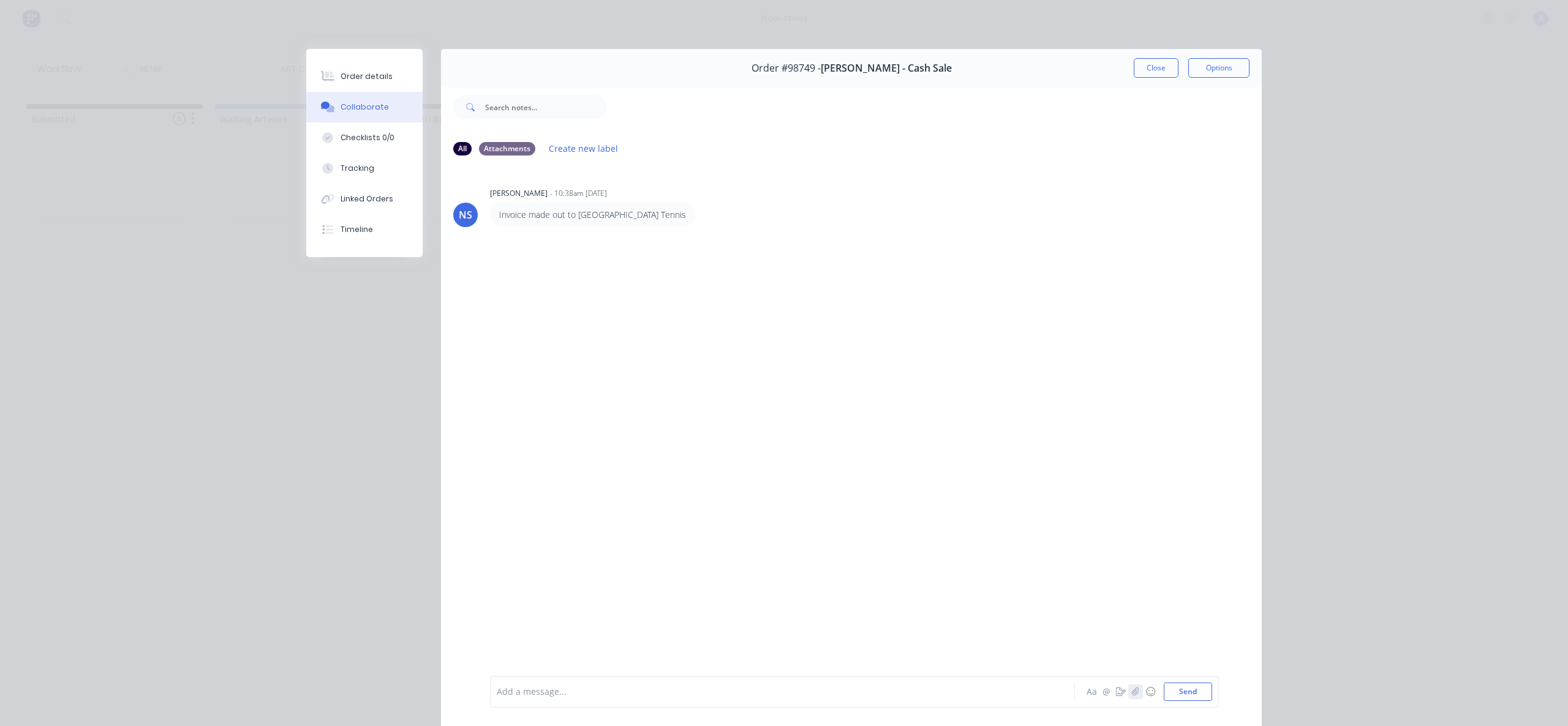
click at [1132, 696] on button "button" at bounding box center [1135, 691] width 15 height 15
click at [1190, 687] on button "Send" at bounding box center [1188, 692] width 48 height 18
click at [388, 163] on button "Tracking" at bounding box center [364, 168] width 116 height 31
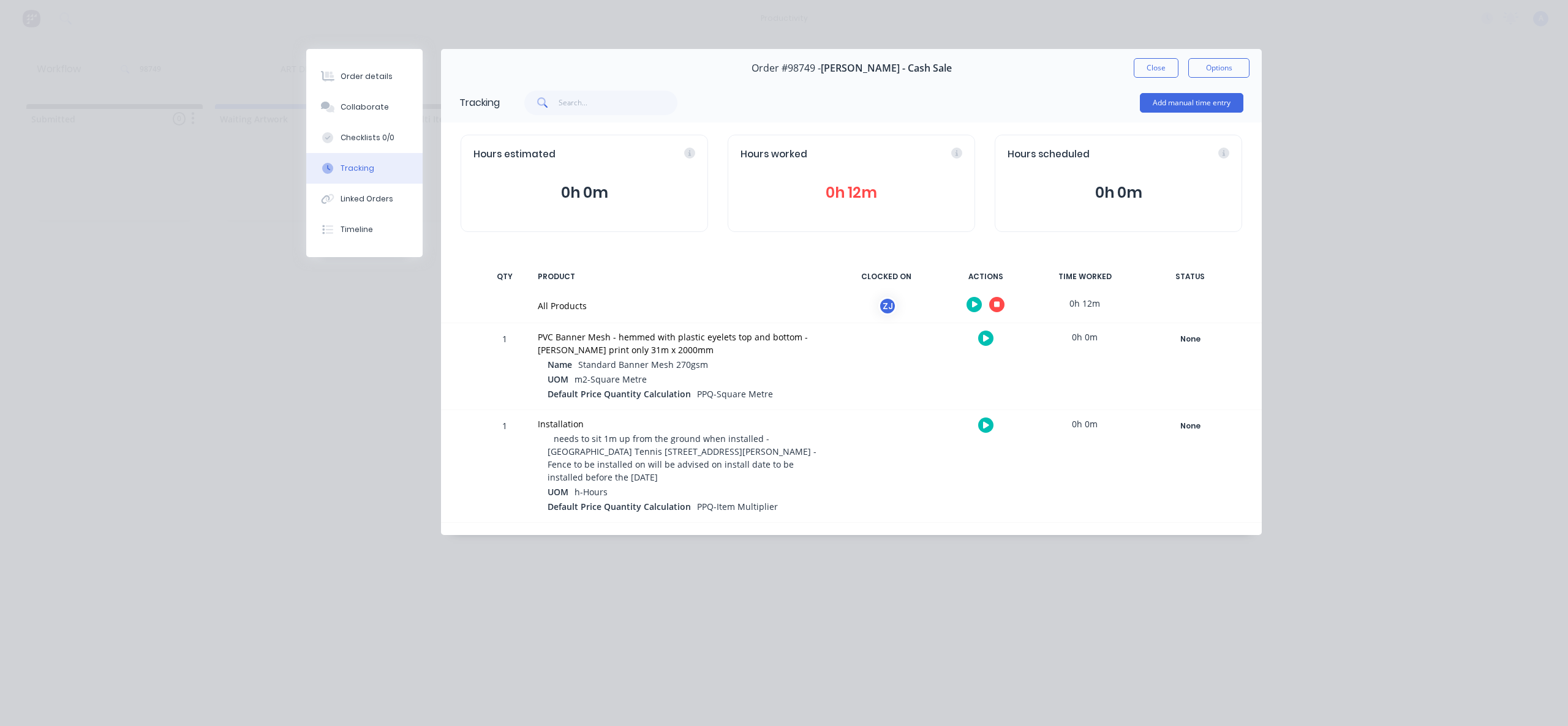
click at [992, 301] on button "button" at bounding box center [996, 304] width 15 height 15
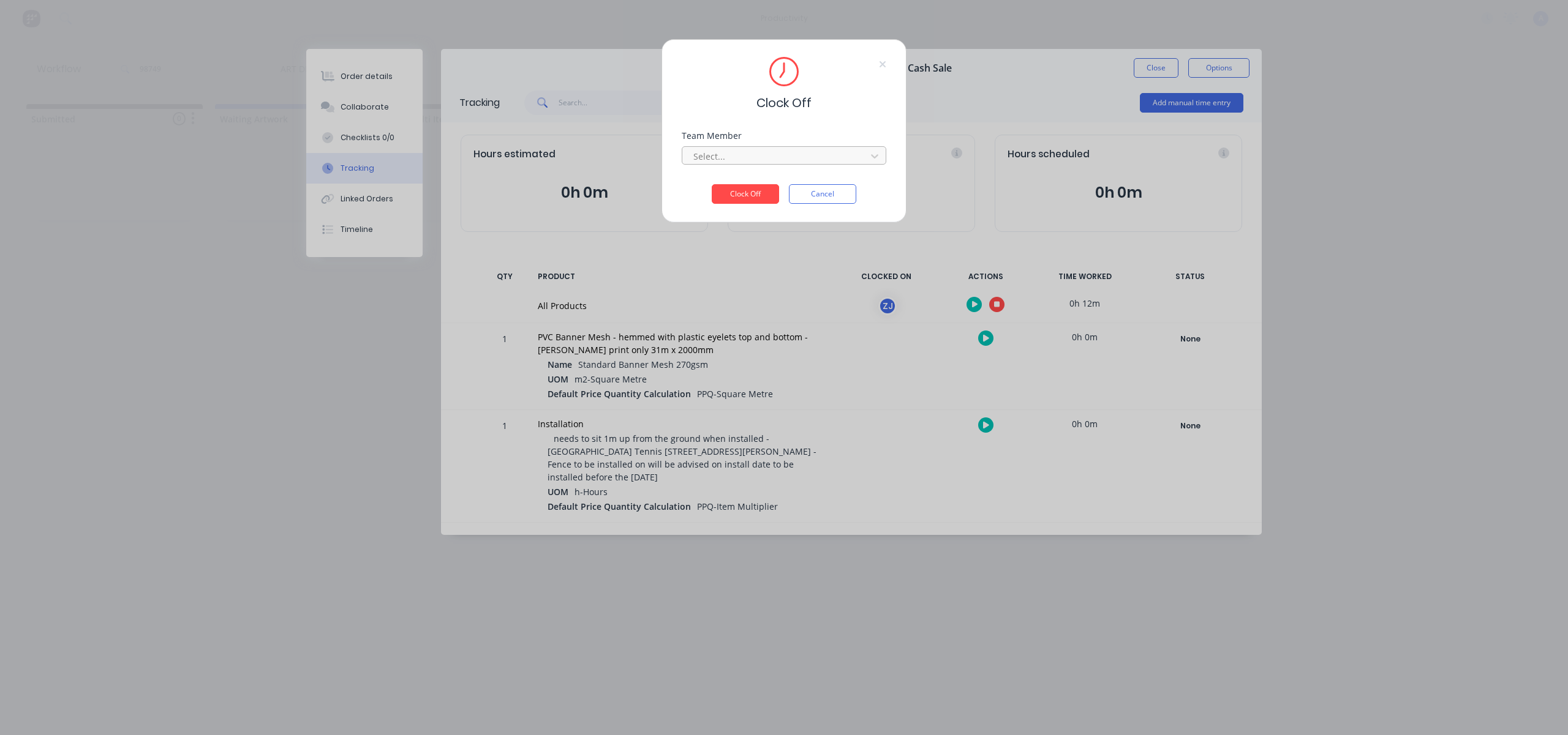
click at [727, 152] on div at bounding box center [776, 156] width 168 height 15
click at [726, 185] on div "[PERSON_NAME]" at bounding box center [784, 183] width 204 height 23
click at [730, 187] on button "Clock Off" at bounding box center [745, 194] width 67 height 20
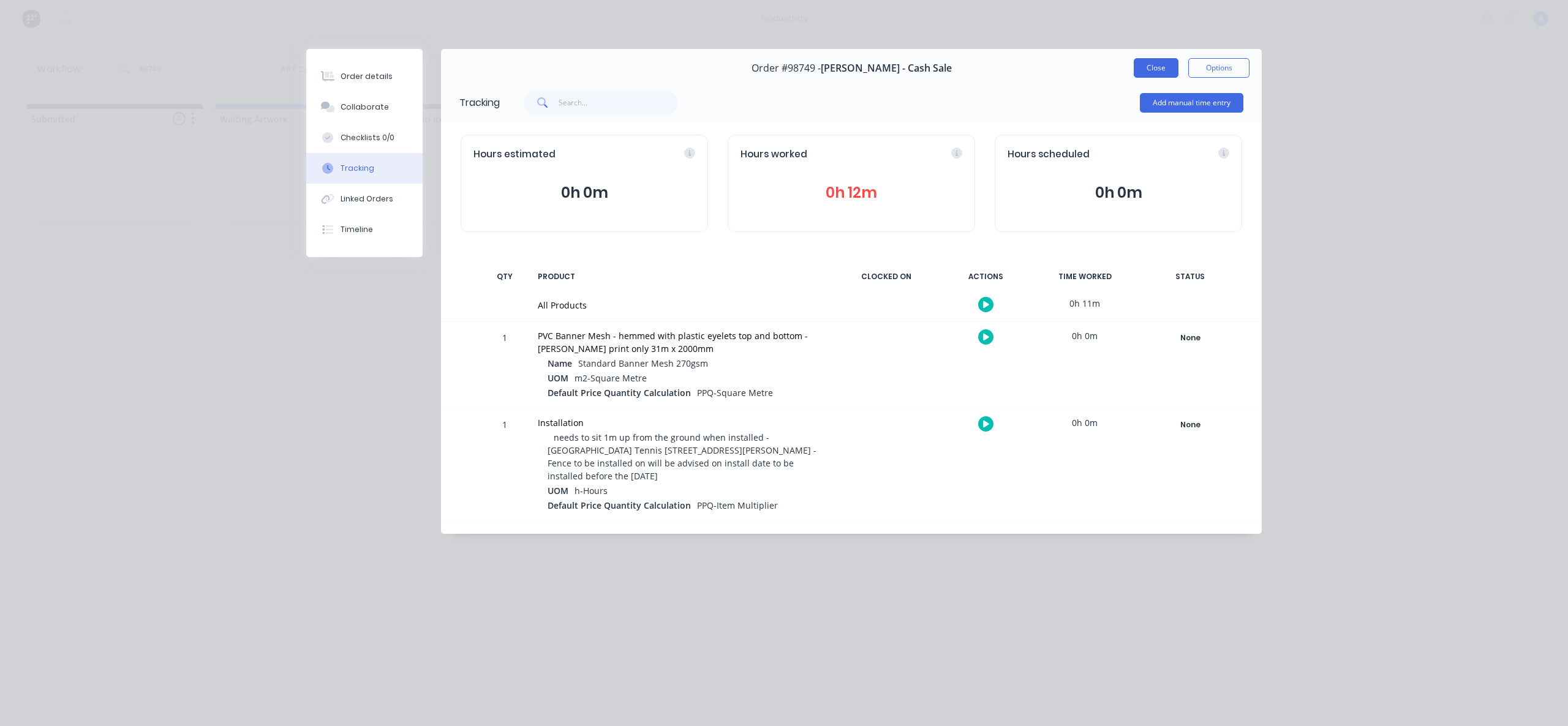
click at [1149, 67] on button "Close" at bounding box center [1156, 68] width 44 height 20
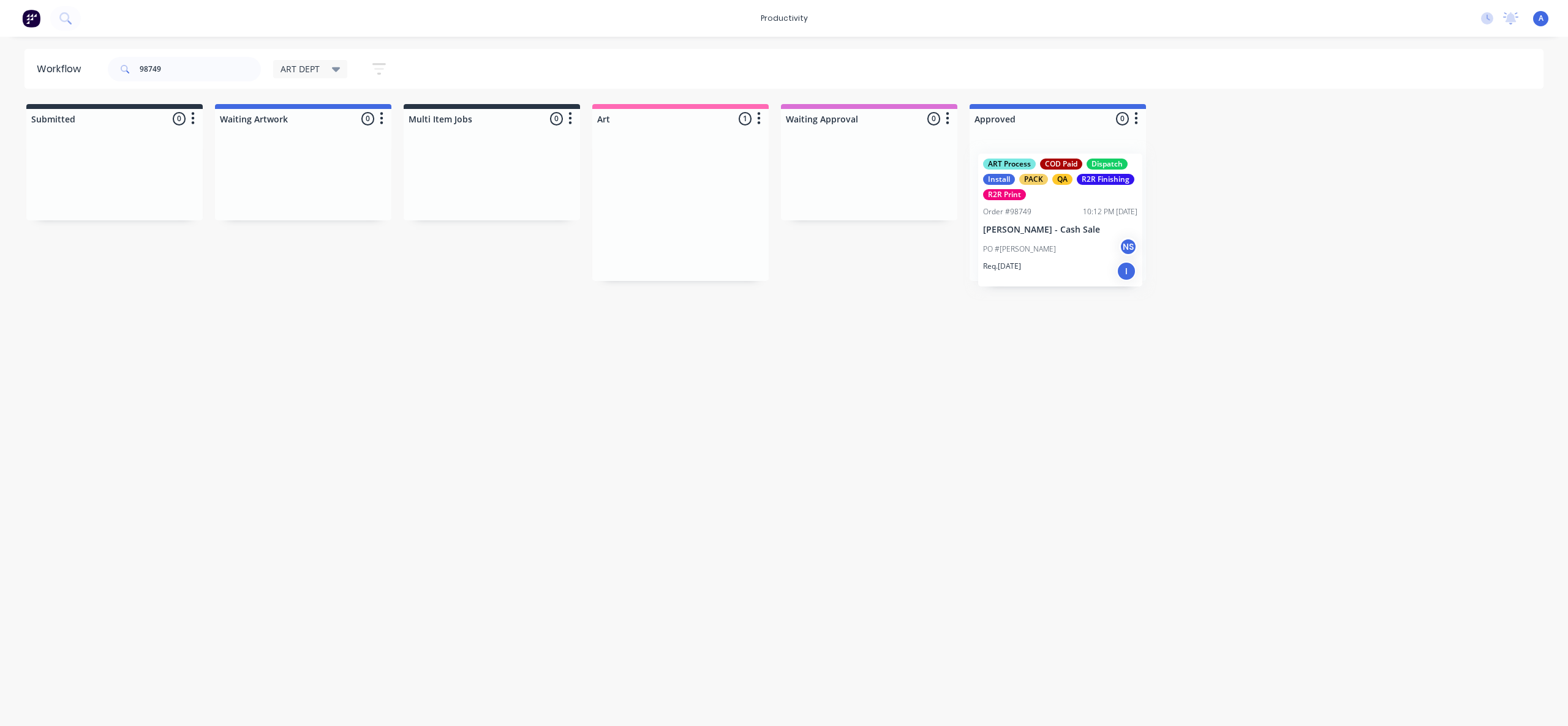
drag, startPoint x: 677, startPoint y: 245, endPoint x: 1039, endPoint y: 255, distance: 362.1
click at [840, 486] on div "Workflow 98749 ART DEPT Save new view None edit ART DEPT (Default) edit Banner …" at bounding box center [784, 375] width 1568 height 653
click at [1006, 231] on p "PO #[PERSON_NAME]" at bounding box center [1017, 234] width 73 height 11
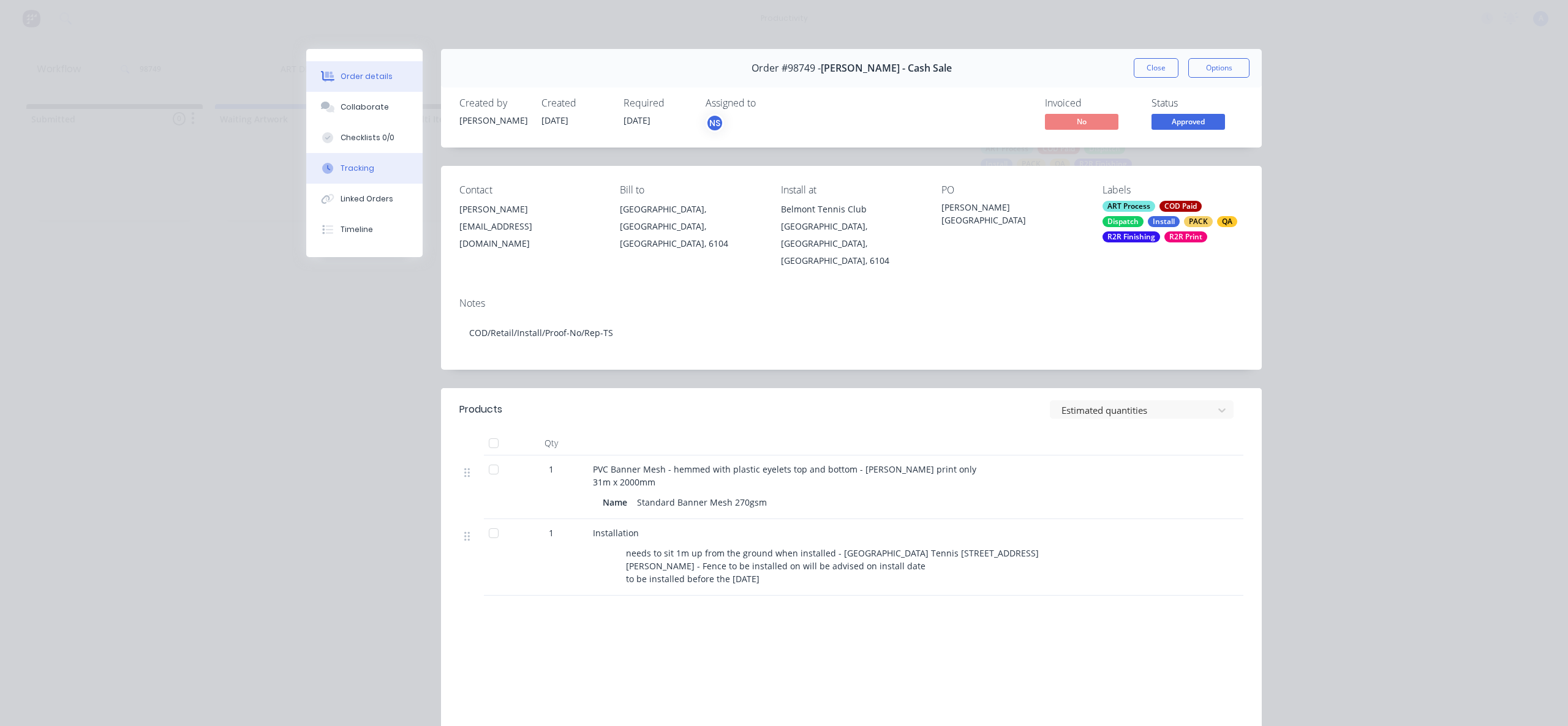
click at [392, 177] on button "Tracking" at bounding box center [364, 168] width 116 height 31
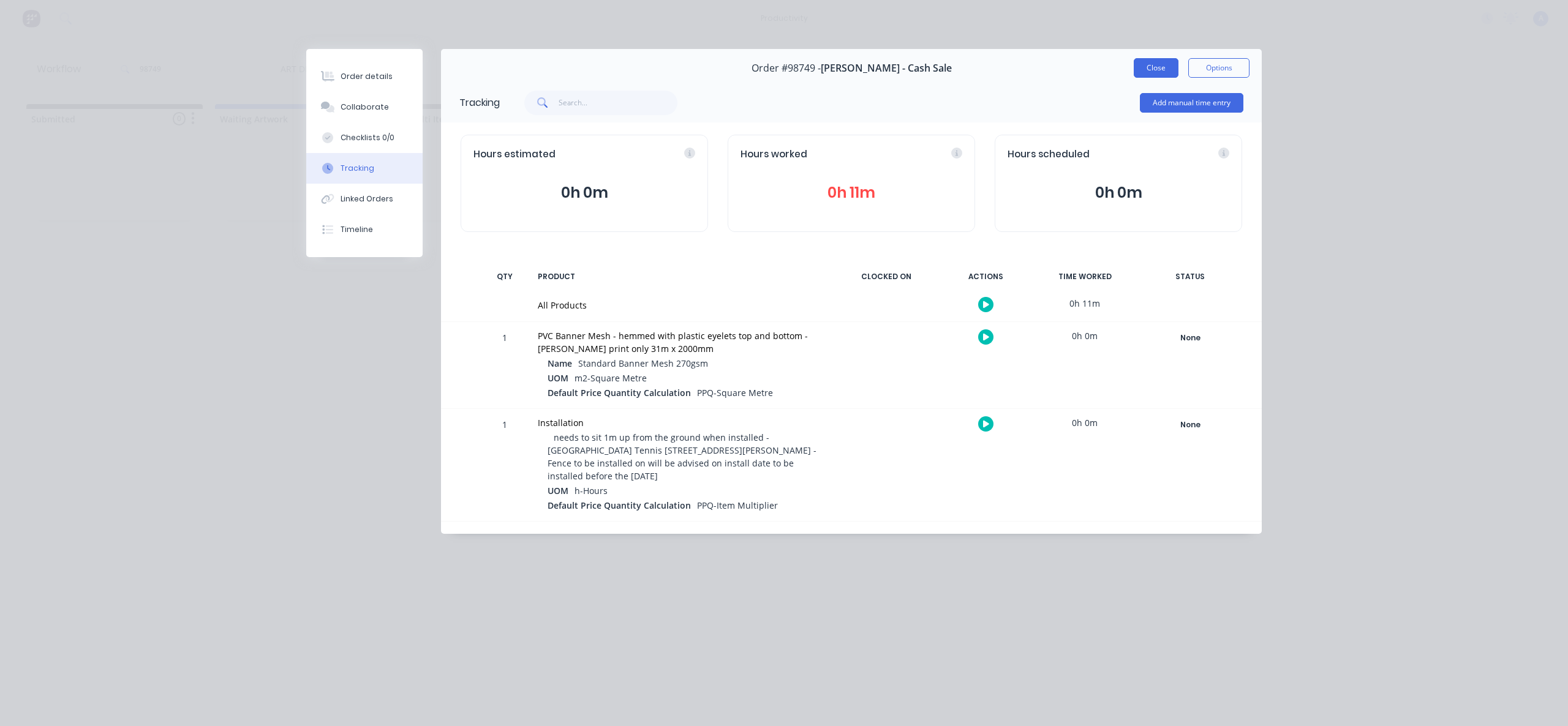
click at [1149, 61] on button "Close" at bounding box center [1156, 68] width 44 height 20
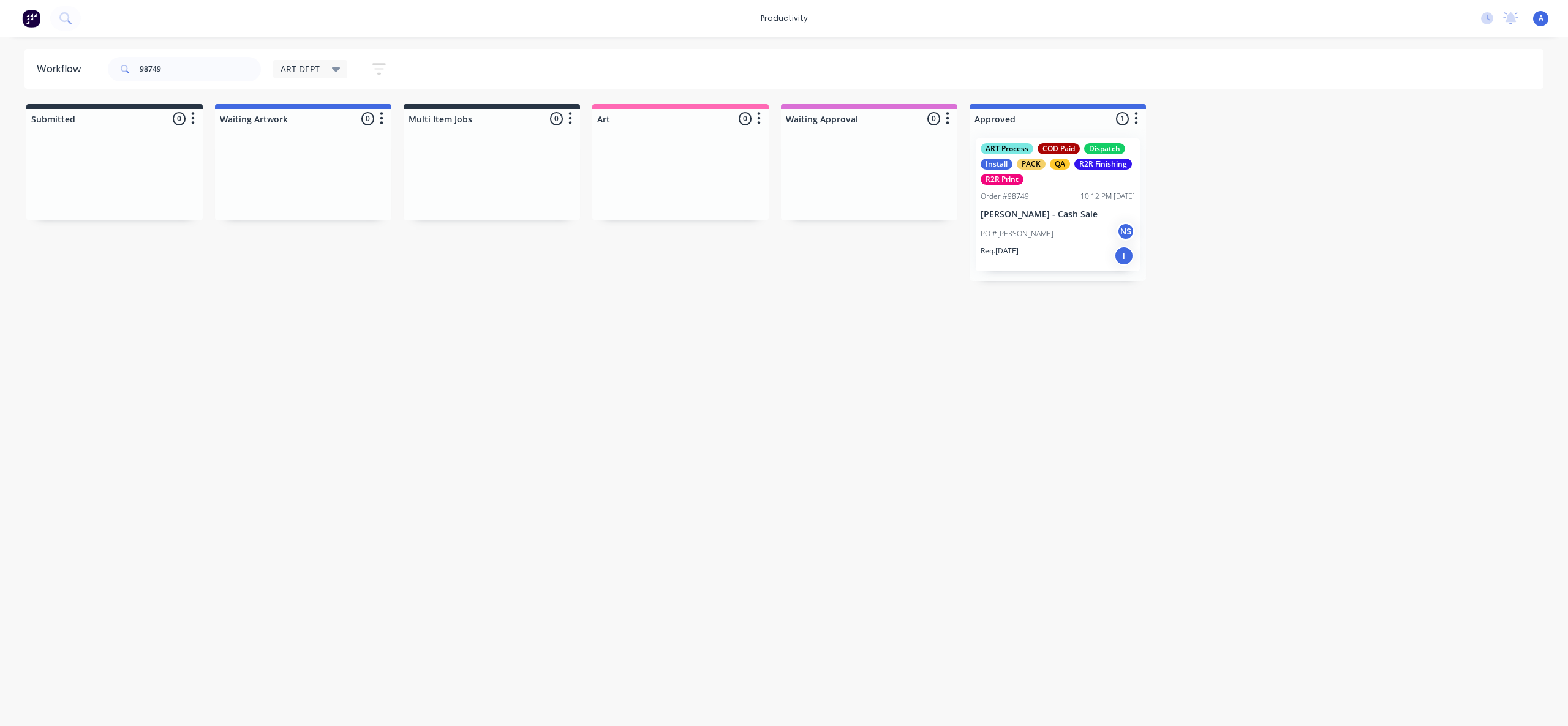
click at [1115, 224] on div "PO #[PERSON_NAME] NS" at bounding box center [1057, 234] width 154 height 24
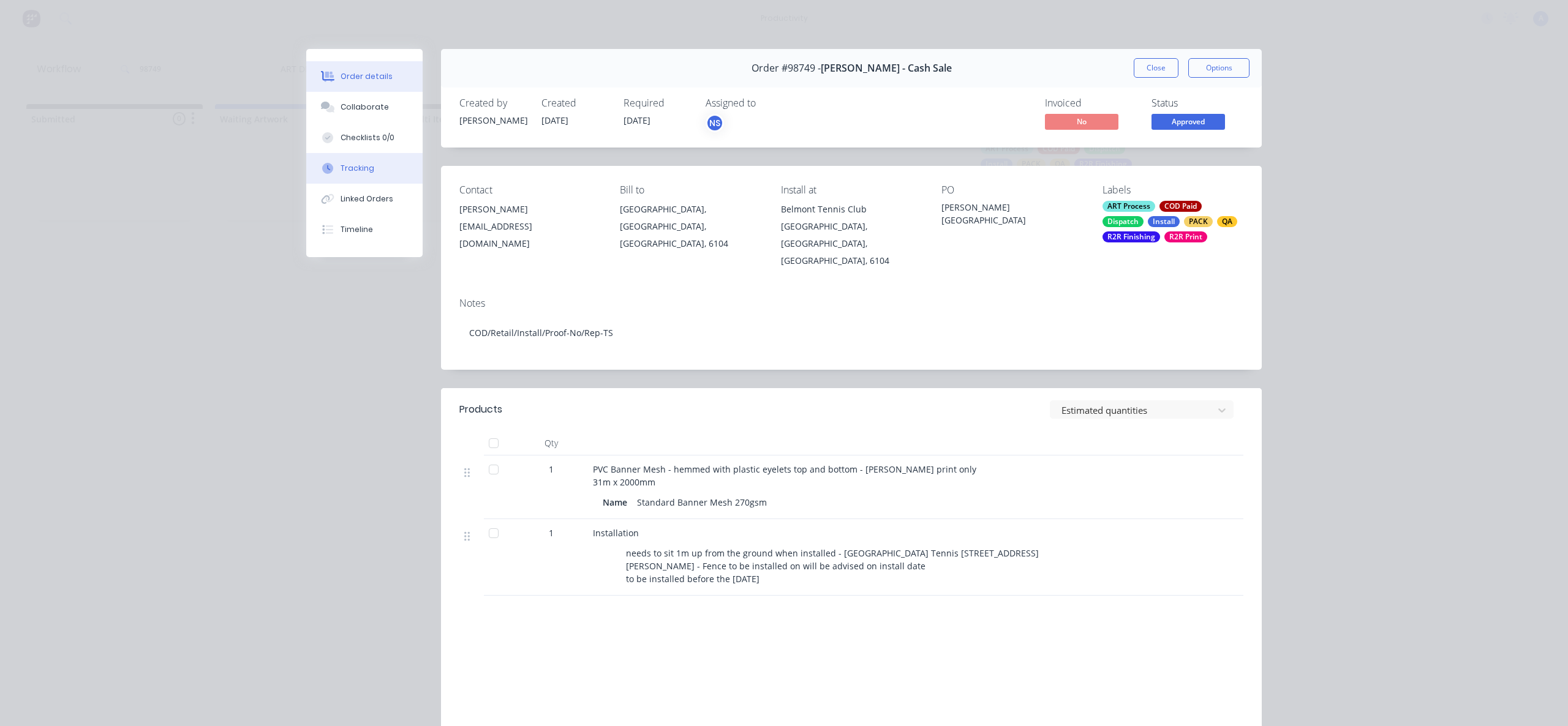
click at [395, 174] on button "Tracking" at bounding box center [364, 168] width 116 height 31
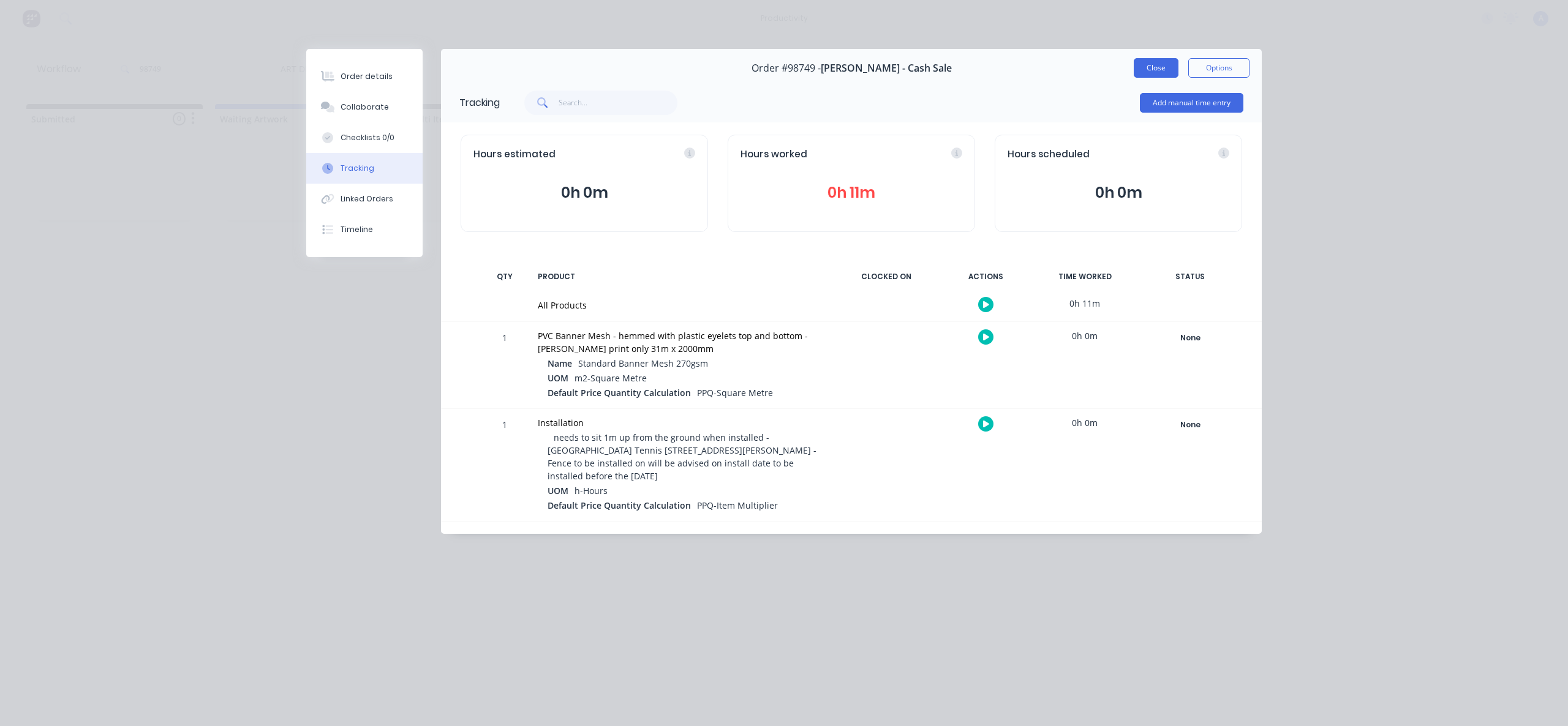
click at [1157, 72] on button "Close" at bounding box center [1156, 68] width 44 height 20
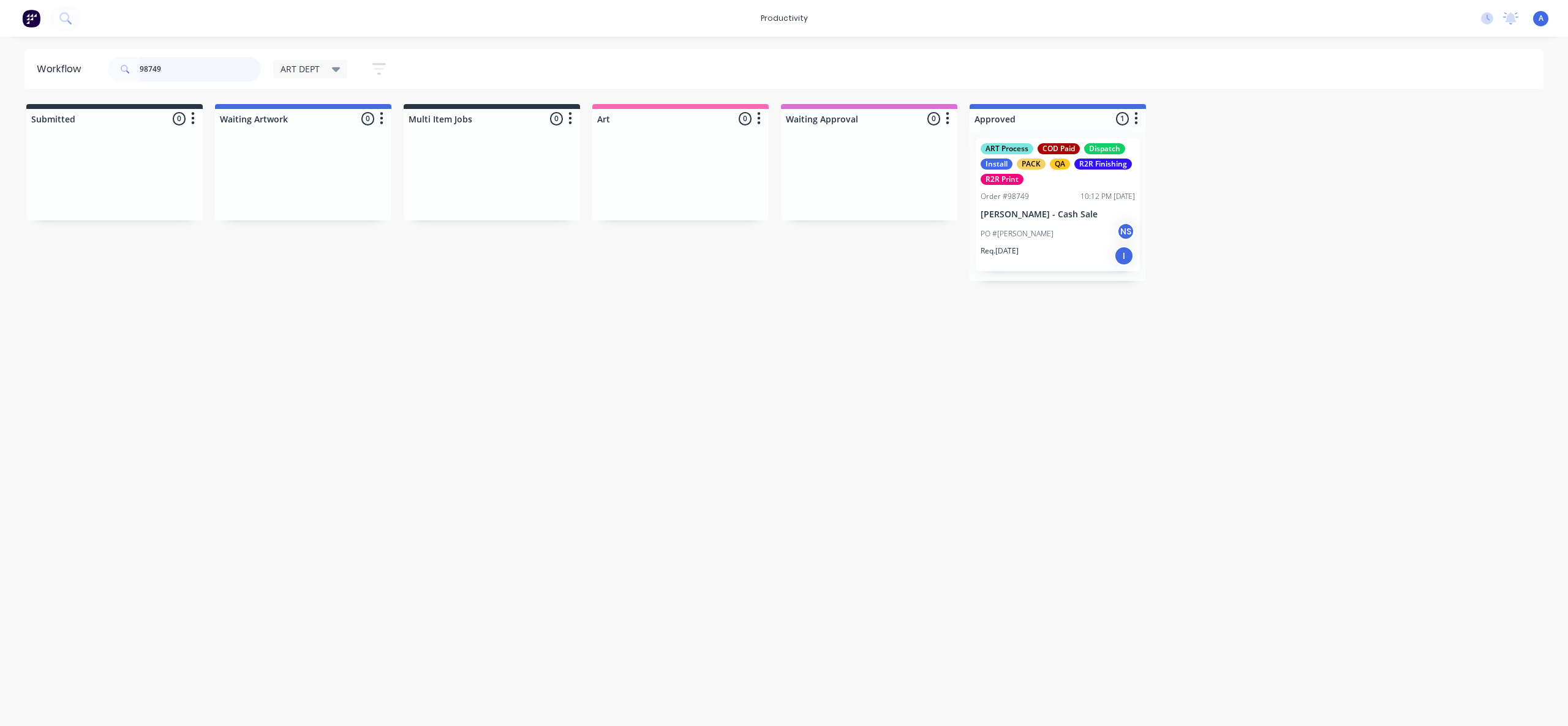
click at [221, 64] on input "98749" at bounding box center [200, 69] width 121 height 25
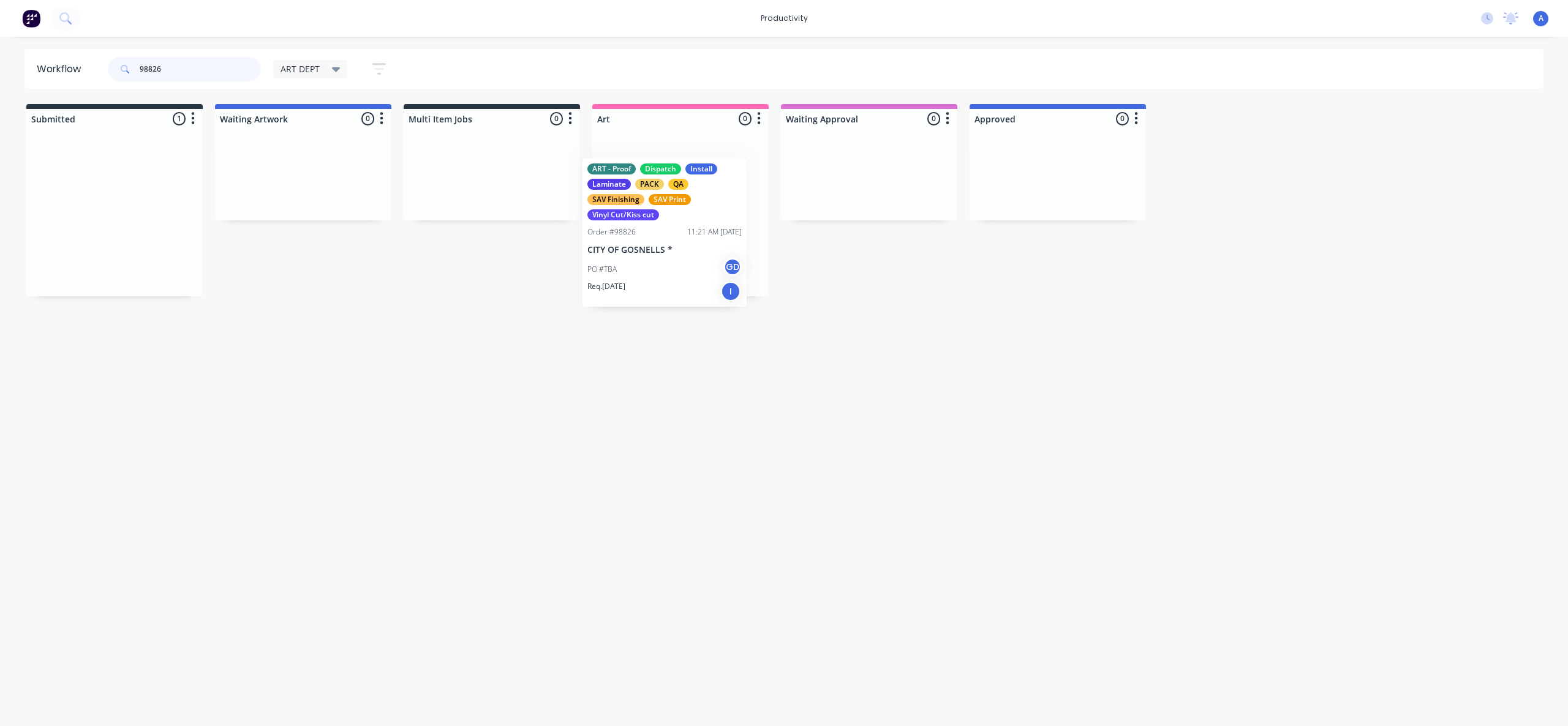
drag, startPoint x: 240, startPoint y: 268, endPoint x: 702, endPoint y: 231, distance: 463.5
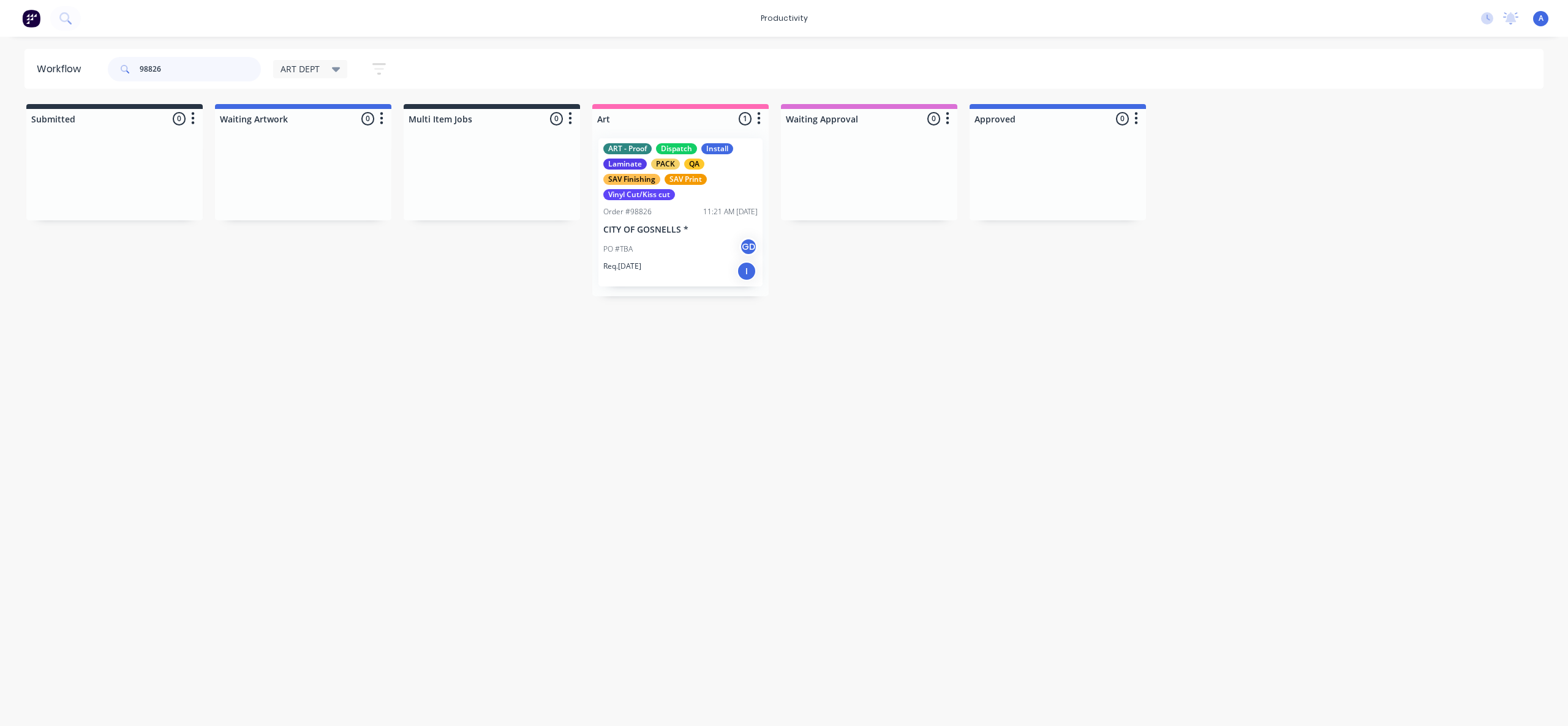
type input "98826"
click at [703, 230] on p "CITY OF GOSNELLS *" at bounding box center [680, 230] width 154 height 10
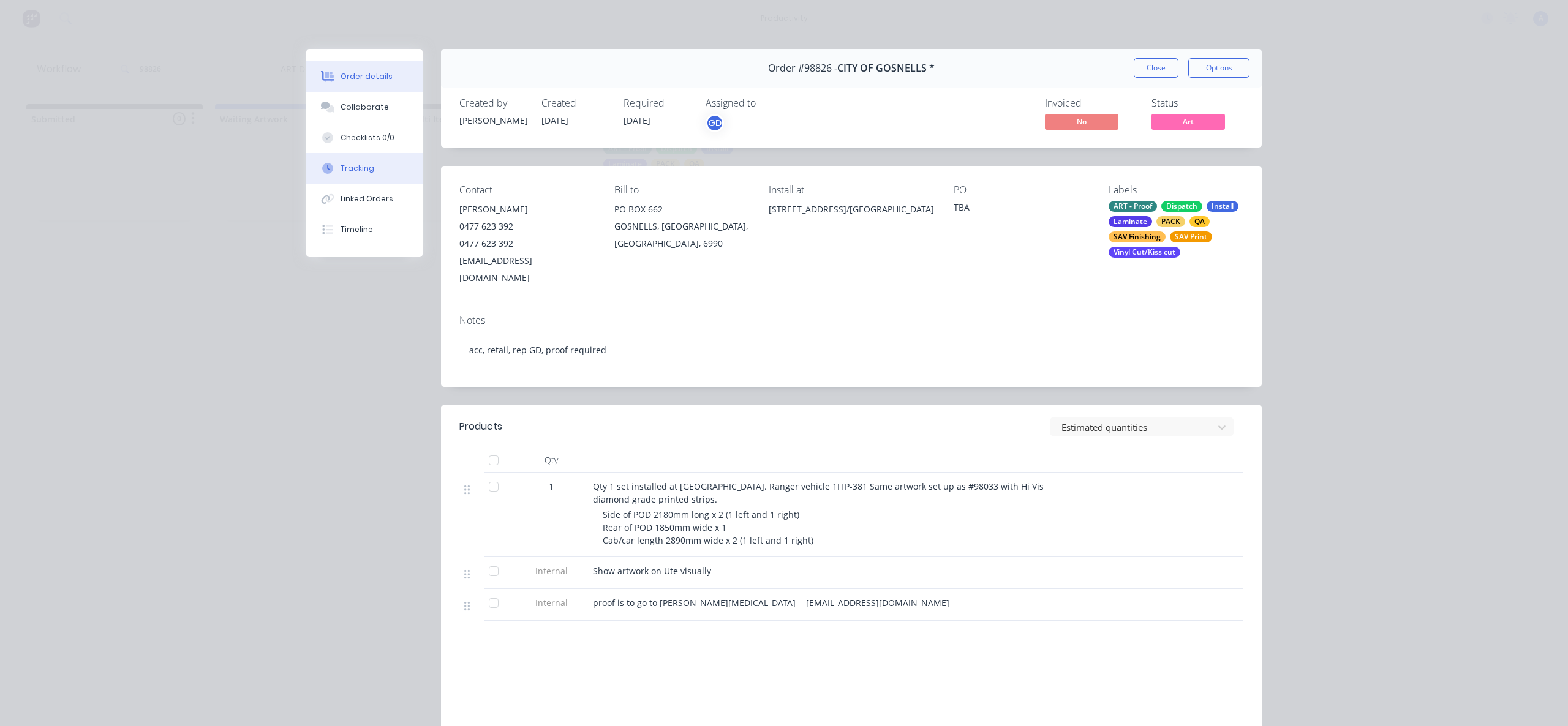
click at [351, 166] on div "Tracking" at bounding box center [357, 168] width 34 height 11
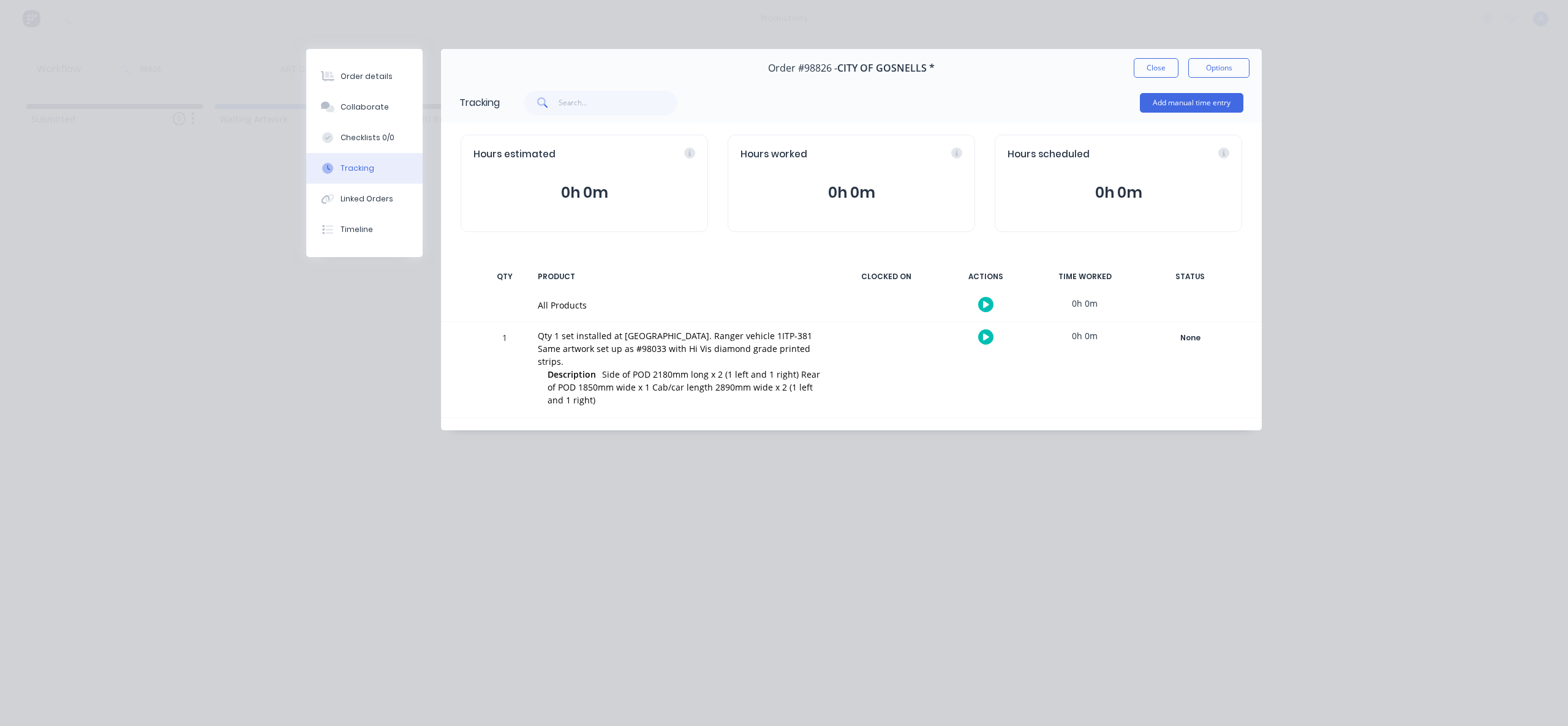
click at [983, 303] on icon "button" at bounding box center [985, 304] width 6 height 8
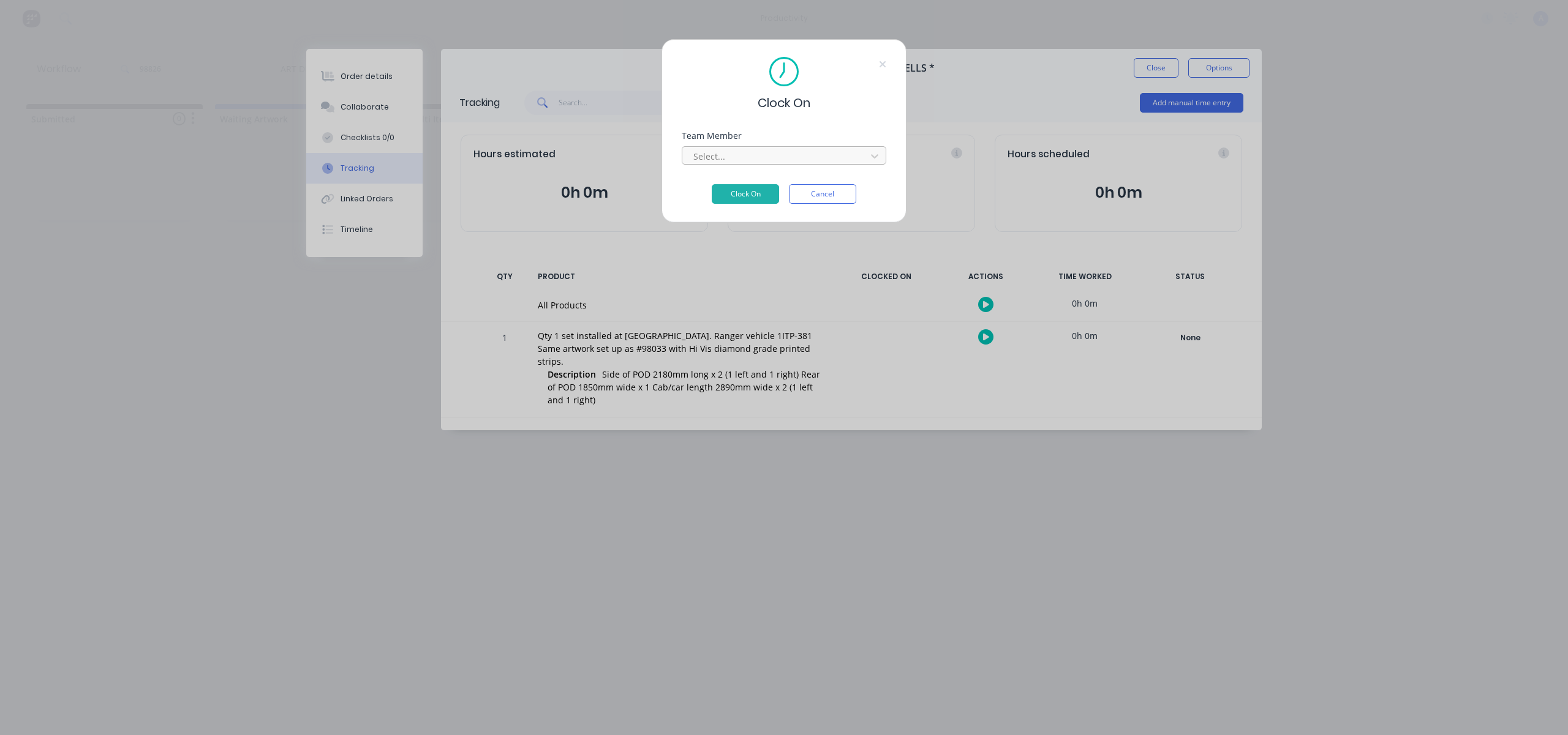
click at [861, 161] on div "Select..." at bounding box center [776, 156] width 175 height 18
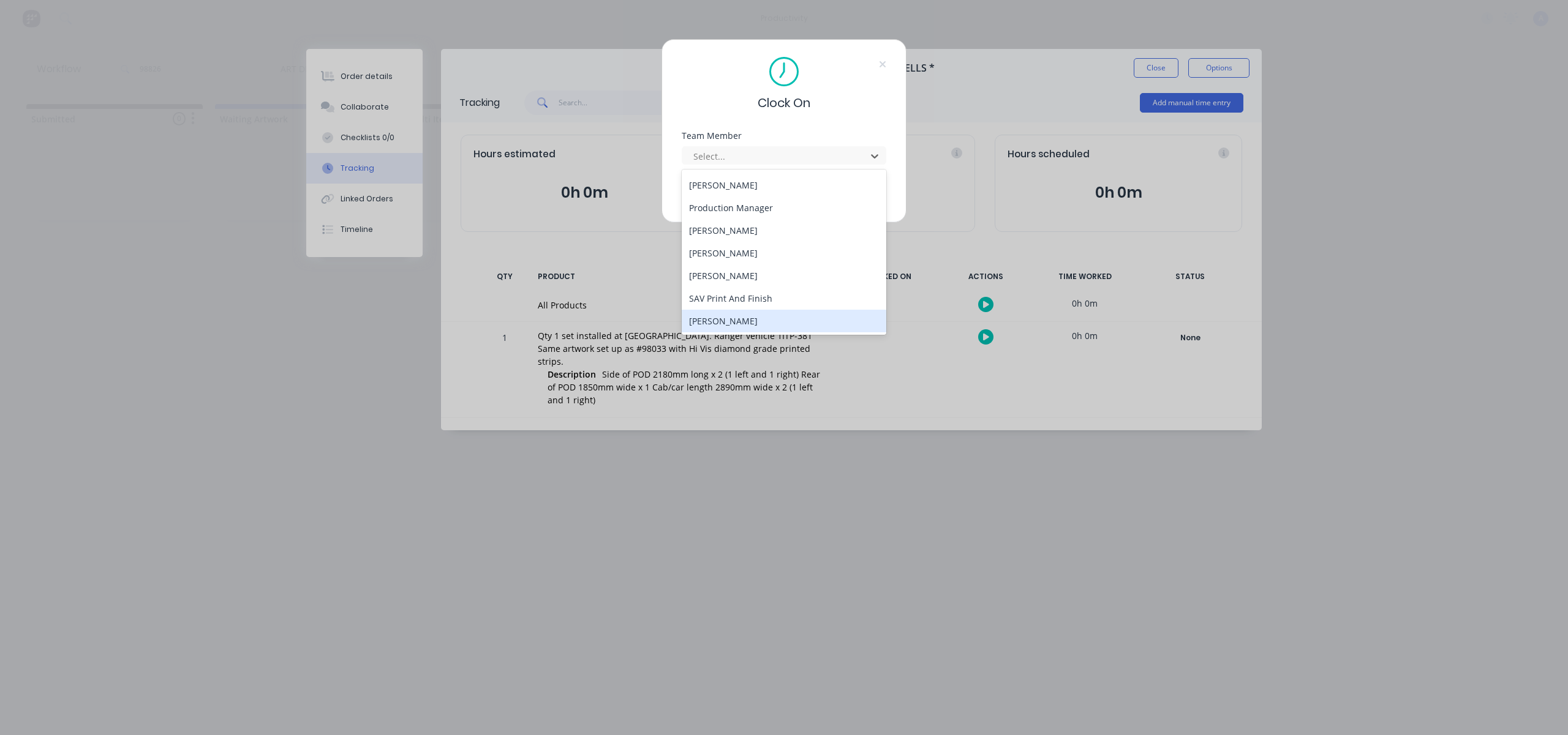
click at [730, 319] on div "[PERSON_NAME]" at bounding box center [784, 321] width 204 height 23
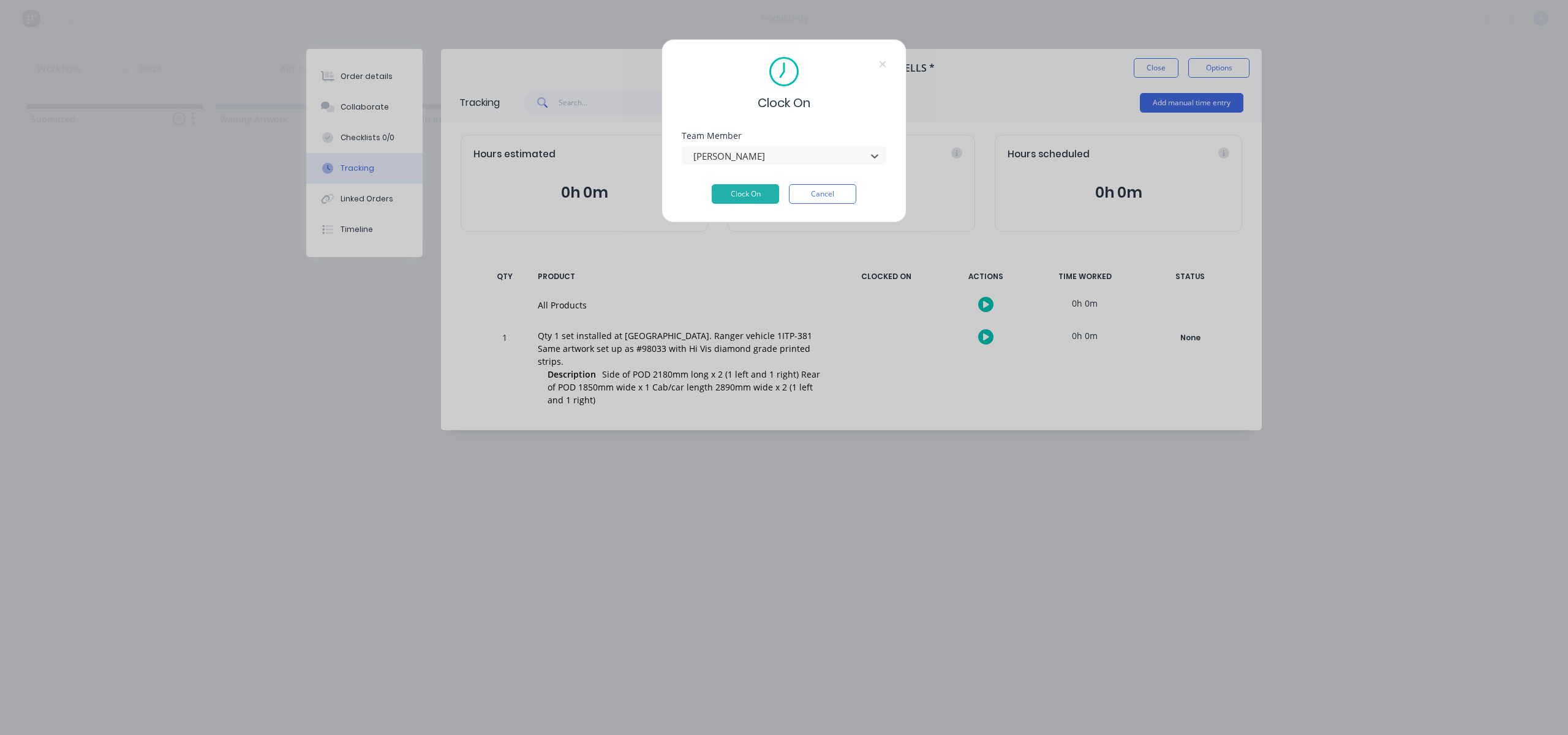
click at [765, 182] on div "Team Member option [PERSON_NAME], selected. [PERSON_NAME]" at bounding box center [784, 158] width 204 height 53
click at [765, 188] on button "Clock On" at bounding box center [745, 194] width 67 height 20
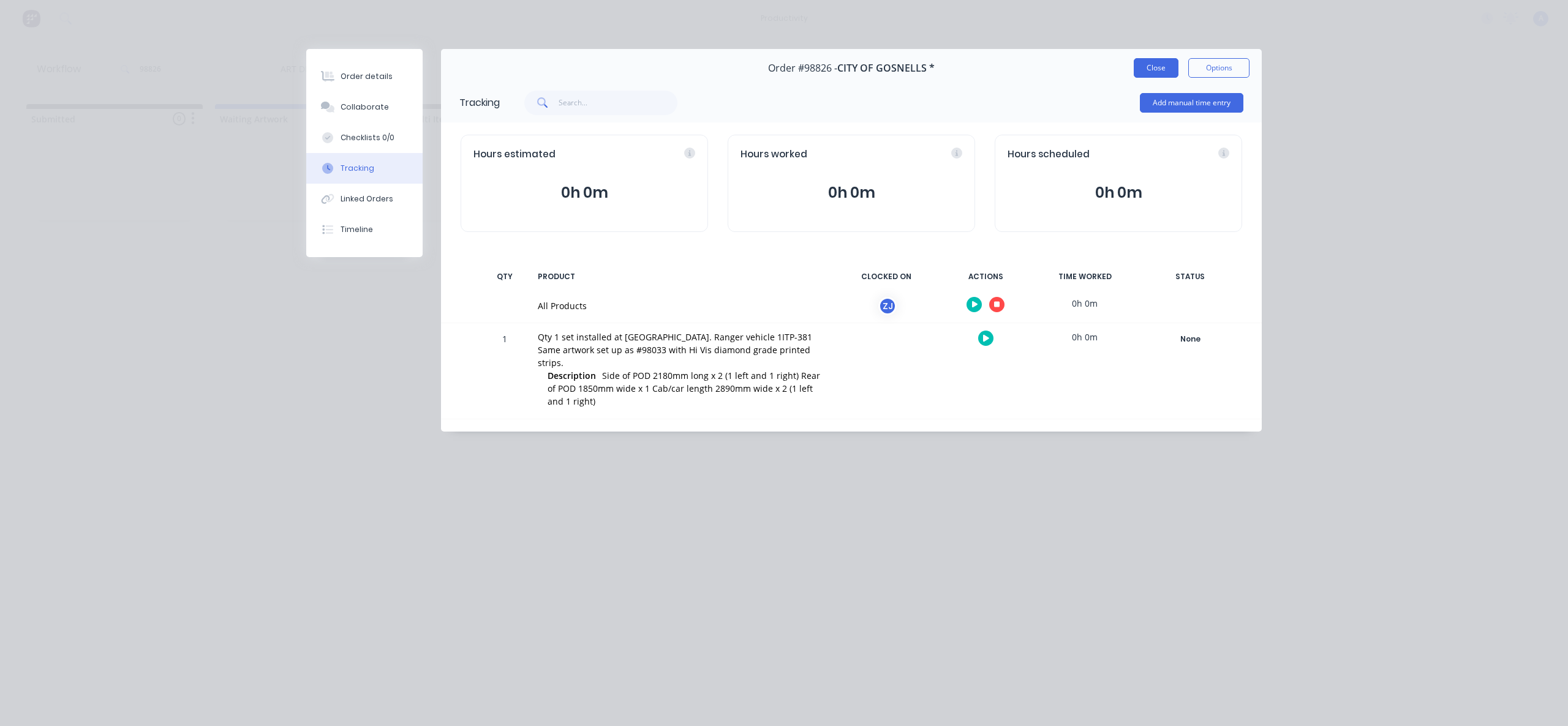
click at [1162, 63] on button "Close" at bounding box center [1156, 68] width 44 height 20
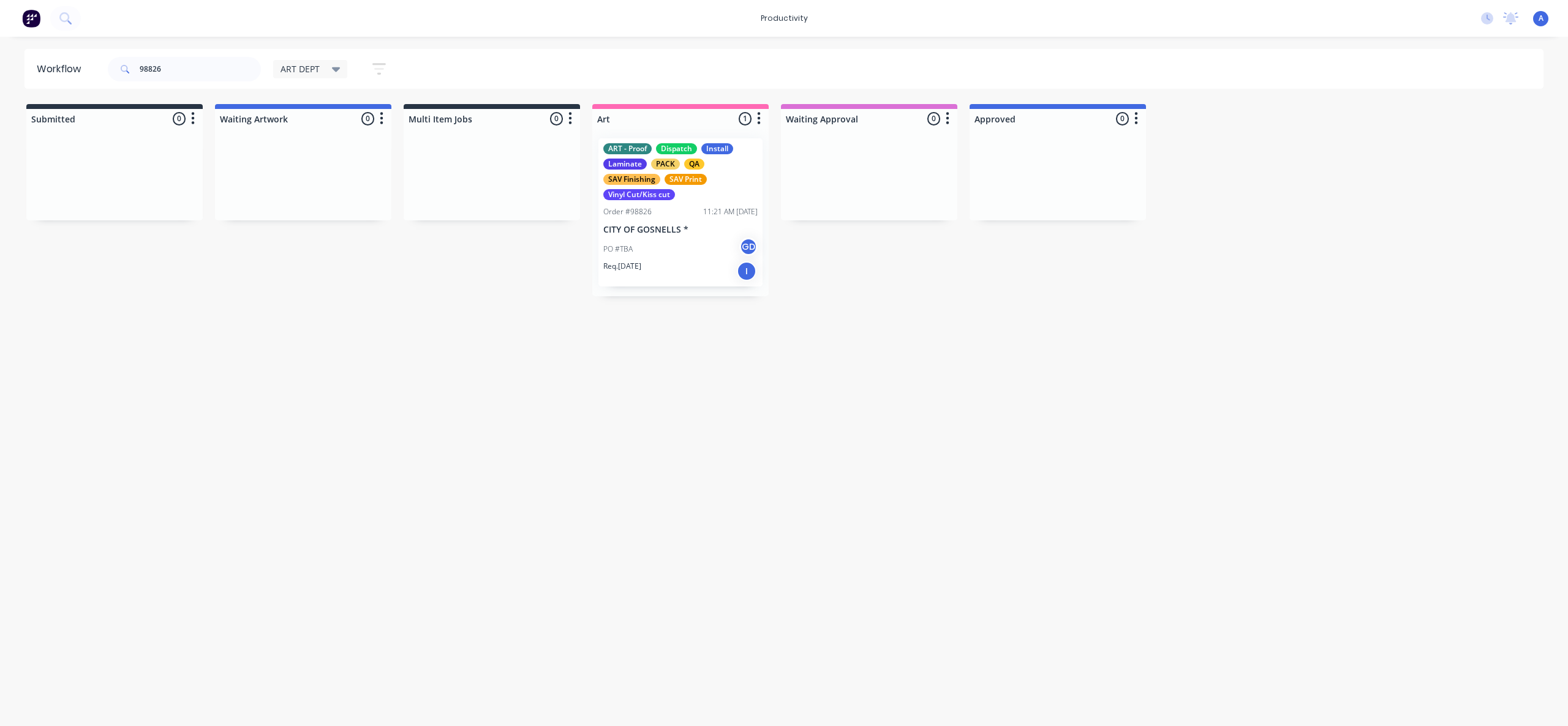
click at [1308, 379] on div "Workflow 98826 ART DEPT Save new view None edit ART DEPT (Default) edit Banner …" at bounding box center [784, 375] width 1568 height 653
click at [672, 236] on div "ART - Proof Dispatch Install Laminate PACK QA SAV Finishing SAV Print Vinyl Cut…" at bounding box center [680, 212] width 164 height 148
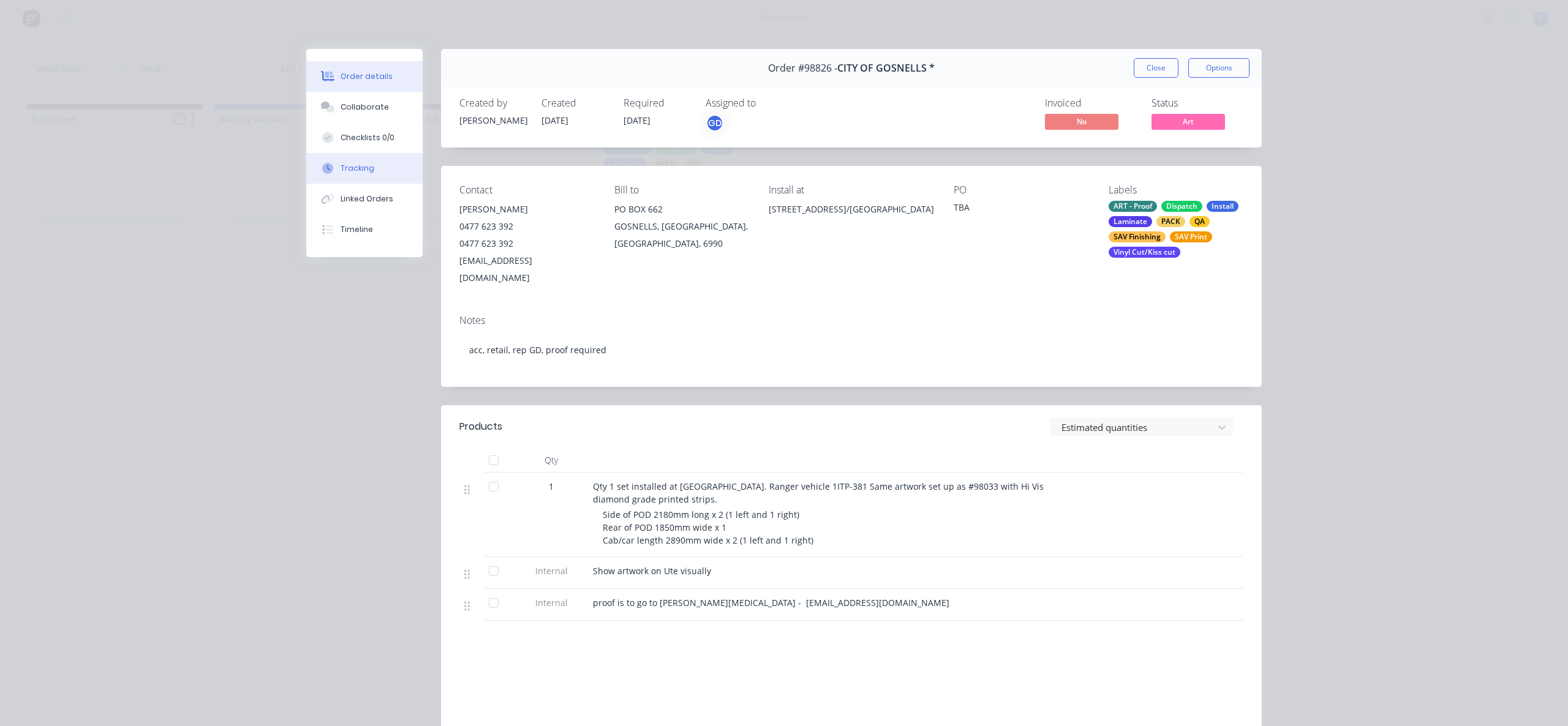
click at [352, 178] on button "Tracking" at bounding box center [364, 168] width 116 height 31
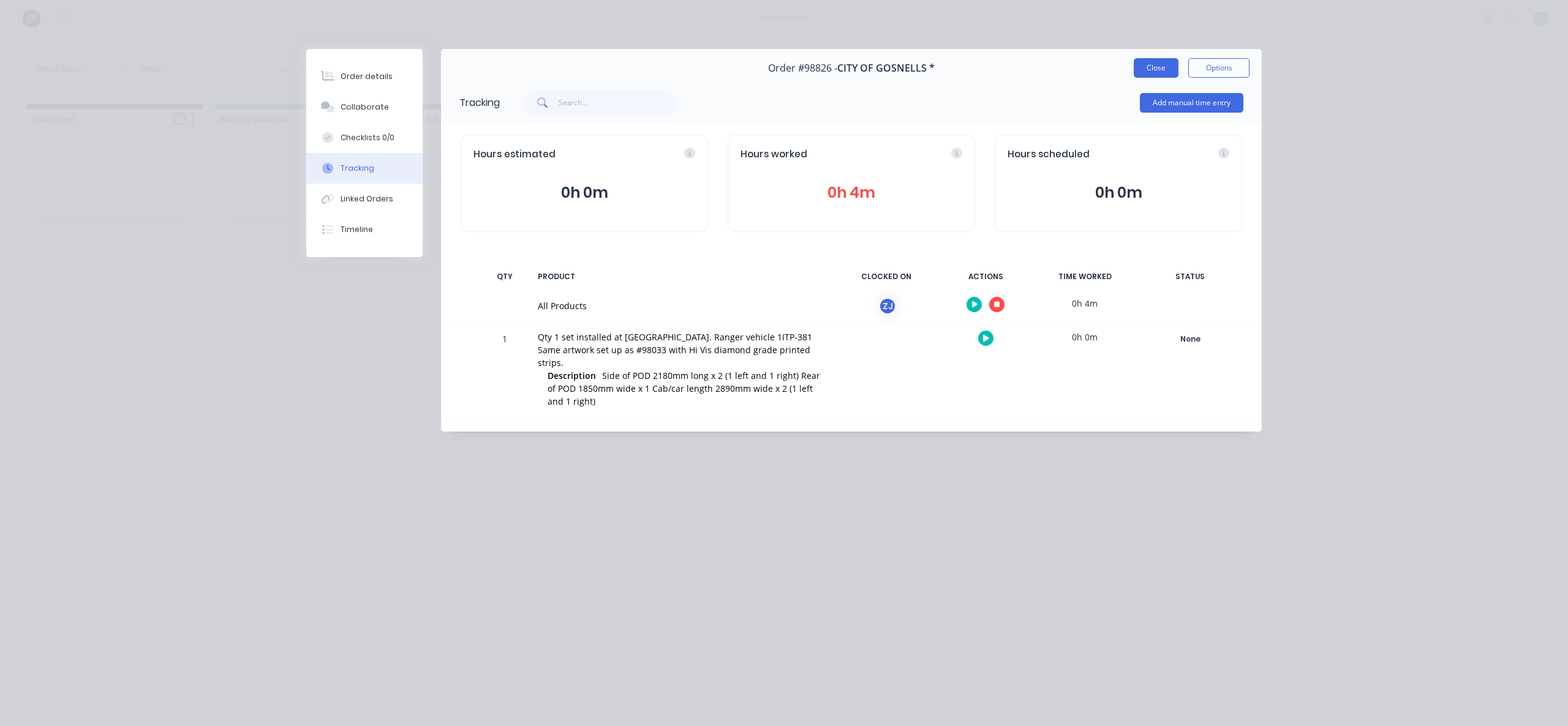
click at [1149, 62] on button "Close" at bounding box center [1156, 68] width 44 height 20
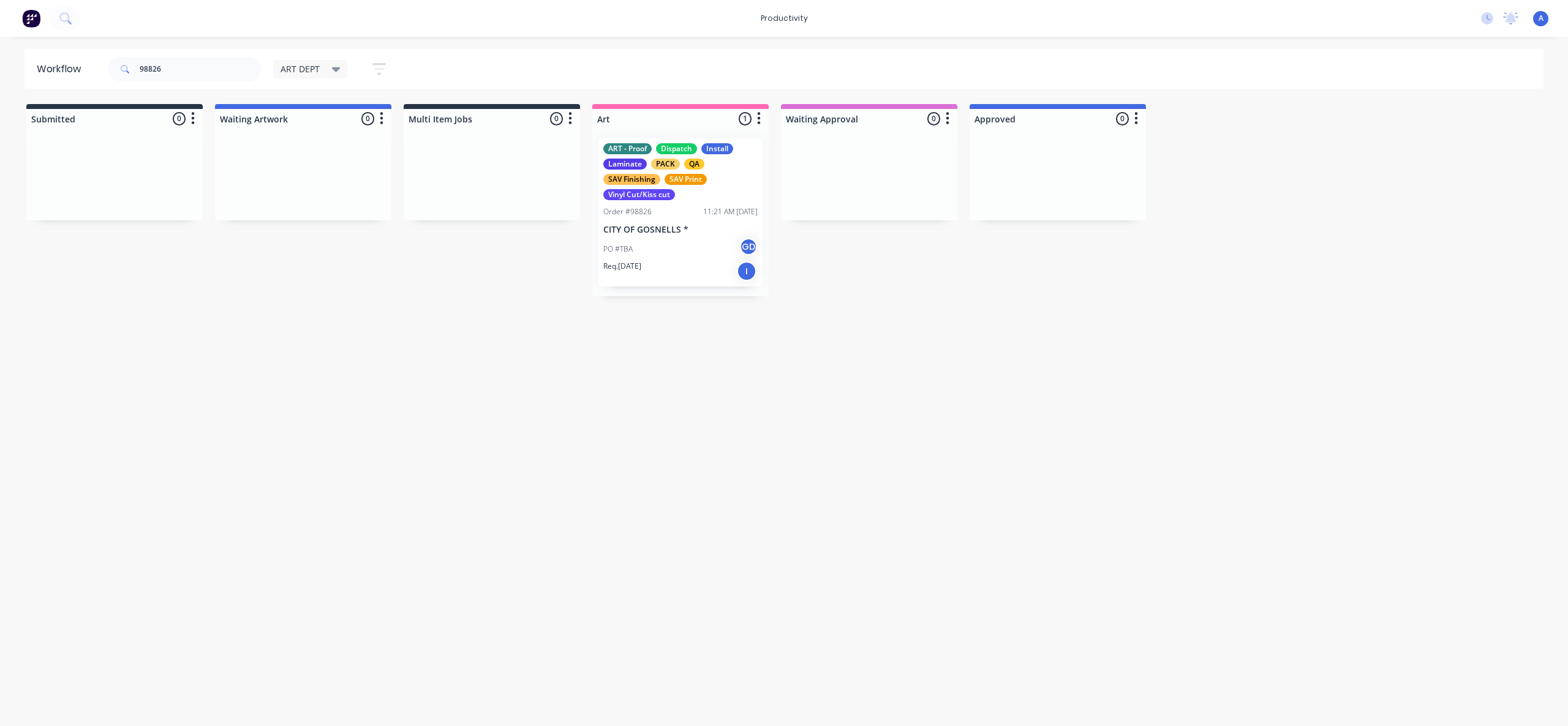
click at [689, 201] on div "ART - Proof Dispatch Install Laminate PACK QA SAV Finishing SAV Print Vinyl Cut…" at bounding box center [680, 212] width 164 height 148
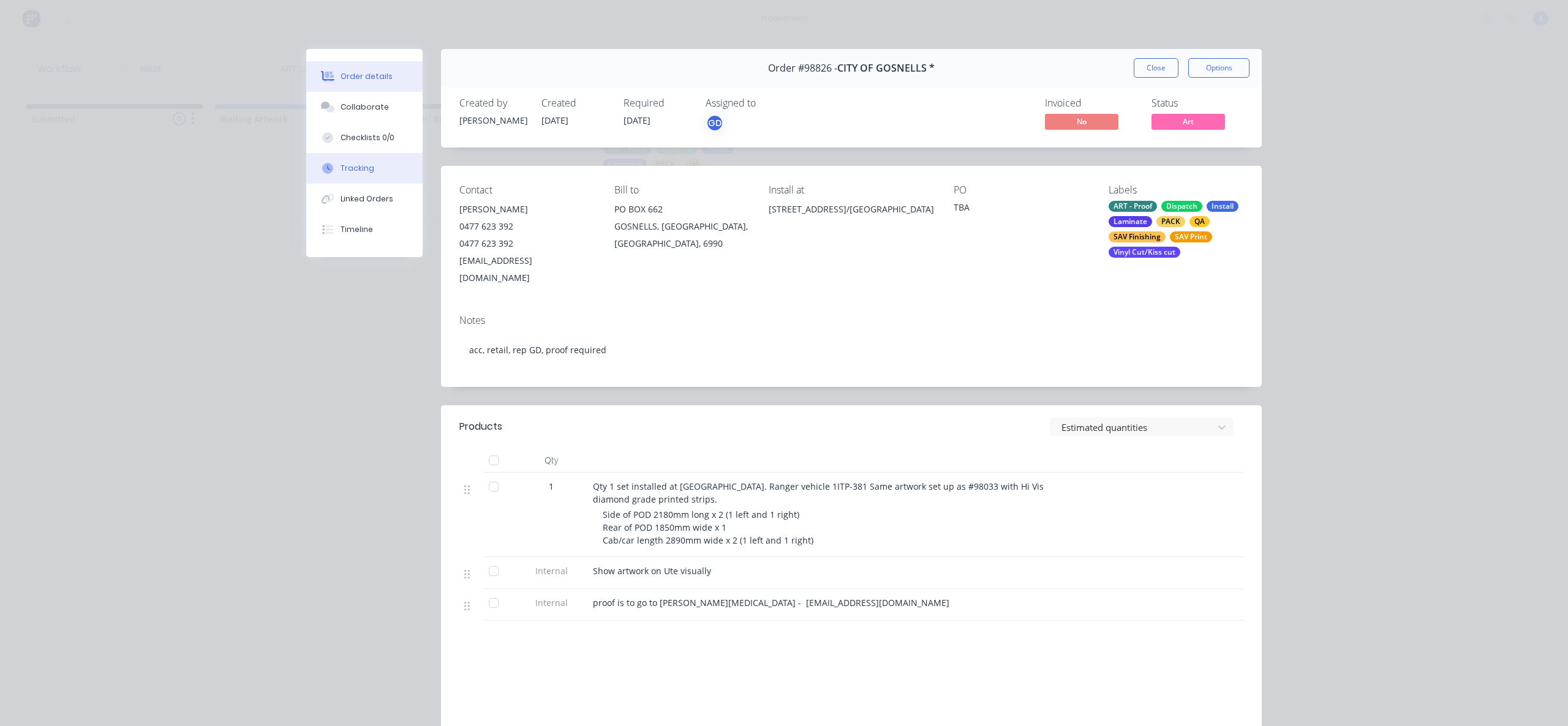
click at [367, 168] on button "Tracking" at bounding box center [364, 168] width 116 height 31
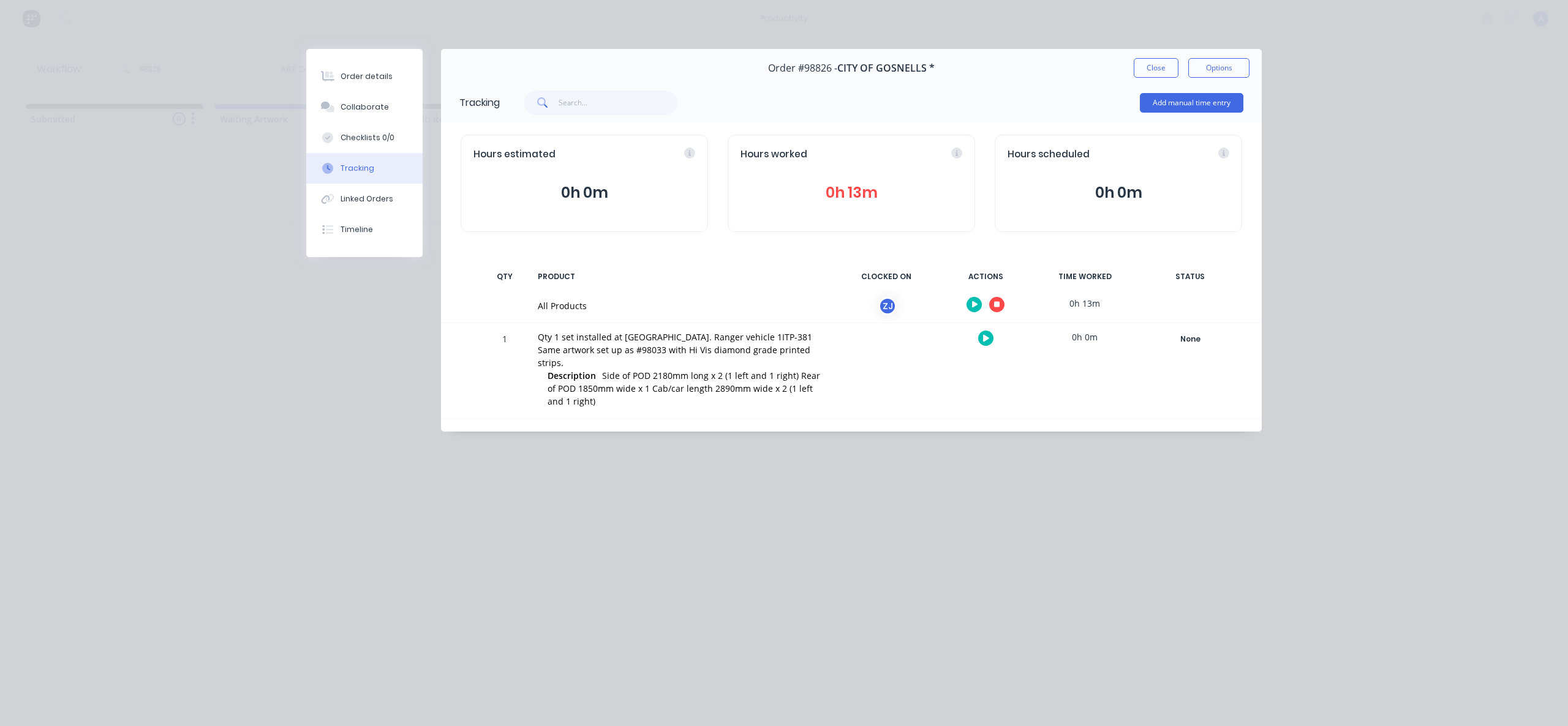
click at [1000, 306] on button "button" at bounding box center [996, 304] width 15 height 15
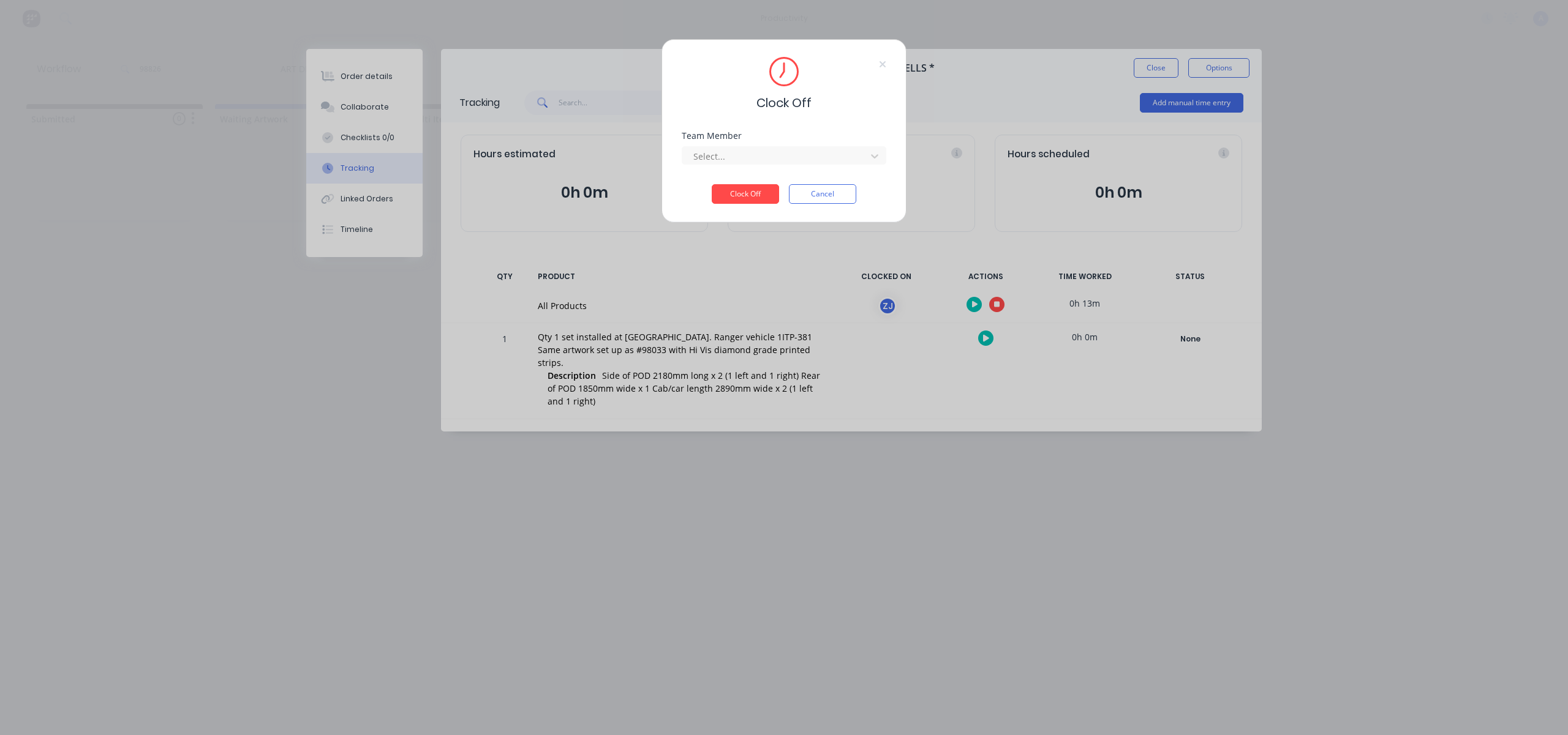
click at [838, 166] on div "Team Member Select..." at bounding box center [784, 158] width 204 height 53
drag, startPoint x: 832, startPoint y: 157, endPoint x: 811, endPoint y: 168, distance: 23.7
click at [832, 157] on div at bounding box center [776, 156] width 168 height 15
click at [748, 187] on div "[PERSON_NAME]" at bounding box center [784, 183] width 204 height 23
click at [747, 191] on button "Clock Off" at bounding box center [745, 194] width 67 height 20
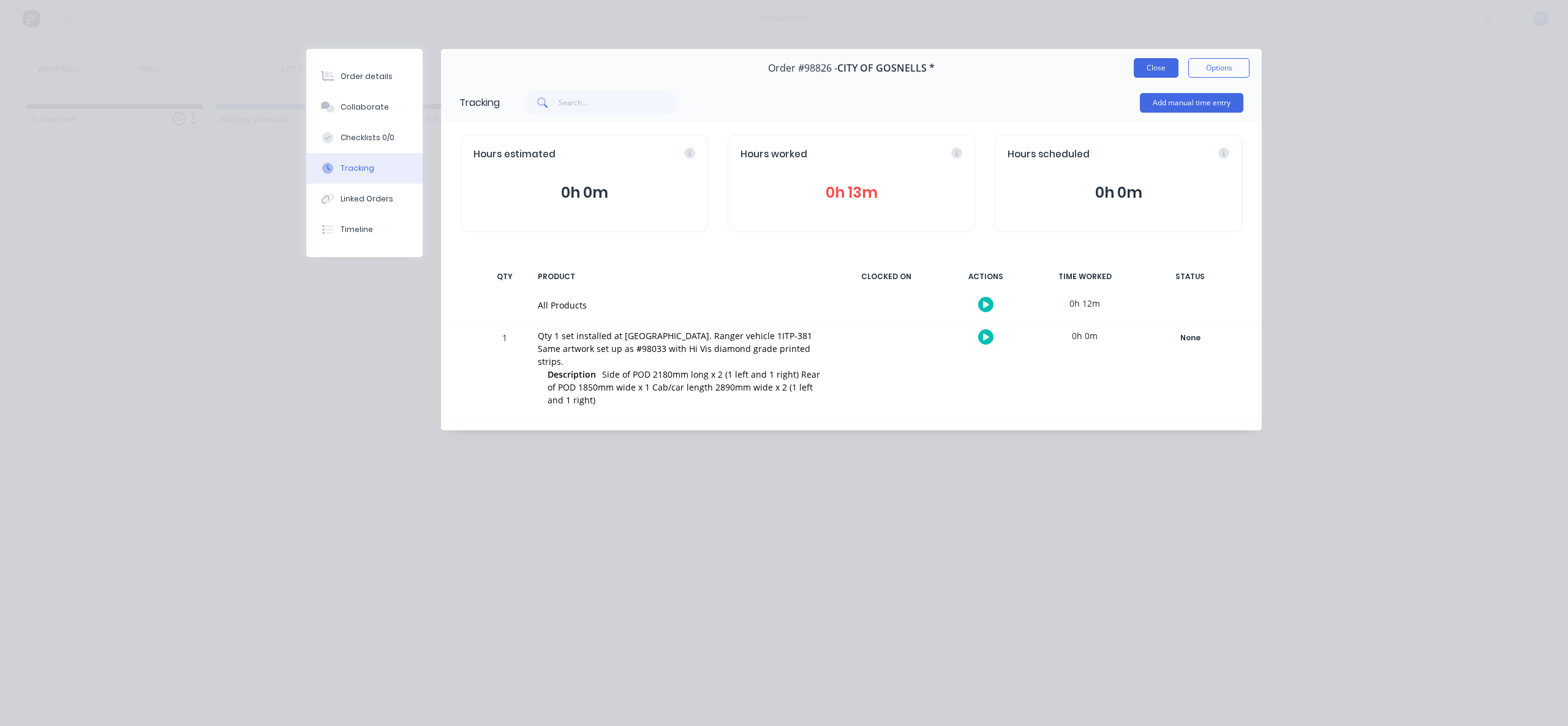
click at [1151, 71] on button "Close" at bounding box center [1156, 68] width 44 height 20
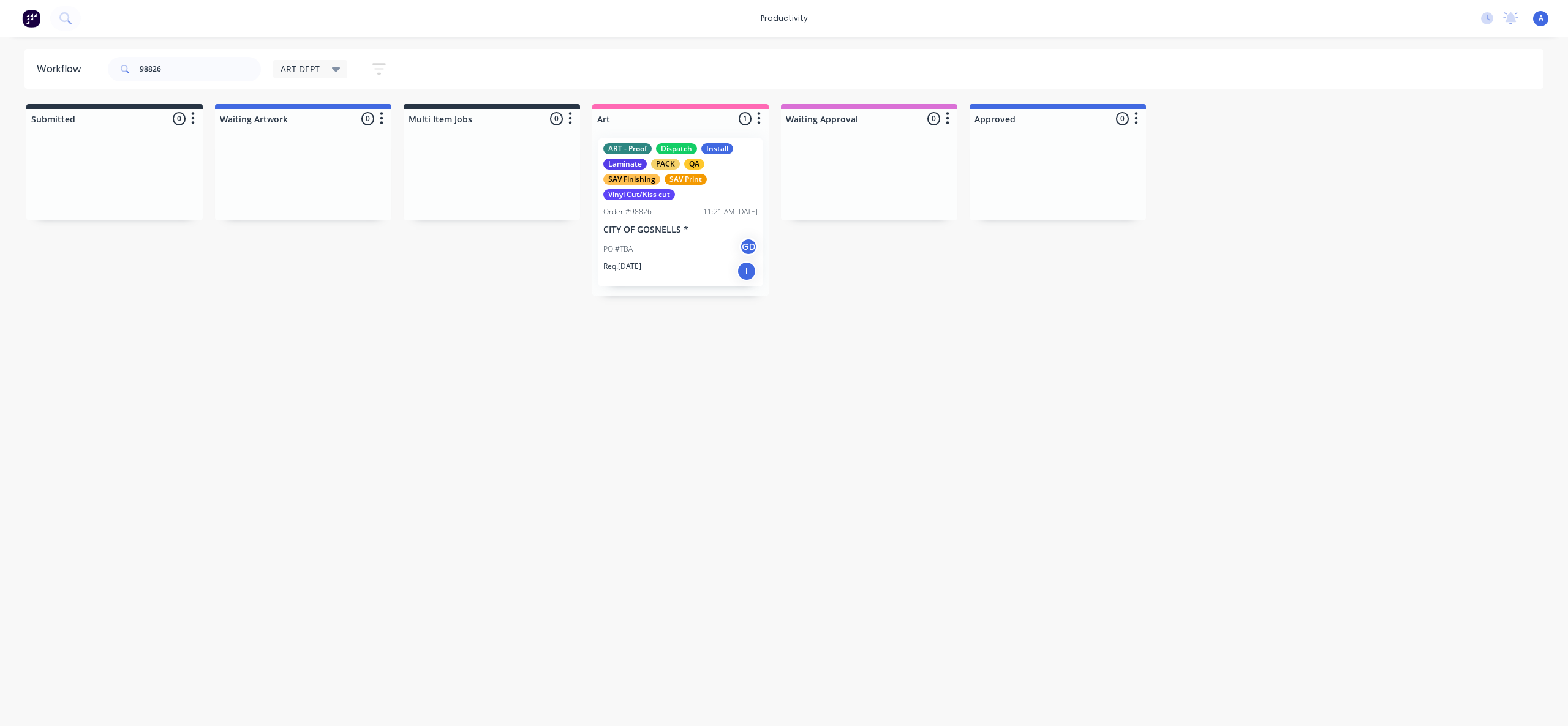
click at [1060, 327] on div "Workflow 98826 ART DEPT Save new view None edit ART DEPT (Default) edit Banner …" at bounding box center [784, 375] width 1568 height 653
